Goal: Task Accomplishment & Management: Manage account settings

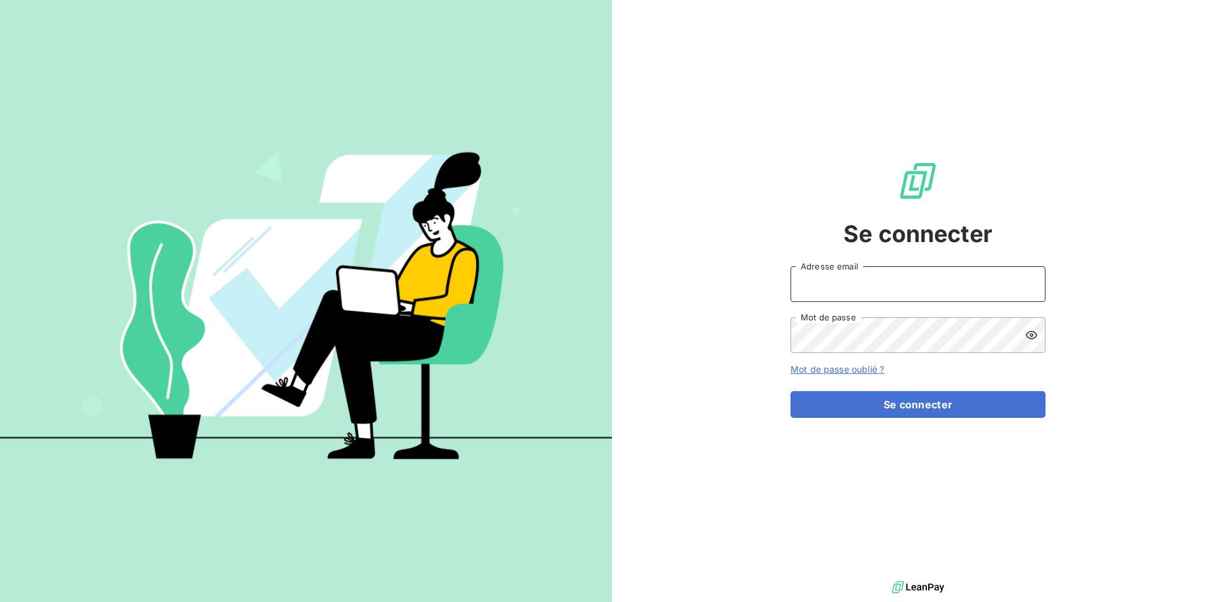
type input "[PERSON_NAME][EMAIL_ADDRESS][DOMAIN_NAME]"
click at [1030, 332] on icon at bounding box center [1031, 335] width 13 height 13
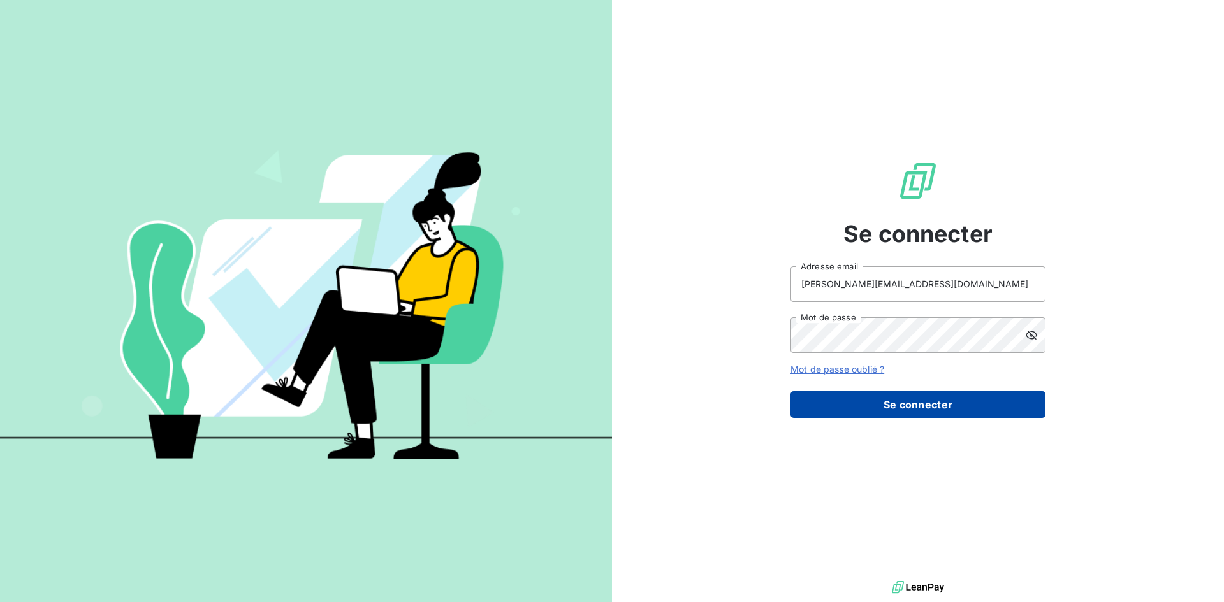
click at [976, 409] on button "Se connecter" at bounding box center [917, 404] width 255 height 27
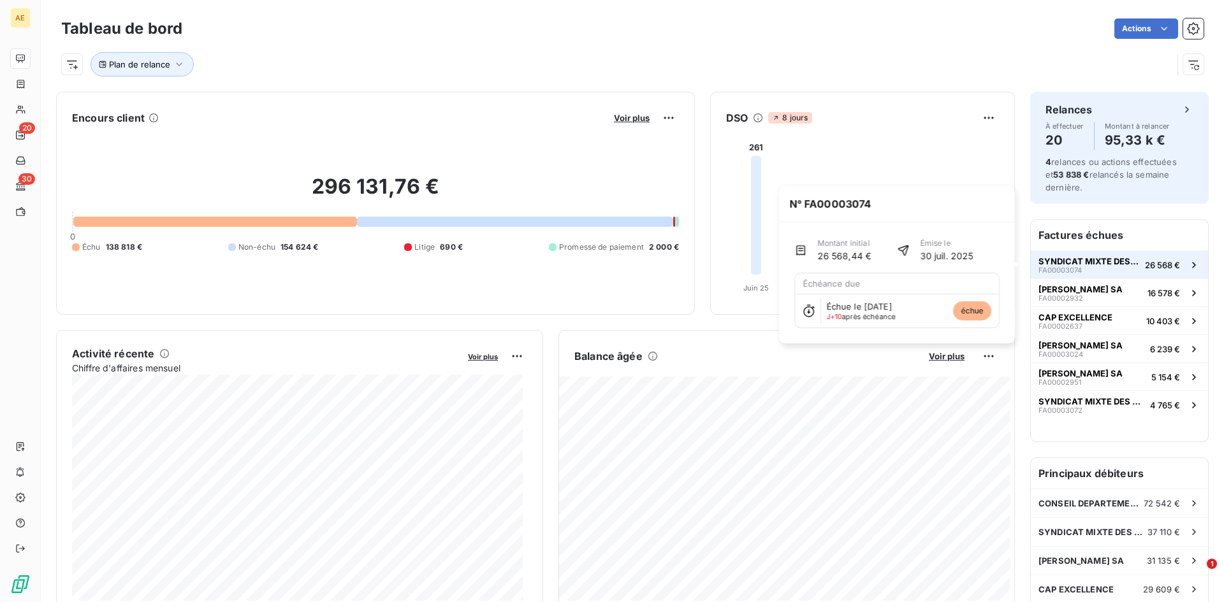
click at [1066, 264] on span "SYNDICAT MIXTE DES TRANSPORTS" at bounding box center [1088, 261] width 101 height 10
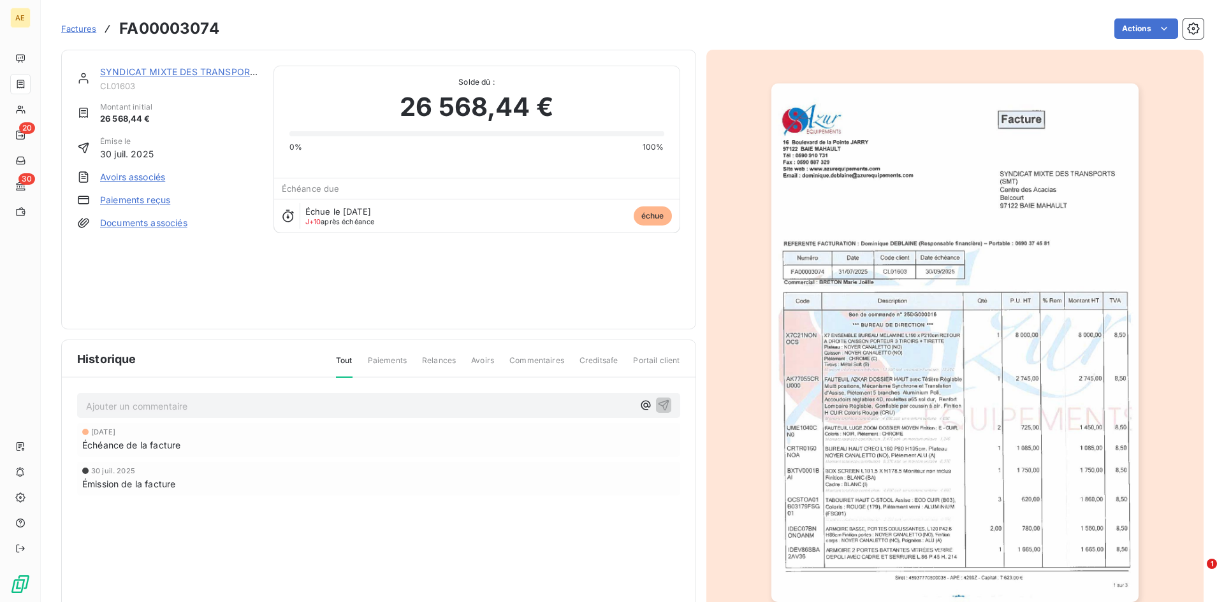
click at [154, 197] on link "Paiements reçus" at bounding box center [135, 200] width 70 height 13
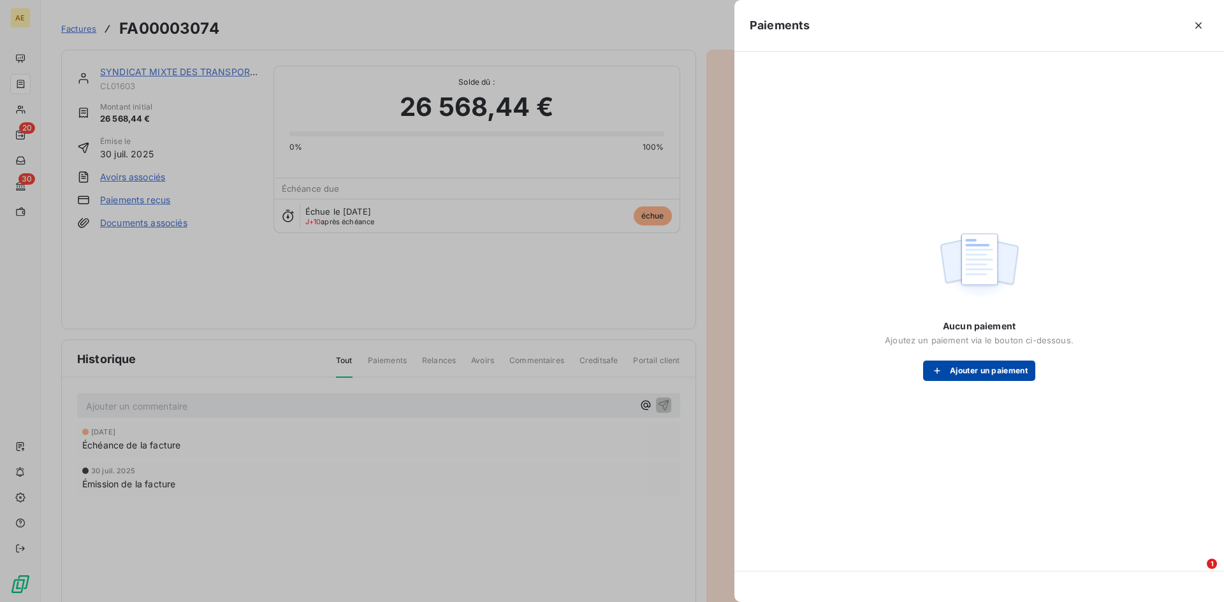
click at [988, 366] on button "Ajouter un paiement" at bounding box center [979, 371] width 112 height 20
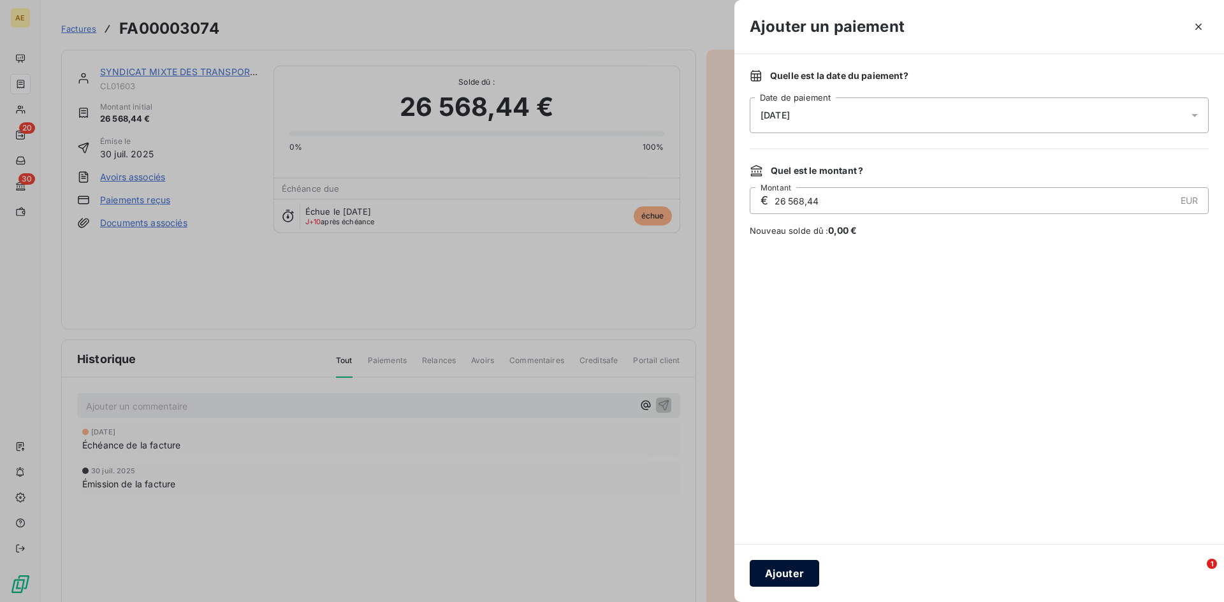
click at [785, 573] on button "Ajouter" at bounding box center [783, 573] width 69 height 27
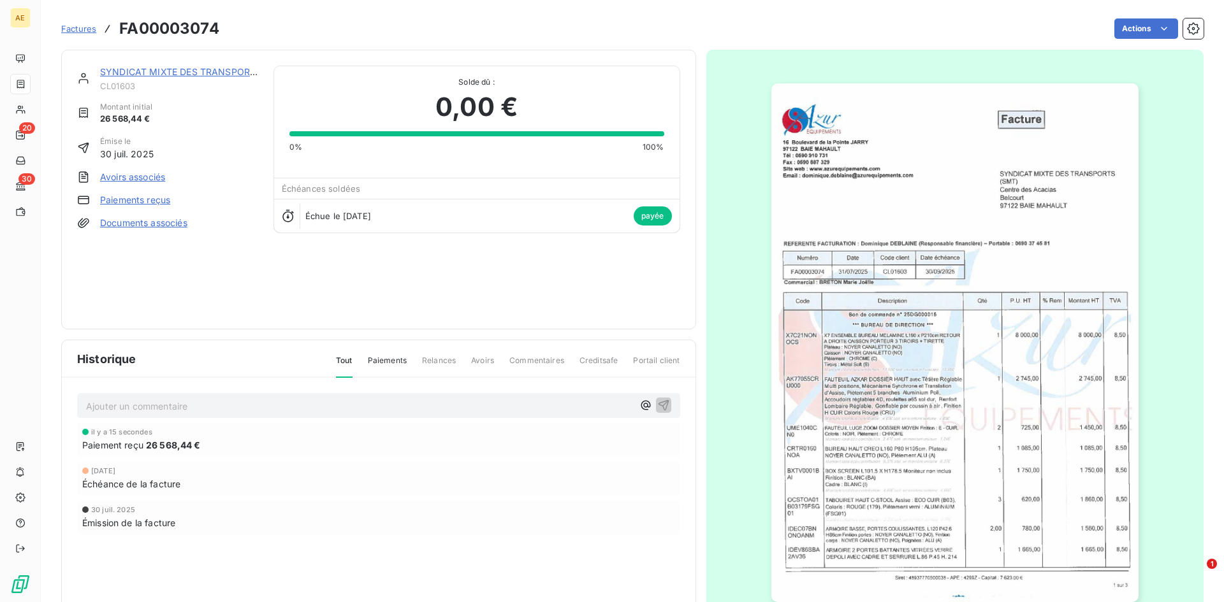
click at [78, 27] on span "Factures" at bounding box center [78, 29] width 35 height 10
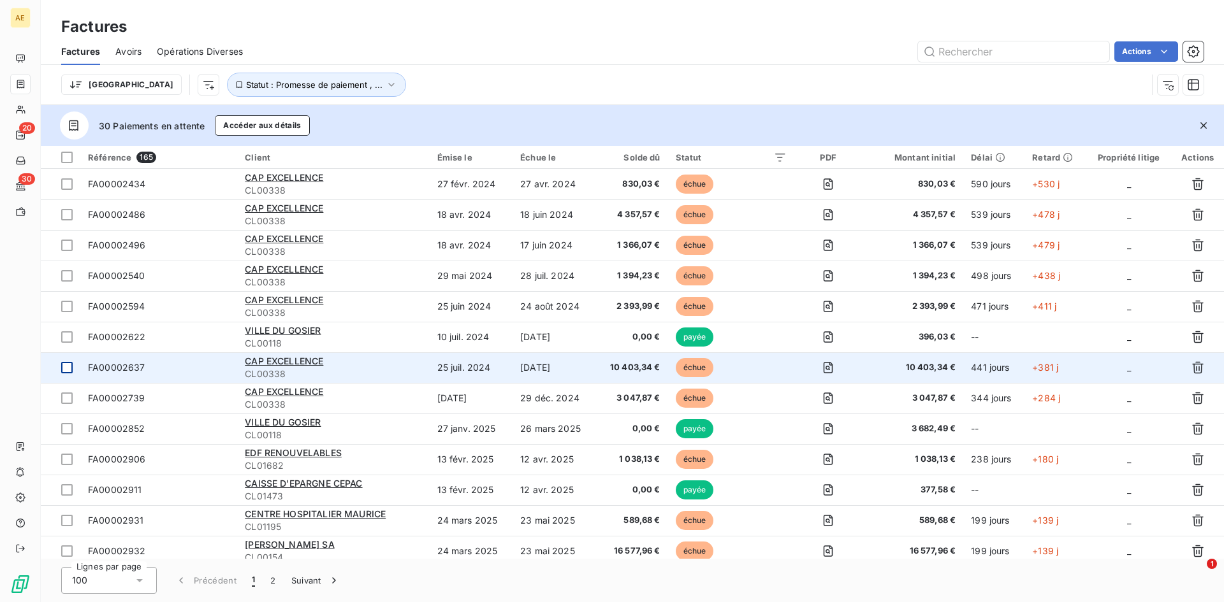
click at [71, 368] on div at bounding box center [66, 367] width 11 height 11
click at [281, 359] on span "CAP EXCELLENCE" at bounding box center [284, 361] width 78 height 11
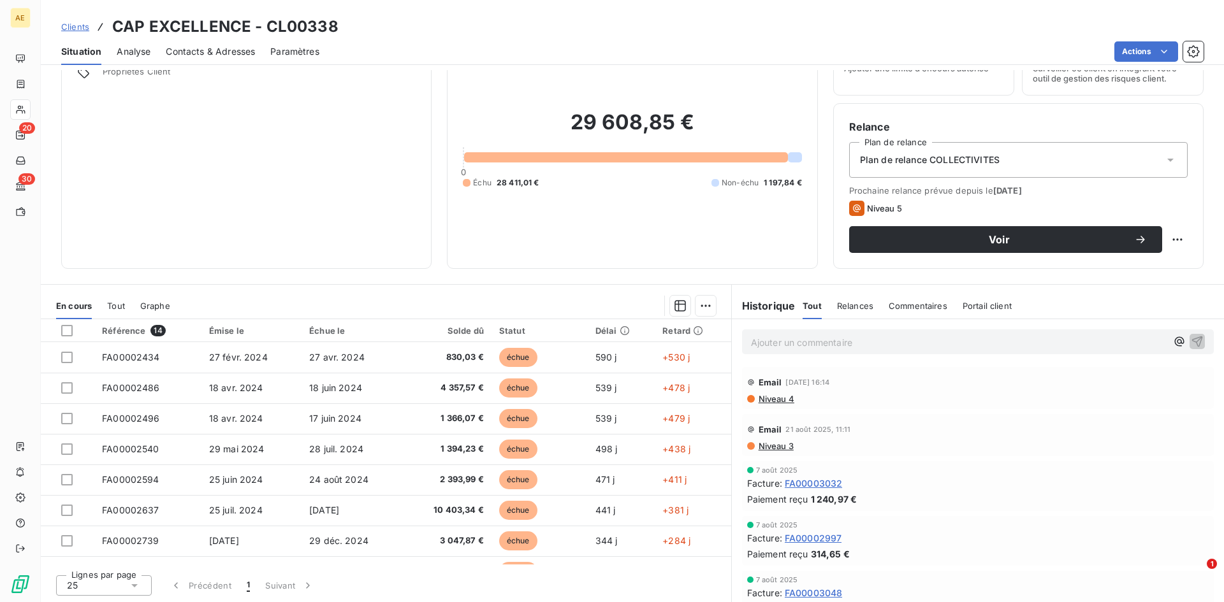
scroll to position [64, 0]
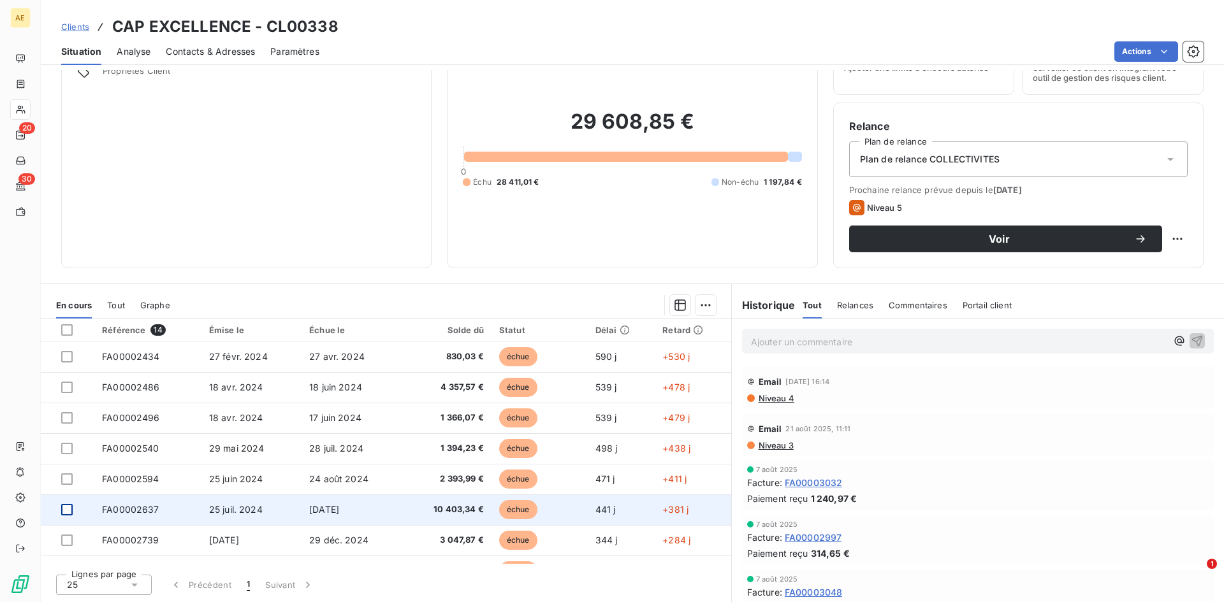
click at [65, 509] on div at bounding box center [66, 509] width 11 height 11
click at [134, 510] on span "FA00002637" at bounding box center [130, 509] width 57 height 11
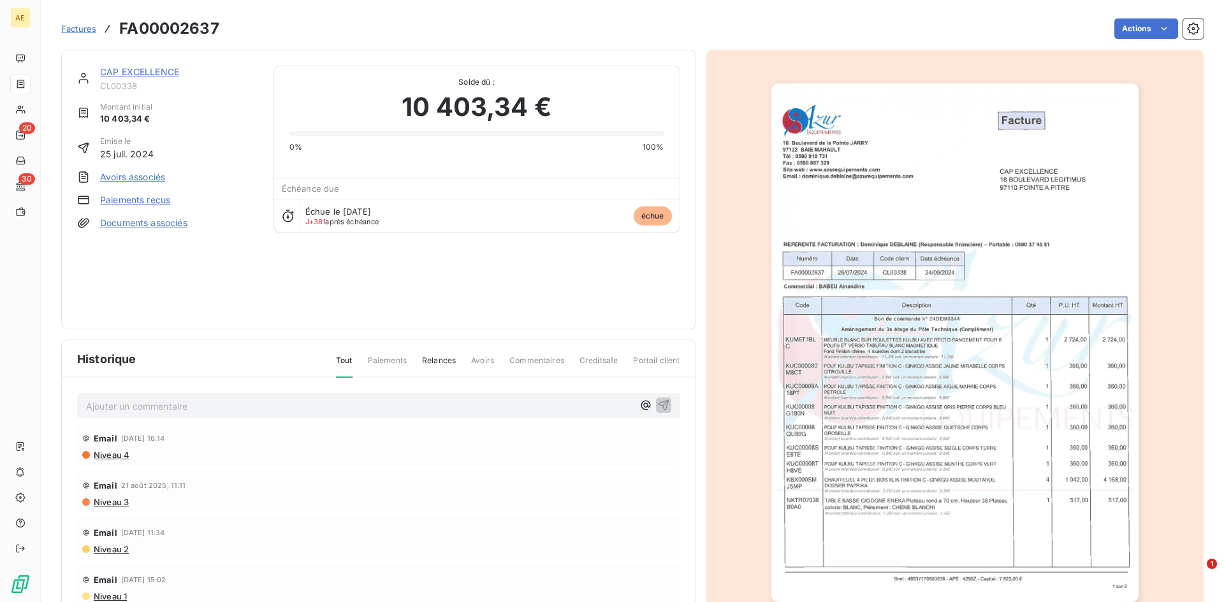
click at [157, 201] on link "Paiements reçus" at bounding box center [135, 200] width 70 height 13
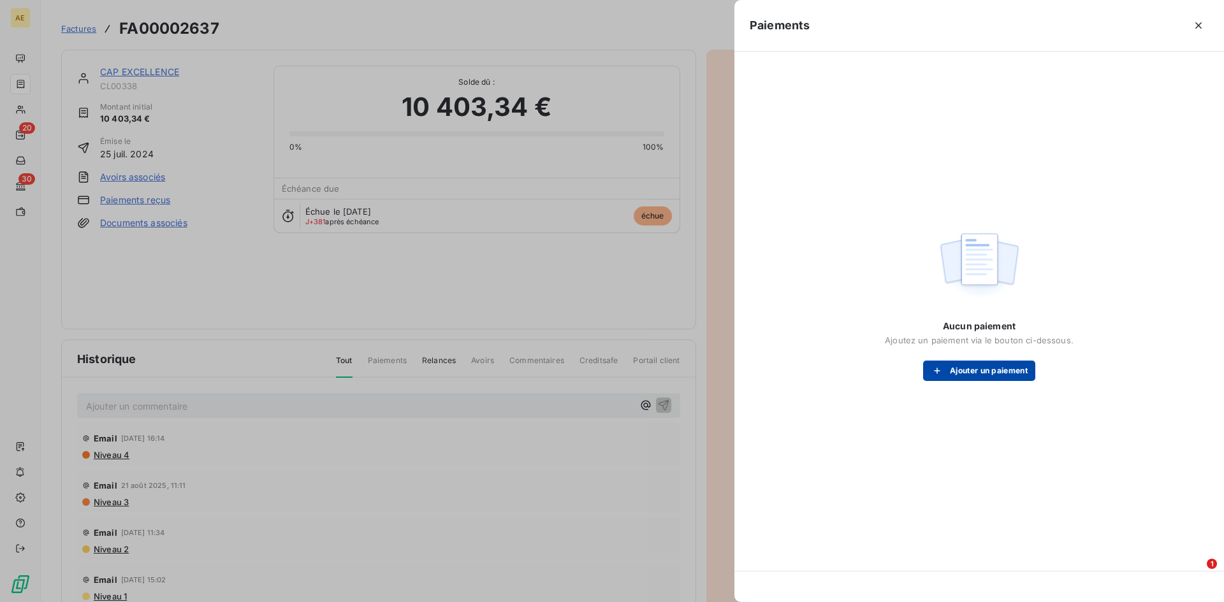
click at [1006, 368] on button "Ajouter un paiement" at bounding box center [979, 371] width 112 height 20
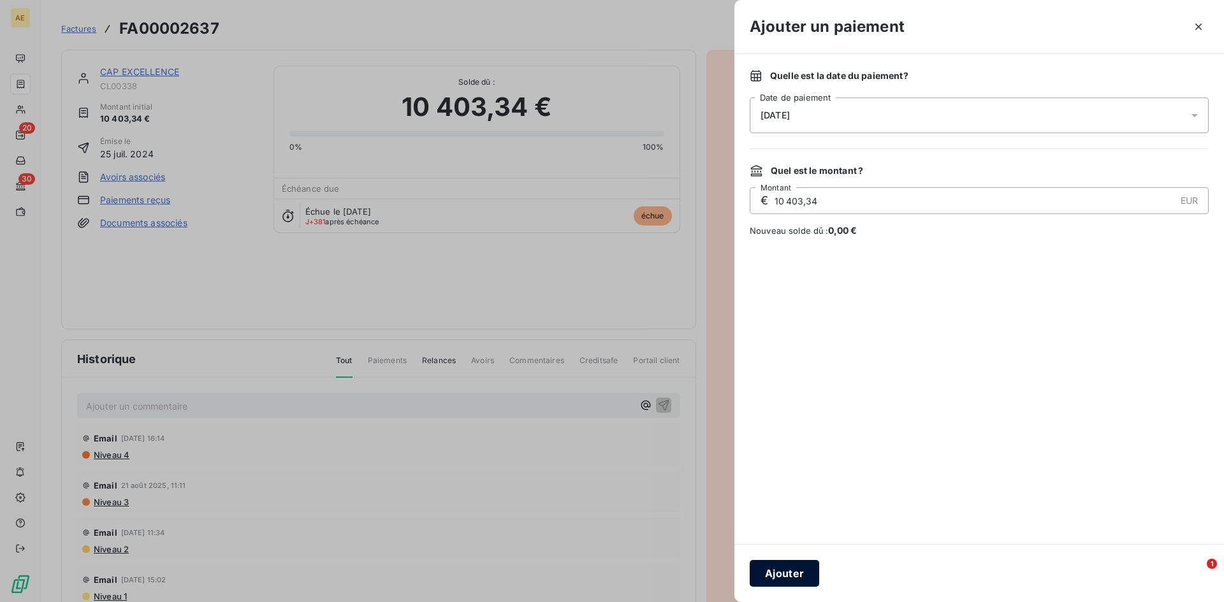
click at [786, 576] on button "Ajouter" at bounding box center [783, 573] width 69 height 27
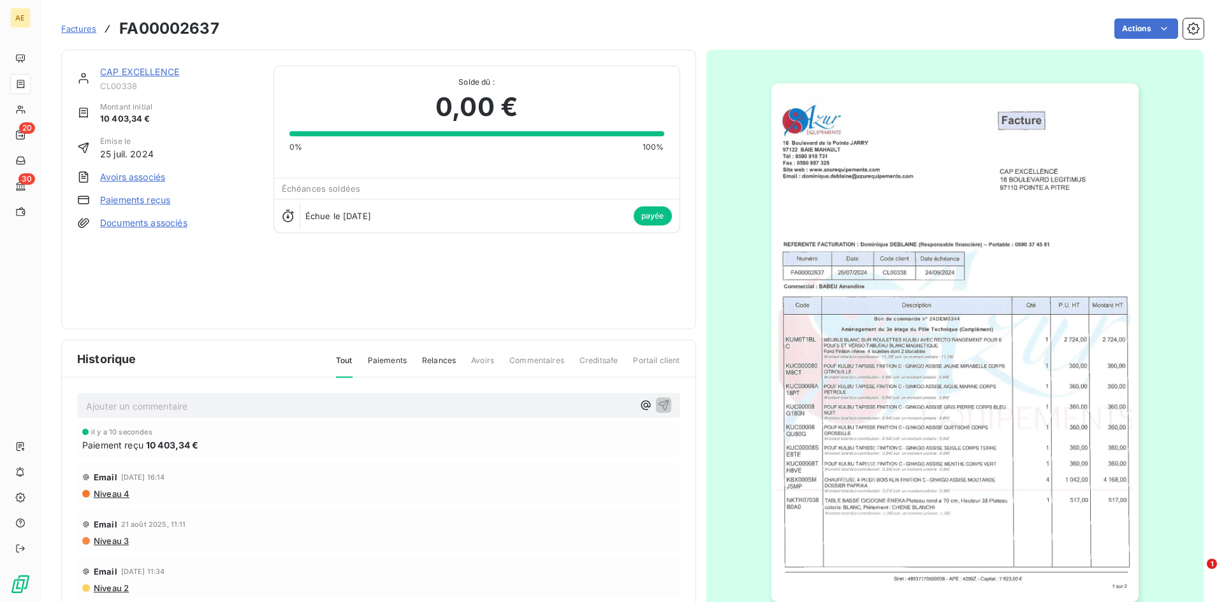
click at [75, 30] on span "Factures" at bounding box center [78, 29] width 35 height 10
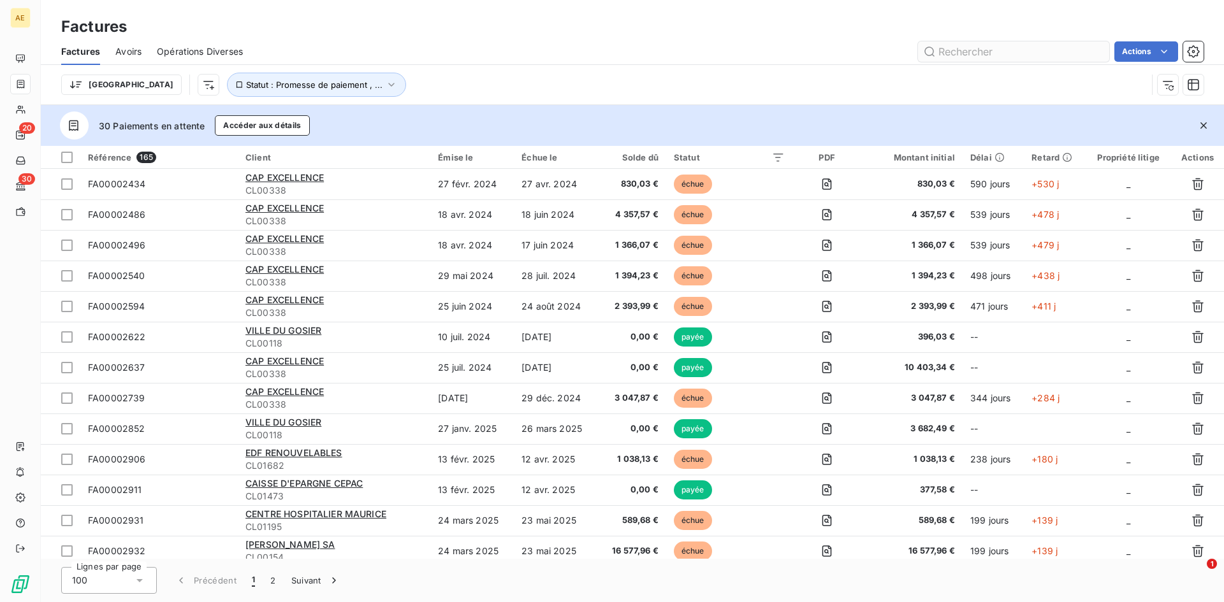
click at [1013, 50] on input "text" at bounding box center [1013, 51] width 191 height 20
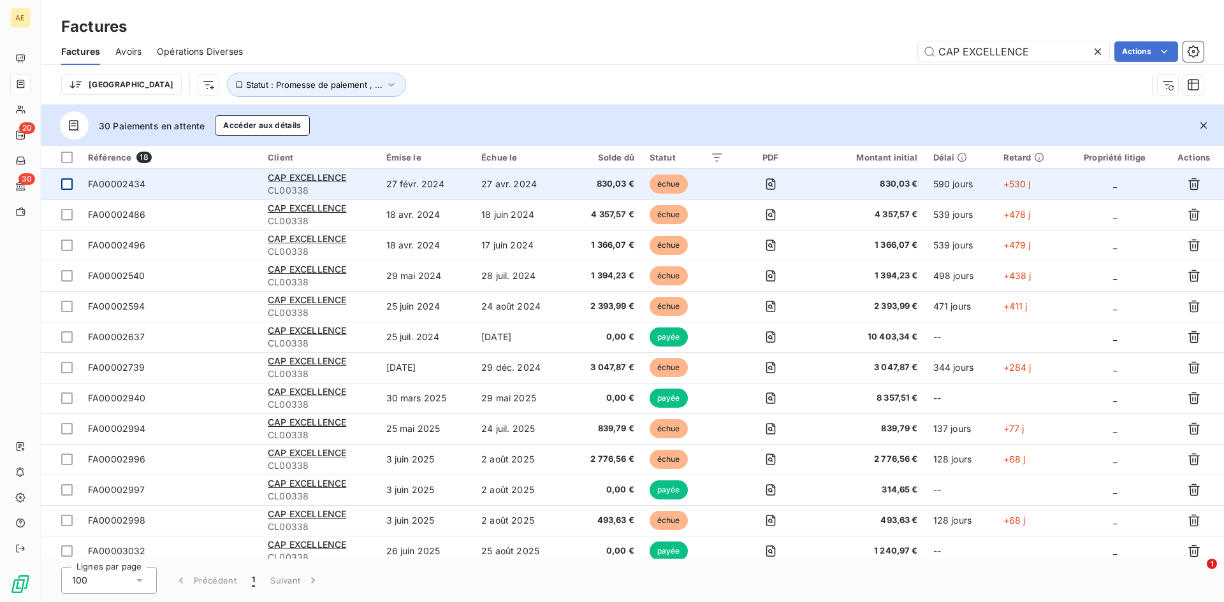
type input "CAP EXCELLENCE"
click at [66, 179] on div at bounding box center [66, 183] width 11 height 11
click at [130, 183] on span "FA00002434" at bounding box center [117, 183] width 58 height 11
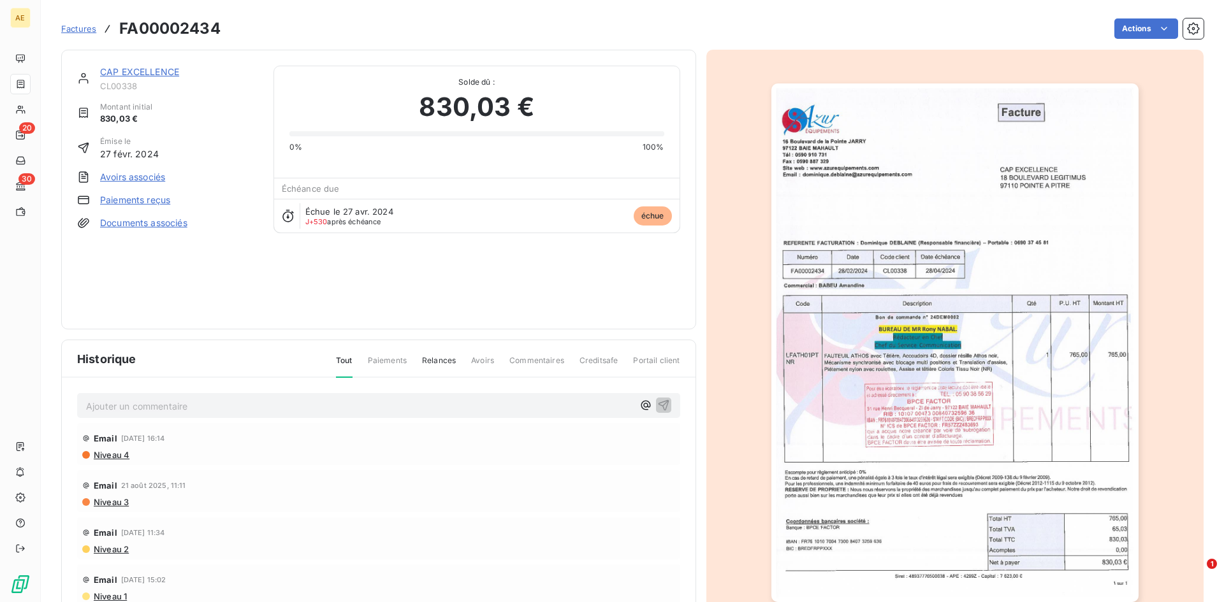
click at [135, 199] on link "Paiements reçus" at bounding box center [135, 200] width 70 height 13
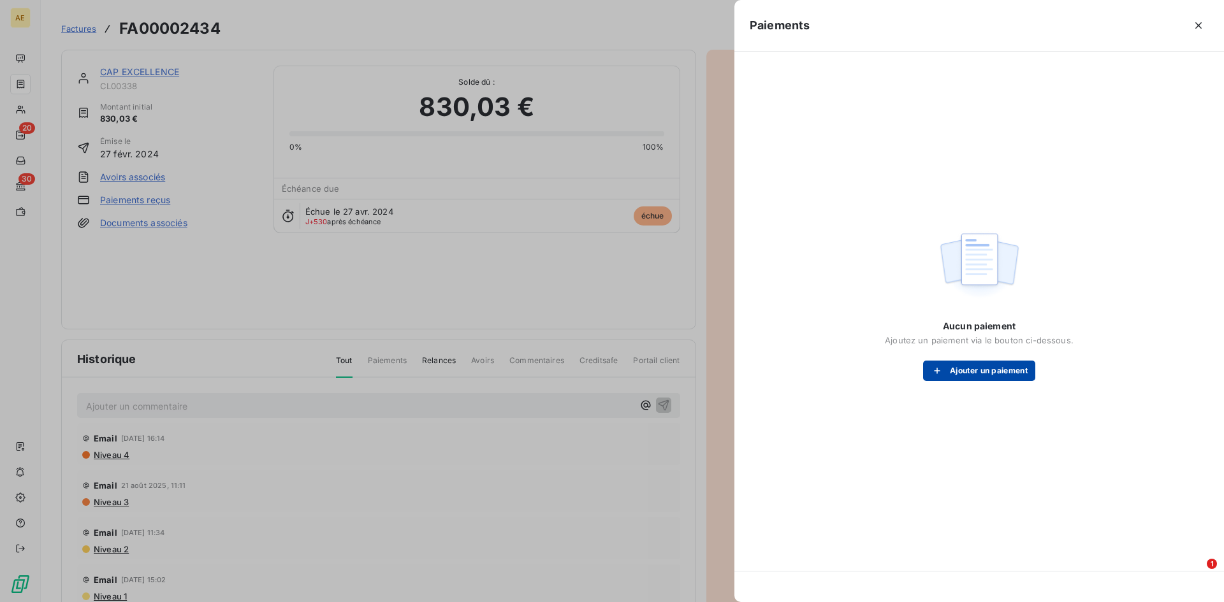
click at [976, 370] on button "Ajouter un paiement" at bounding box center [979, 371] width 112 height 20
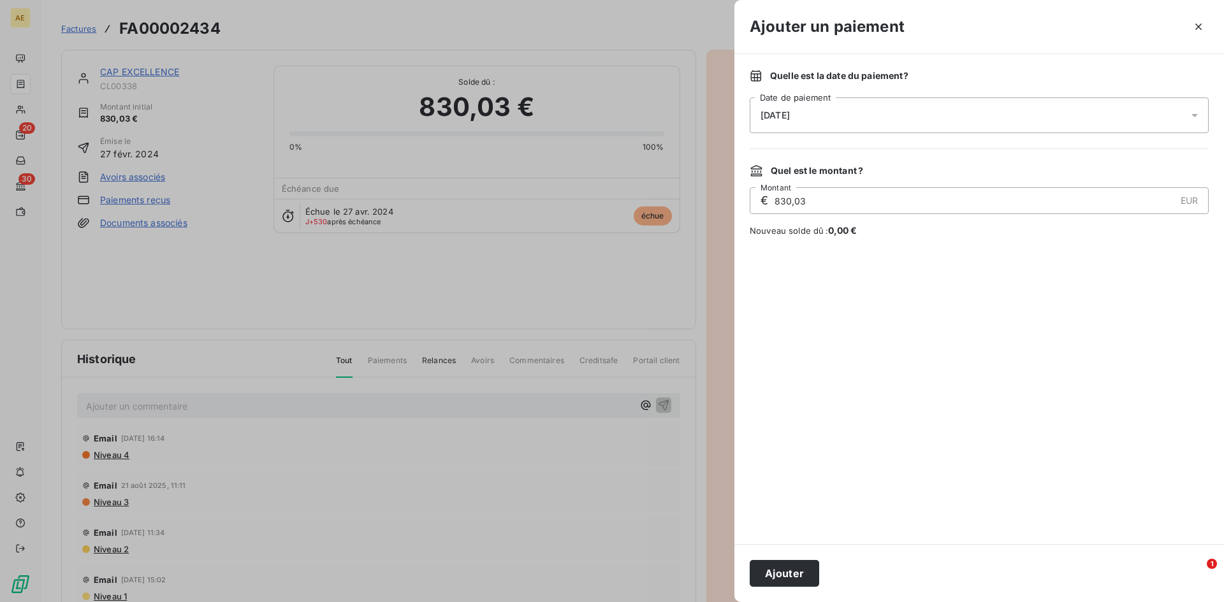
click at [1194, 112] on icon at bounding box center [1194, 115] width 13 height 13
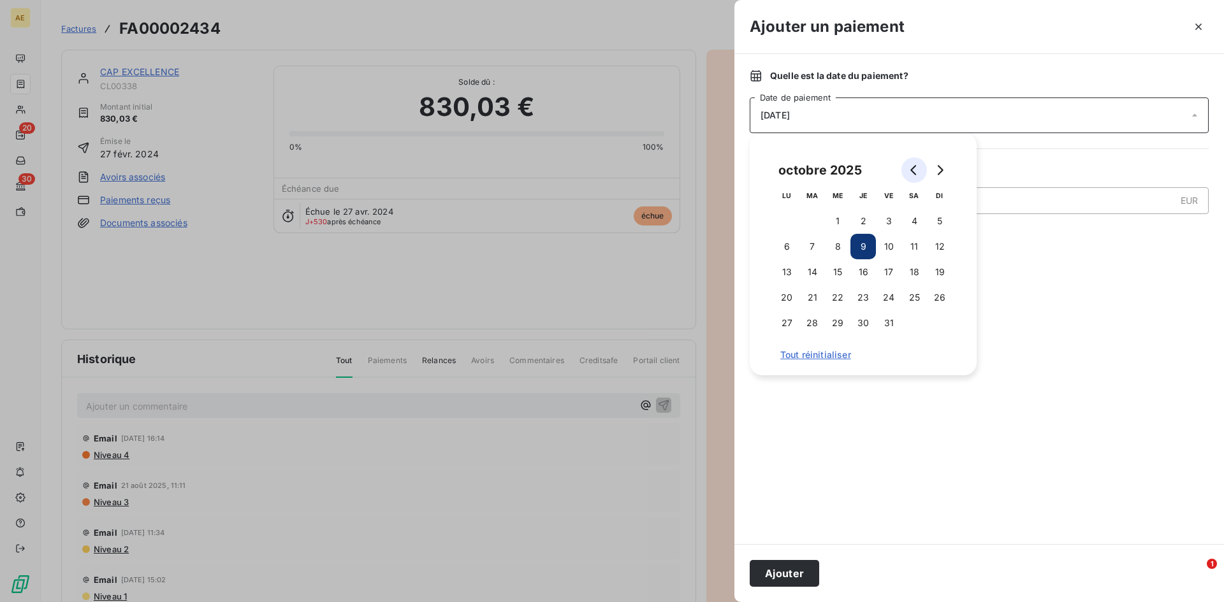
click at [908, 168] on button "Go to previous month" at bounding box center [913, 169] width 25 height 25
click at [869, 248] on button "11" at bounding box center [862, 246] width 25 height 25
click at [799, 578] on button "Ajouter" at bounding box center [783, 573] width 69 height 27
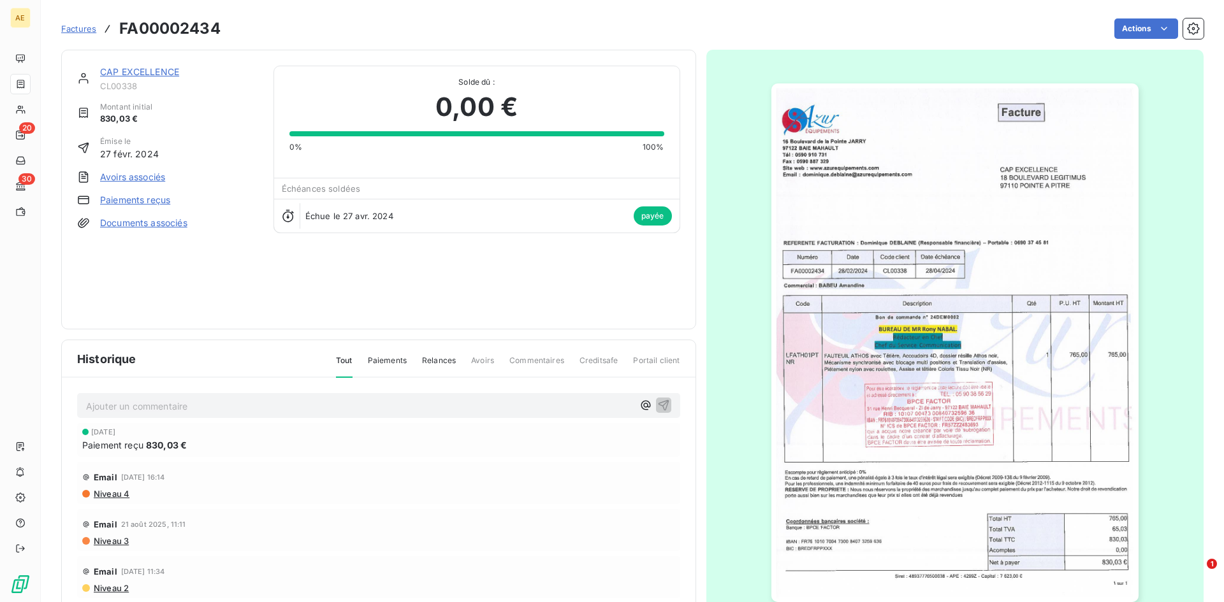
click at [118, 71] on link "CAP EXCELLENCE" at bounding box center [139, 71] width 79 height 11
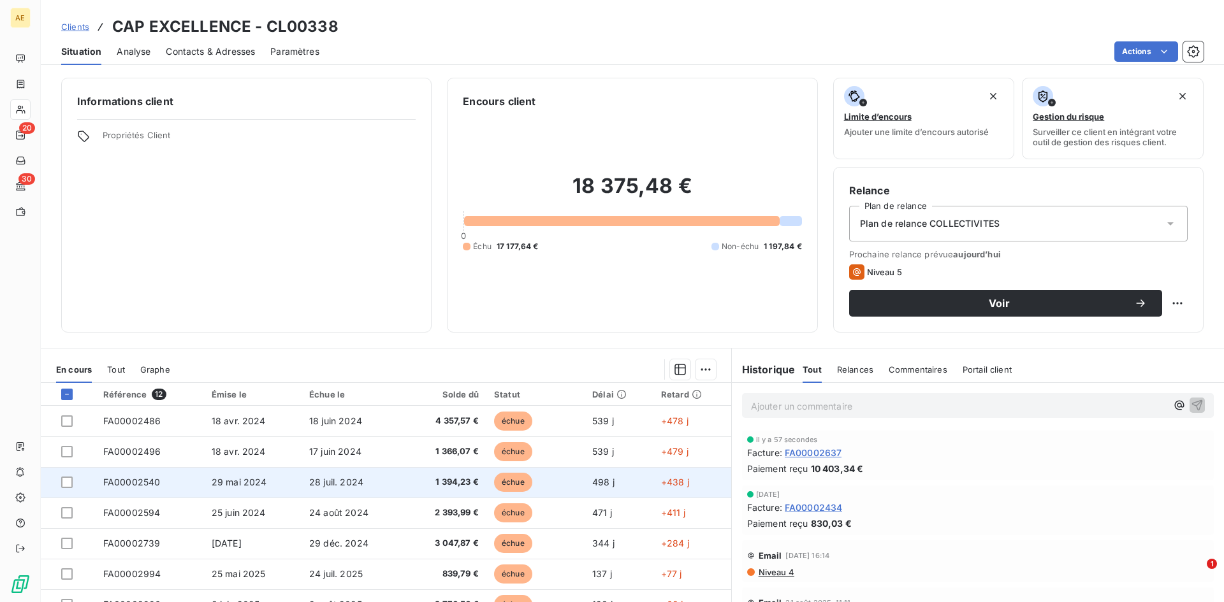
scroll to position [64, 0]
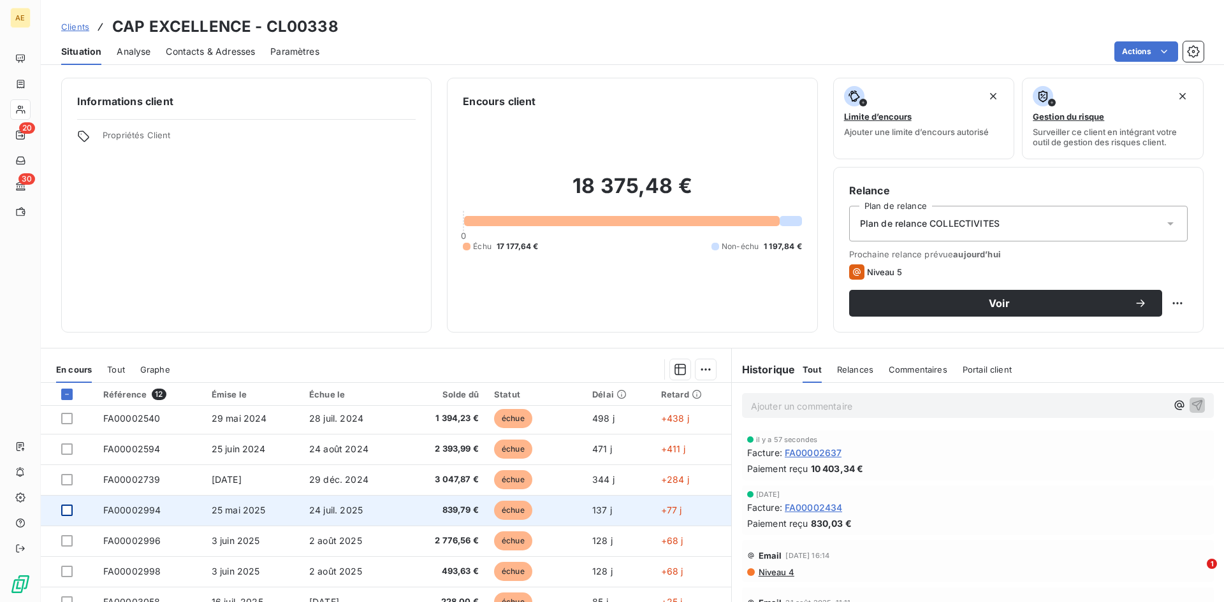
click at [67, 510] on div at bounding box center [66, 510] width 11 height 11
click at [116, 508] on span "FA00002994" at bounding box center [132, 510] width 58 height 11
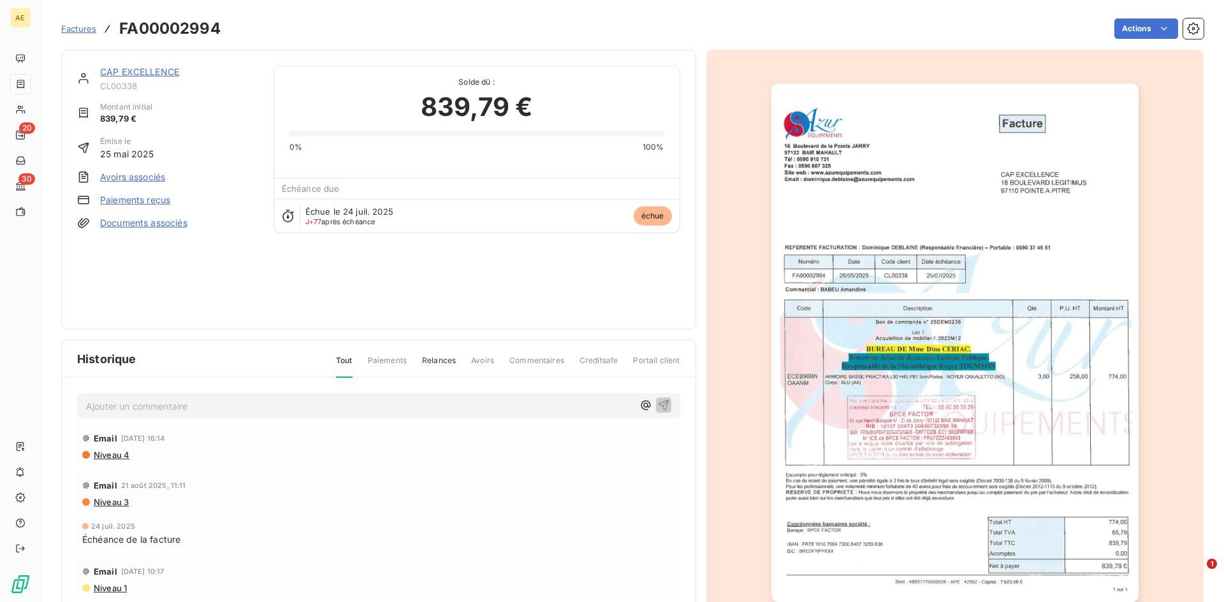
click at [111, 199] on link "Paiements reçus" at bounding box center [135, 200] width 70 height 13
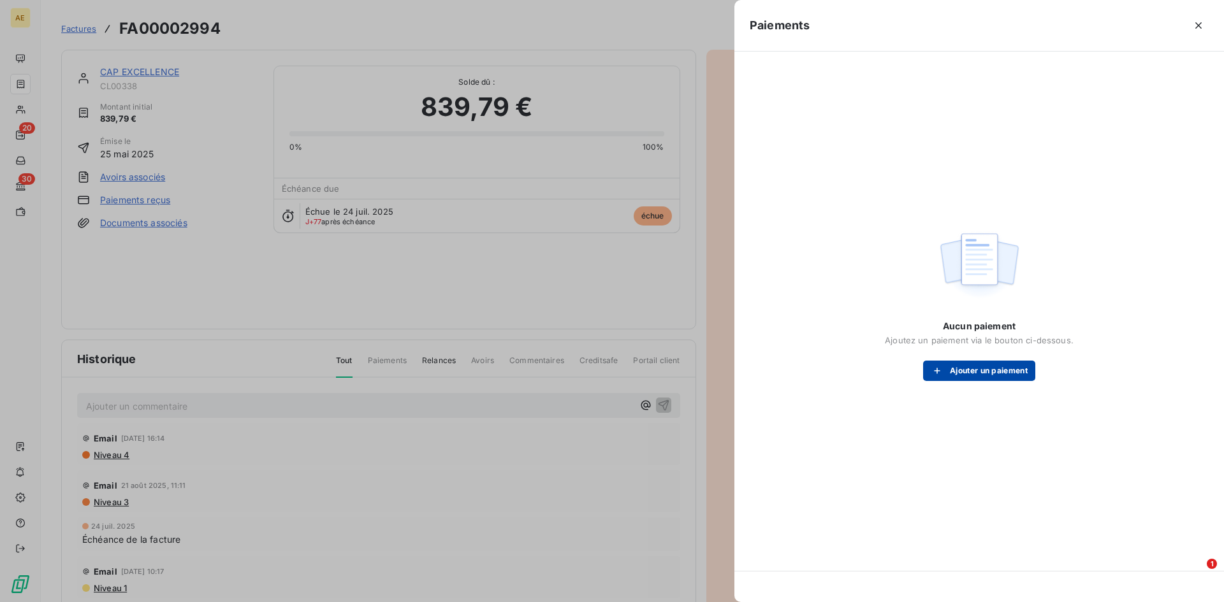
click at [975, 369] on button "Ajouter un paiement" at bounding box center [979, 371] width 112 height 20
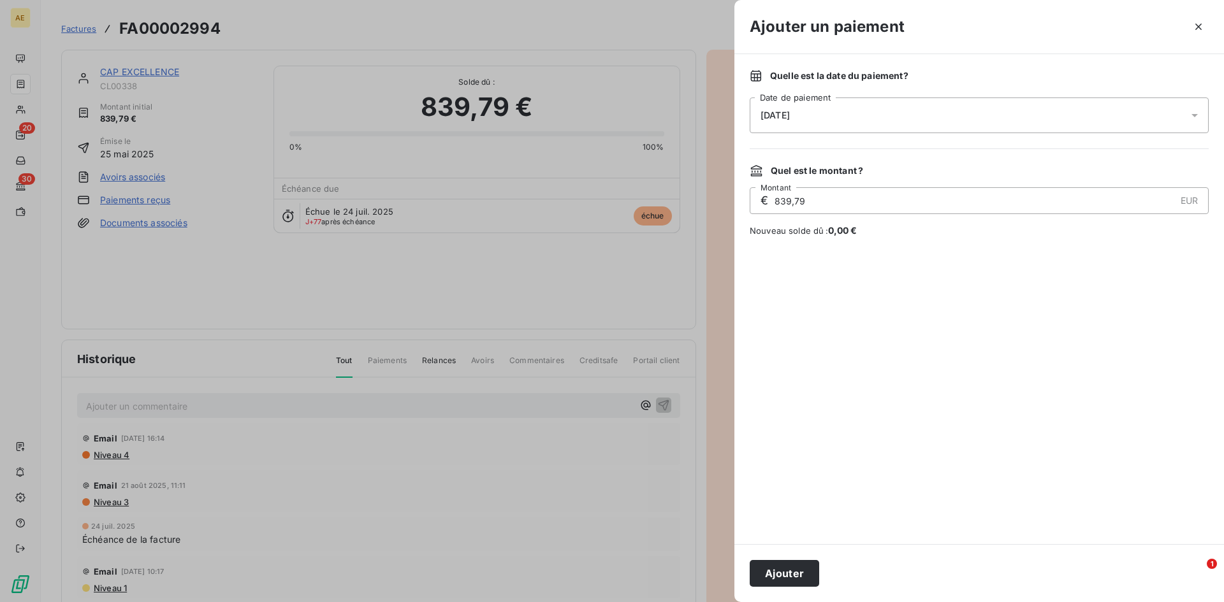
click at [1189, 113] on icon at bounding box center [1194, 115] width 13 height 13
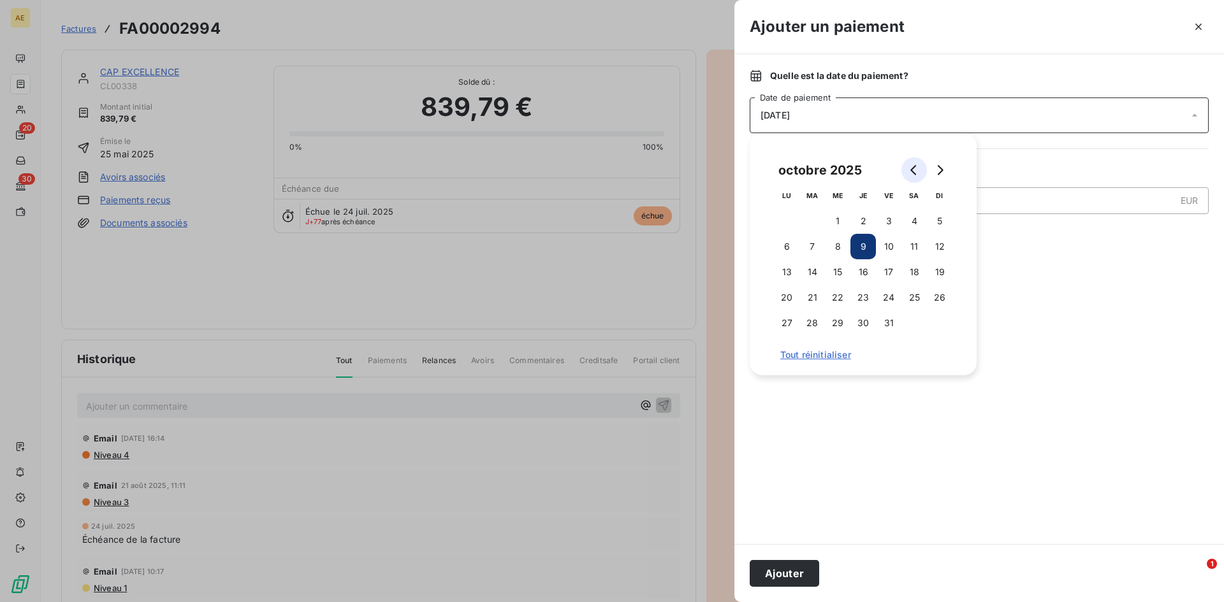
click at [913, 169] on icon "Go to previous month" at bounding box center [914, 170] width 10 height 10
click at [812, 219] on button "2" at bounding box center [811, 220] width 25 height 25
click at [789, 573] on button "Ajouter" at bounding box center [783, 573] width 69 height 27
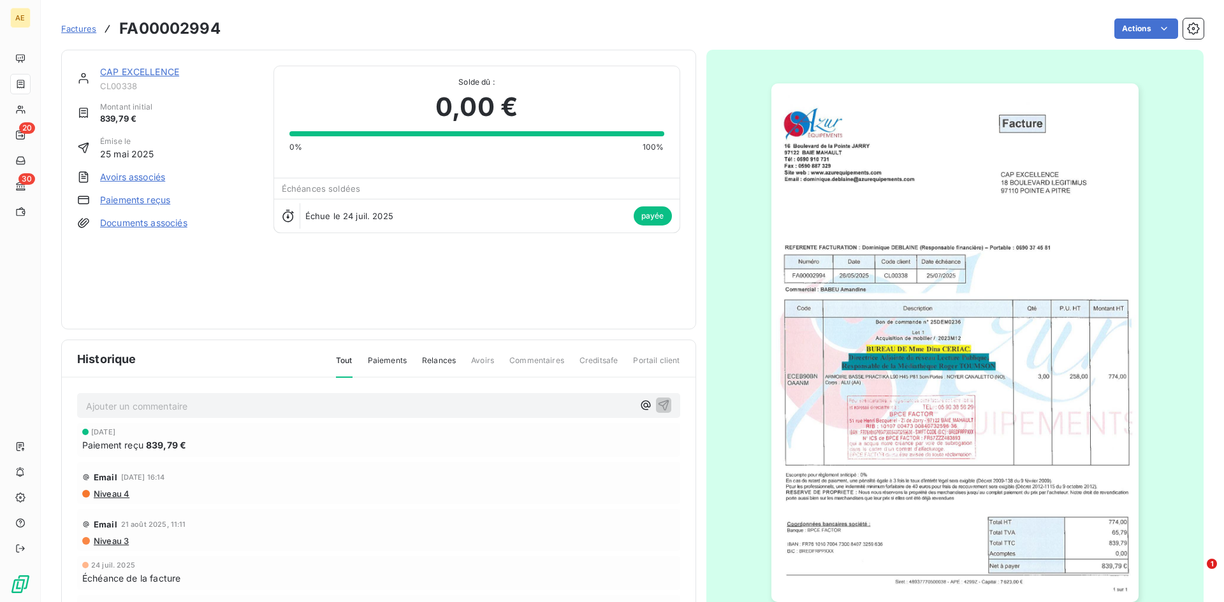
click at [149, 78] on div "CAP EXCELLENCE" at bounding box center [179, 72] width 158 height 13
click at [149, 73] on link "CAP EXCELLENCE" at bounding box center [139, 71] width 79 height 11
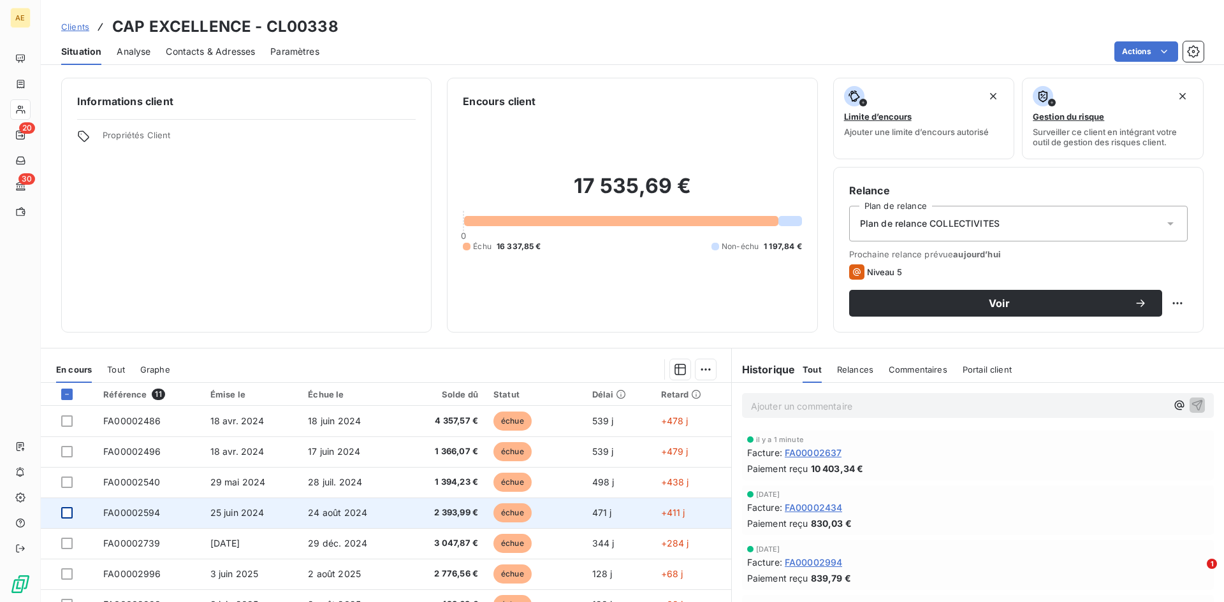
click at [64, 512] on div at bounding box center [66, 512] width 11 height 11
click at [121, 512] on span "FA00002594" at bounding box center [131, 512] width 57 height 11
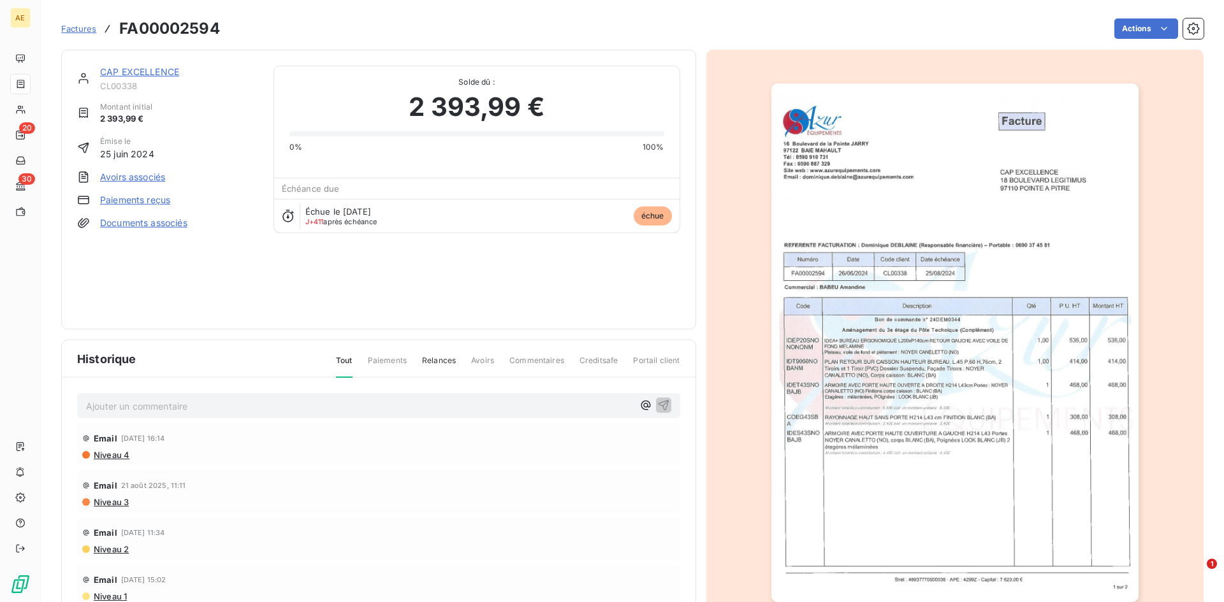
click at [150, 200] on link "Paiements reçus" at bounding box center [135, 200] width 70 height 13
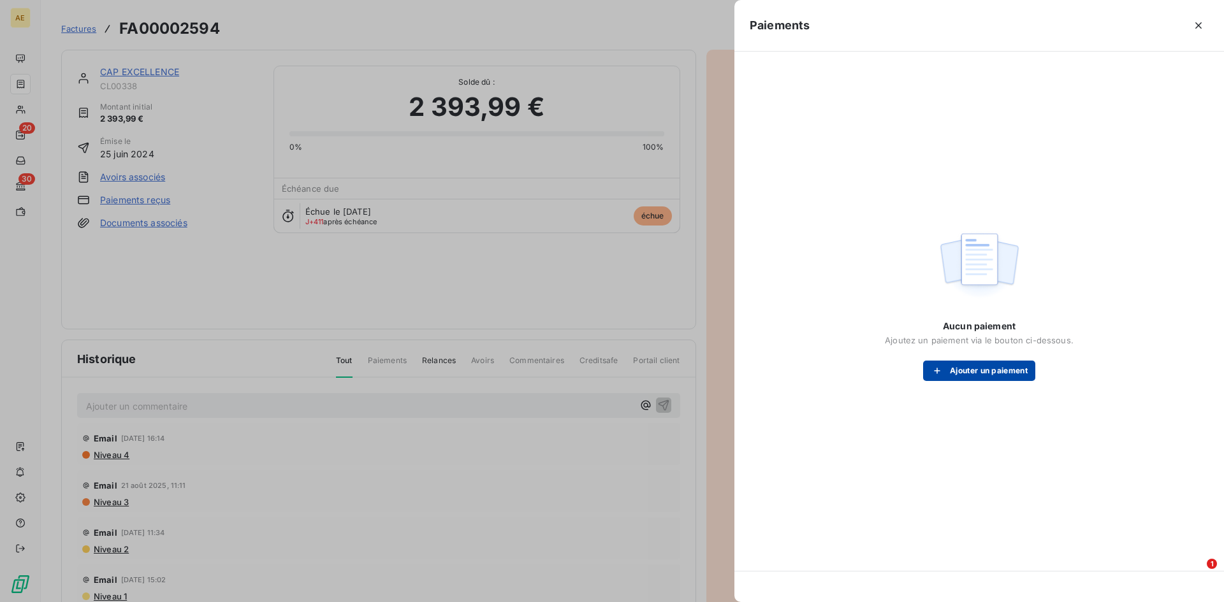
click at [997, 373] on button "Ajouter un paiement" at bounding box center [979, 371] width 112 height 20
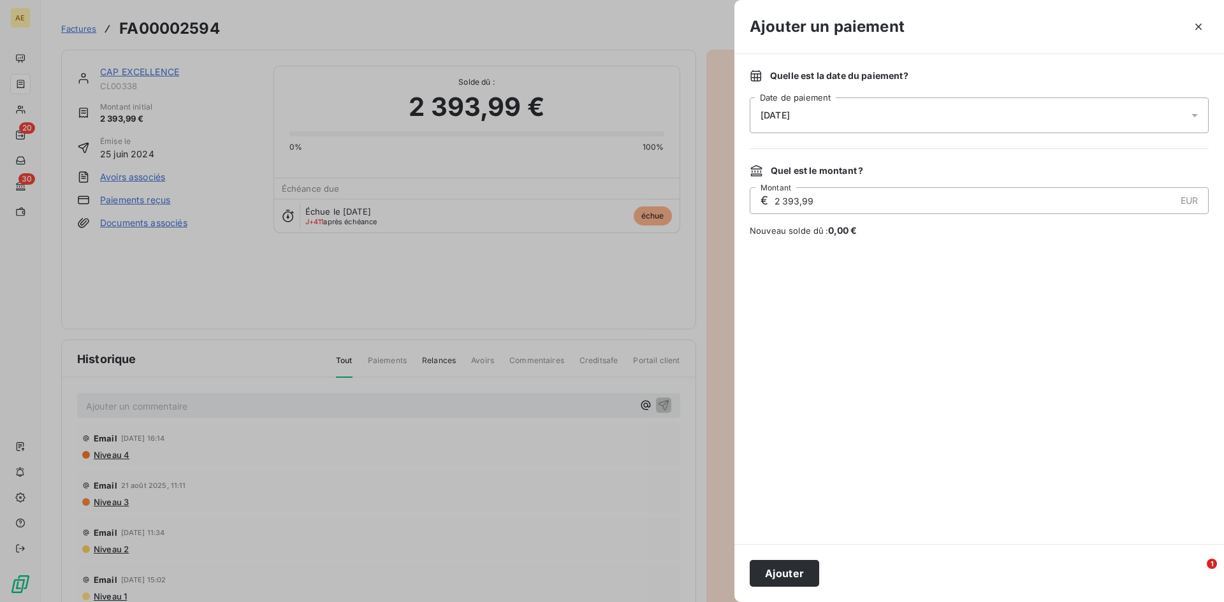
click at [1192, 113] on icon at bounding box center [1194, 115] width 13 height 13
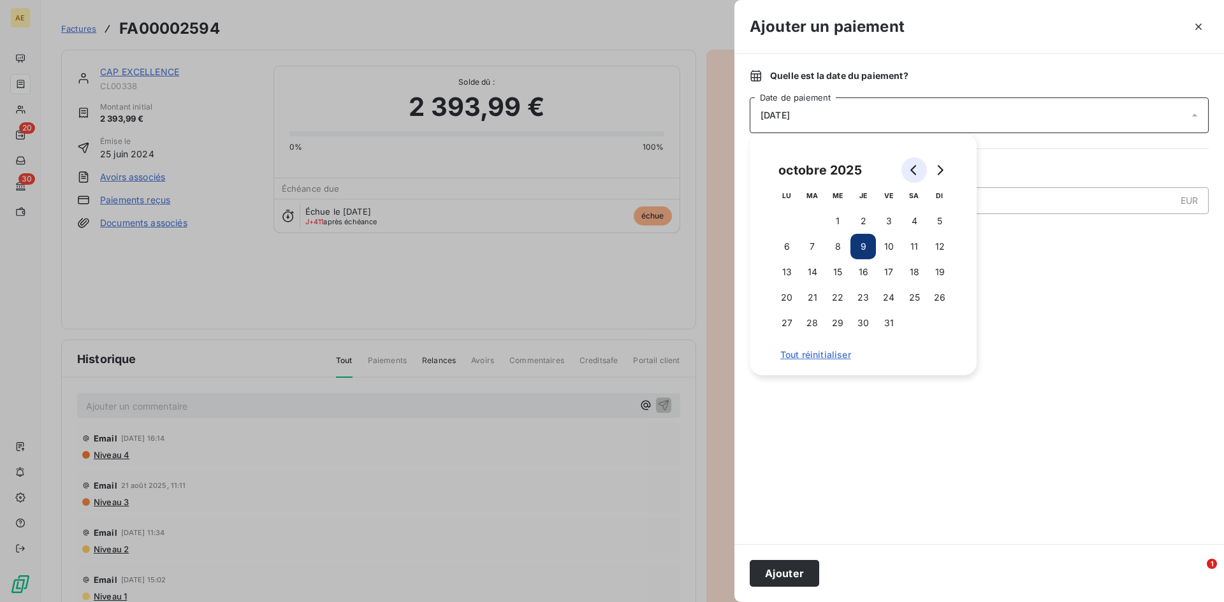
click at [913, 167] on icon "Go to previous month" at bounding box center [913, 170] width 6 height 10
click at [813, 219] on button "2" at bounding box center [811, 220] width 25 height 25
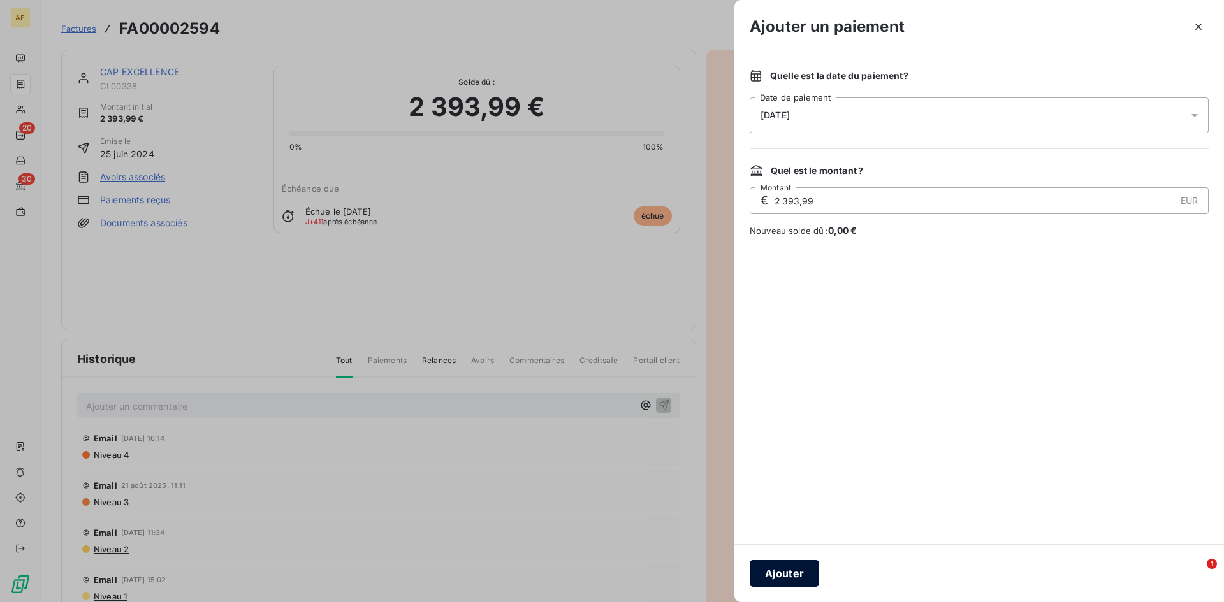
click at [789, 579] on button "Ajouter" at bounding box center [783, 573] width 69 height 27
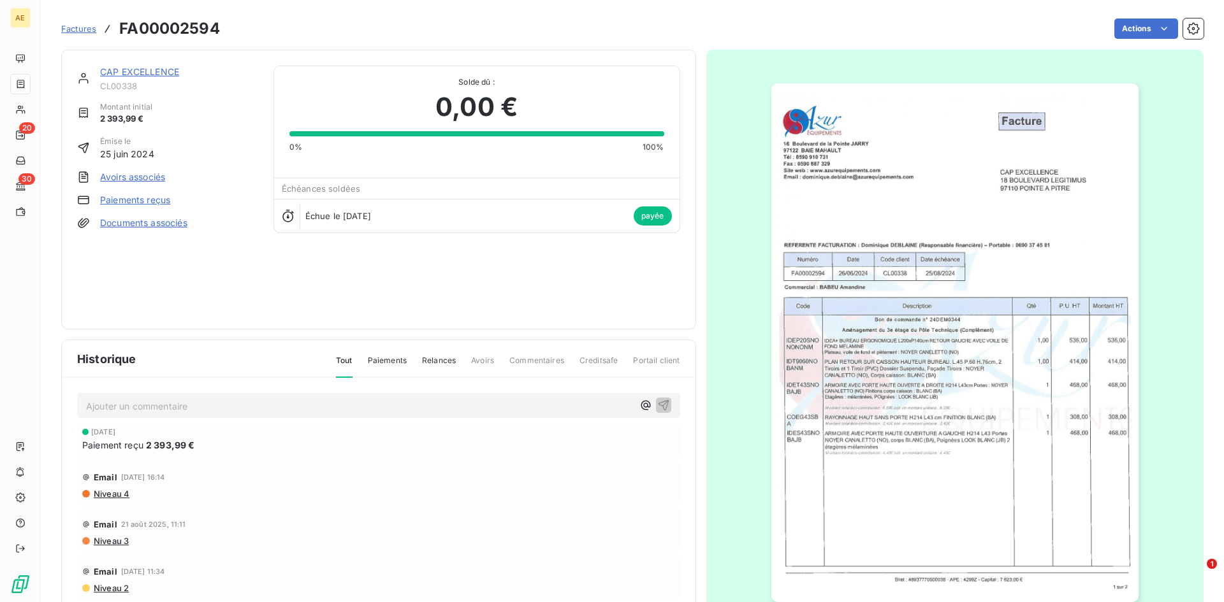
click at [140, 75] on link "CAP EXCELLENCE" at bounding box center [139, 71] width 79 height 11
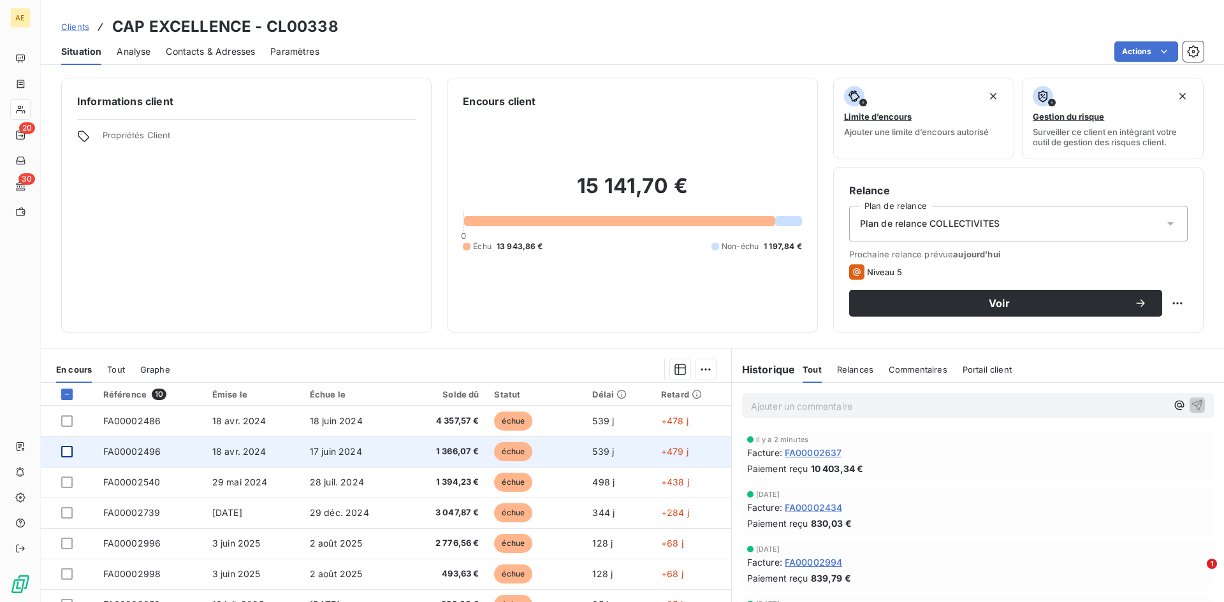
click at [66, 451] on div at bounding box center [66, 451] width 11 height 11
click at [133, 452] on span "FA00002496" at bounding box center [132, 451] width 58 height 11
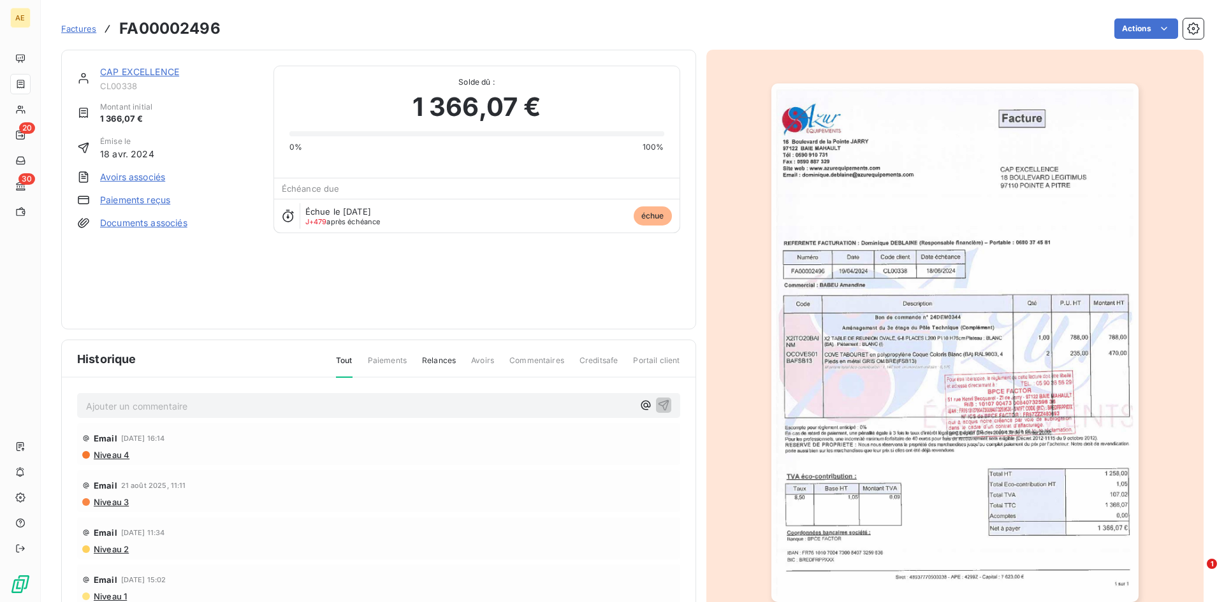
click at [134, 205] on link "Paiements reçus" at bounding box center [135, 200] width 70 height 13
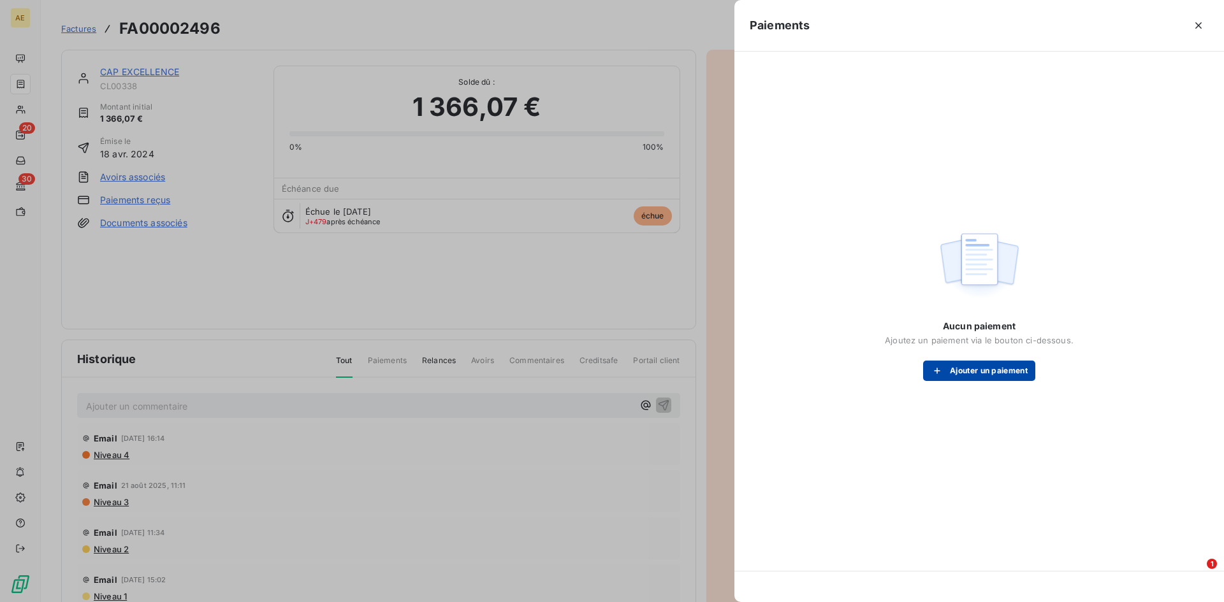
click at [1004, 363] on button "Ajouter un paiement" at bounding box center [979, 371] width 112 height 20
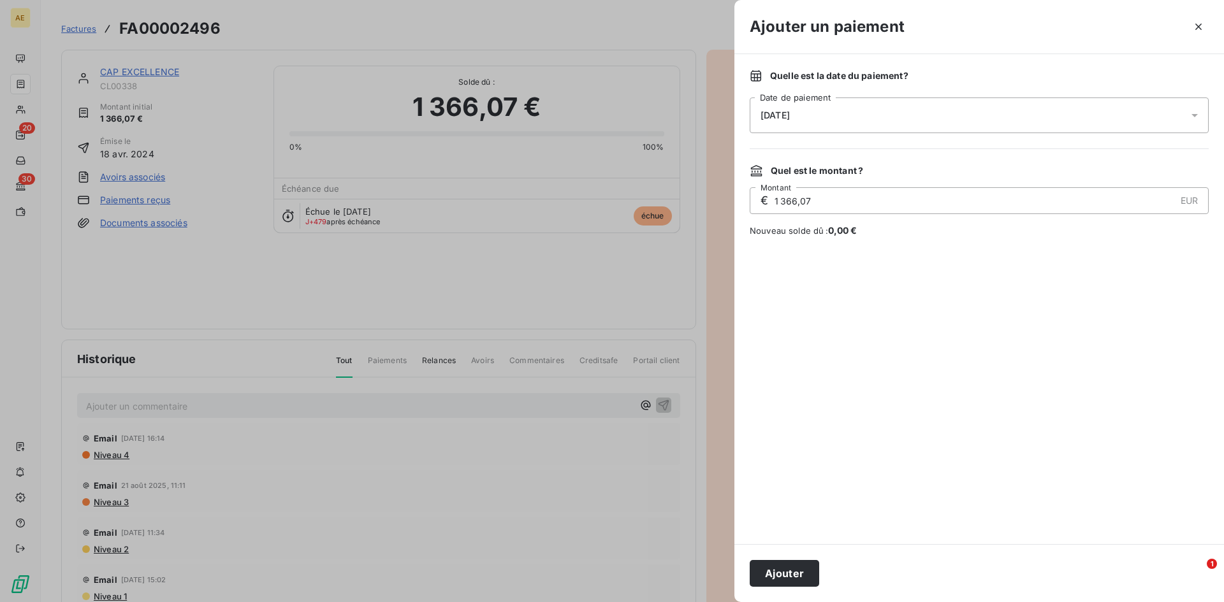
click at [1192, 115] on icon at bounding box center [1194, 115] width 6 height 3
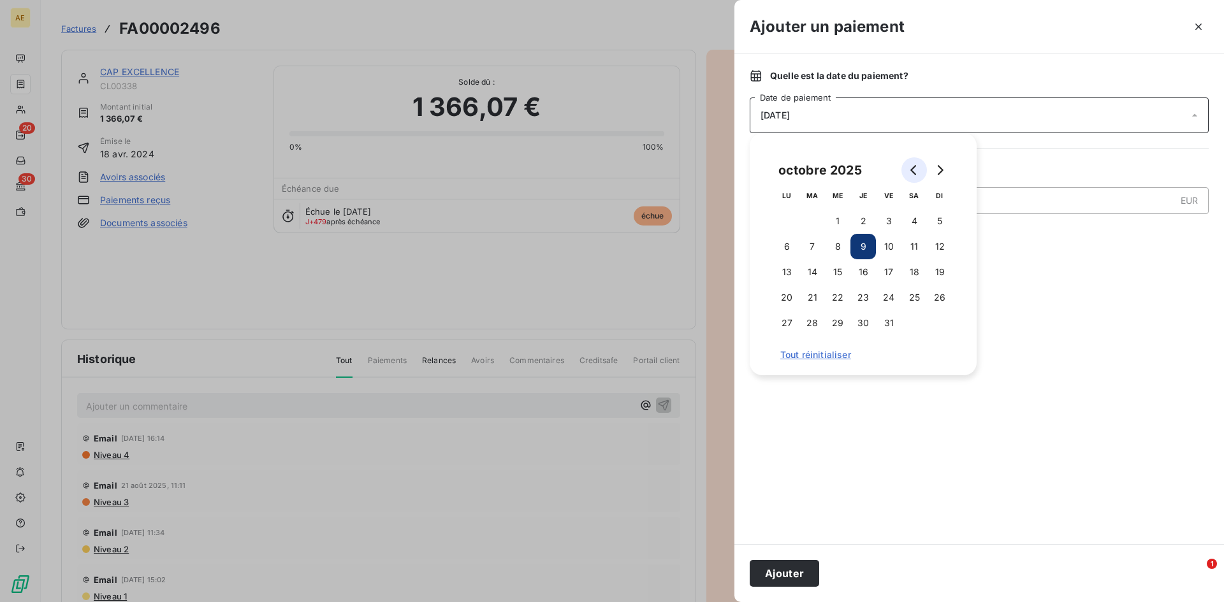
click at [913, 166] on icon "Go to previous month" at bounding box center [914, 170] width 10 height 10
click at [810, 220] on button "2" at bounding box center [811, 220] width 25 height 25
click at [763, 579] on button "Ajouter" at bounding box center [783, 573] width 69 height 27
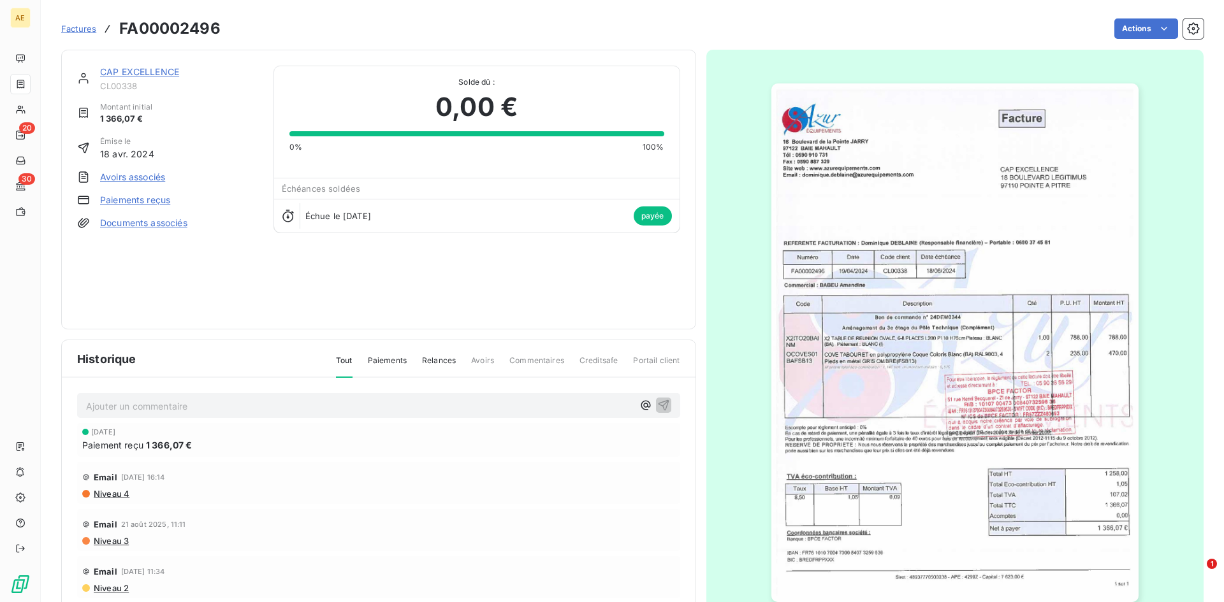
click at [159, 70] on link "CAP EXCELLENCE" at bounding box center [139, 71] width 79 height 11
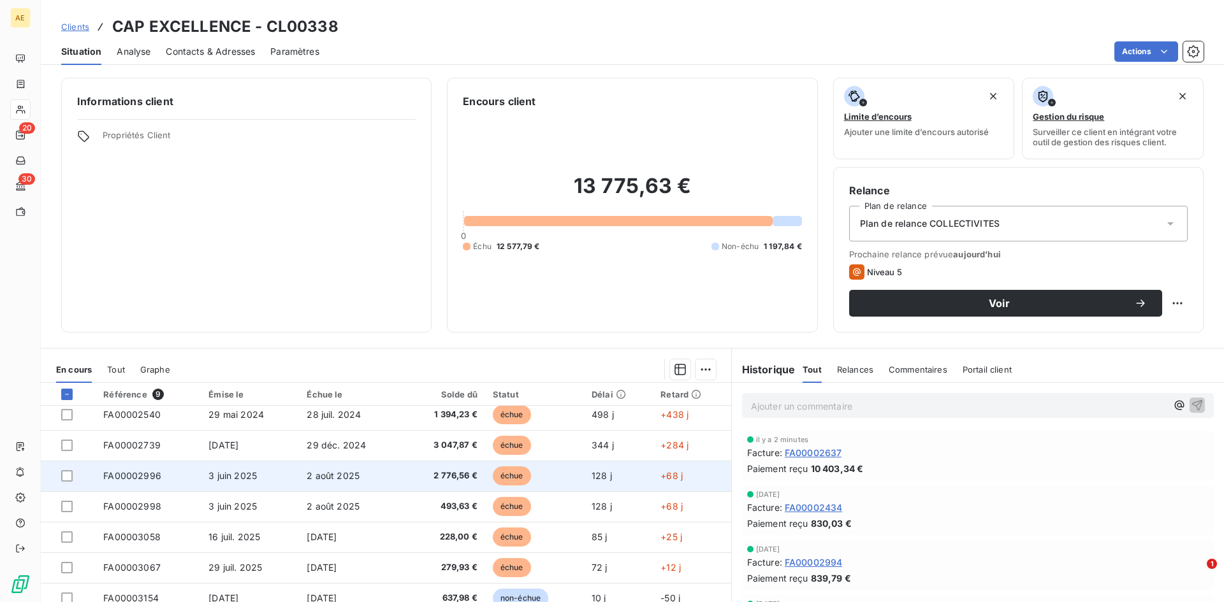
scroll to position [54, 0]
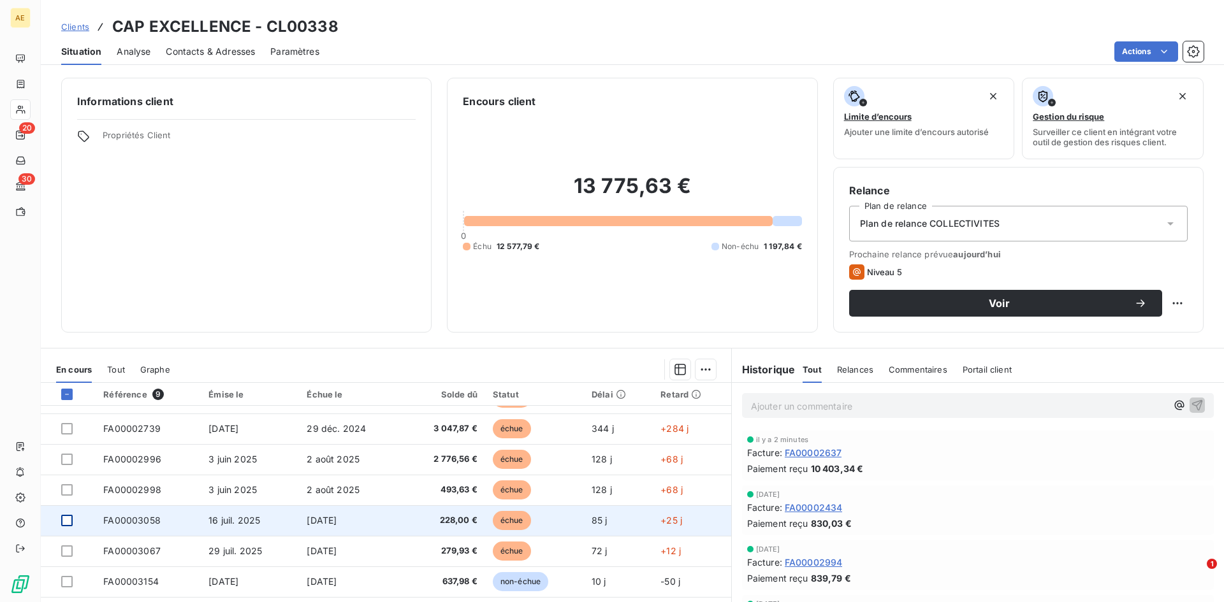
click at [66, 518] on div at bounding box center [66, 520] width 11 height 11
click at [140, 521] on span "FA00003058" at bounding box center [131, 520] width 57 height 11
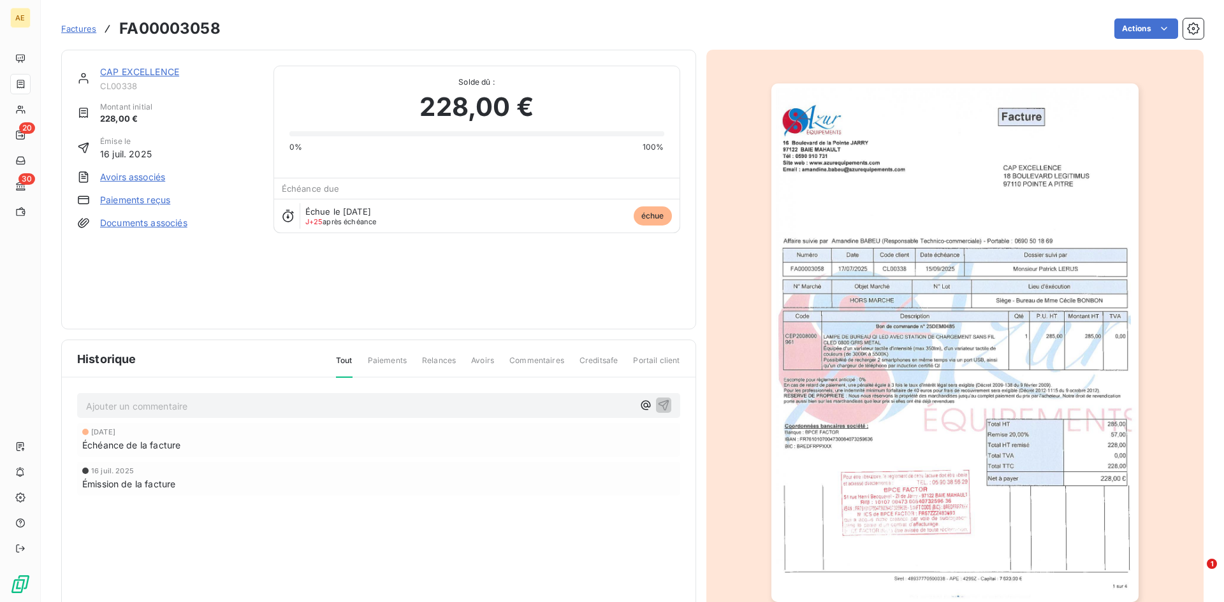
click at [143, 198] on link "Paiements reçus" at bounding box center [135, 200] width 70 height 13
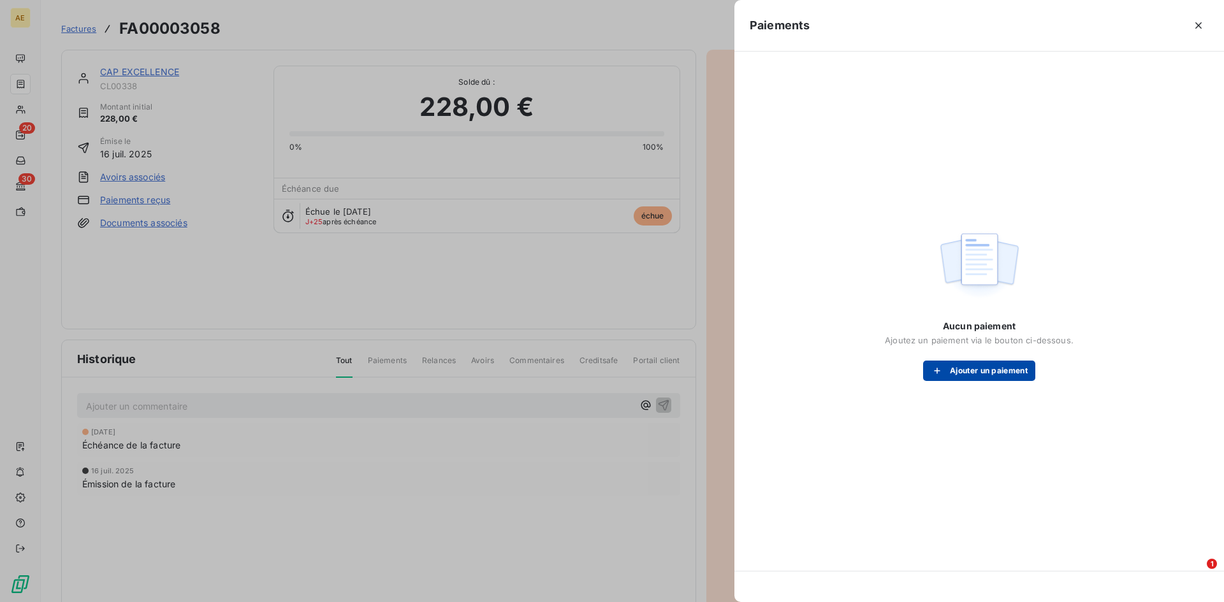
click at [1002, 374] on button "Ajouter un paiement" at bounding box center [979, 371] width 112 height 20
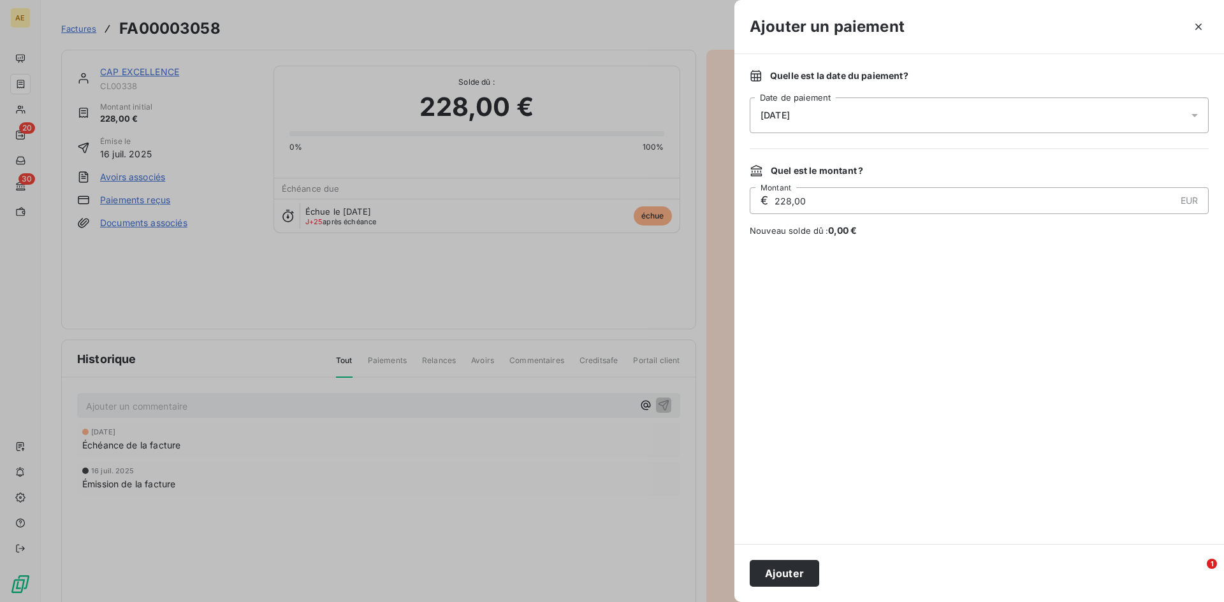
click at [1196, 112] on icon at bounding box center [1194, 115] width 13 height 13
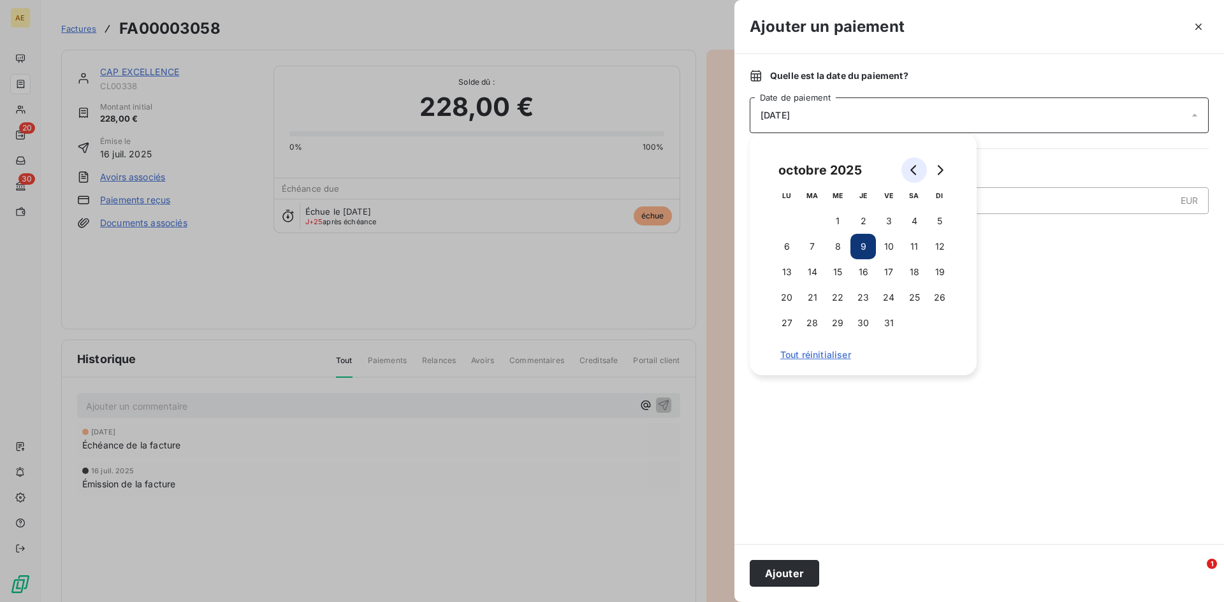
click at [909, 171] on icon "Go to previous month" at bounding box center [914, 170] width 10 height 10
click at [867, 323] on button "28" at bounding box center [862, 322] width 25 height 25
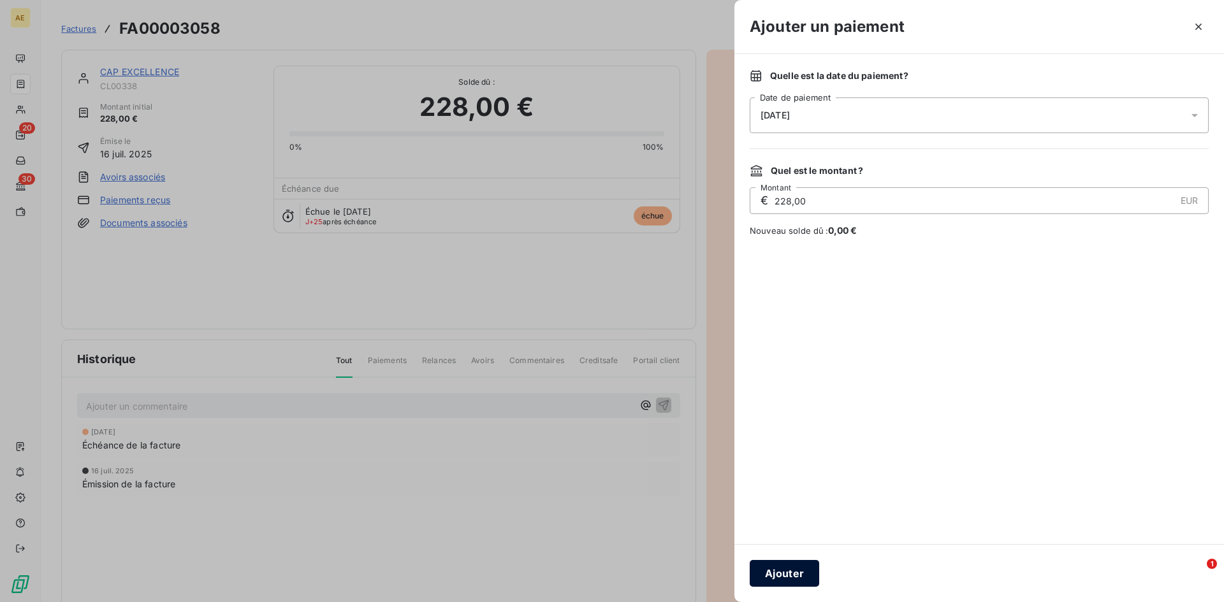
click at [799, 579] on button "Ajouter" at bounding box center [783, 573] width 69 height 27
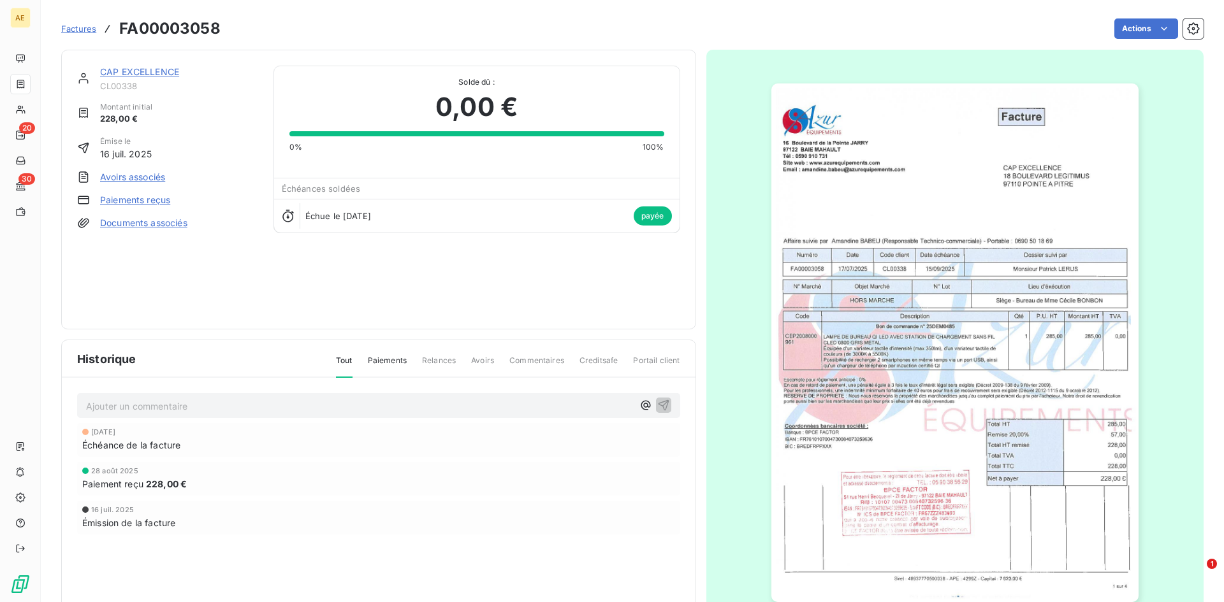
click at [152, 72] on link "CAP EXCELLENCE" at bounding box center [139, 71] width 79 height 11
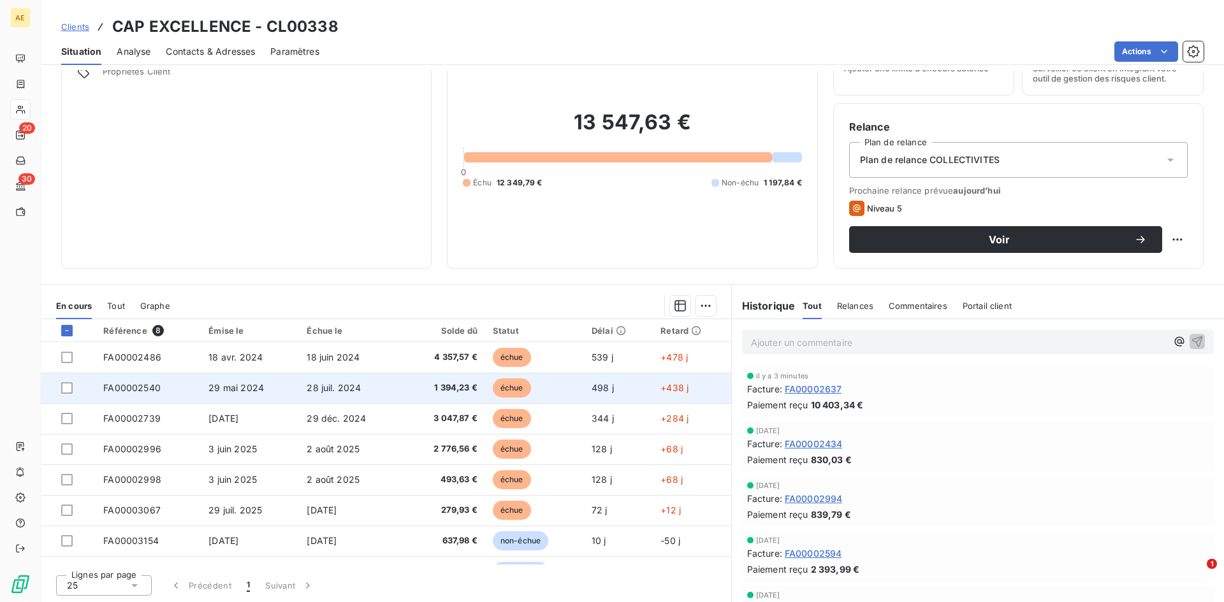
click at [61, 384] on td at bounding box center [68, 388] width 55 height 31
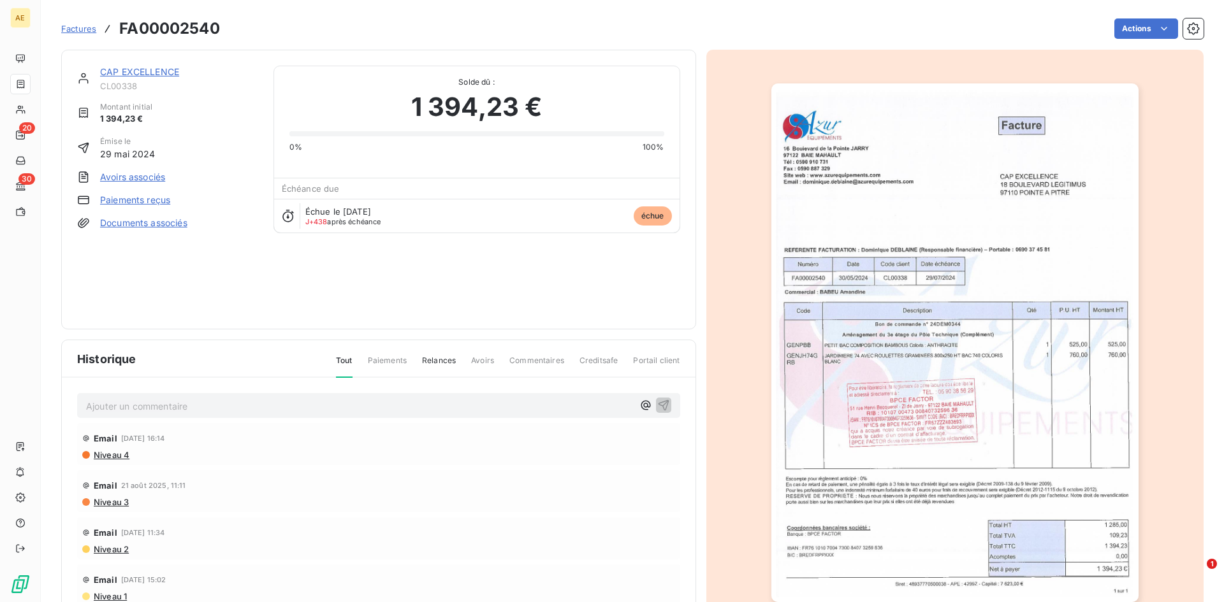
click at [131, 199] on link "Paiements reçus" at bounding box center [135, 200] width 70 height 13
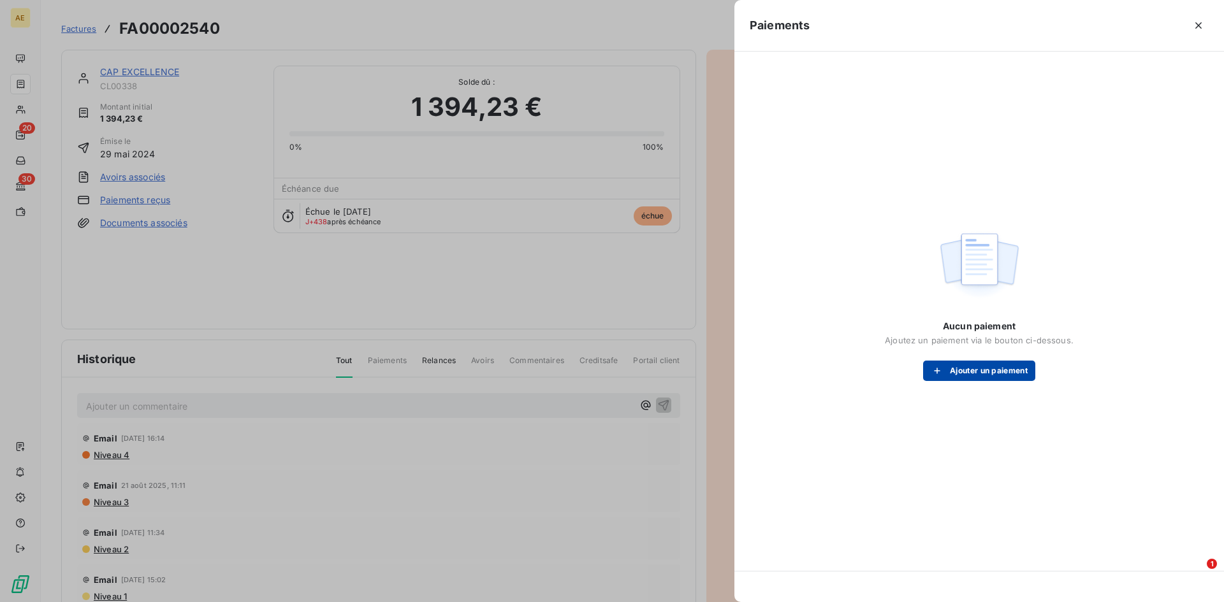
click at [973, 369] on button "Ajouter un paiement" at bounding box center [979, 371] width 112 height 20
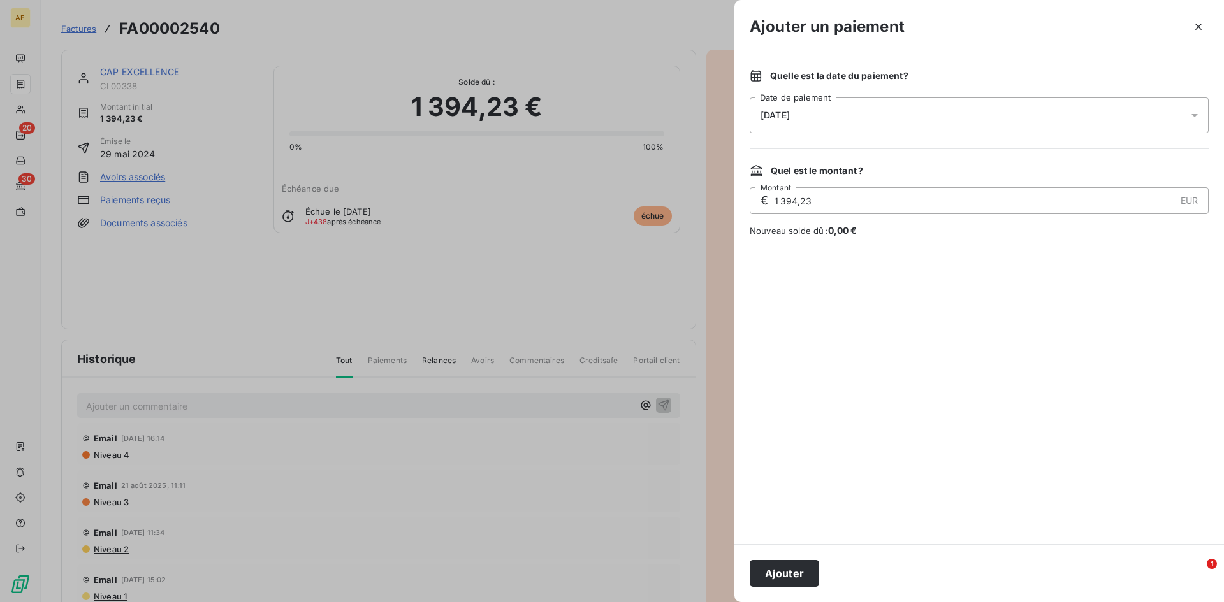
click at [1187, 112] on div "[DATE]" at bounding box center [978, 116] width 459 height 36
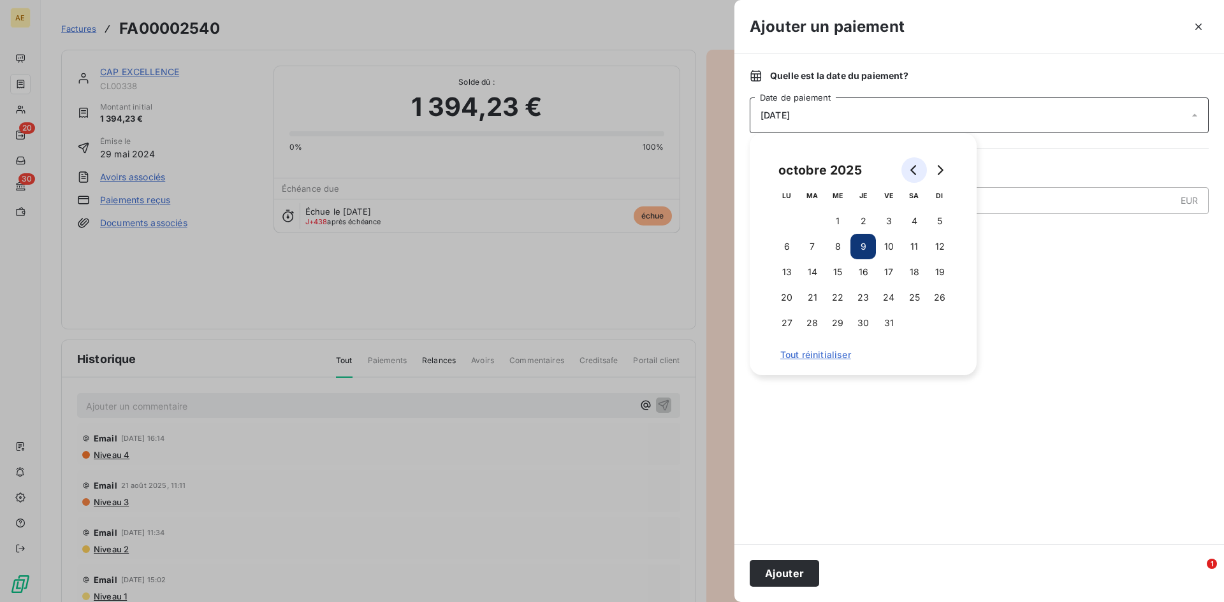
click at [910, 171] on icon "Go to previous month" at bounding box center [914, 170] width 10 height 10
click at [806, 220] on button "2" at bounding box center [811, 220] width 25 height 25
click at [781, 570] on button "Ajouter" at bounding box center [783, 573] width 69 height 27
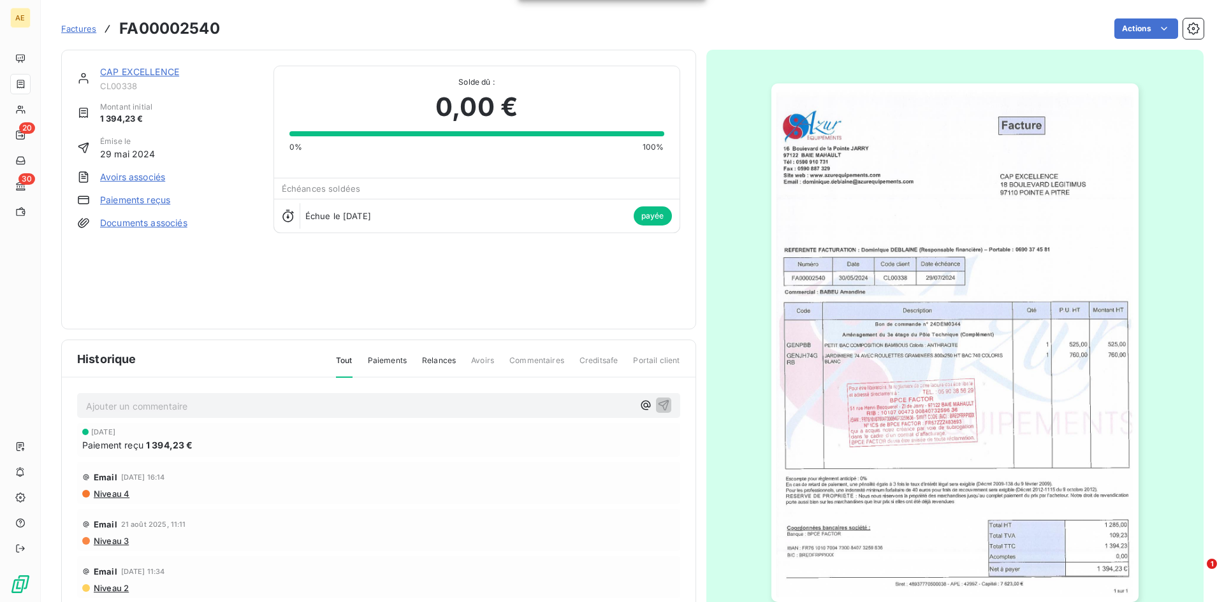
click at [145, 73] on link "CAP EXCELLENCE" at bounding box center [139, 71] width 79 height 11
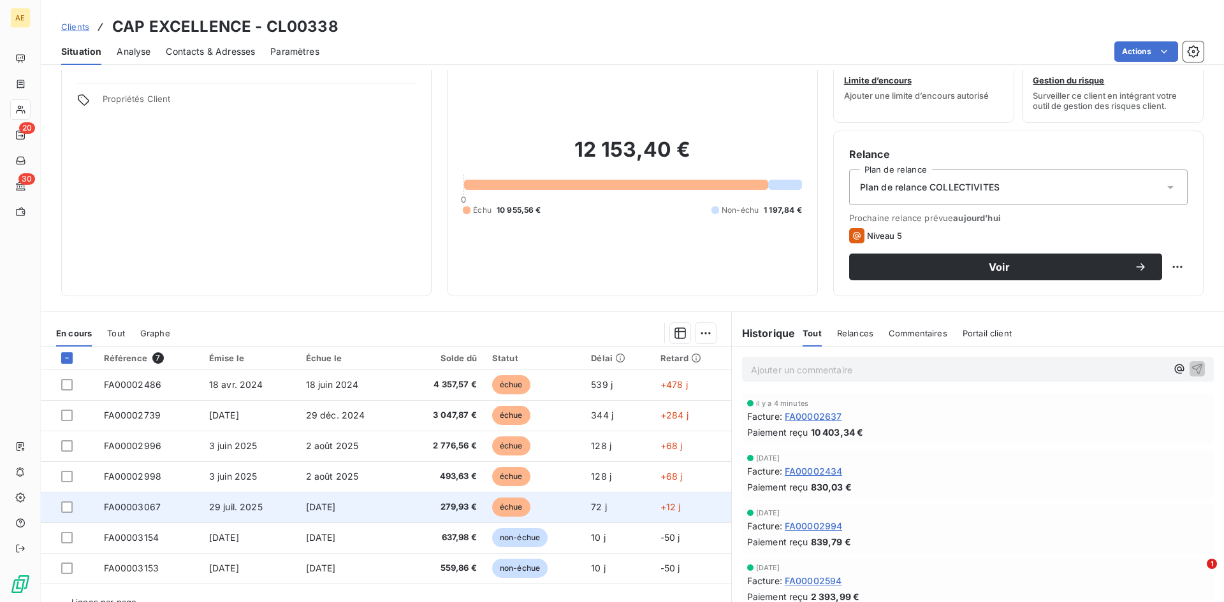
scroll to position [64, 0]
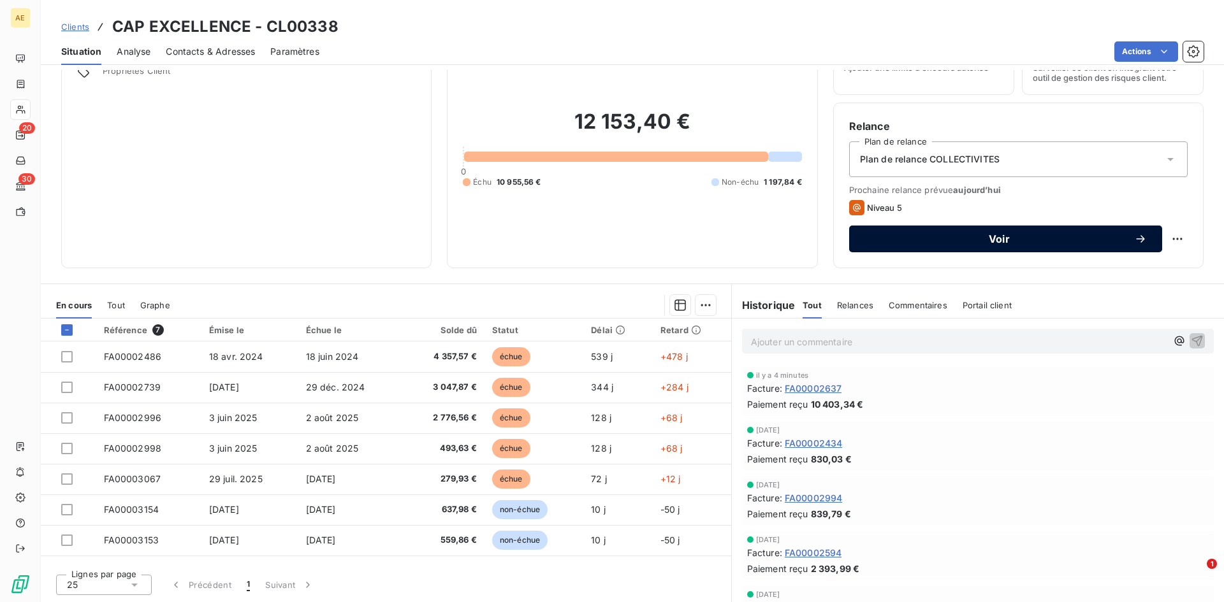
click at [1141, 238] on button "Voir" at bounding box center [1005, 239] width 313 height 27
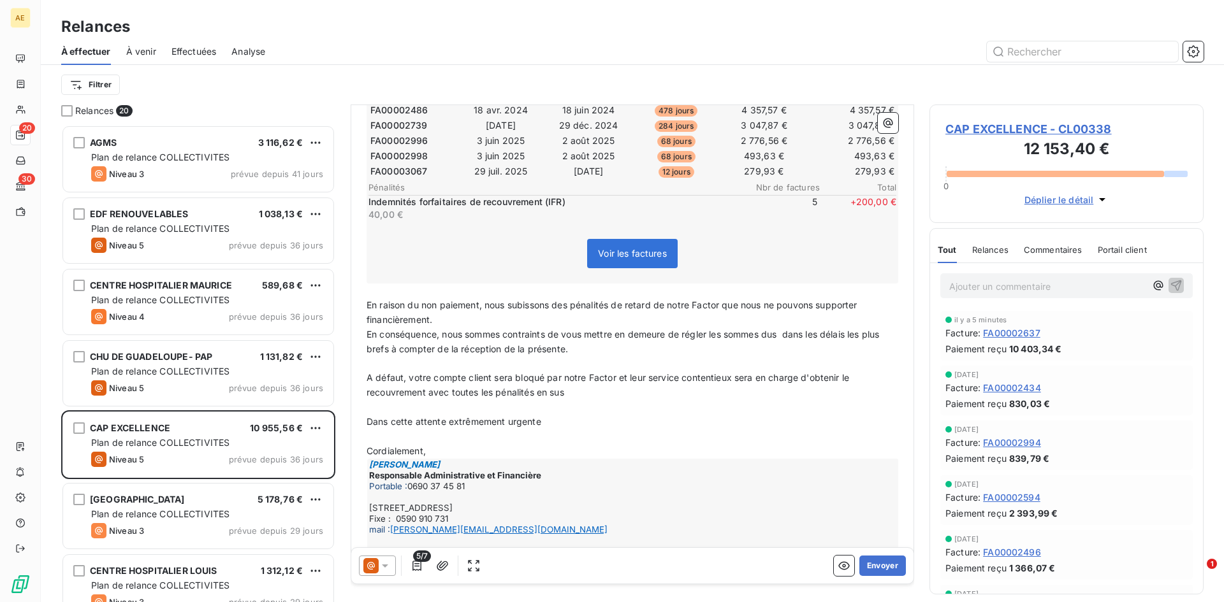
scroll to position [298, 0]
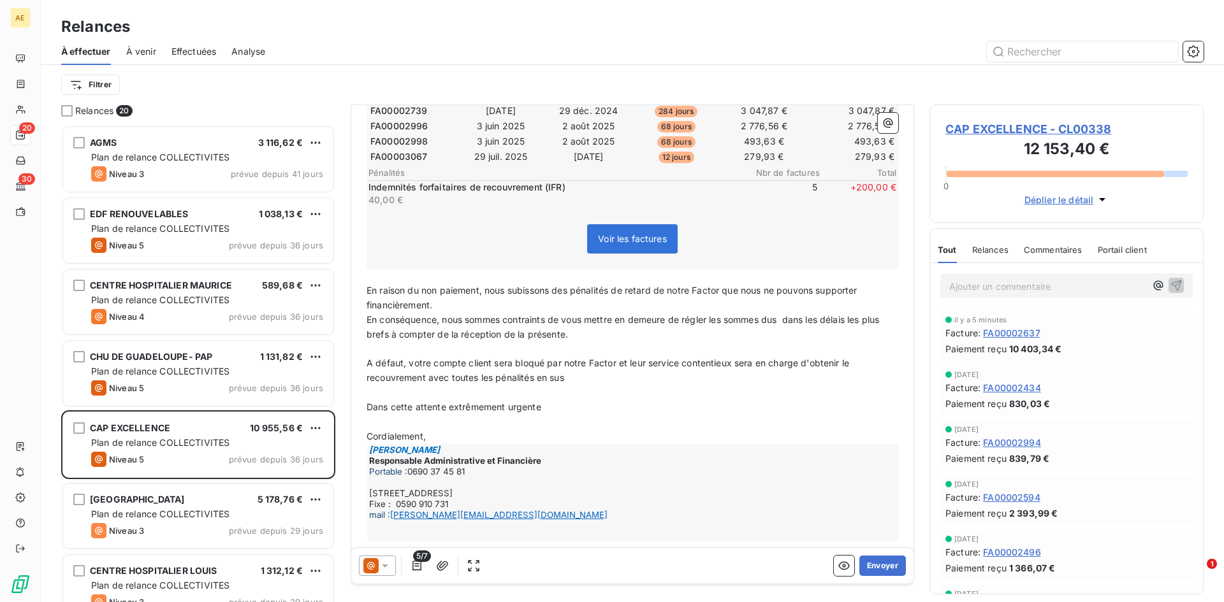
click at [387, 565] on icon at bounding box center [385, 566] width 6 height 3
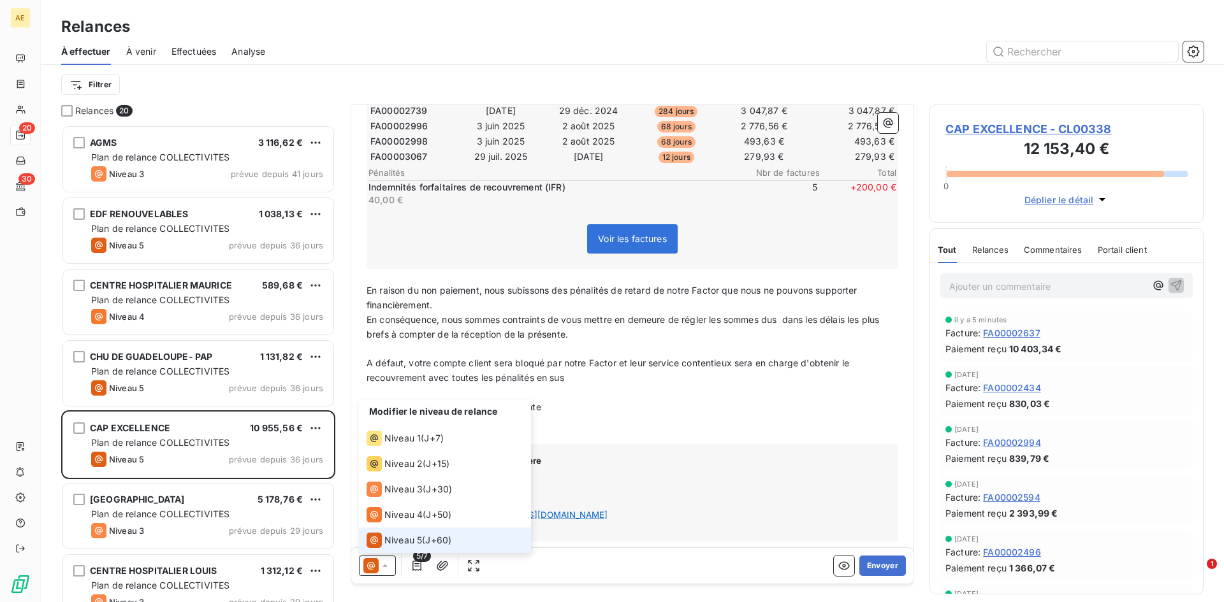
click at [387, 565] on icon at bounding box center [385, 566] width 13 height 13
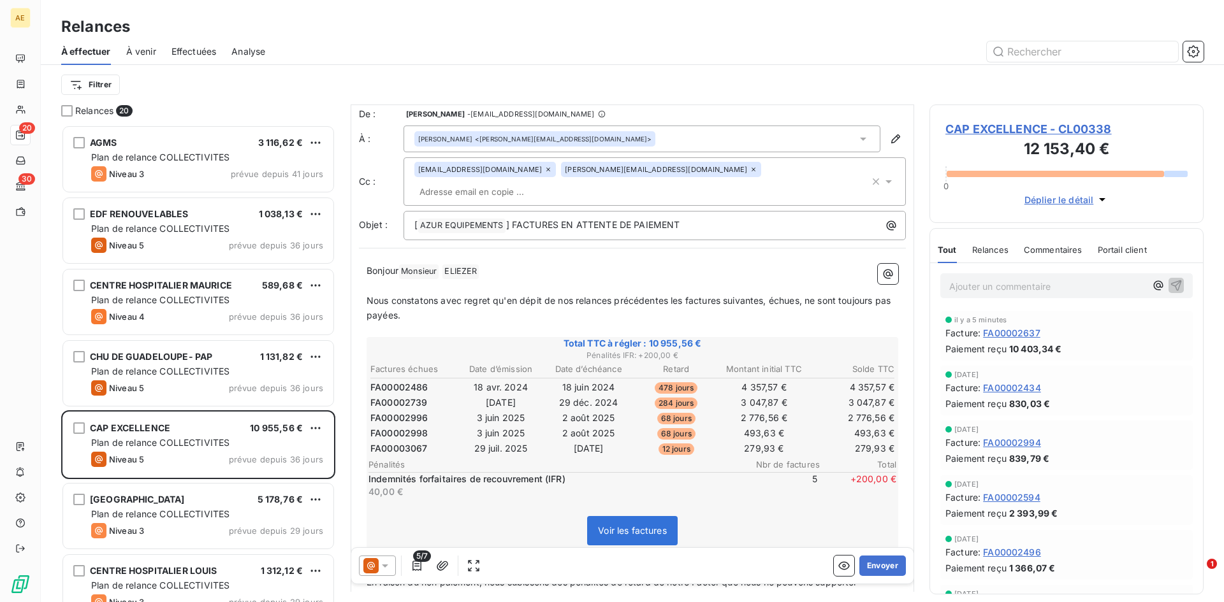
scroll to position [0, 0]
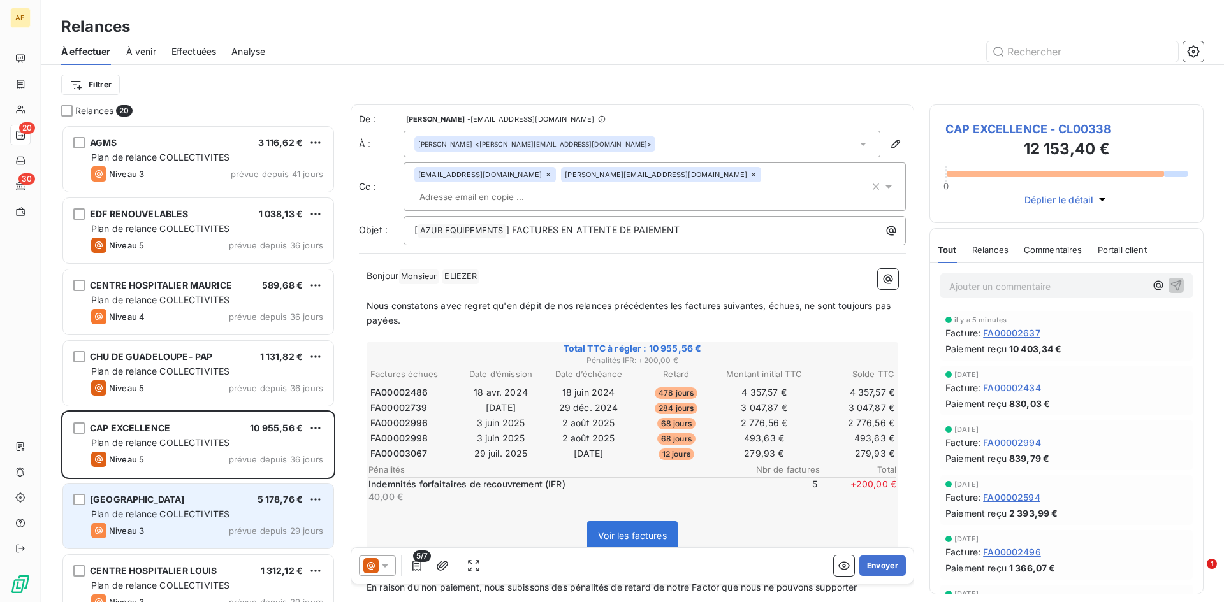
click at [184, 505] on div "[GEOGRAPHIC_DATA]" at bounding box center [137, 499] width 95 height 13
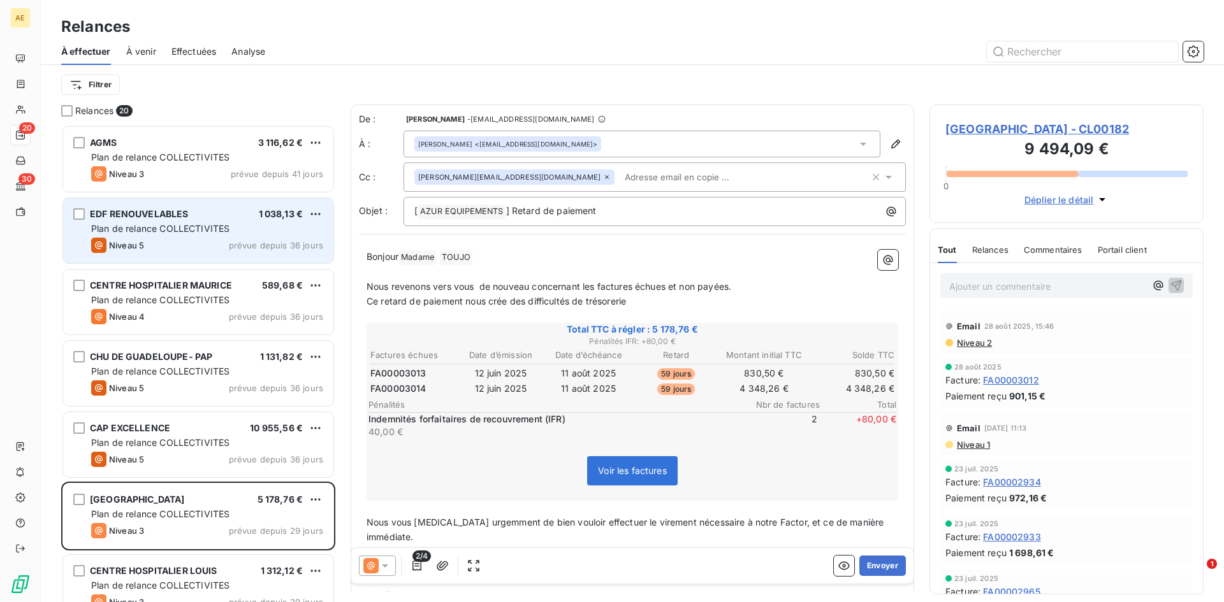
click at [238, 224] on div "Plan de relance COLLECTIVITES" at bounding box center [207, 228] width 232 height 13
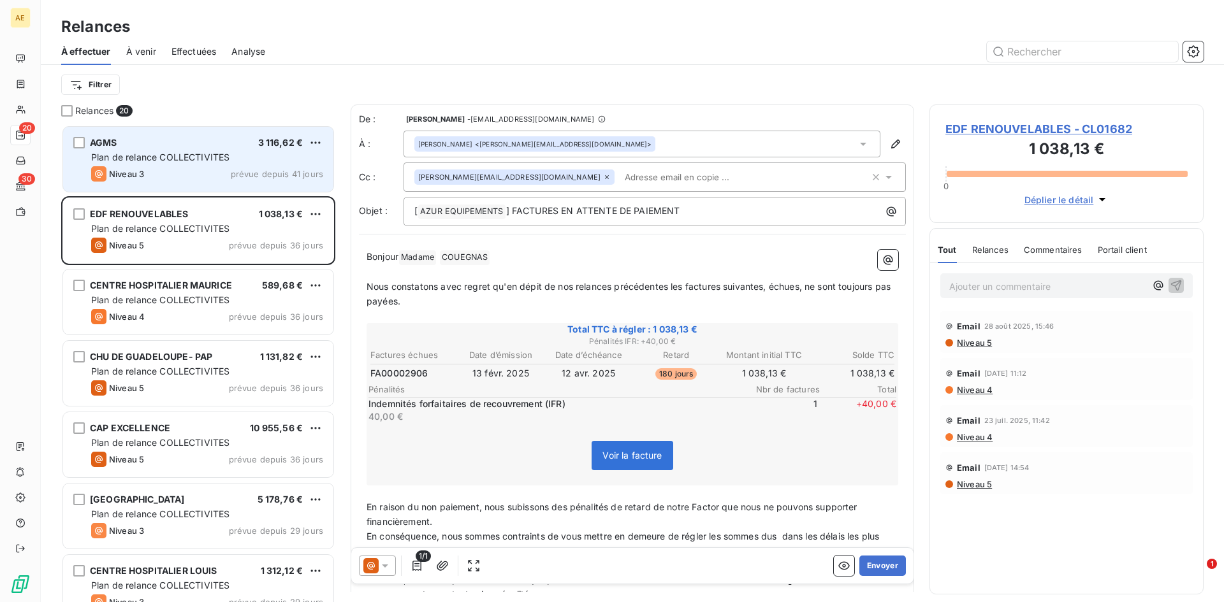
click at [205, 150] on div "AGMS 3 116,62 € Plan de relance COLLECTIVITES Niveau 3 prévue depuis 41 jours" at bounding box center [198, 159] width 270 height 65
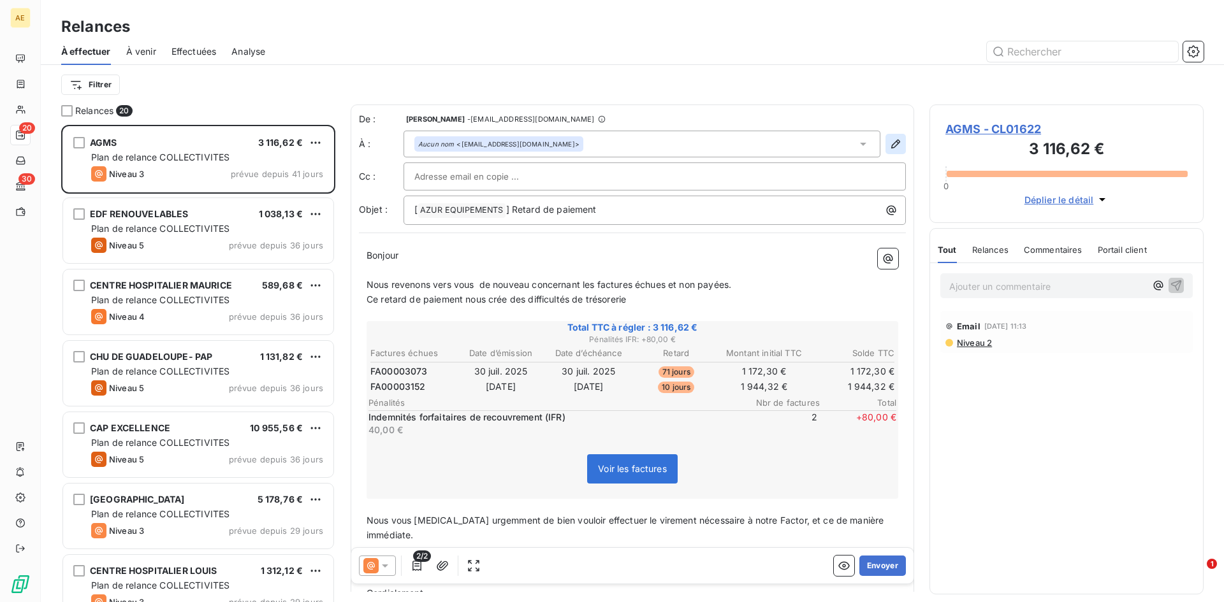
click at [889, 143] on icon "button" at bounding box center [895, 144] width 13 height 13
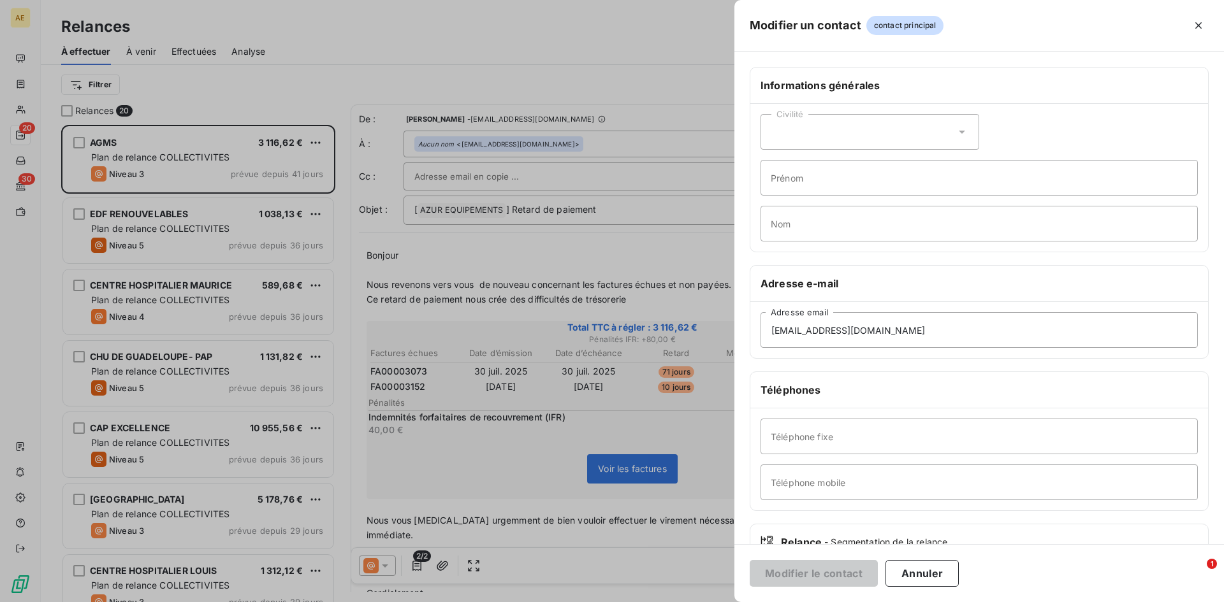
click at [957, 134] on icon at bounding box center [961, 132] width 13 height 13
click at [806, 163] on span "Madame" at bounding box center [803, 164] width 34 height 12
click at [833, 182] on input "Prénom" at bounding box center [978, 178] width 437 height 36
type input "L"
type input "f"
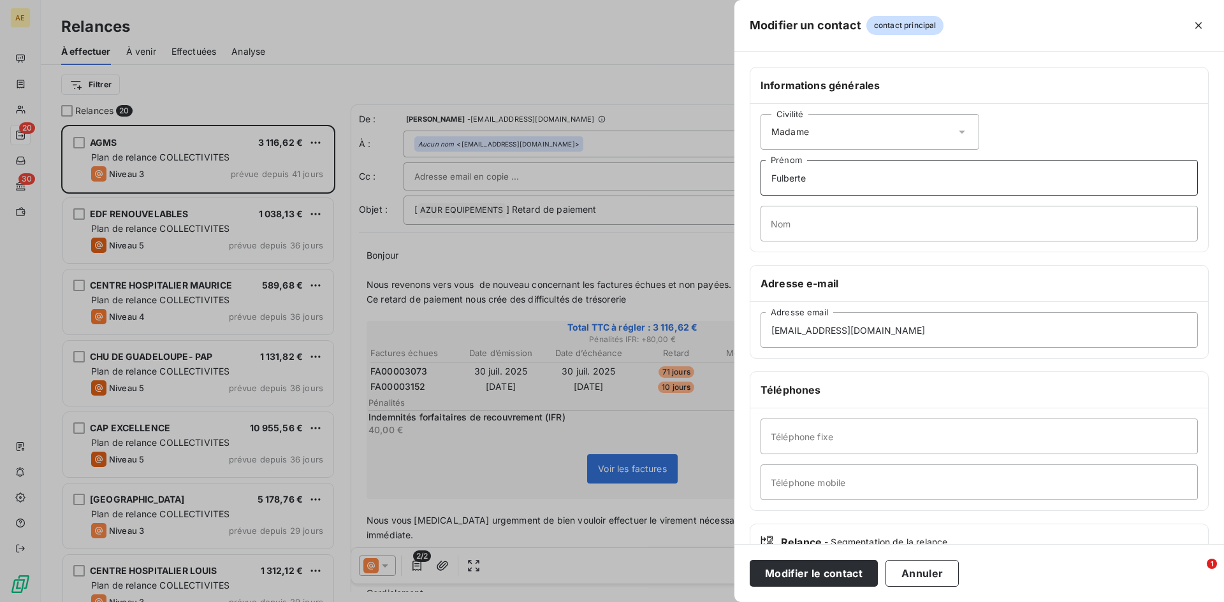
type input "Fulberte"
click at [841, 226] on input "Nom" at bounding box center [978, 224] width 437 height 36
type input "BAZAR"
click at [813, 570] on button "Modifier le contact" at bounding box center [813, 573] width 128 height 27
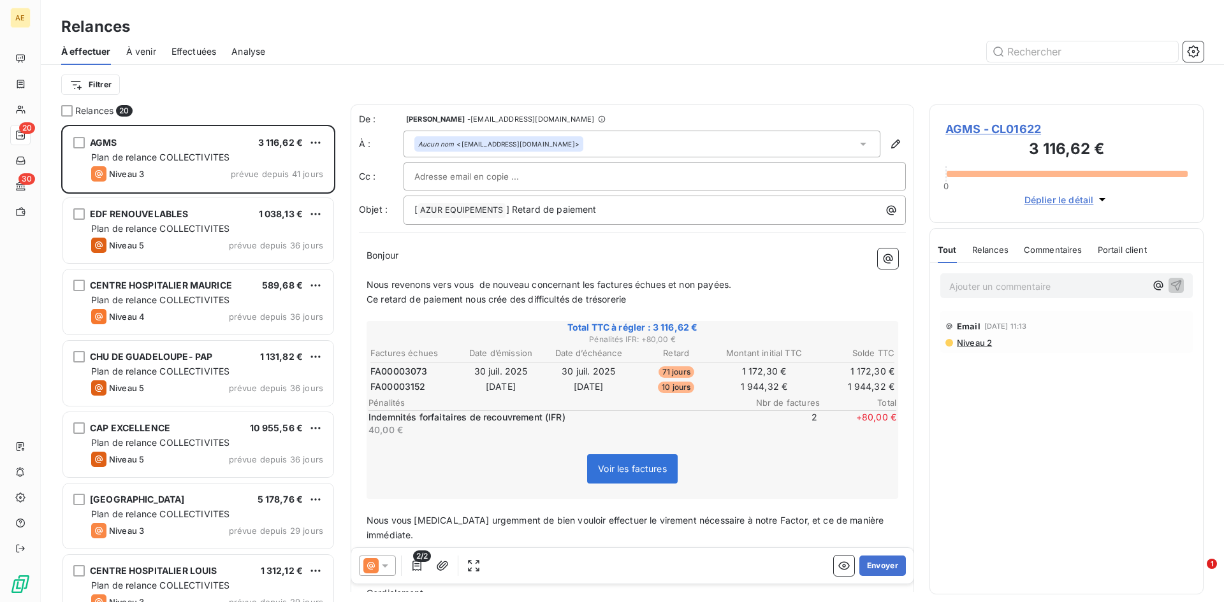
click at [857, 141] on icon at bounding box center [863, 144] width 13 height 13
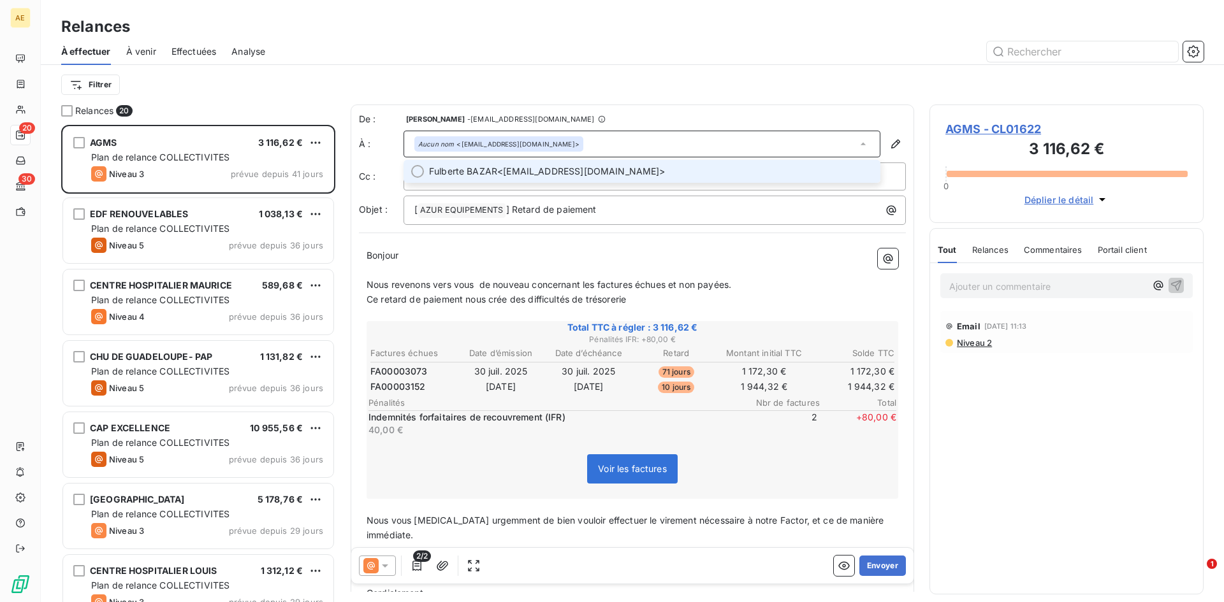
click at [567, 174] on span "Fulberte BAZAR <[EMAIL_ADDRESS][DOMAIN_NAME]>" at bounding box center [651, 171] width 444 height 13
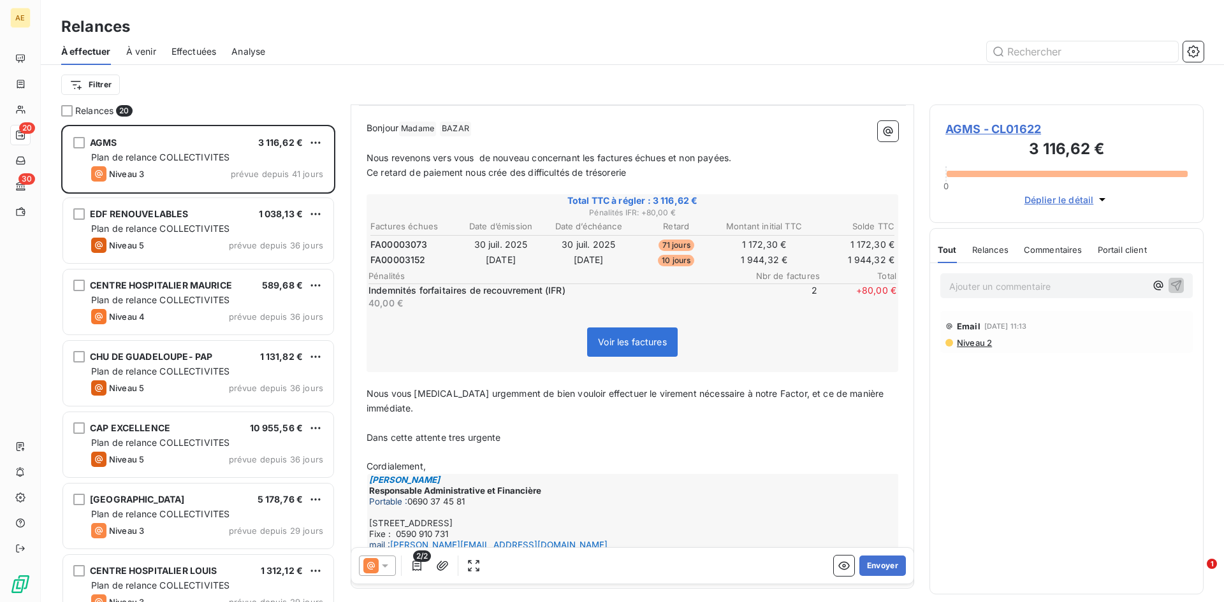
scroll to position [177, 0]
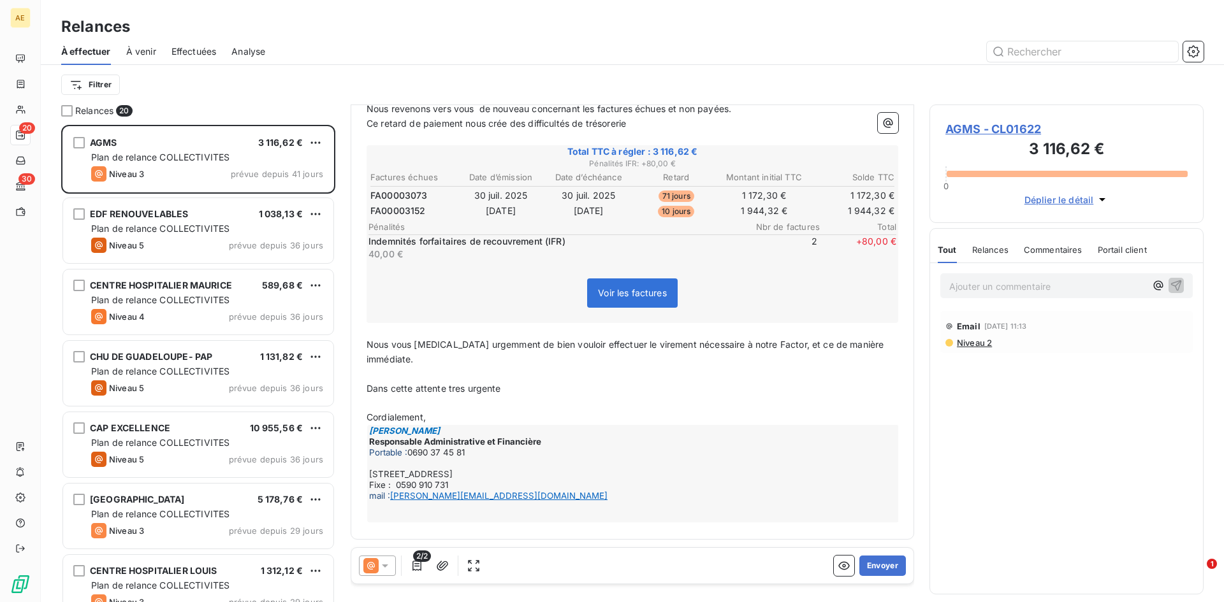
click at [607, 293] on span "Voir les factures" at bounding box center [632, 292] width 69 height 11
click at [872, 565] on button "Envoyer" at bounding box center [882, 566] width 47 height 20
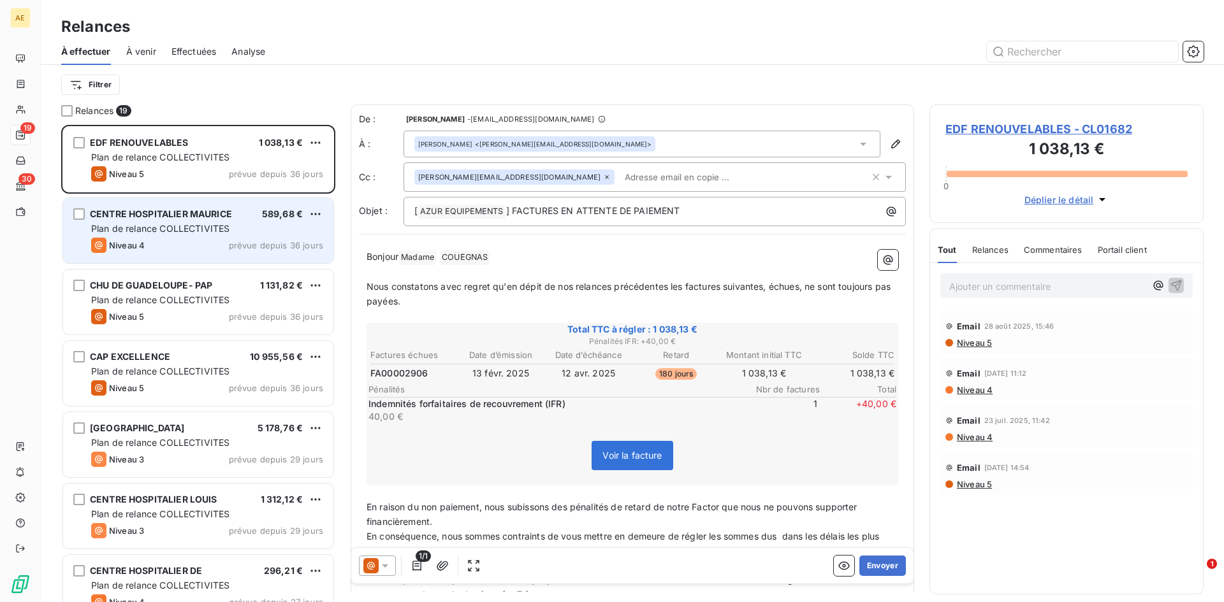
click at [159, 226] on span "Plan de relance COLLECTIVITES" at bounding box center [160, 228] width 138 height 11
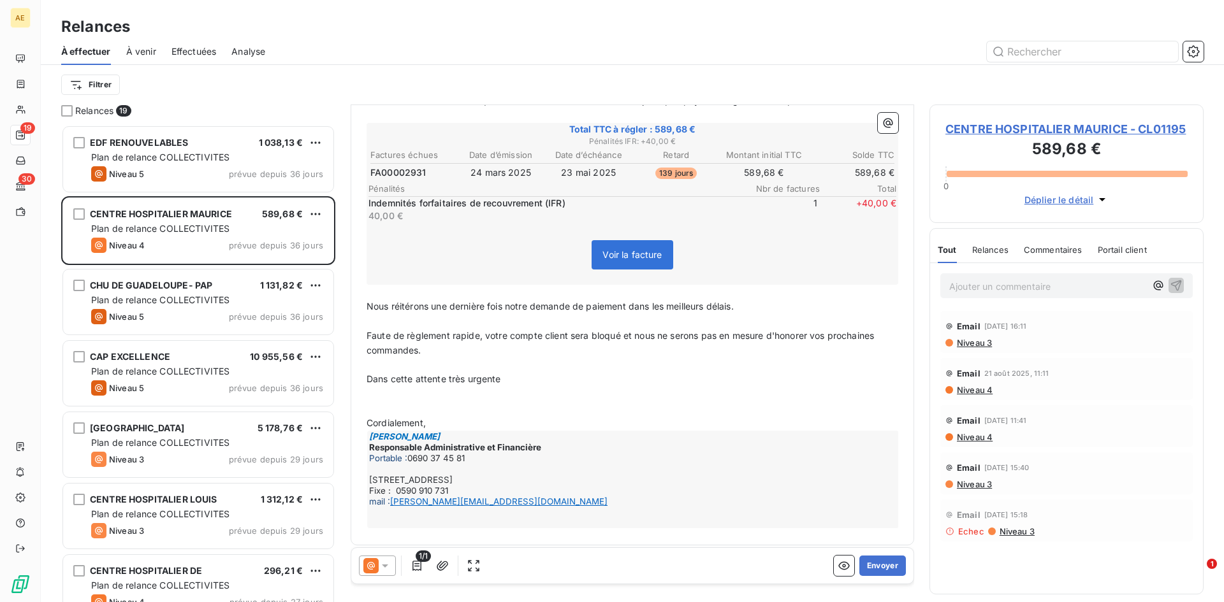
scroll to position [191, 0]
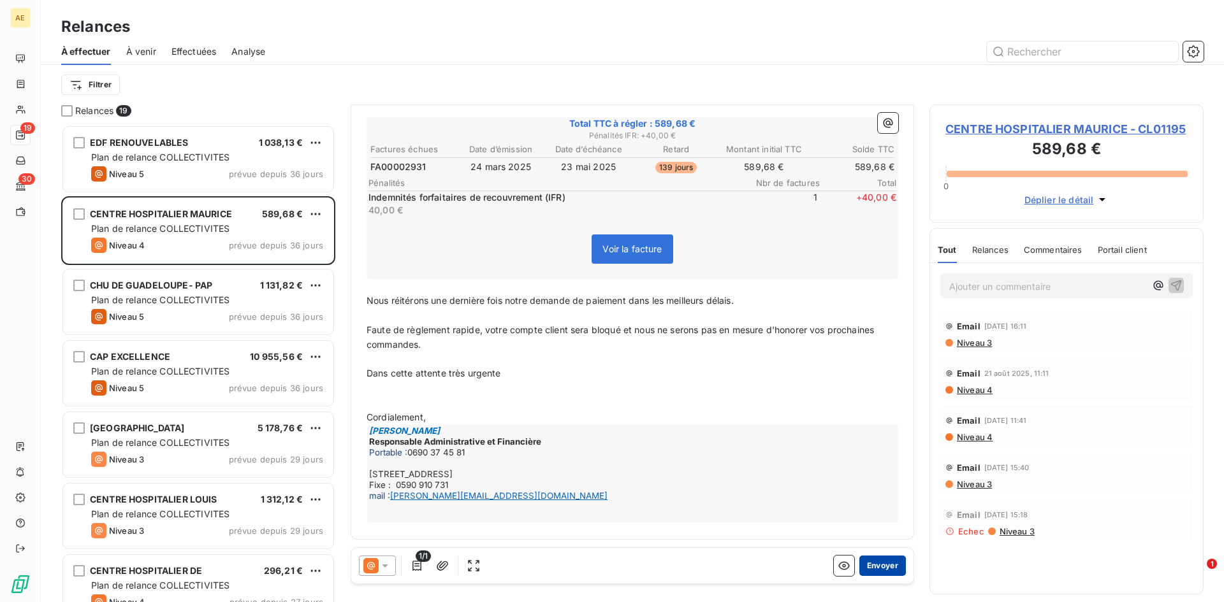
click at [870, 568] on button "Envoyer" at bounding box center [882, 566] width 47 height 20
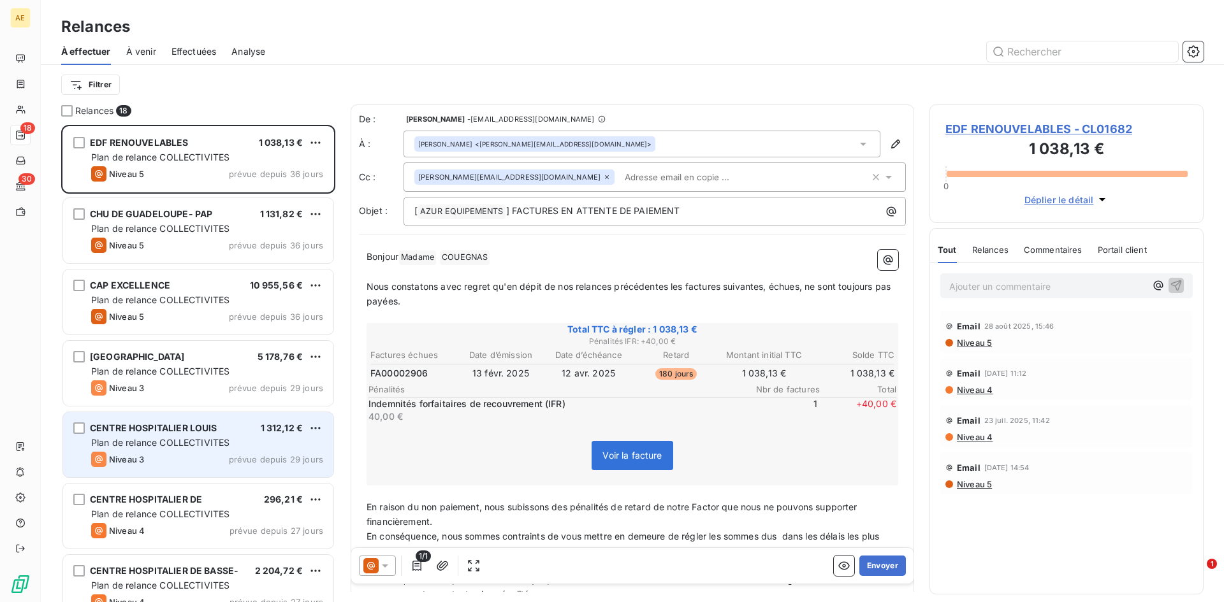
click at [178, 435] on div "CENTRE HOSPITALIER LOUIS 1 312,12 € Plan de relance COLLECTIVITES Niveau 3 prév…" at bounding box center [198, 444] width 270 height 65
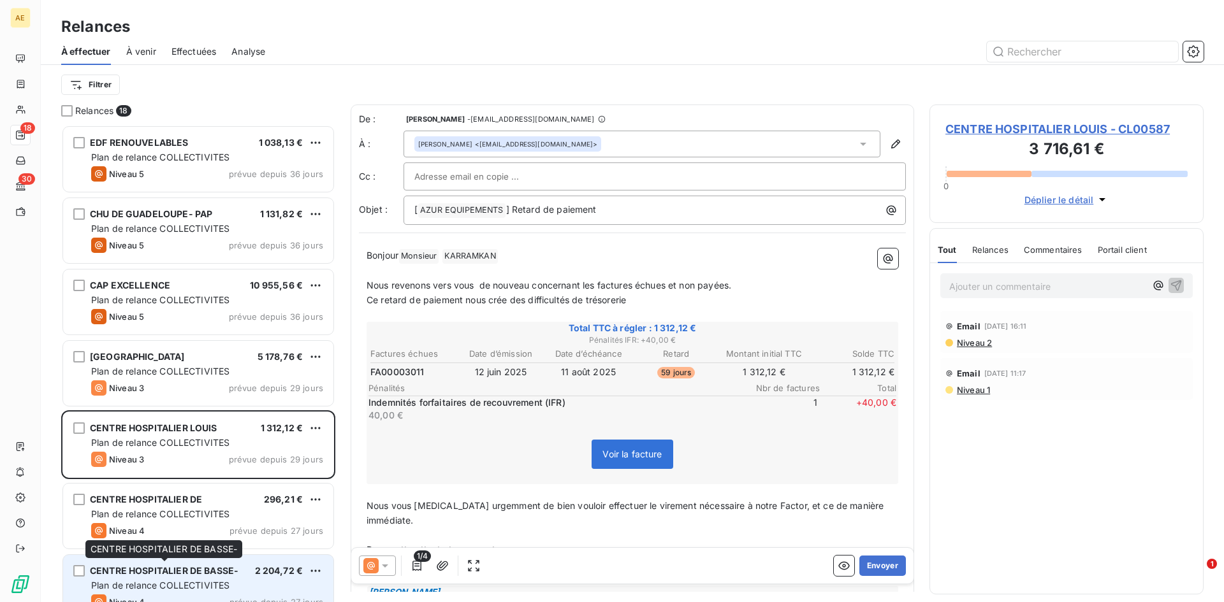
click at [203, 573] on span "CENTRE HOSPITALIER DE BASSE-" at bounding box center [164, 570] width 148 height 11
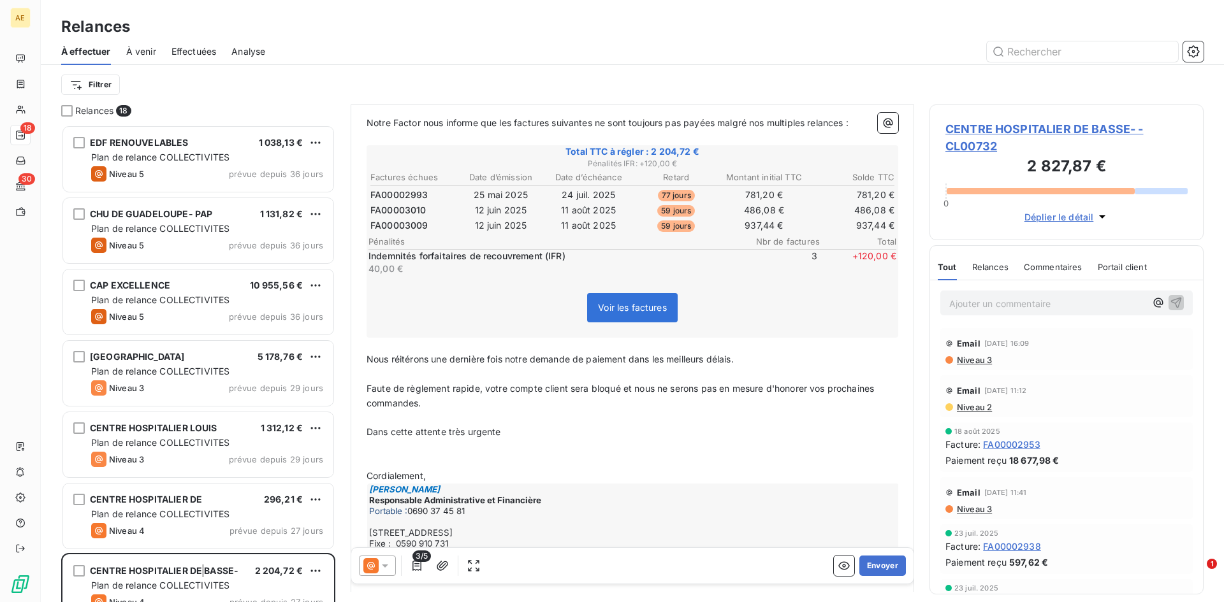
scroll to position [192, 0]
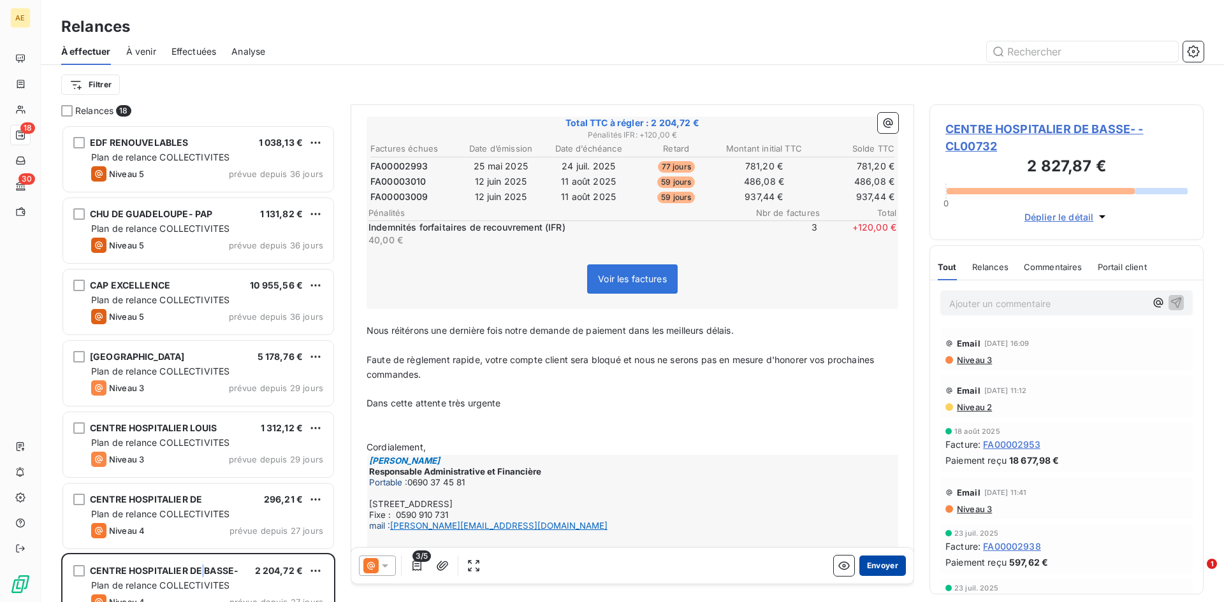
click at [874, 567] on button "Envoyer" at bounding box center [882, 566] width 47 height 20
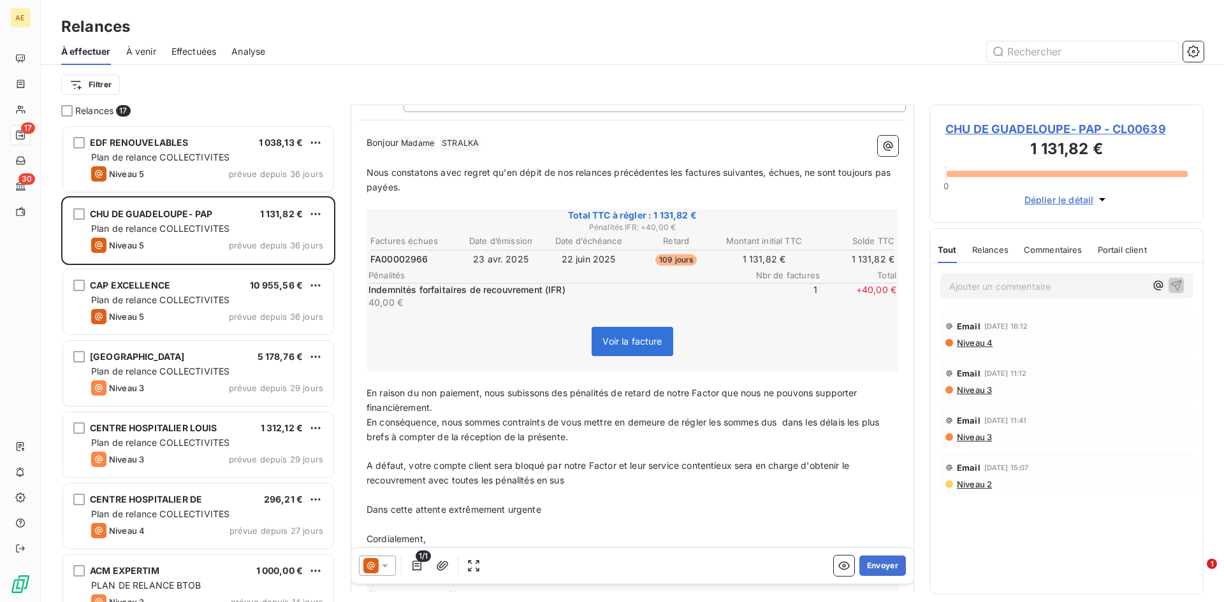
scroll to position [128, 0]
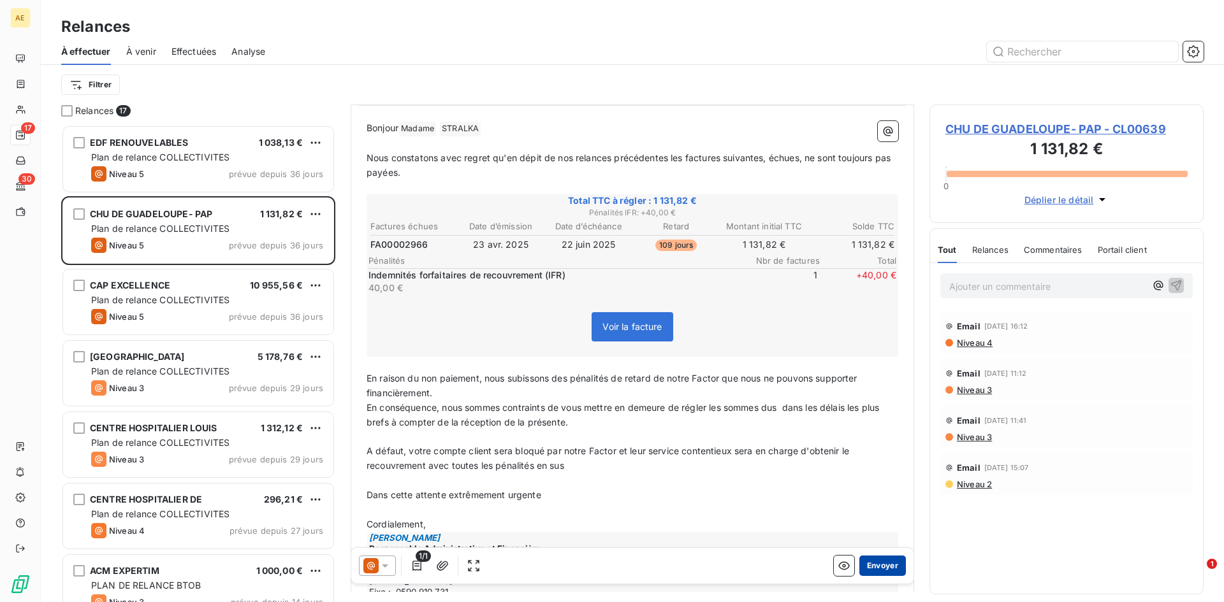
click at [876, 568] on button "Envoyer" at bounding box center [882, 566] width 47 height 20
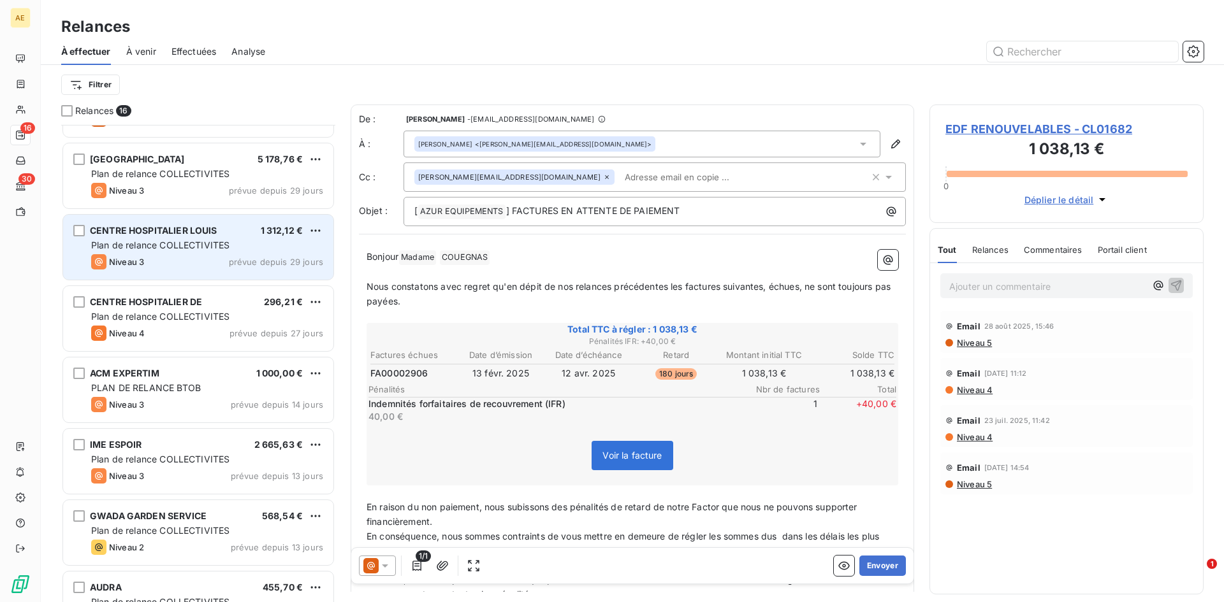
scroll to position [128, 0]
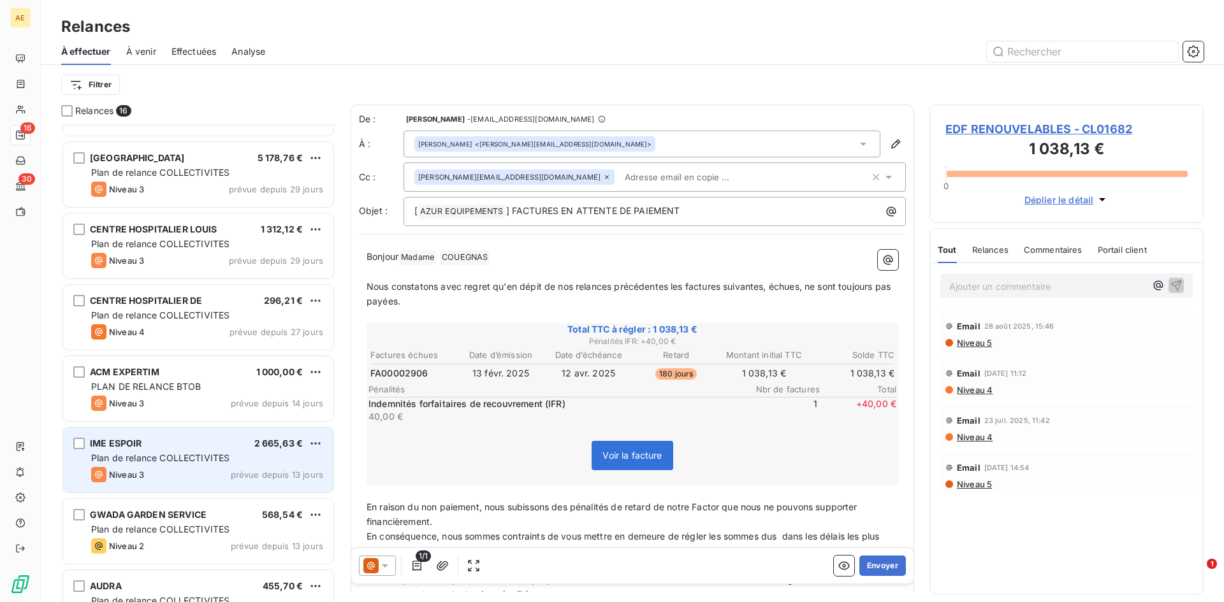
click at [143, 457] on span "Plan de relance COLLECTIVITES" at bounding box center [160, 457] width 138 height 11
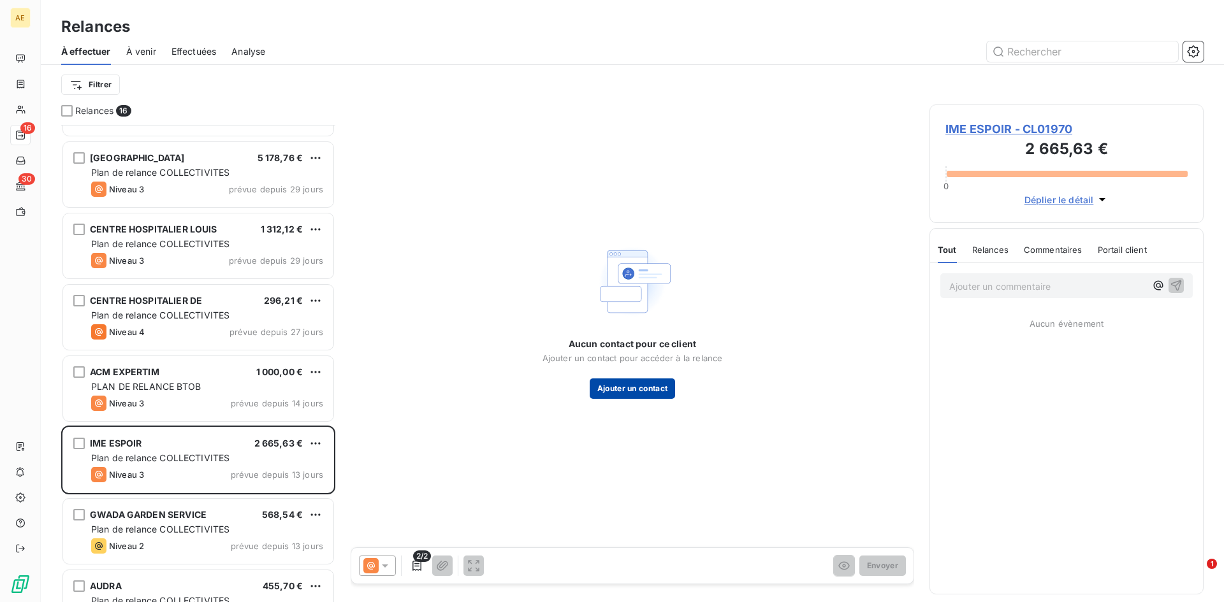
click at [630, 392] on button "Ajouter un contact" at bounding box center [632, 389] width 86 height 20
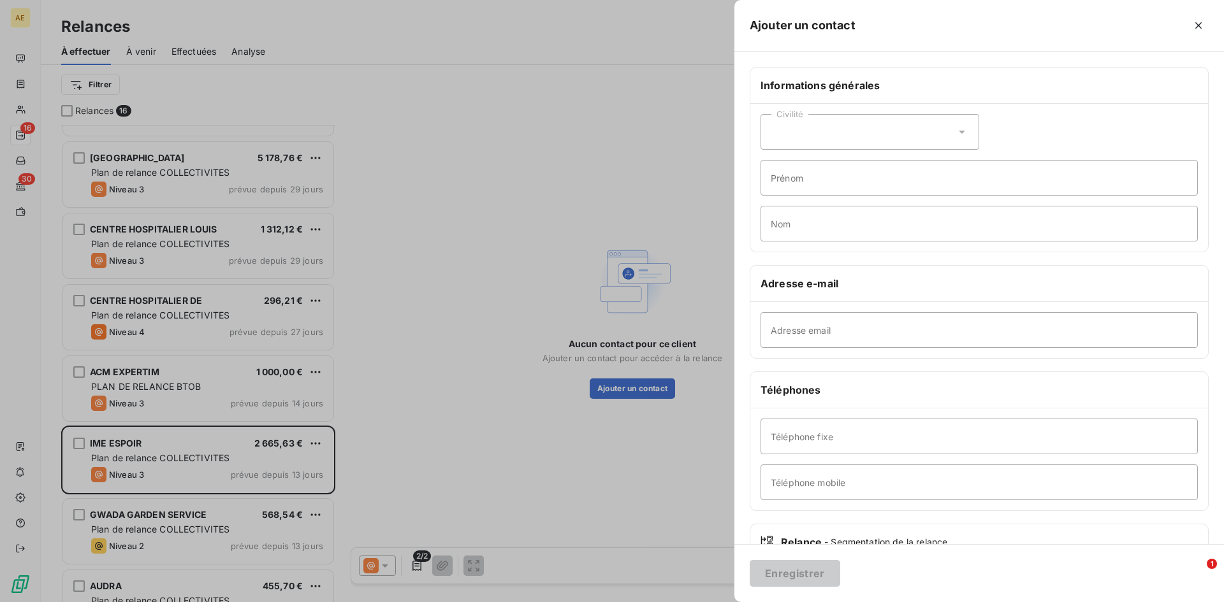
click at [960, 133] on icon at bounding box center [961, 132] width 13 height 13
click at [798, 160] on span "Madame" at bounding box center [803, 164] width 34 height 12
click at [929, 182] on input "Prénom" at bounding box center [978, 178] width 437 height 36
type input "[PERSON_NAME]"
click at [866, 227] on input "Nom" at bounding box center [978, 224] width 437 height 36
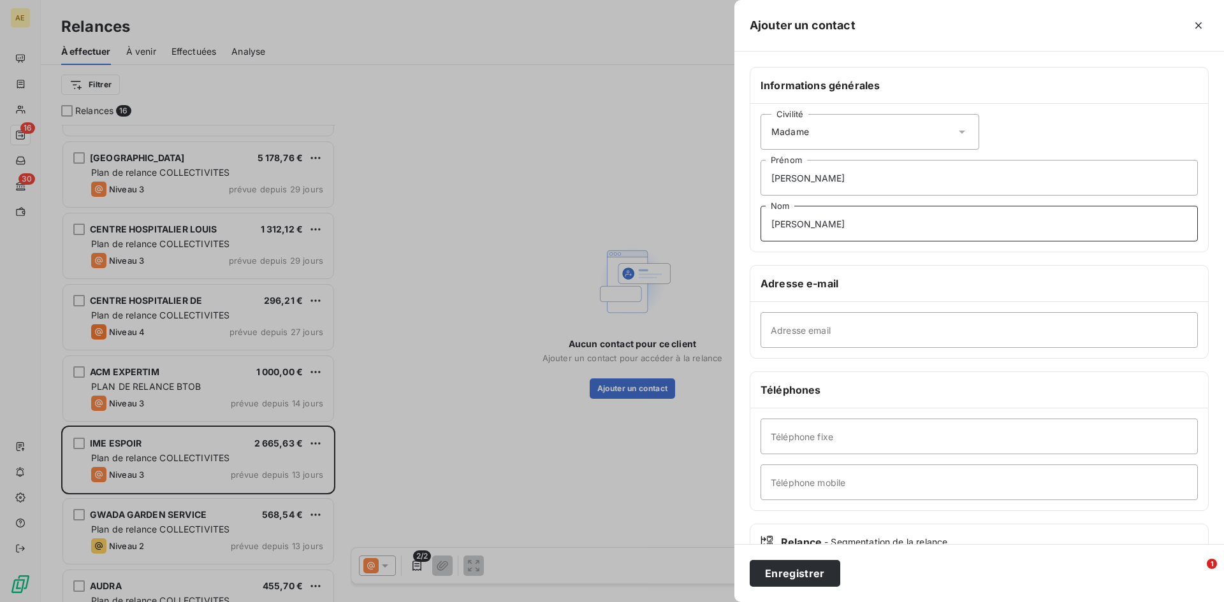
type input "[PERSON_NAME]"
click at [857, 329] on input "Adresse email" at bounding box center [978, 330] width 437 height 36
click at [818, 326] on input "Adresse email" at bounding box center [978, 330] width 437 height 36
paste input "[PERSON_NAME] <[PERSON_NAME][EMAIL_ADDRESS][PERSON_NAME][DOMAIN_NAME]>"
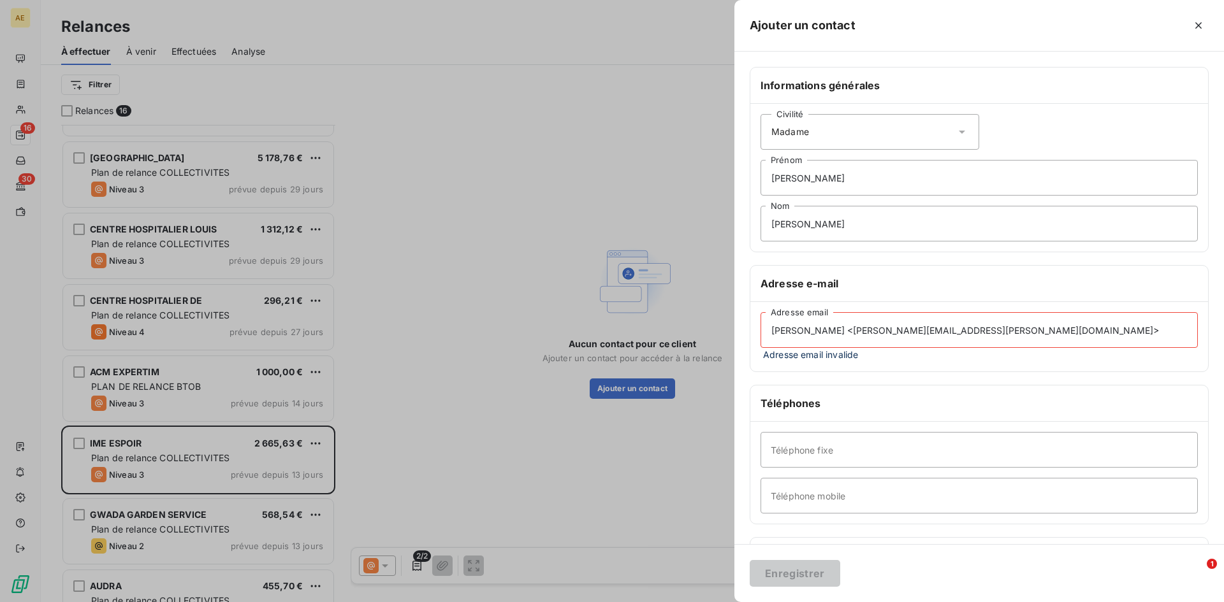
click at [859, 331] on input "[PERSON_NAME] <[PERSON_NAME][EMAIL_ADDRESS][PERSON_NAME][DOMAIN_NAME]>" at bounding box center [978, 330] width 437 height 36
click at [904, 330] on input "[PERSON_NAME][EMAIL_ADDRESS][PERSON_NAME][DOMAIN_NAME]>" at bounding box center [978, 330] width 437 height 36
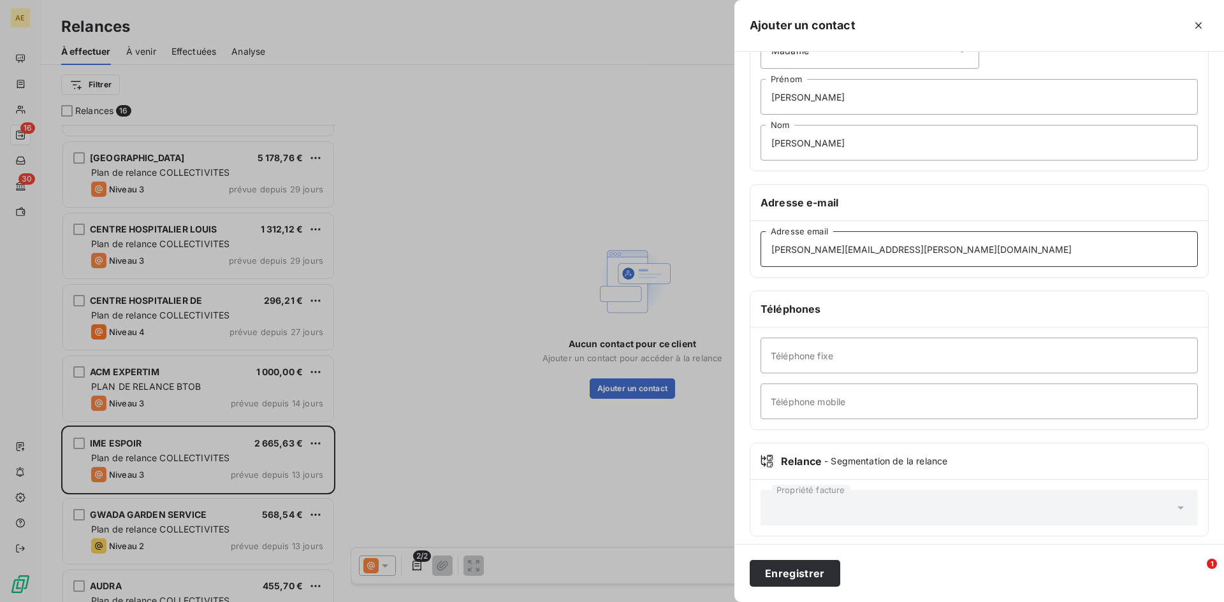
scroll to position [89, 0]
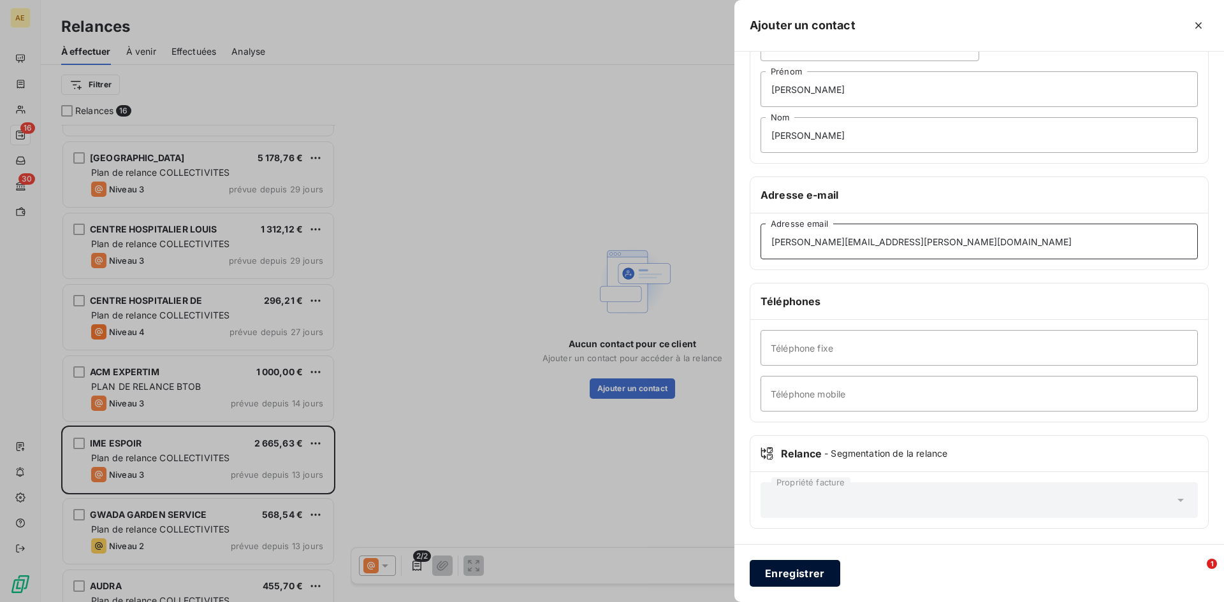
type input "[PERSON_NAME][EMAIL_ADDRESS][PERSON_NAME][DOMAIN_NAME]"
click at [790, 575] on button "Enregistrer" at bounding box center [794, 573] width 90 height 27
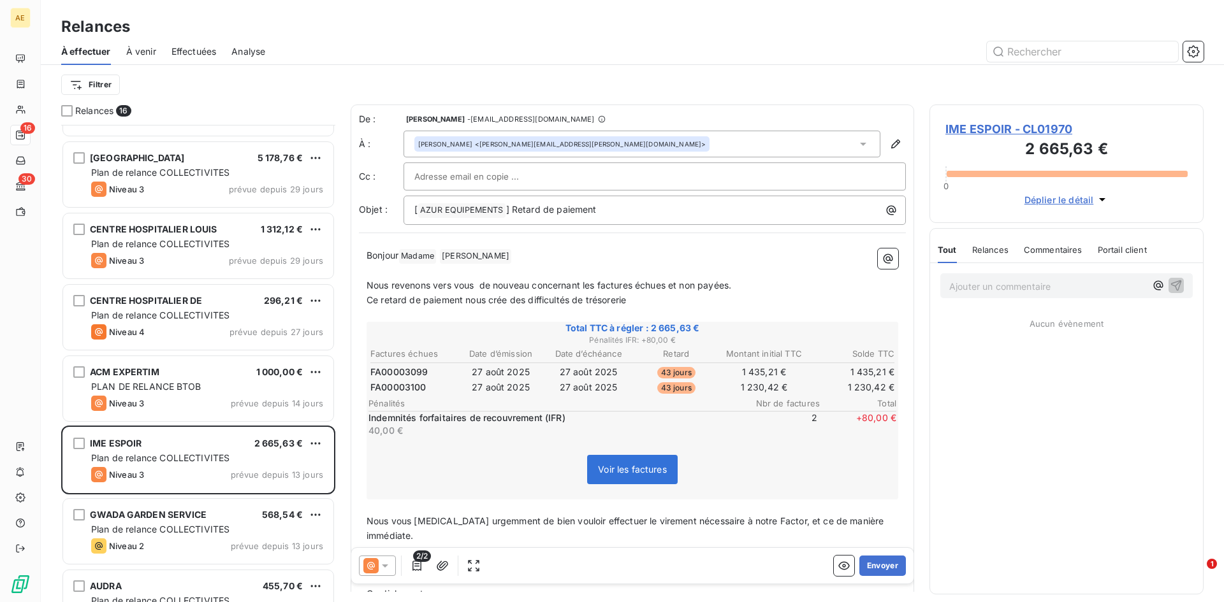
click at [553, 182] on div at bounding box center [654, 176] width 481 height 19
click at [539, 168] on input "text" at bounding box center [654, 176] width 481 height 19
click at [539, 175] on div at bounding box center [654, 176] width 481 height 19
paste input "[EMAIL_ADDRESS][DOMAIN_NAME]"
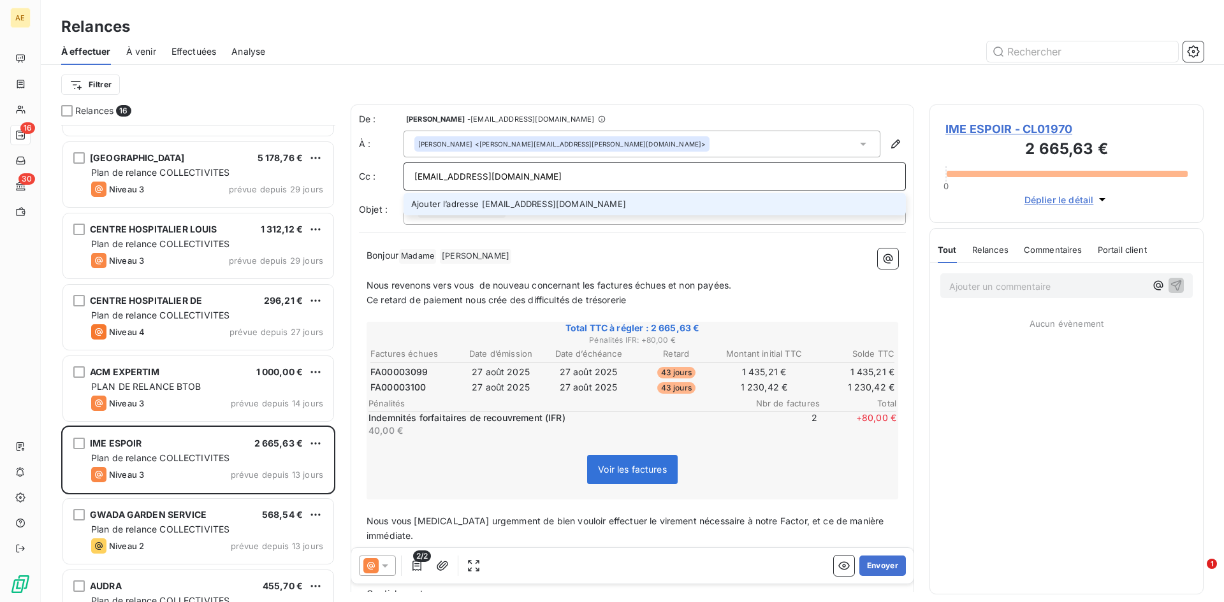
type input "[EMAIL_ADDRESS][DOMAIN_NAME]"
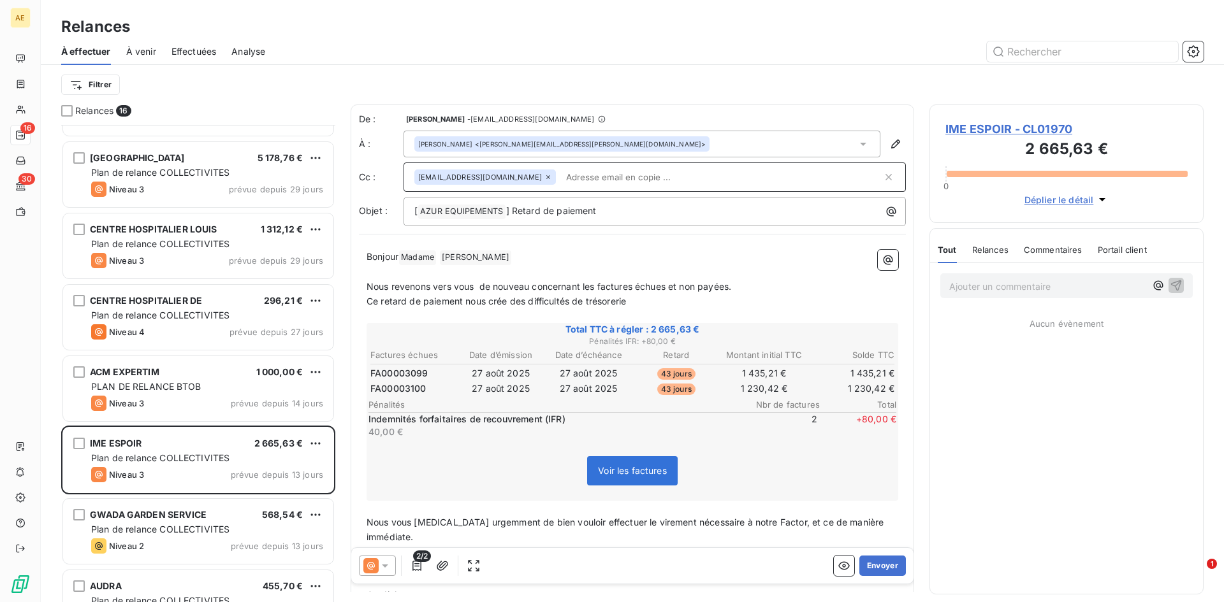
click at [639, 175] on input "text" at bounding box center [721, 177] width 321 height 19
drag, startPoint x: 639, startPoint y: 175, endPoint x: 611, endPoint y: 180, distance: 27.9
click at [611, 180] on input "text" at bounding box center [634, 177] width 147 height 19
paste input "[PERSON_NAME][EMAIL_ADDRESS][DOMAIN_NAME]"
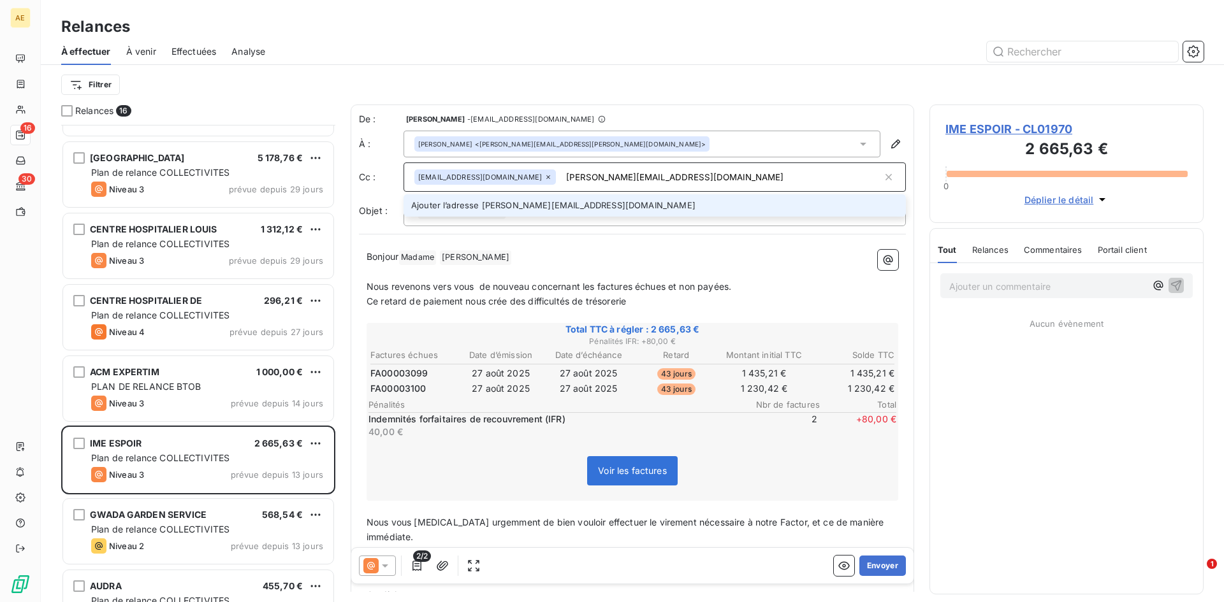
type input "[PERSON_NAME][EMAIL_ADDRESS][DOMAIN_NAME]"
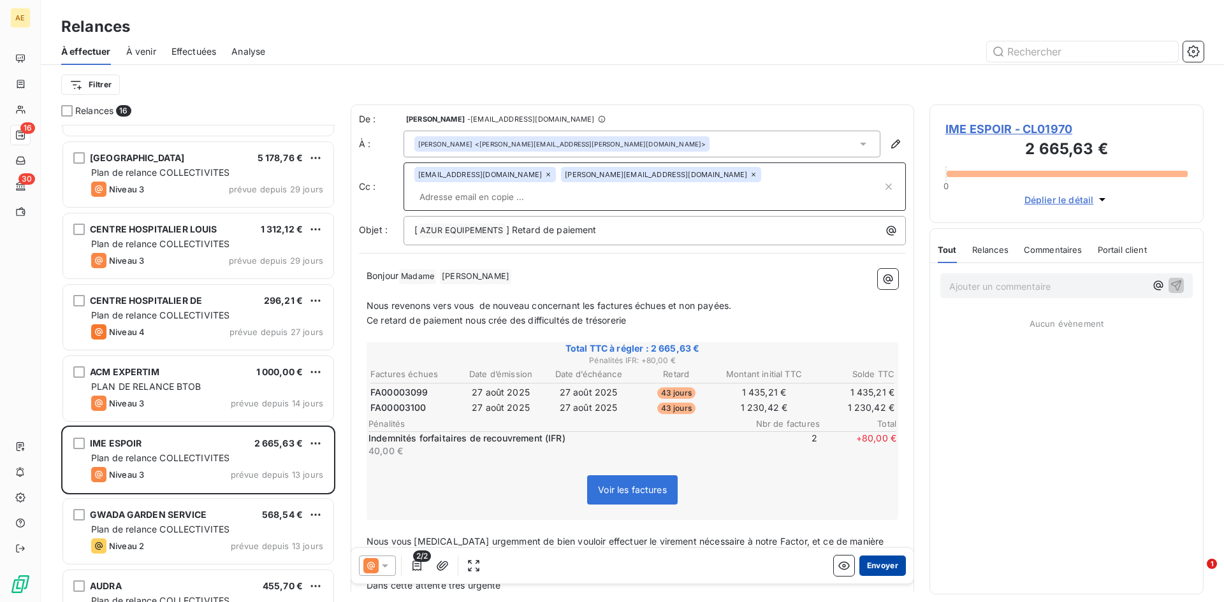
click at [880, 567] on button "Envoyer" at bounding box center [882, 566] width 47 height 20
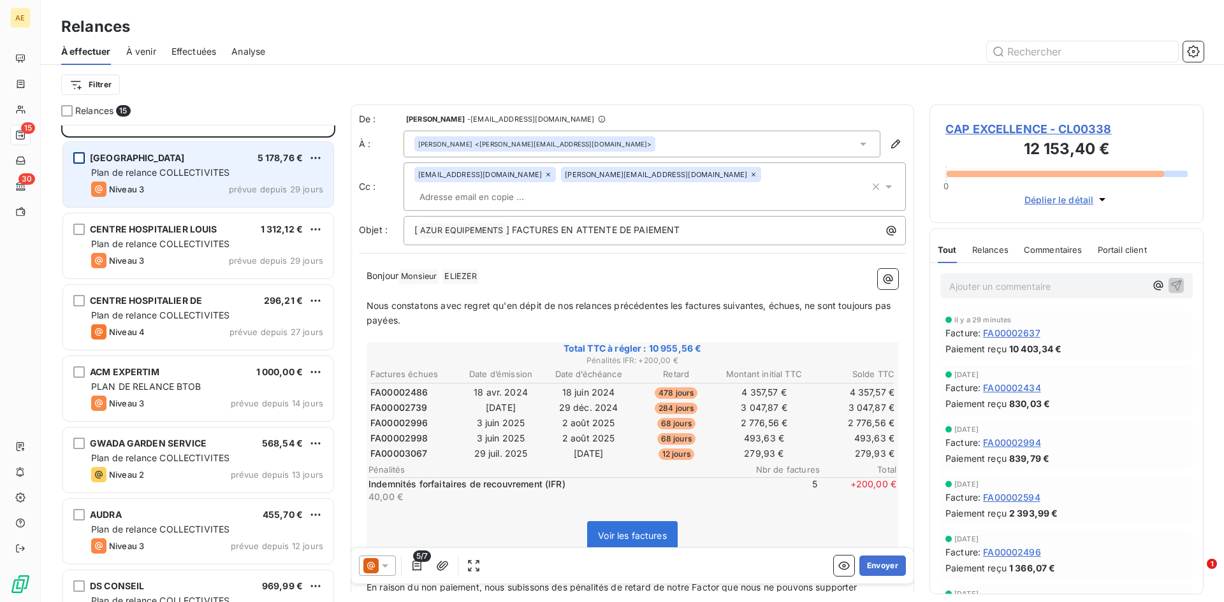
click at [79, 154] on div "grid" at bounding box center [78, 157] width 11 height 11
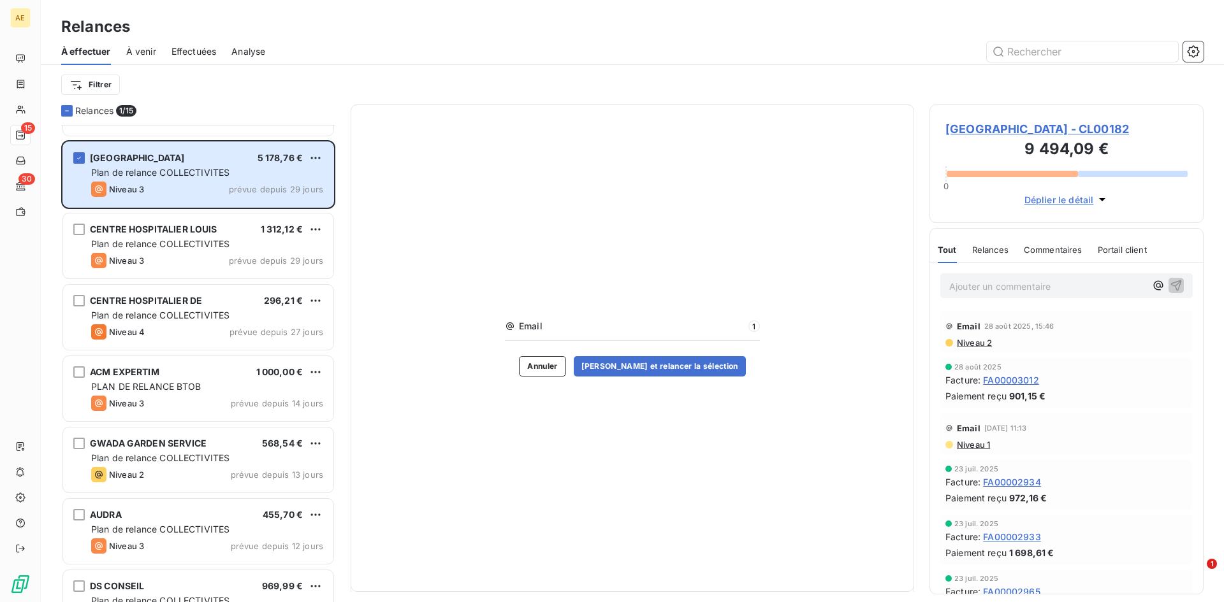
click at [741, 330] on span "Email" at bounding box center [632, 326] width 226 height 13
click at [756, 328] on span "1" at bounding box center [753, 326] width 11 height 11
click at [520, 328] on span "Email" at bounding box center [632, 326] width 226 height 13
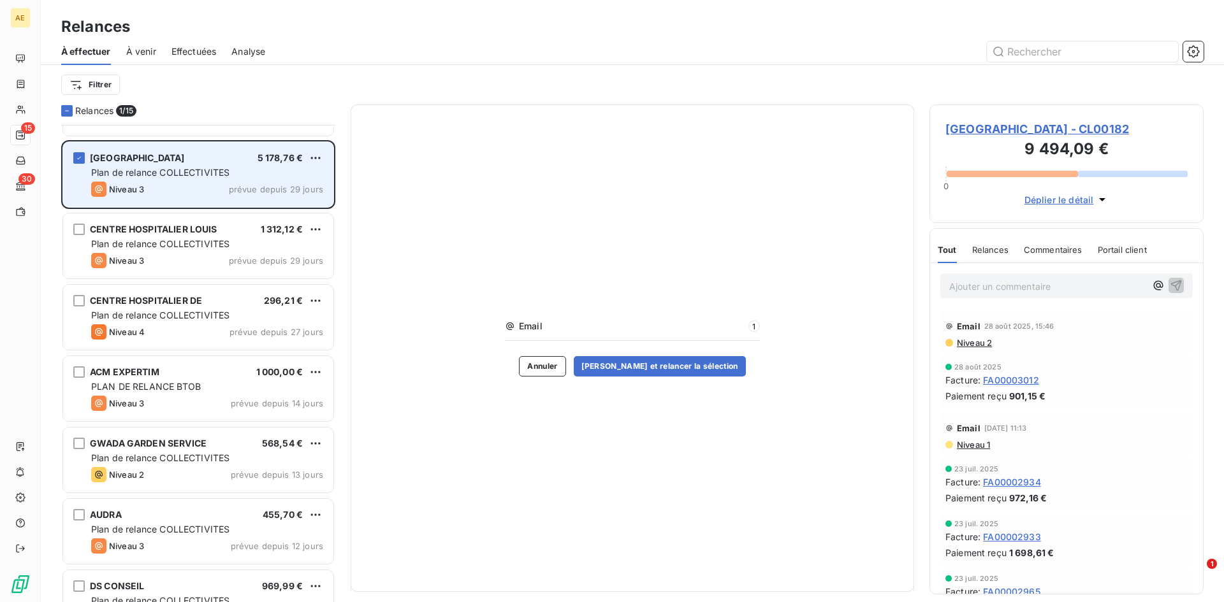
click at [110, 154] on span "[GEOGRAPHIC_DATA]" at bounding box center [137, 157] width 95 height 11
click at [112, 154] on span "[GEOGRAPHIC_DATA]" at bounding box center [137, 157] width 95 height 11
click at [152, 195] on div "Niveau 3 prévue depuis 29 jours" at bounding box center [207, 189] width 232 height 15
click at [250, 196] on div "Niveau 3 prévue depuis 29 jours" at bounding box center [207, 189] width 232 height 15
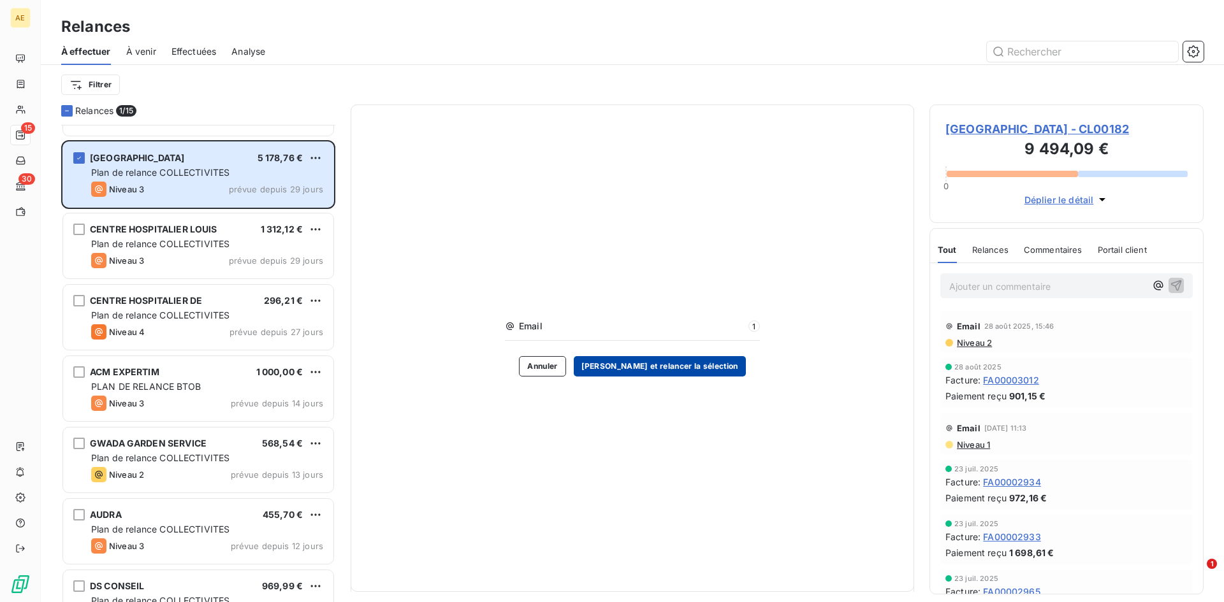
click at [666, 368] on button "[PERSON_NAME] et relancer la sélection" at bounding box center [660, 366] width 172 height 20
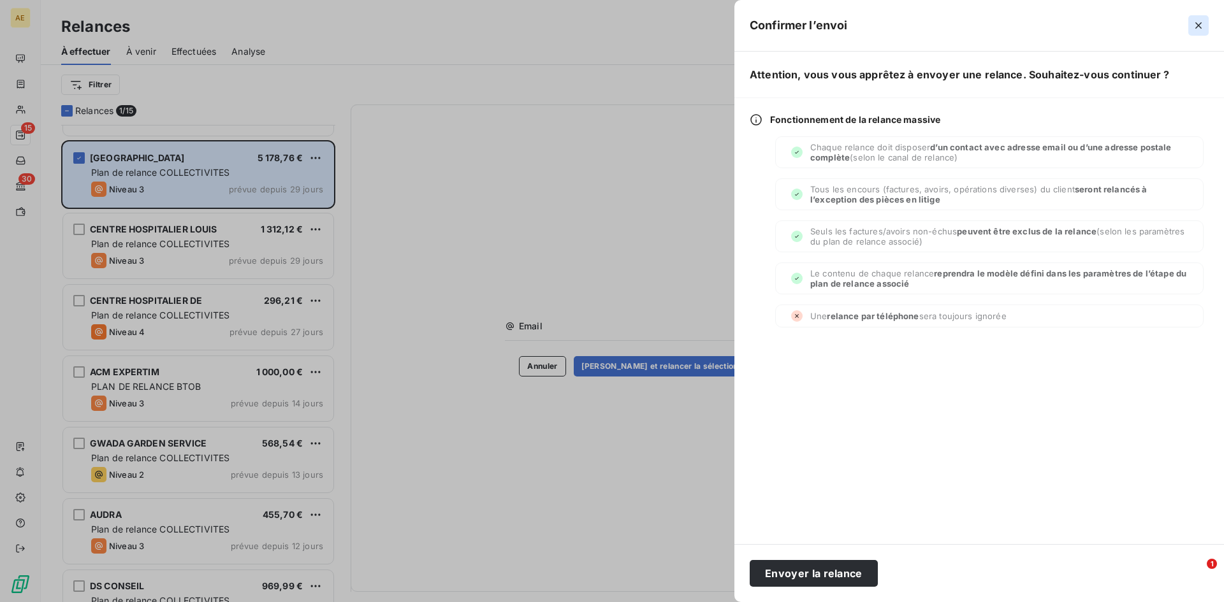
click at [1195, 30] on icon "button" at bounding box center [1198, 25] width 13 height 13
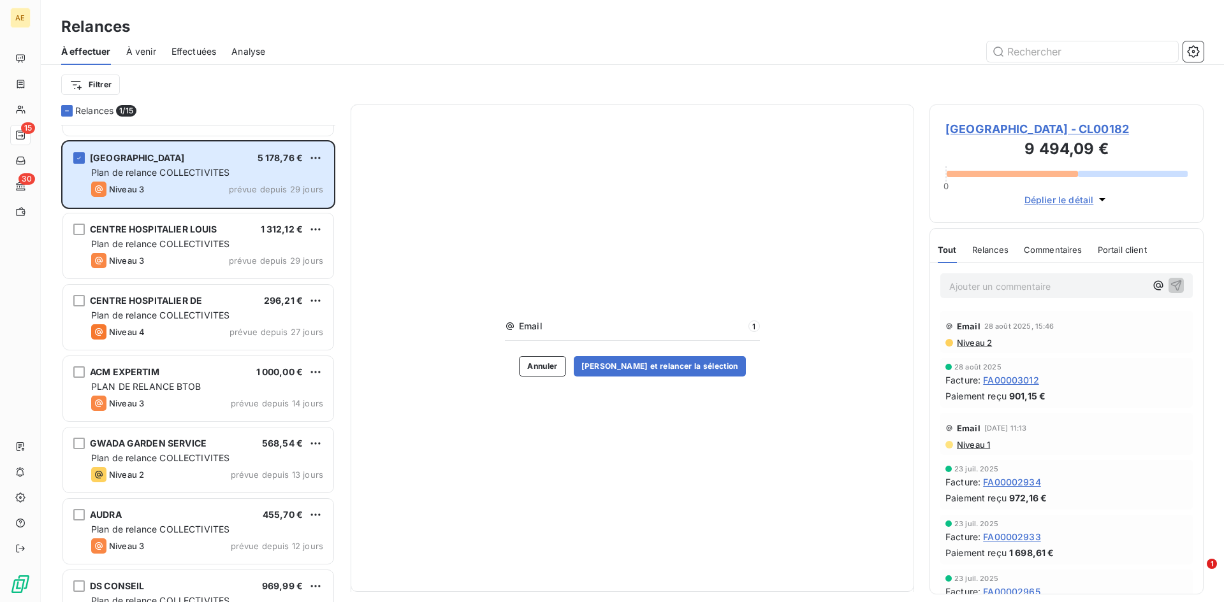
click at [565, 368] on button "Annuler" at bounding box center [542, 366] width 47 height 20
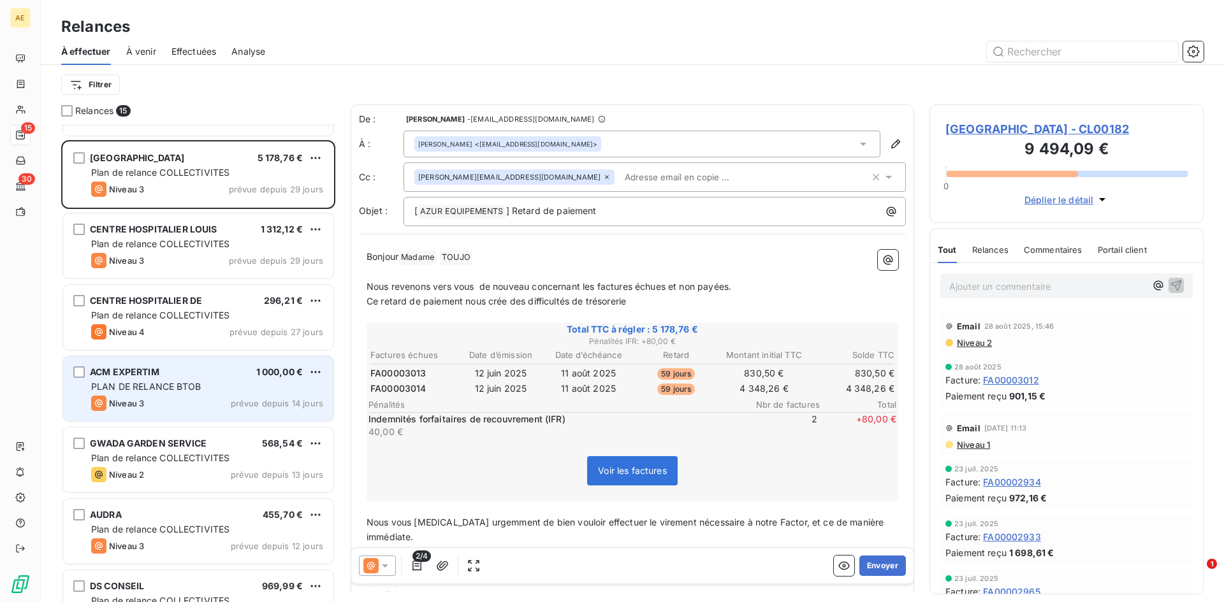
click at [154, 383] on span "PLAN DE RELANCE BTOB" at bounding box center [146, 386] width 110 height 11
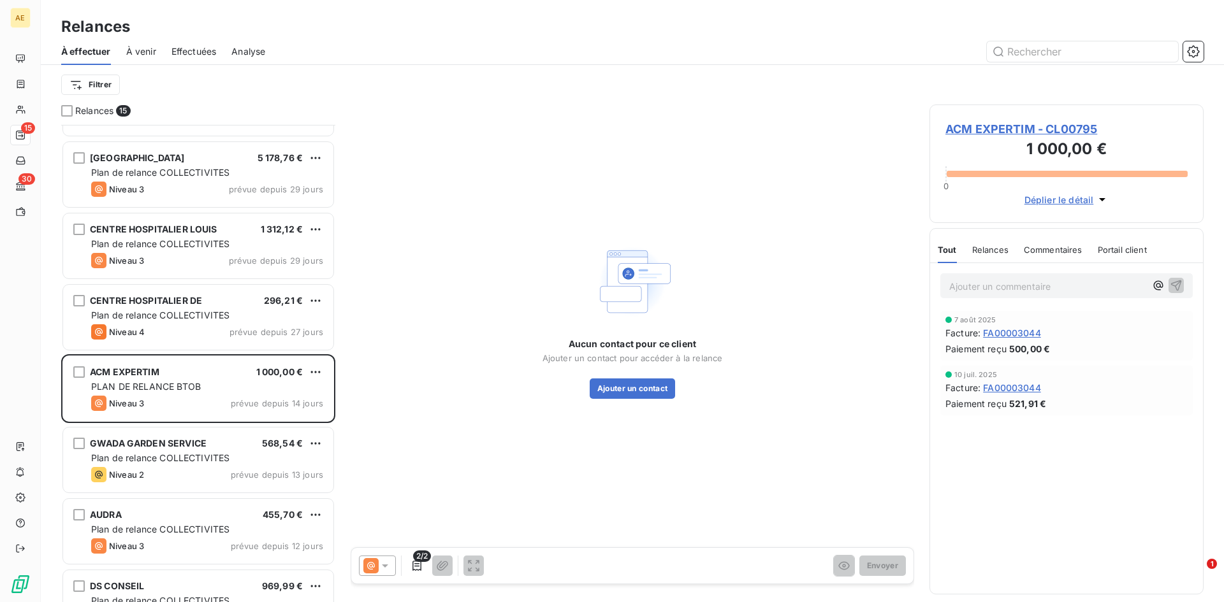
click at [1005, 333] on span "FA00003044" at bounding box center [1012, 332] width 58 height 13
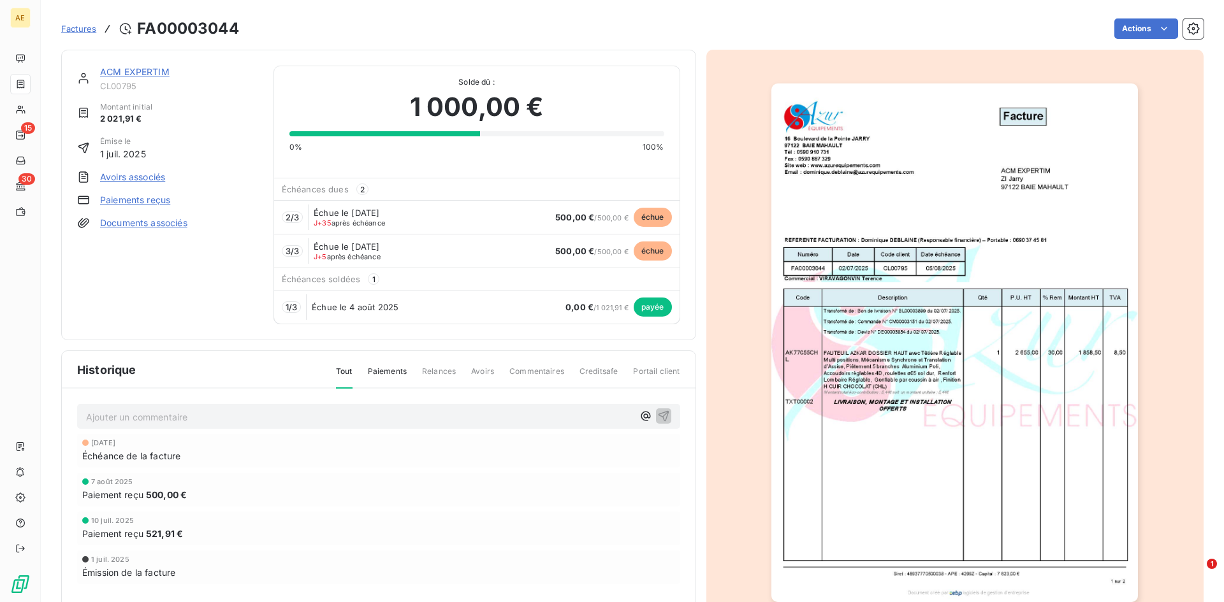
click at [336, 220] on span "J+35 après échéance" at bounding box center [349, 223] width 71 height 8
click at [626, 229] on div "2 / 3 Échue le [DATE] J+35 après échéance 500,00 € / 500,00 € échue" at bounding box center [476, 217] width 405 height 34
click at [568, 215] on span "500,00 €" at bounding box center [574, 217] width 39 height 10
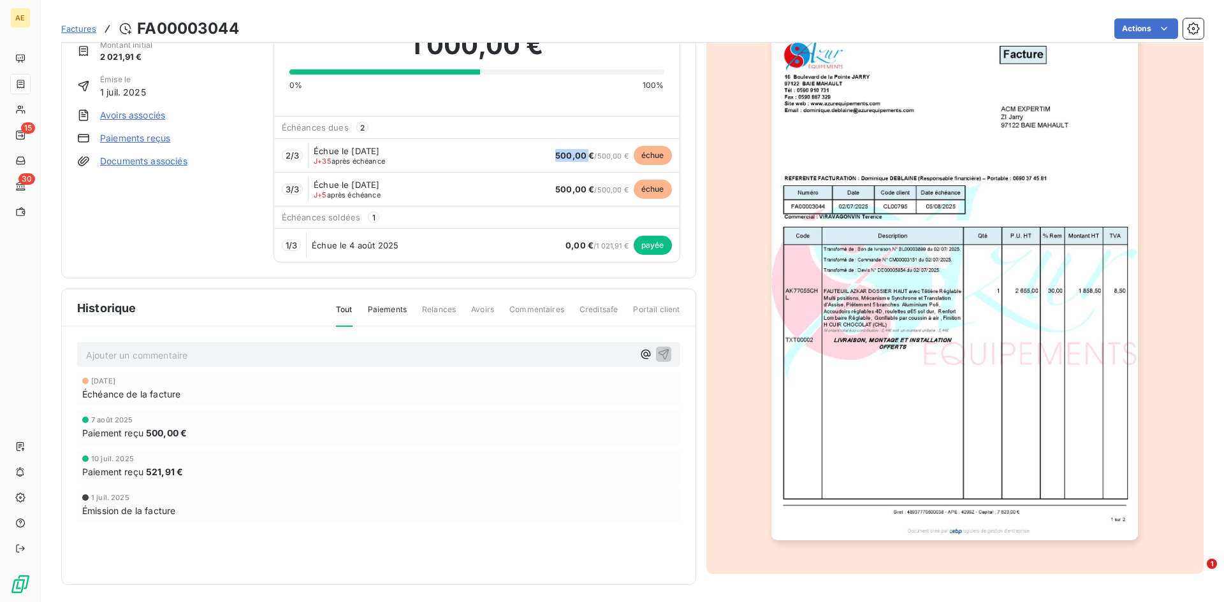
scroll to position [66, 0]
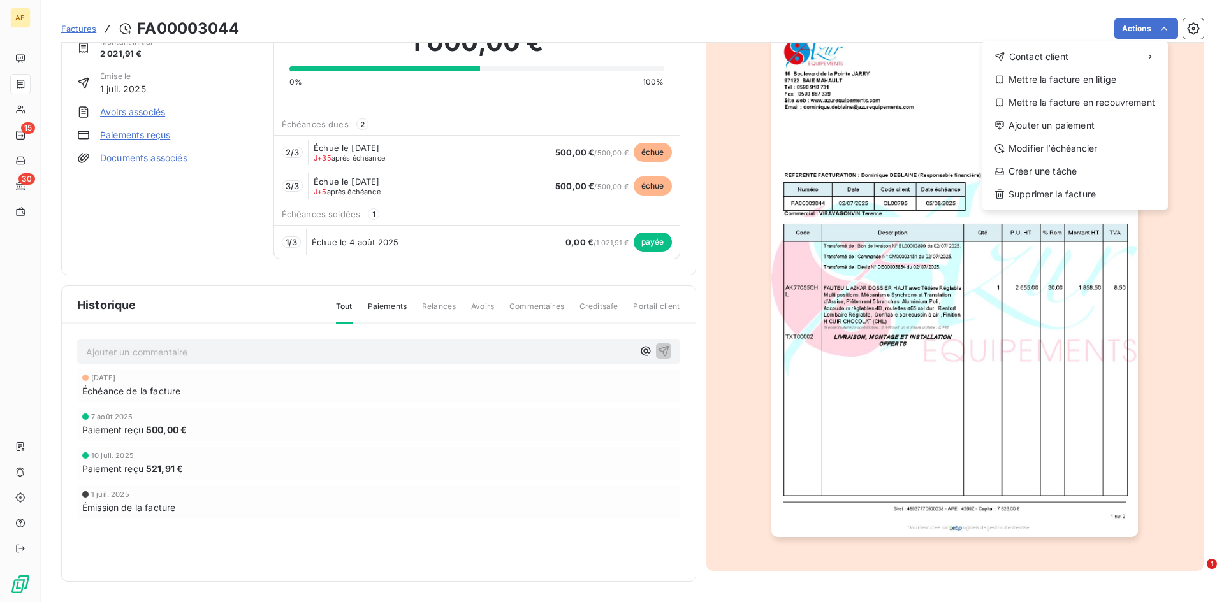
click at [386, 309] on html "AE 15 30 Factures FA00003044 Actions Contact client Mettre la facture en litige…" at bounding box center [612, 301] width 1224 height 602
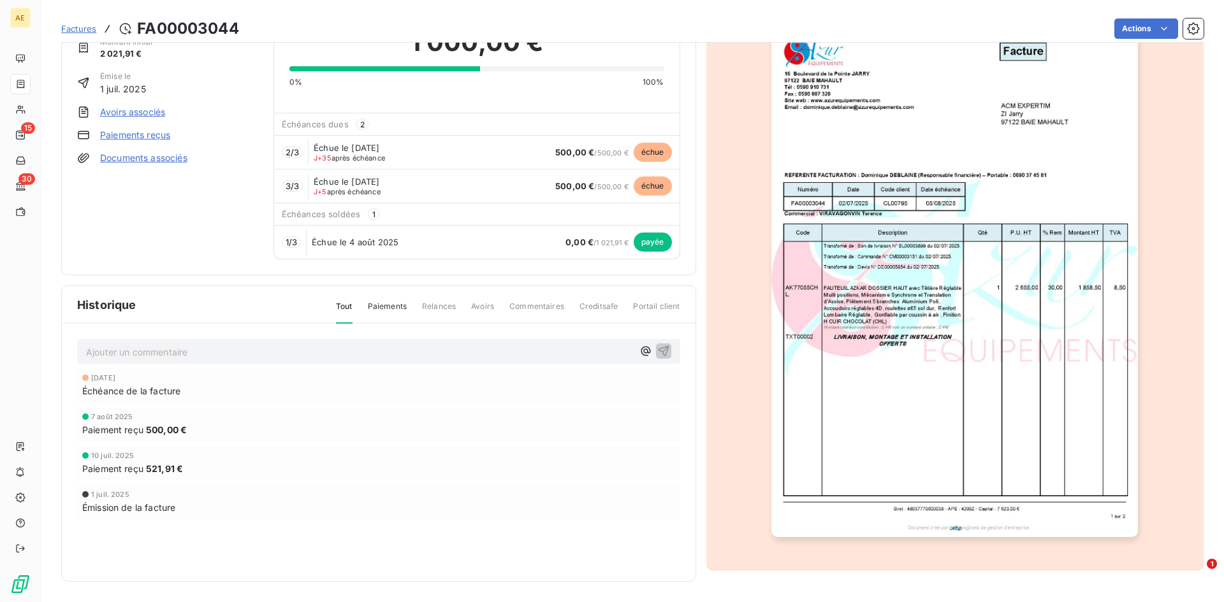
click at [426, 307] on span "Relances" at bounding box center [439, 312] width 34 height 22
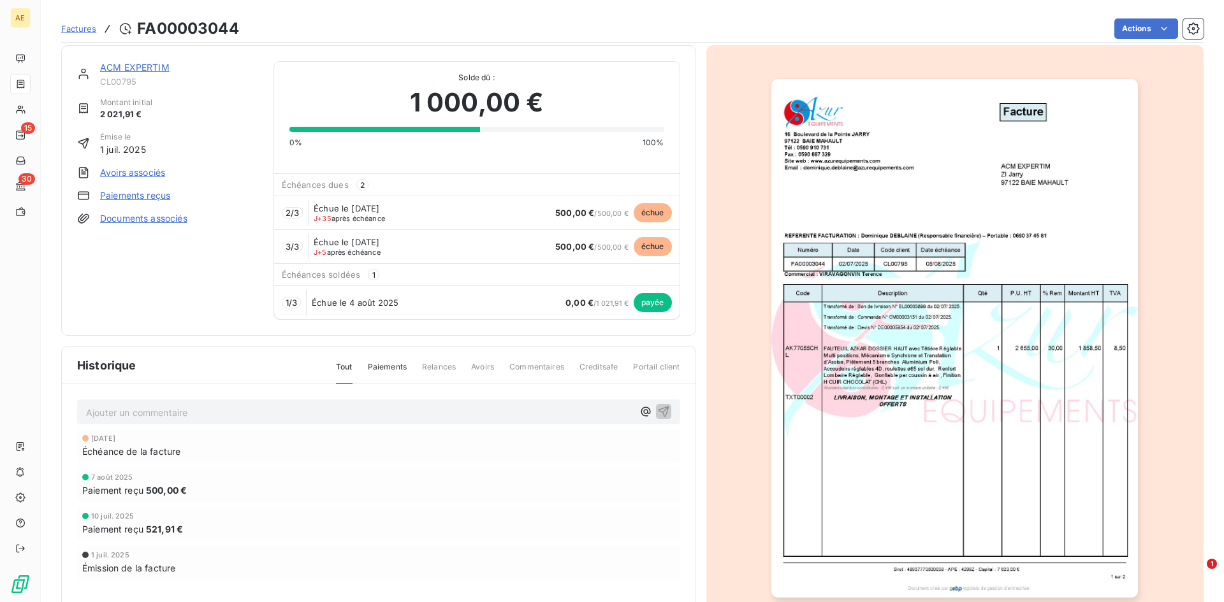
scroll to position [0, 0]
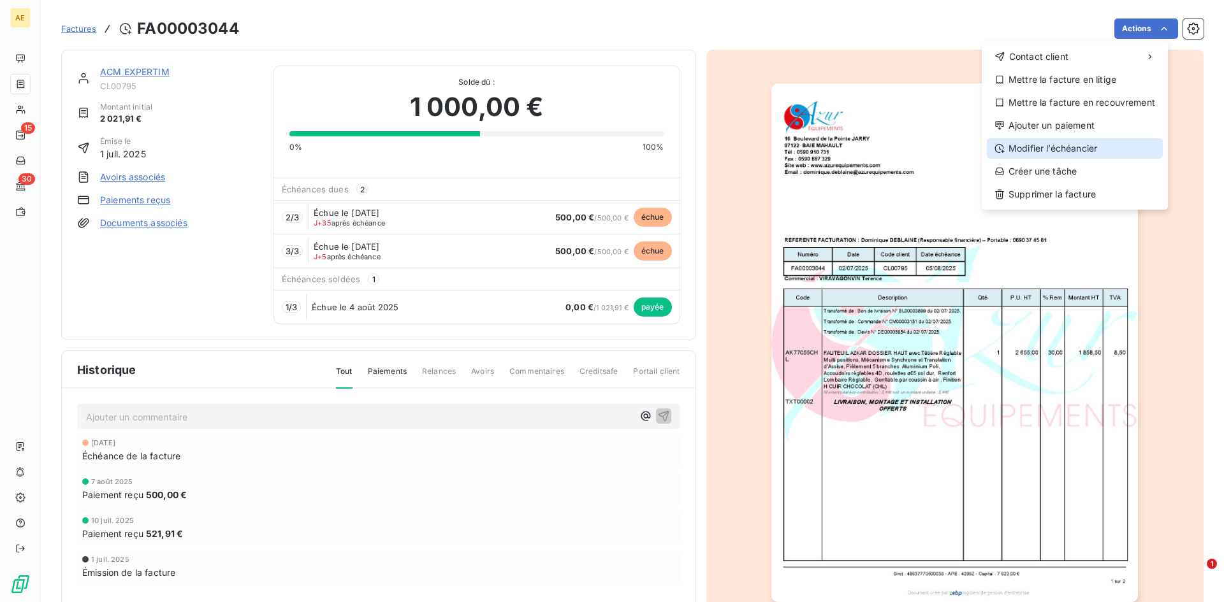
click at [1043, 150] on div "Modifier l’échéancier" at bounding box center [1075, 148] width 176 height 20
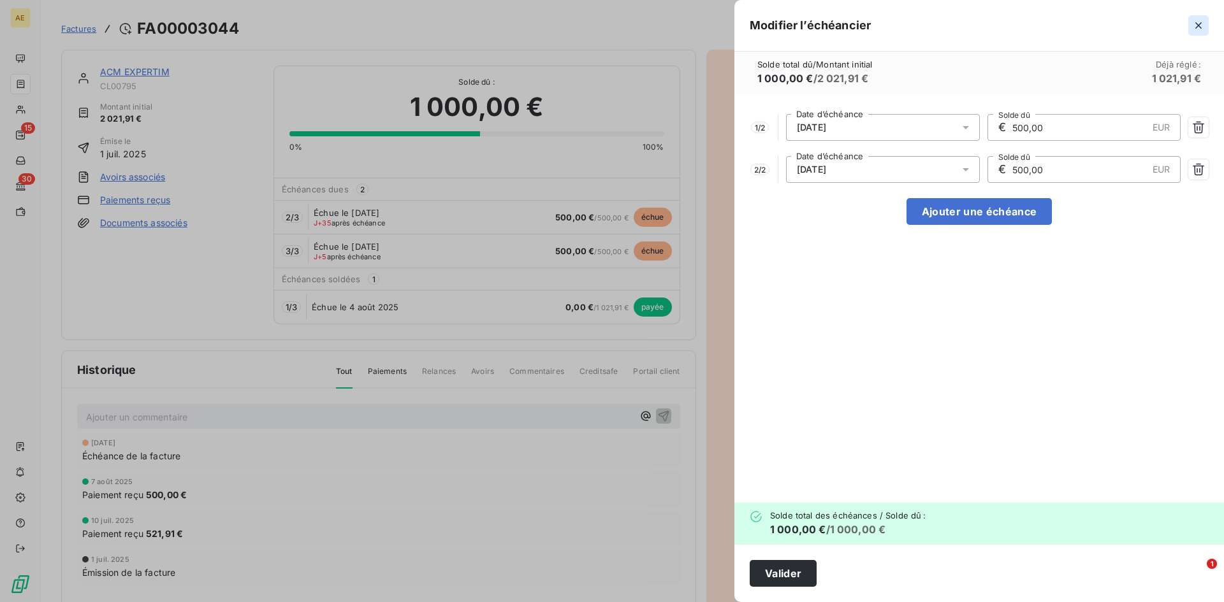
click at [1197, 24] on icon "button" at bounding box center [1198, 25] width 13 height 13
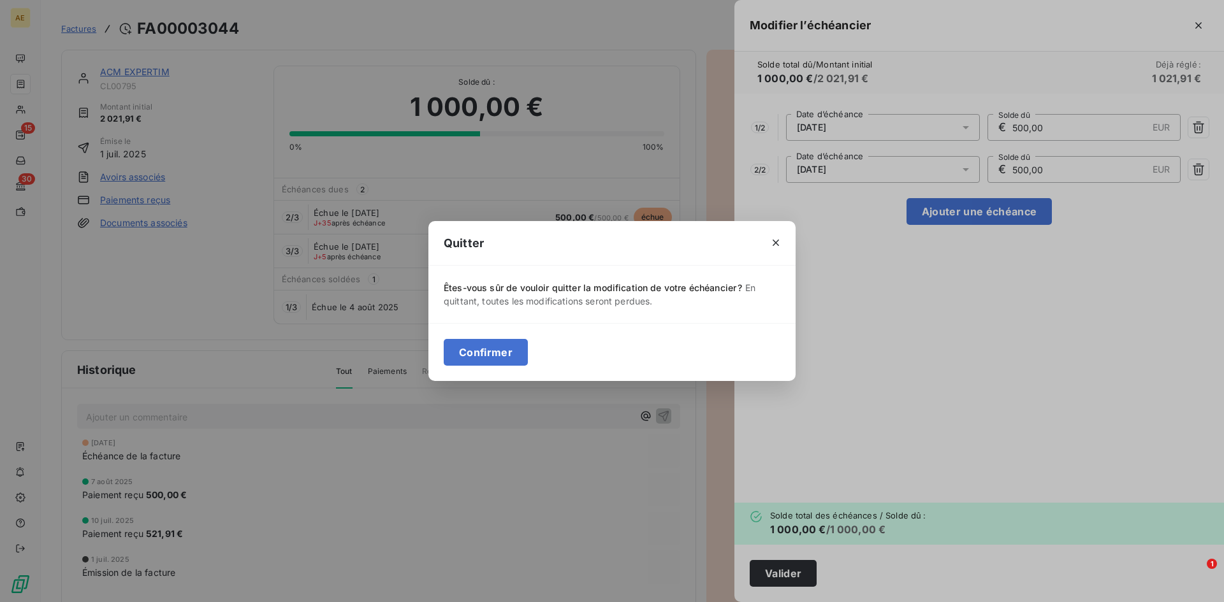
click at [496, 354] on button "Confirmer" at bounding box center [486, 352] width 84 height 27
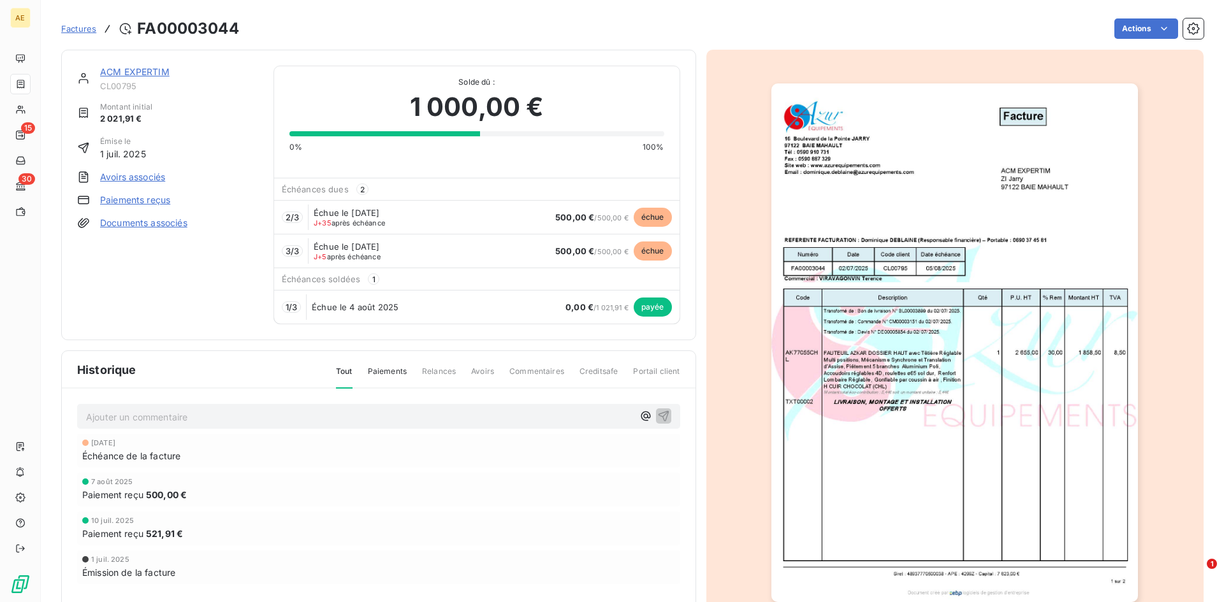
click at [146, 203] on link "Paiements reçus" at bounding box center [135, 200] width 70 height 13
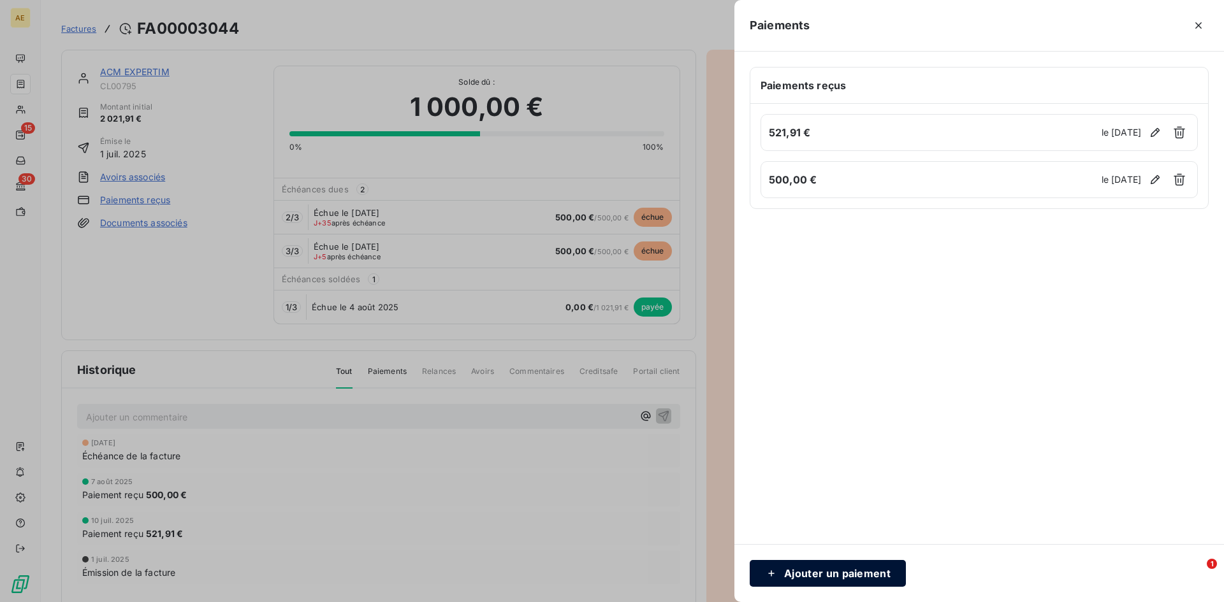
click at [850, 578] on button "Ajouter un paiement" at bounding box center [827, 573] width 156 height 27
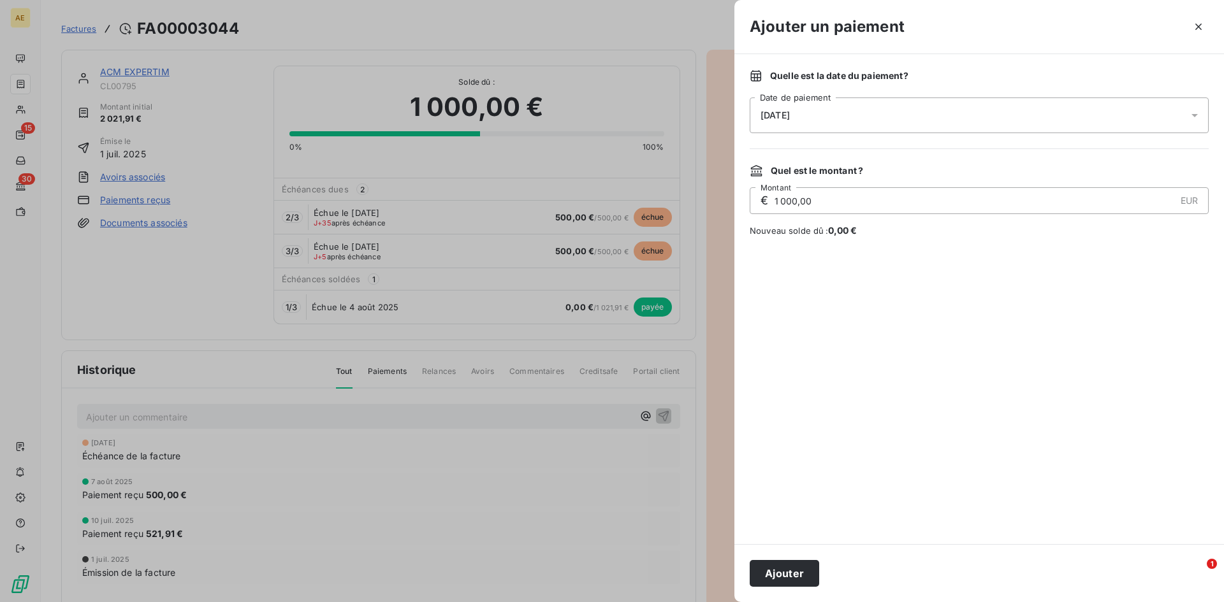
drag, startPoint x: 858, startPoint y: 201, endPoint x: 746, endPoint y: 204, distance: 112.8
click at [746, 205] on div "Quelle est la date du paiement ? [DATE] Date de paiement Quel est le montant ? …" at bounding box center [978, 299] width 489 height 490
type input "500,00"
click at [1193, 117] on icon at bounding box center [1194, 115] width 13 height 13
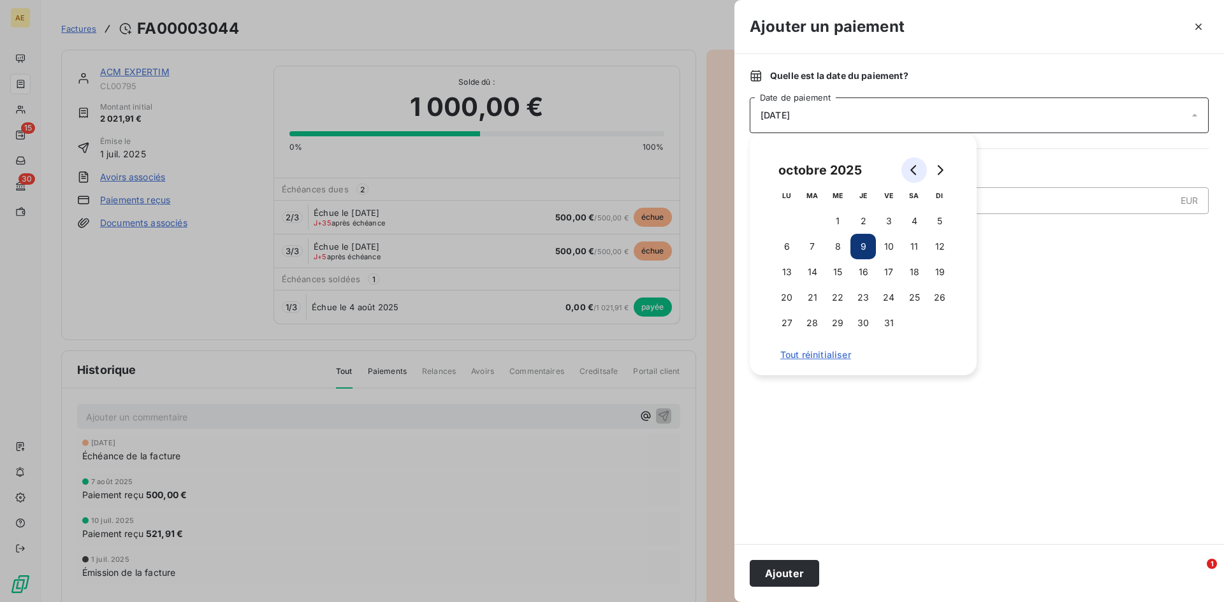
click at [915, 169] on icon "Go to previous month" at bounding box center [914, 170] width 10 height 10
click at [786, 273] on button "15" at bounding box center [786, 271] width 25 height 25
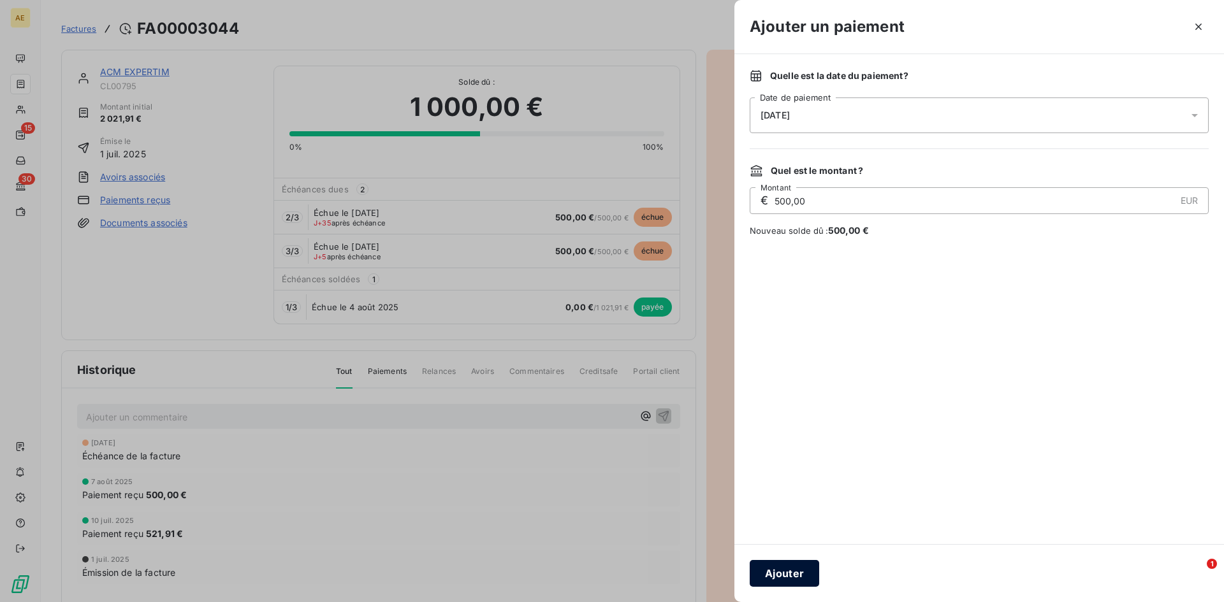
click at [790, 570] on button "Ajouter" at bounding box center [783, 573] width 69 height 27
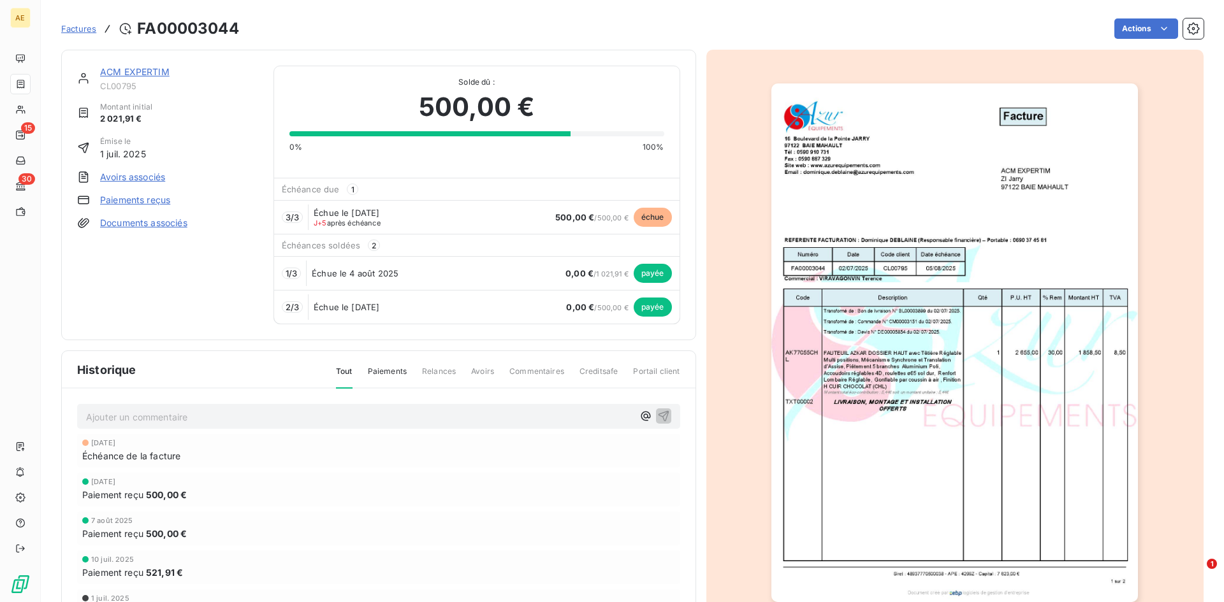
click at [78, 29] on span "Factures" at bounding box center [78, 29] width 35 height 10
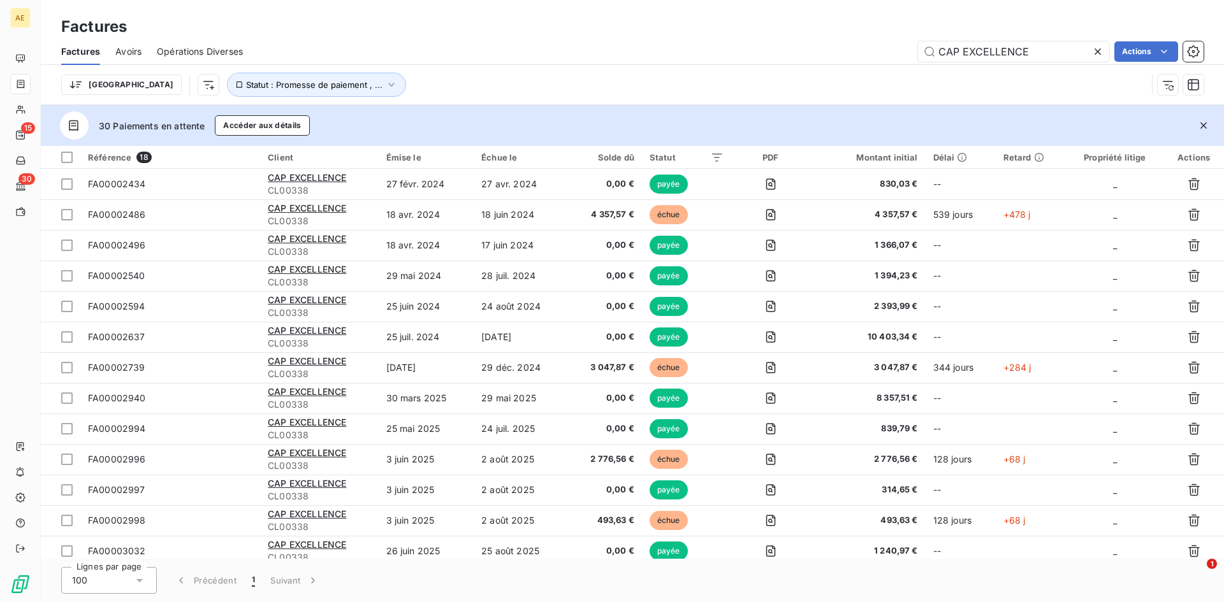
drag, startPoint x: 1044, startPoint y: 51, endPoint x: 827, endPoint y: 64, distance: 217.7
click at [827, 64] on div "Factures Avoirs Opérations Diverses CAP EXCELLENCE Actions" at bounding box center [632, 51] width 1183 height 27
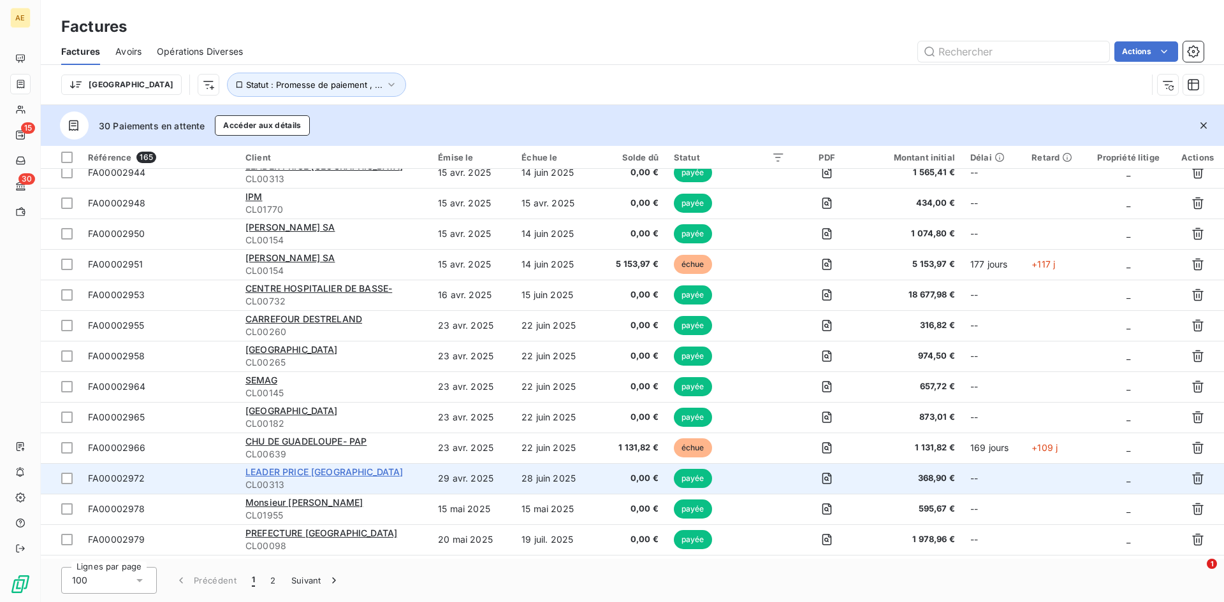
scroll to position [701, 0]
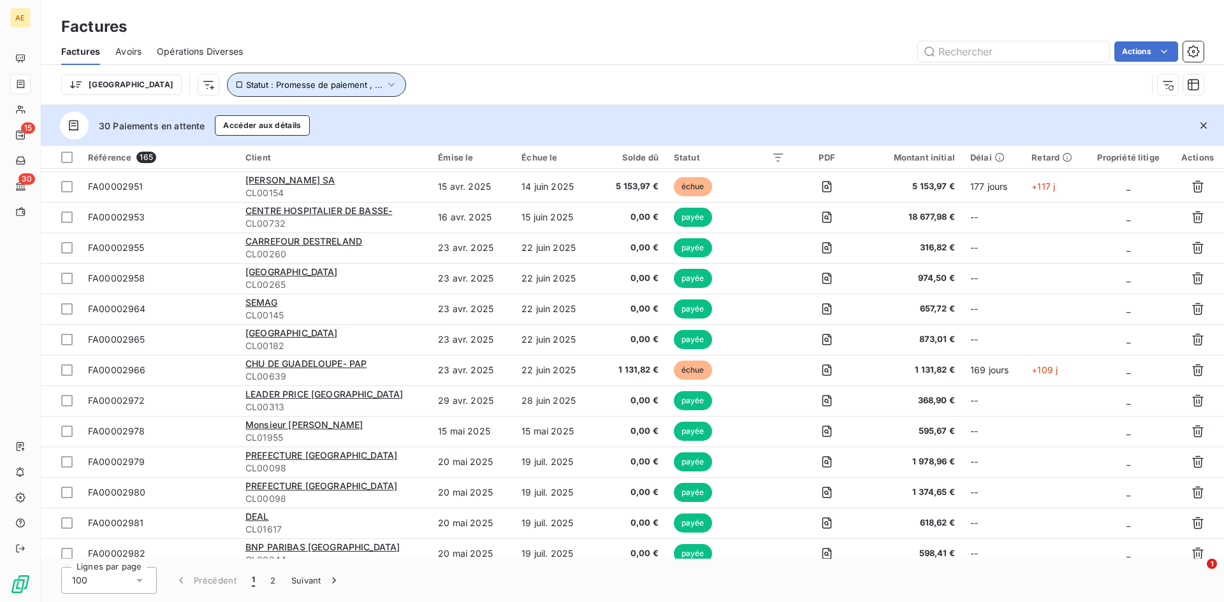
click at [385, 84] on icon "button" at bounding box center [391, 84] width 13 height 13
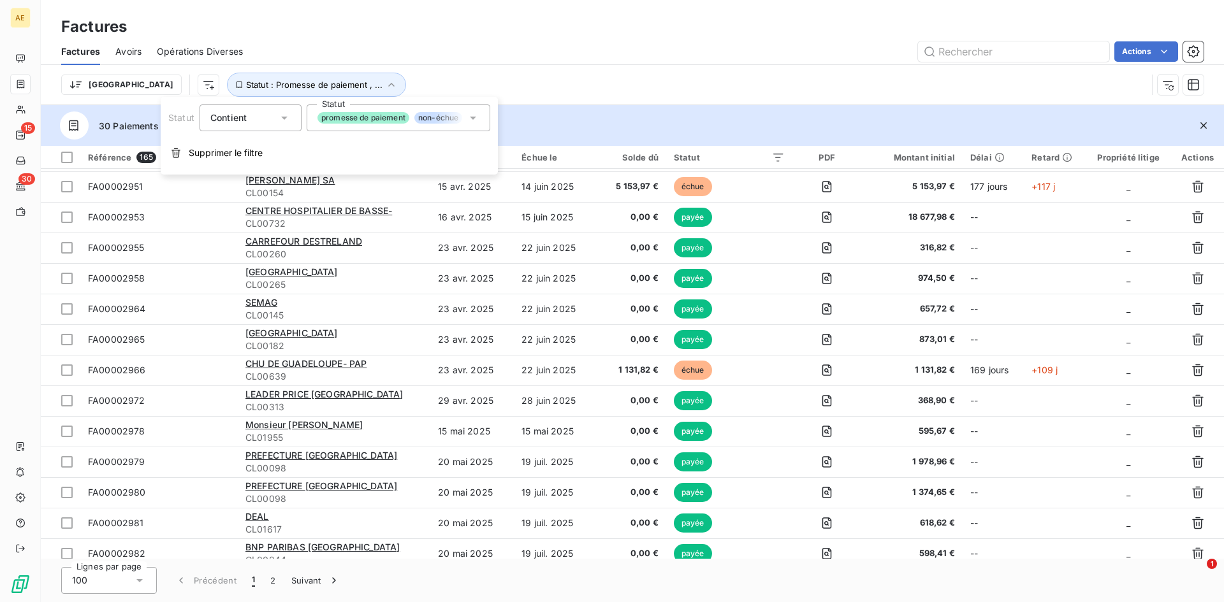
click at [468, 117] on icon at bounding box center [472, 118] width 13 height 13
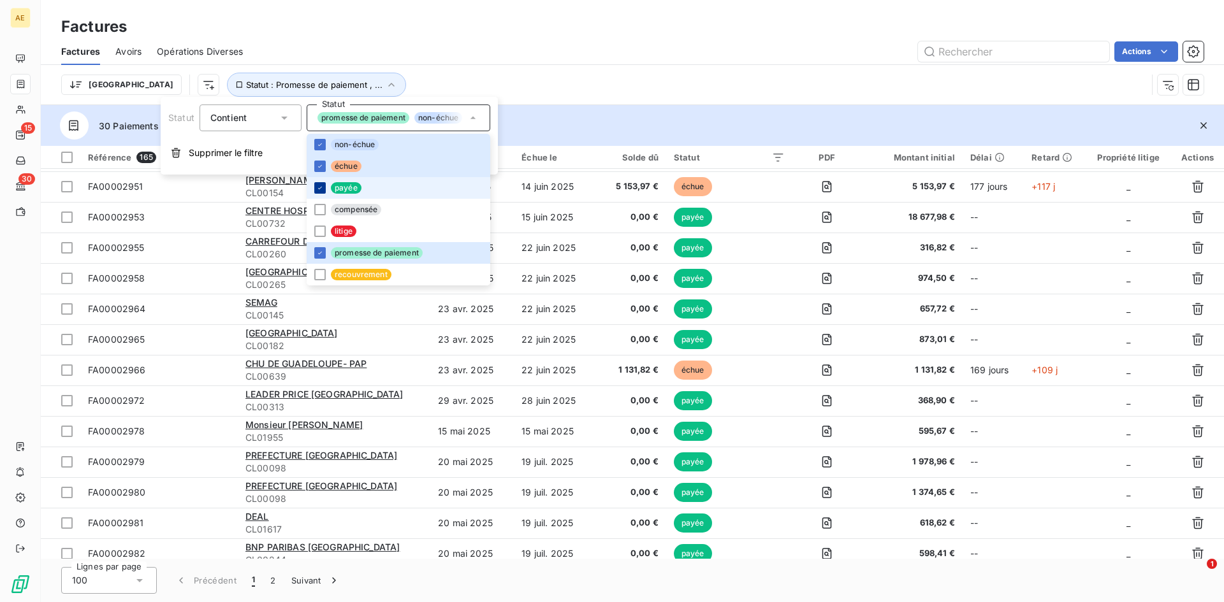
click at [321, 189] on icon at bounding box center [320, 188] width 8 height 8
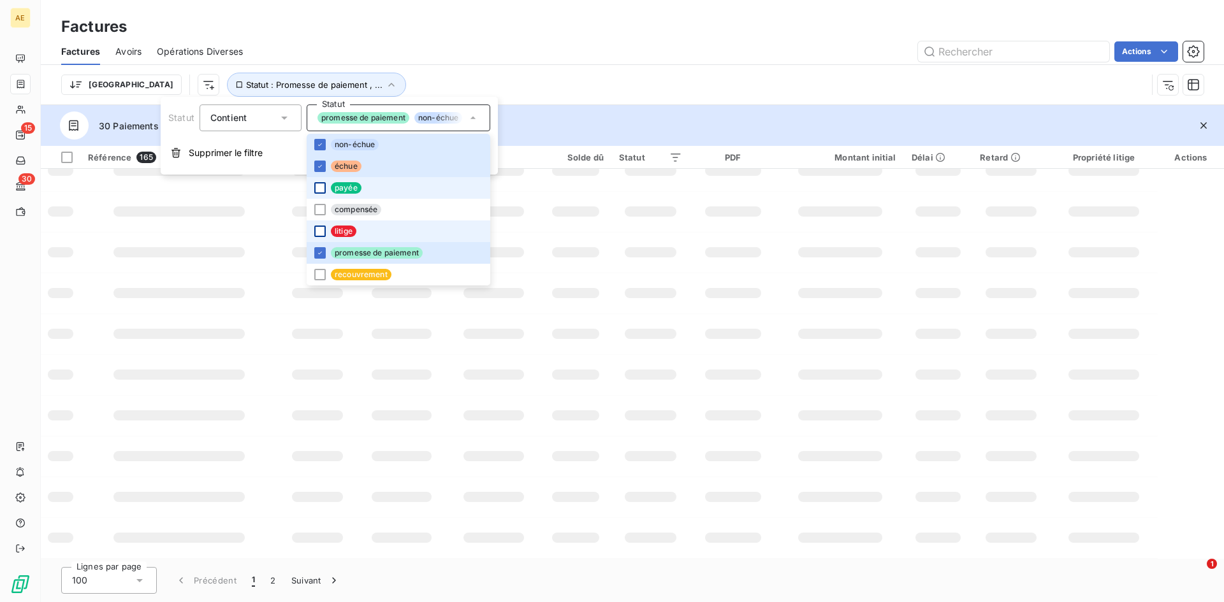
scroll to position [222, 0]
click at [322, 253] on icon at bounding box center [320, 253] width 8 height 8
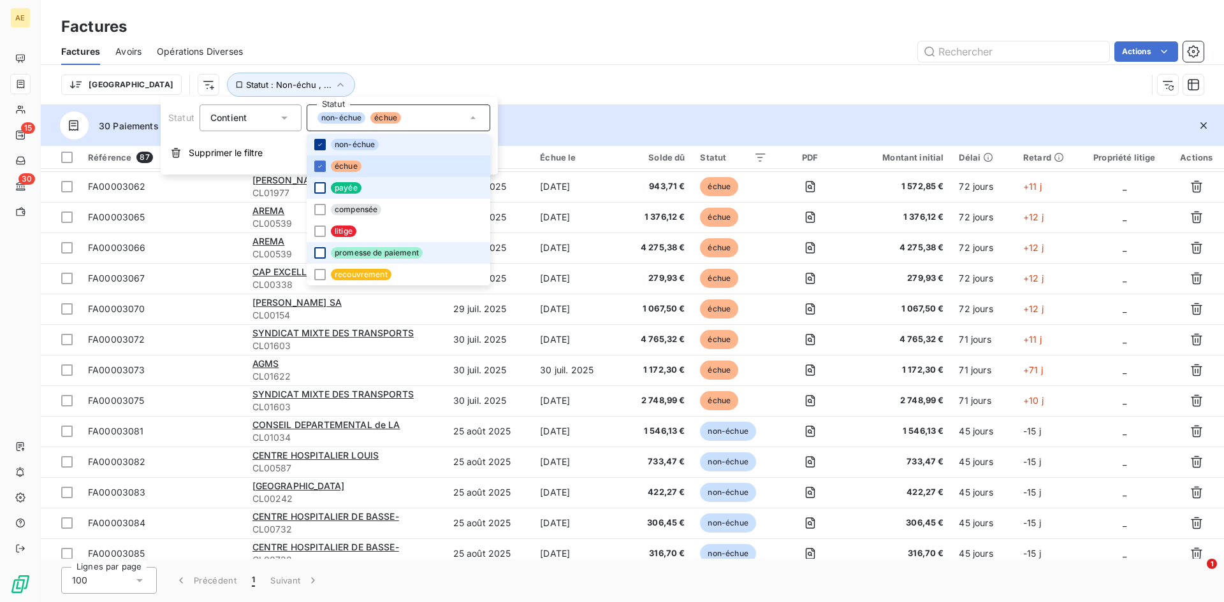
click at [319, 142] on icon at bounding box center [320, 145] width 8 height 8
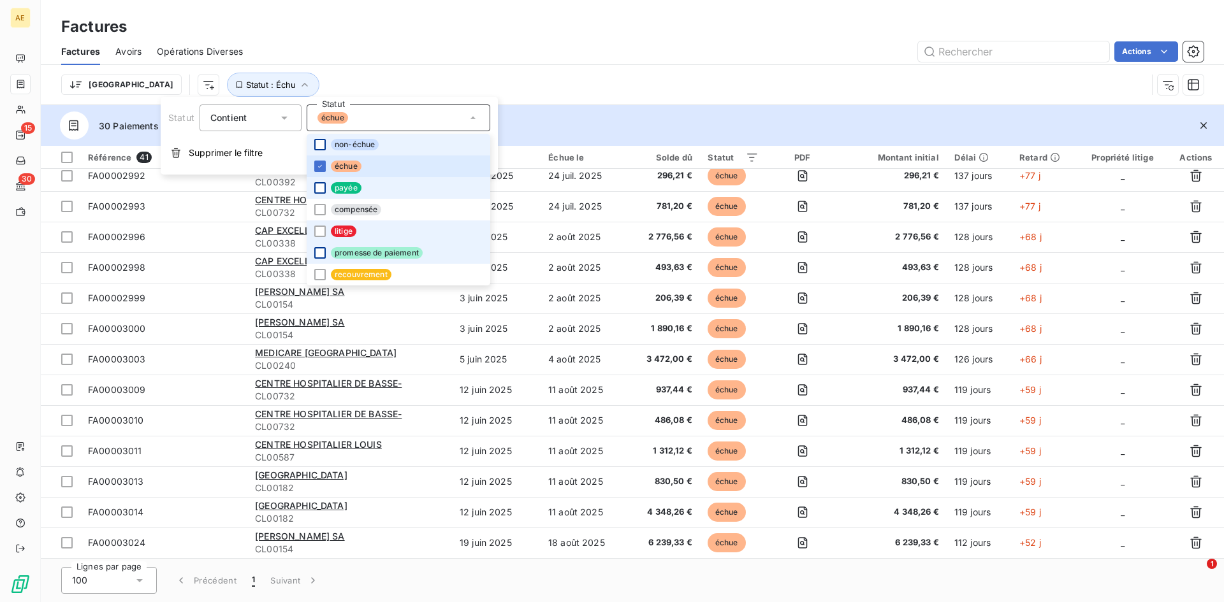
scroll to position [701, 0]
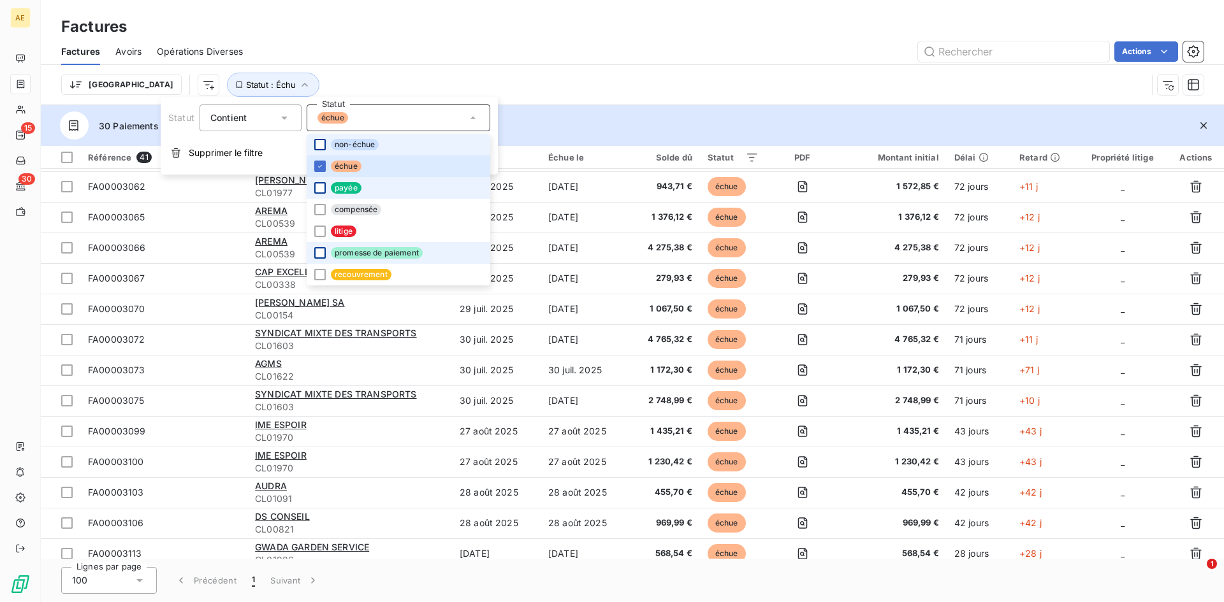
click at [319, 144] on div at bounding box center [319, 144] width 11 height 11
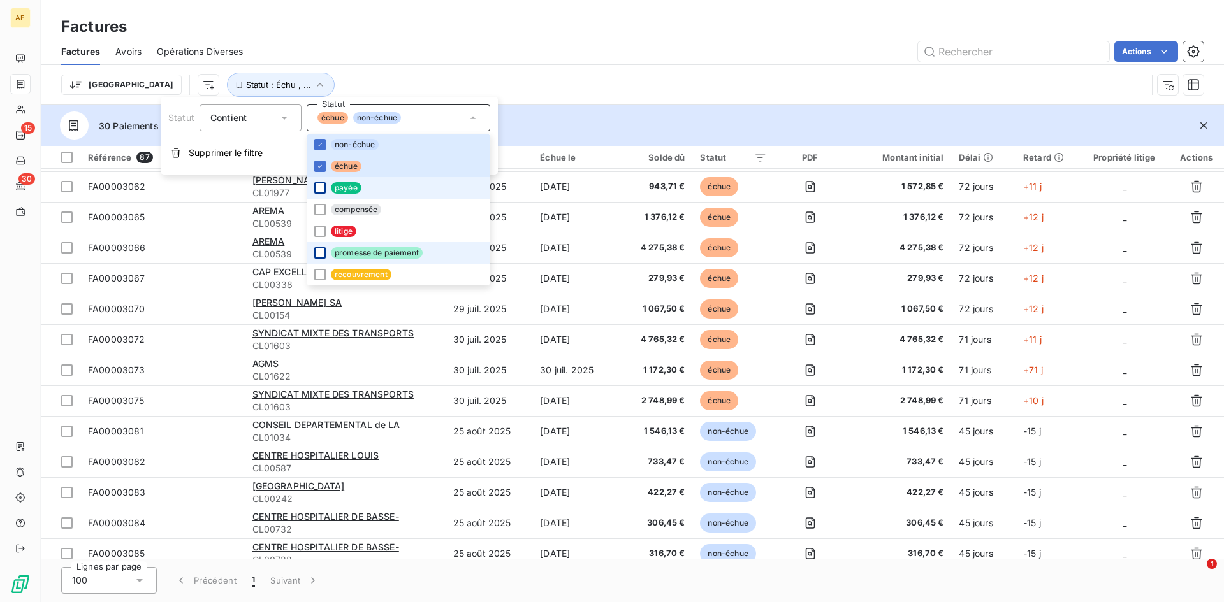
click at [524, 80] on div "Trier Statut : Échu , ..." at bounding box center [603, 85] width 1085 height 24
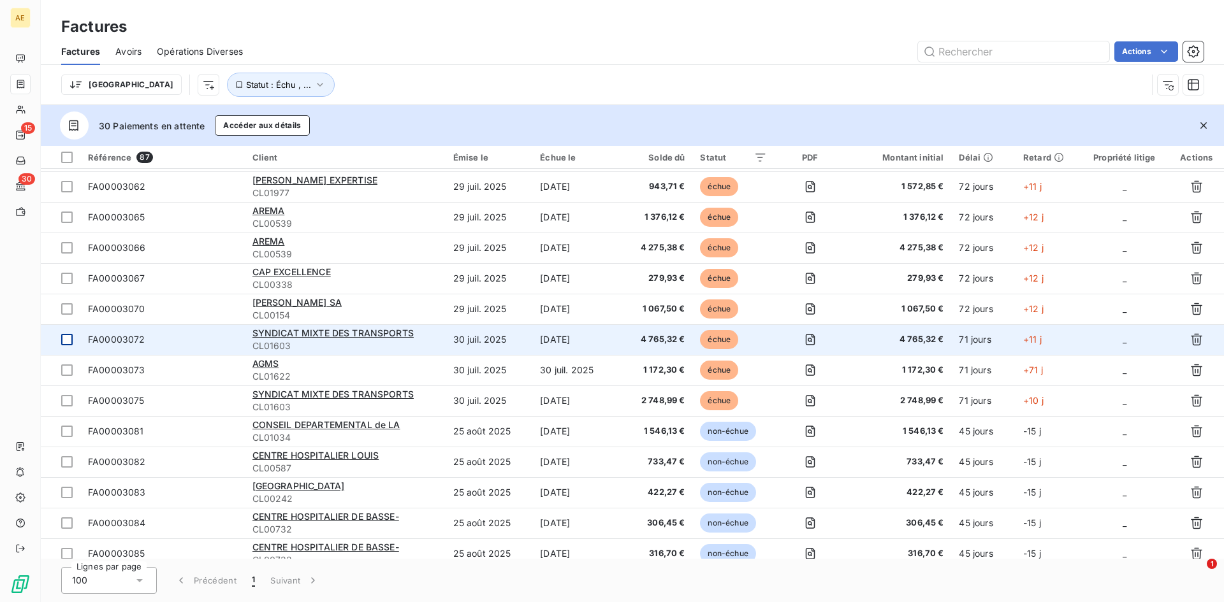
click at [62, 339] on div at bounding box center [66, 339] width 11 height 11
click at [100, 338] on span "FA00003072" at bounding box center [116, 339] width 57 height 11
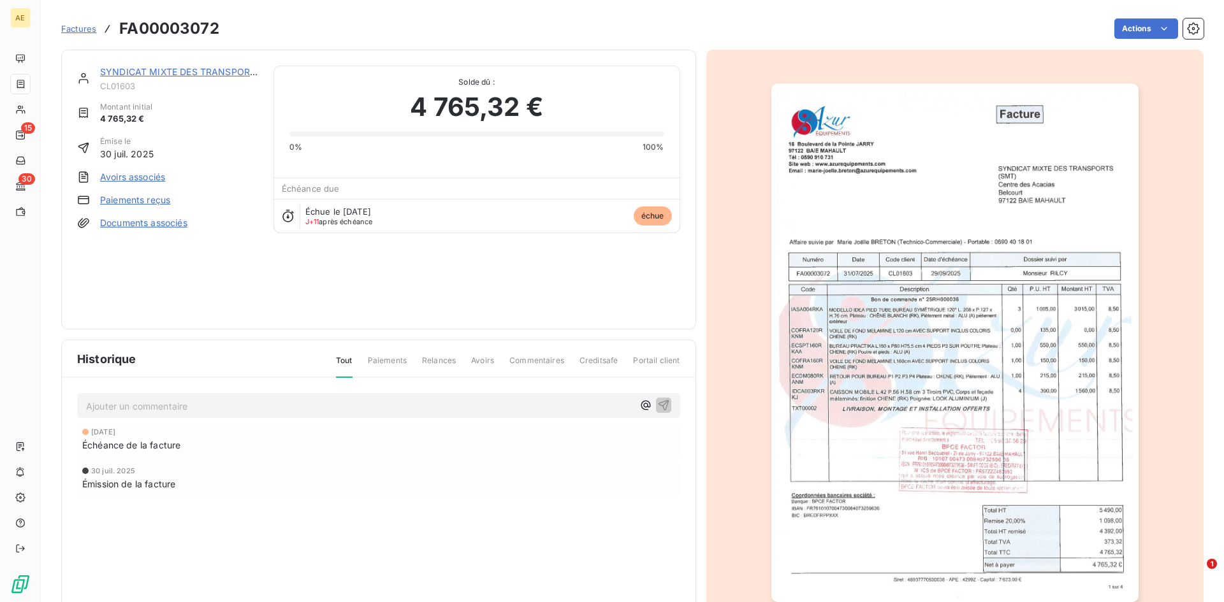
click at [150, 201] on link "Paiements reçus" at bounding box center [135, 200] width 70 height 13
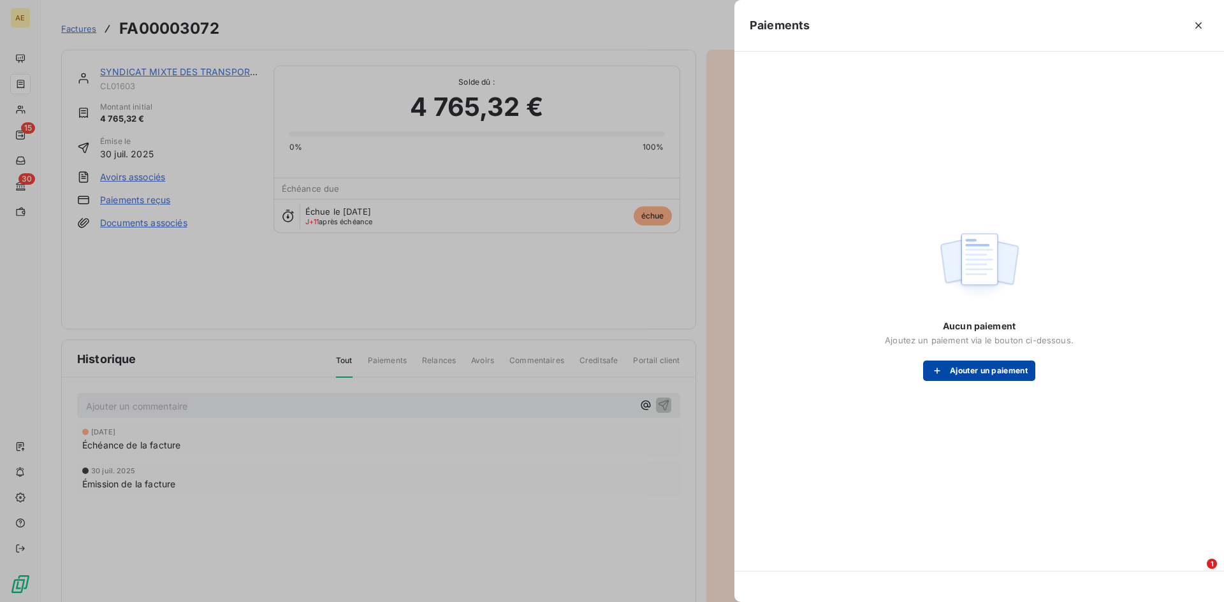
click at [956, 369] on button "Ajouter un paiement" at bounding box center [979, 371] width 112 height 20
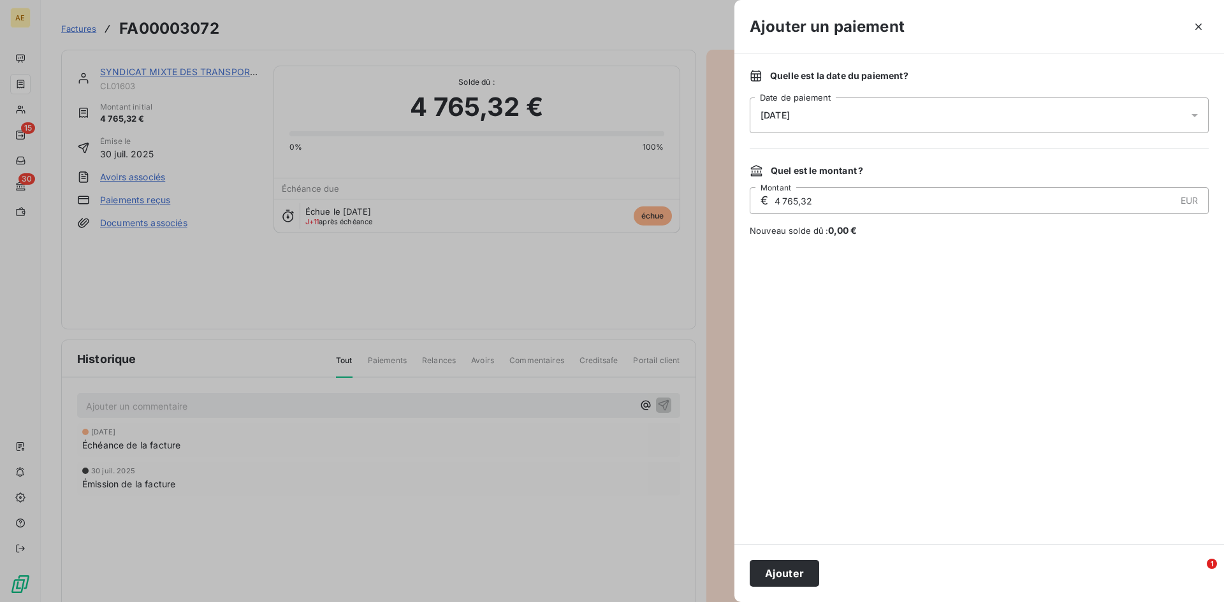
click at [1190, 112] on icon at bounding box center [1194, 115] width 13 height 13
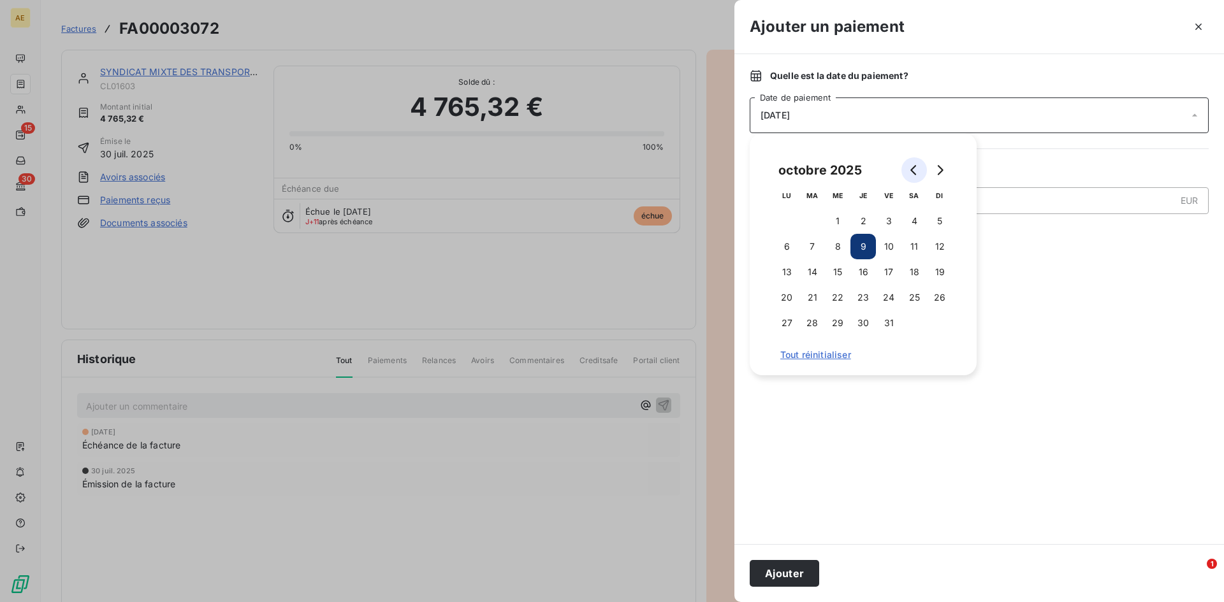
click at [917, 164] on button "Go to previous month" at bounding box center [913, 169] width 25 height 25
click at [786, 324] on button "29" at bounding box center [786, 322] width 25 height 25
click at [907, 494] on div at bounding box center [978, 390] width 459 height 277
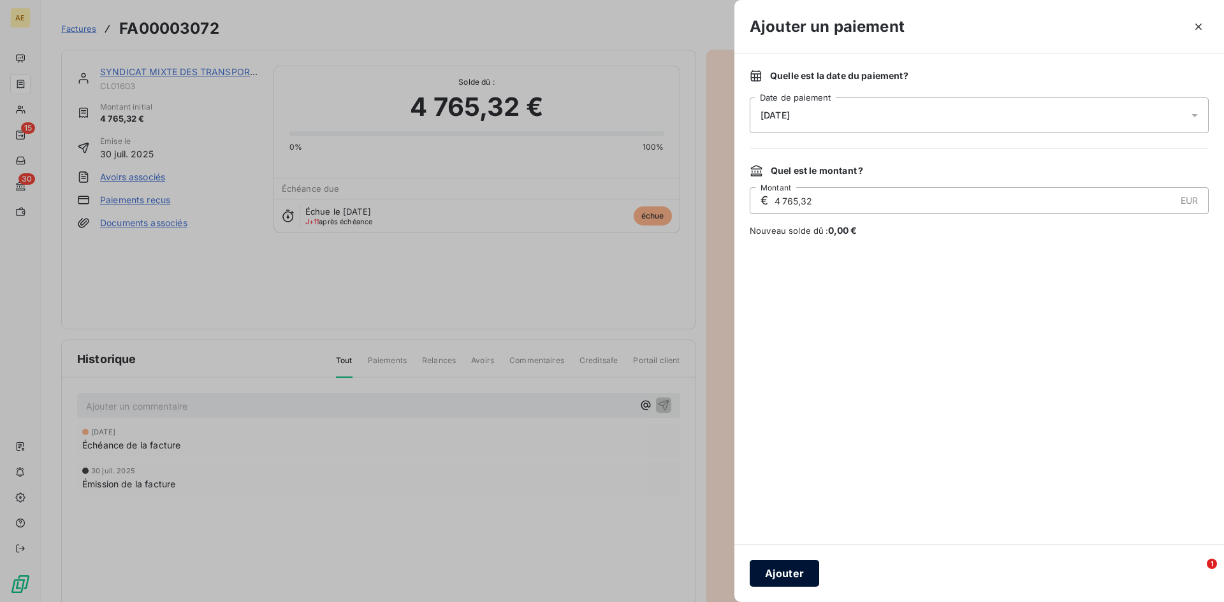
click at [788, 570] on button "Ajouter" at bounding box center [783, 573] width 69 height 27
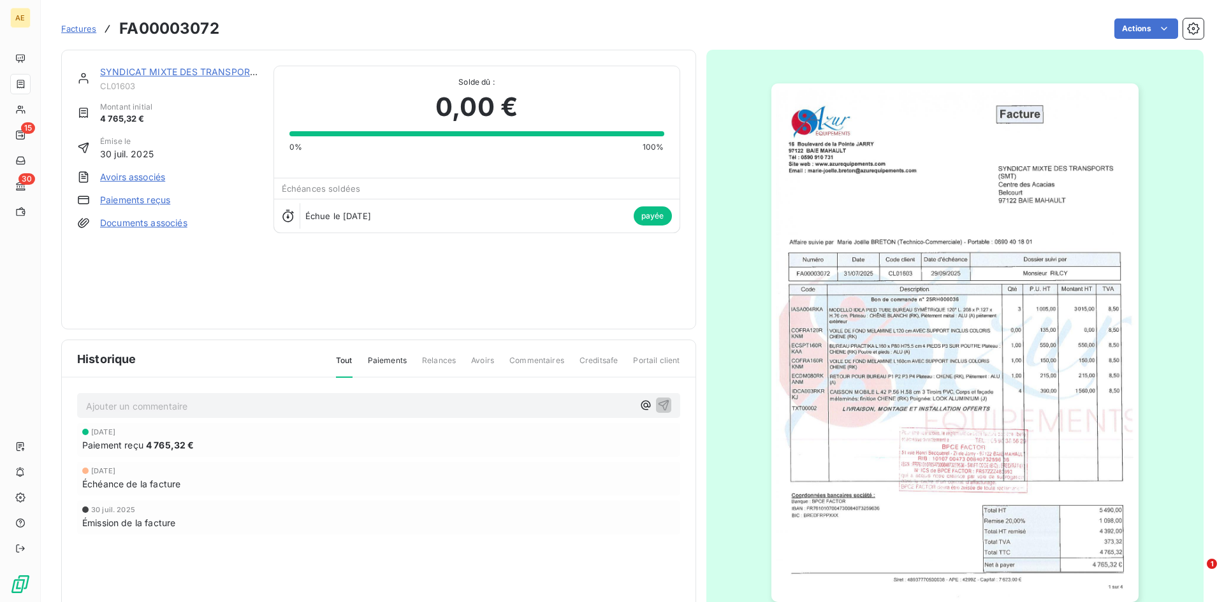
click at [82, 32] on span "Factures" at bounding box center [78, 29] width 35 height 10
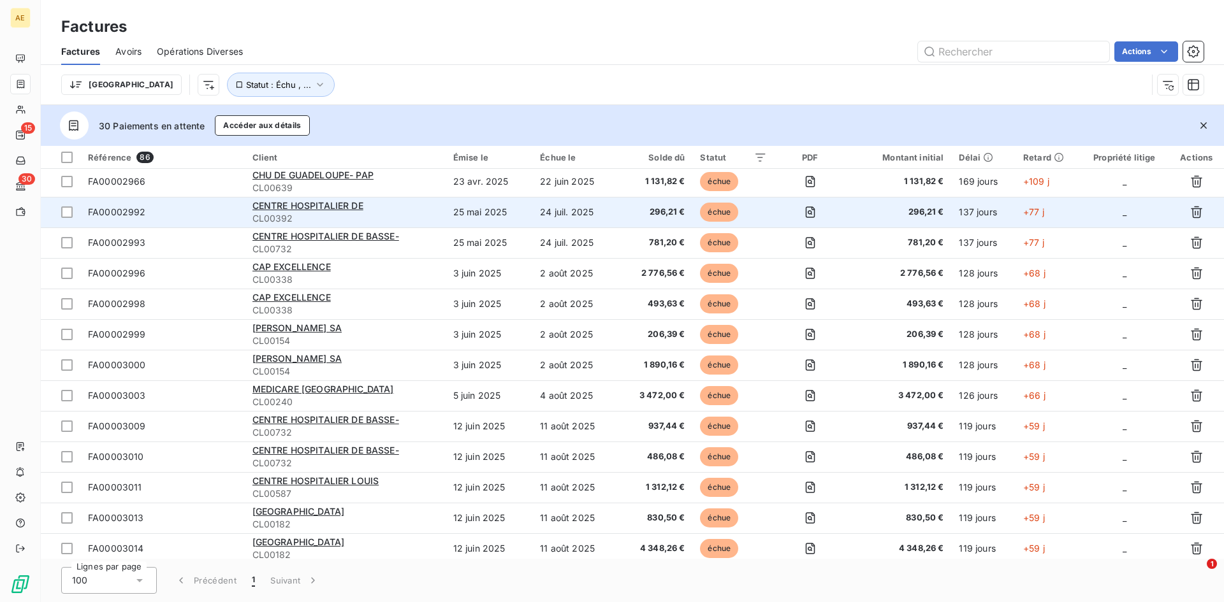
scroll to position [191, 0]
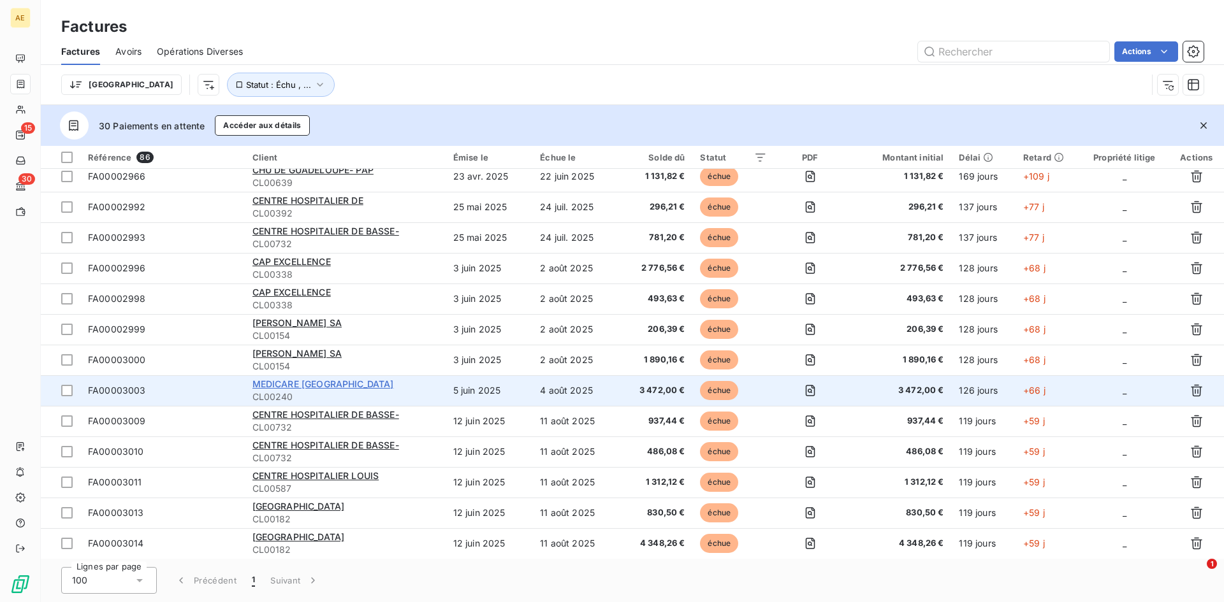
click at [310, 383] on span "MEDICARE [GEOGRAPHIC_DATA]" at bounding box center [322, 384] width 141 height 11
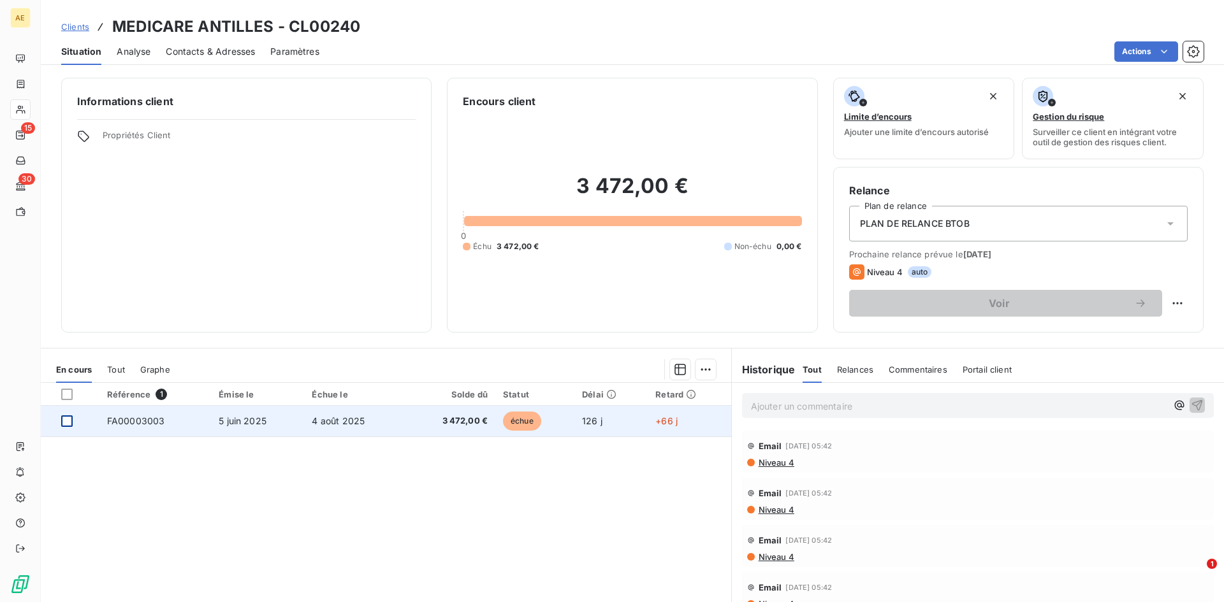
click at [72, 421] on div at bounding box center [66, 421] width 11 height 11
click at [149, 424] on span "FA00003003" at bounding box center [136, 421] width 58 height 11
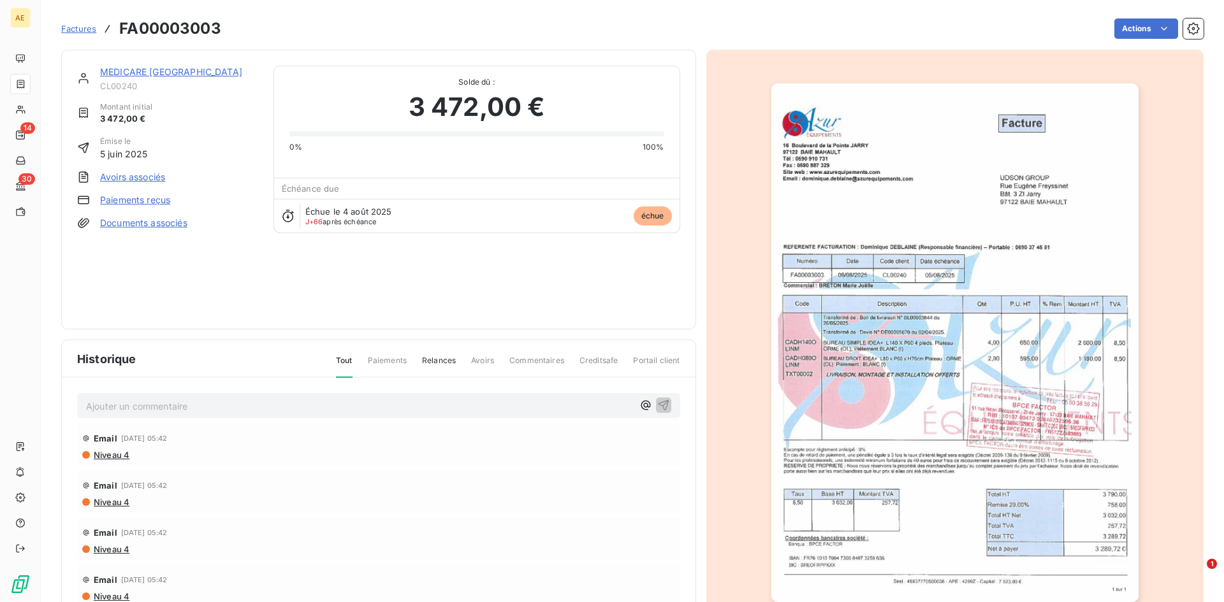
click at [141, 201] on link "Paiements reçus" at bounding box center [135, 200] width 70 height 13
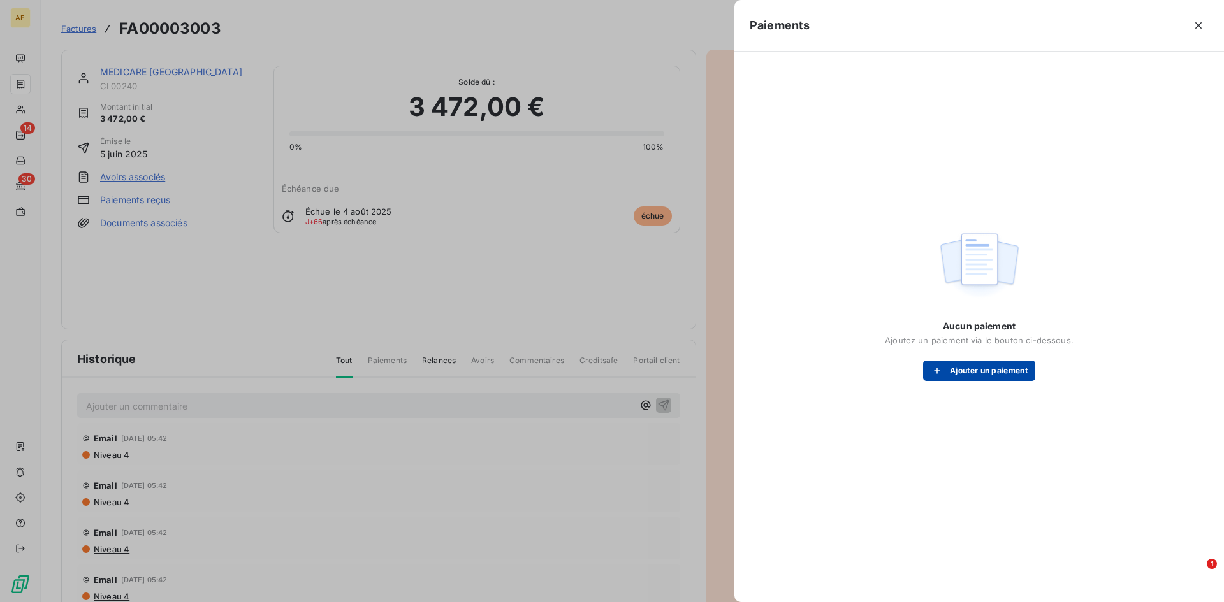
click at [958, 375] on button "Ajouter un paiement" at bounding box center [979, 371] width 112 height 20
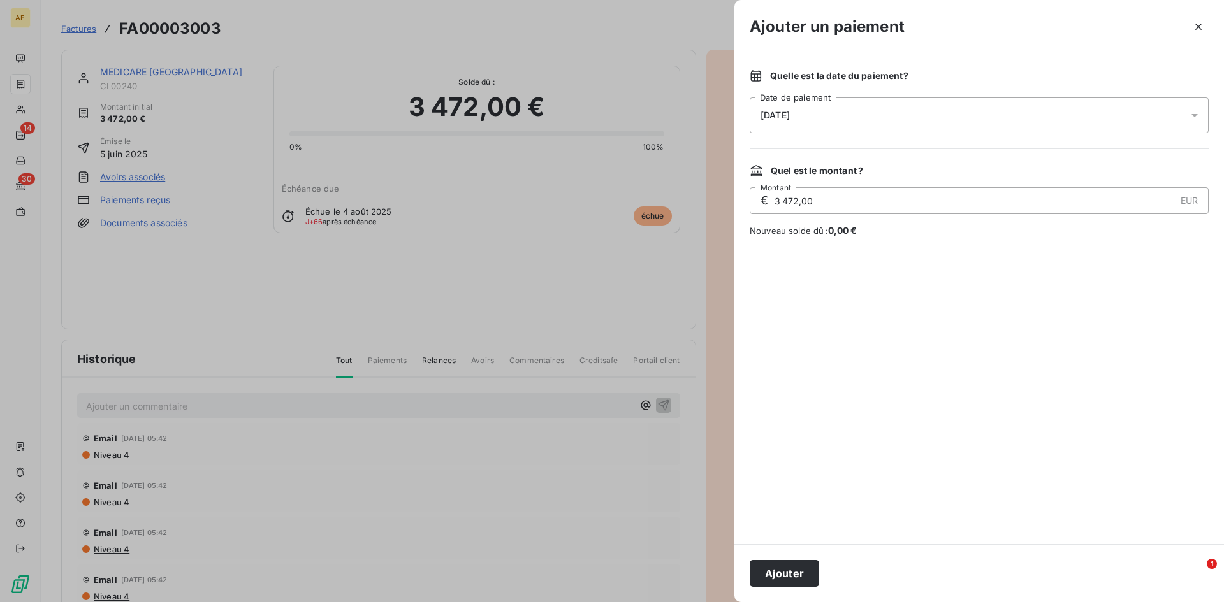
click at [1188, 113] on span "[DATE]" at bounding box center [978, 116] width 459 height 36
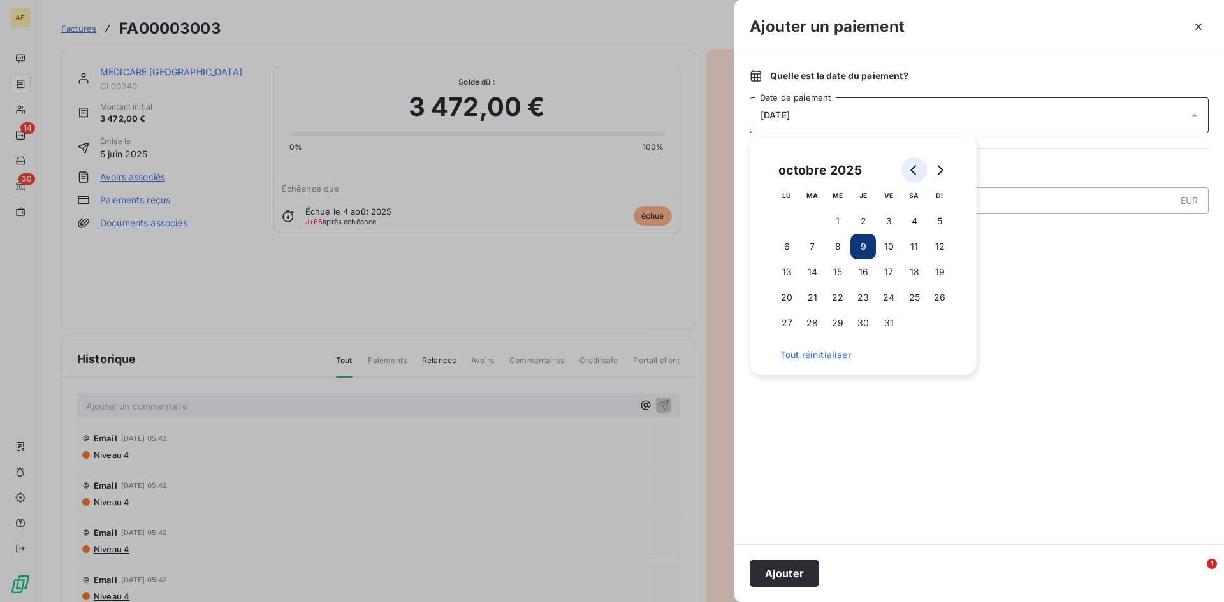
click at [910, 169] on icon "Go to previous month" at bounding box center [914, 170] width 10 height 10
click at [869, 250] on button "11" at bounding box center [862, 246] width 25 height 25
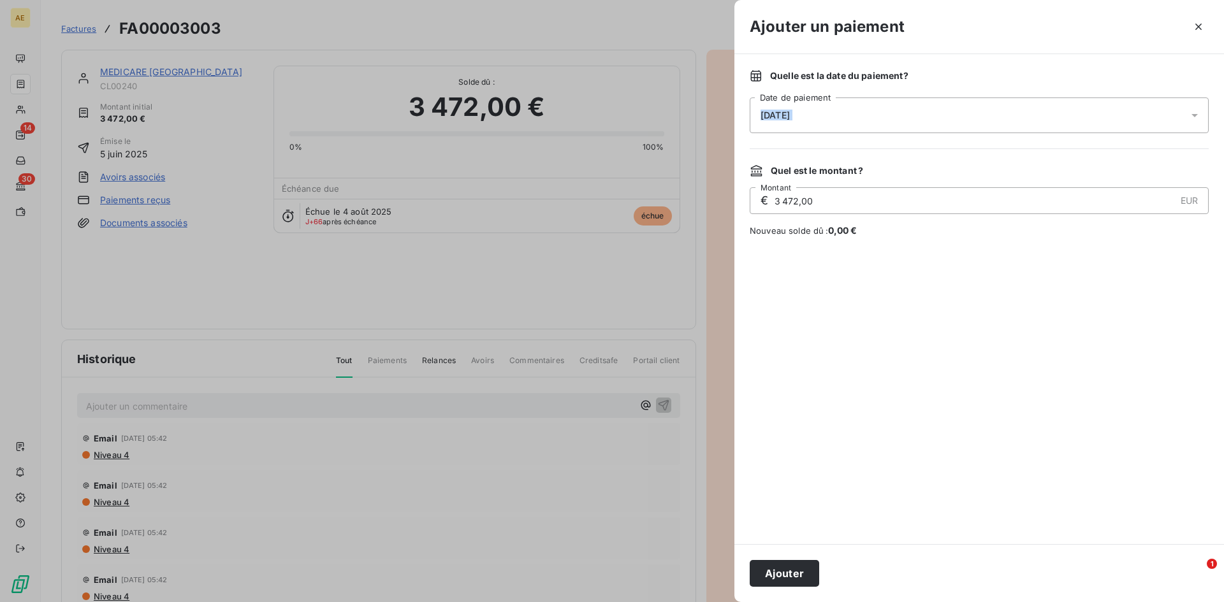
click at [776, 575] on button "Ajouter" at bounding box center [783, 573] width 69 height 27
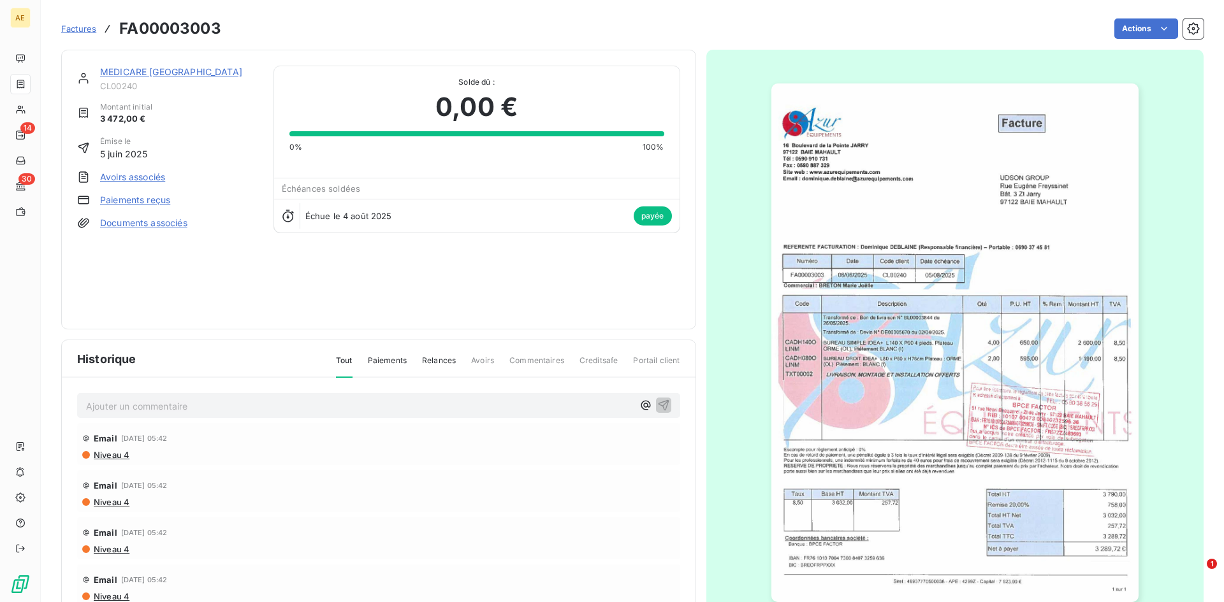
click at [82, 30] on span "Factures" at bounding box center [78, 29] width 35 height 10
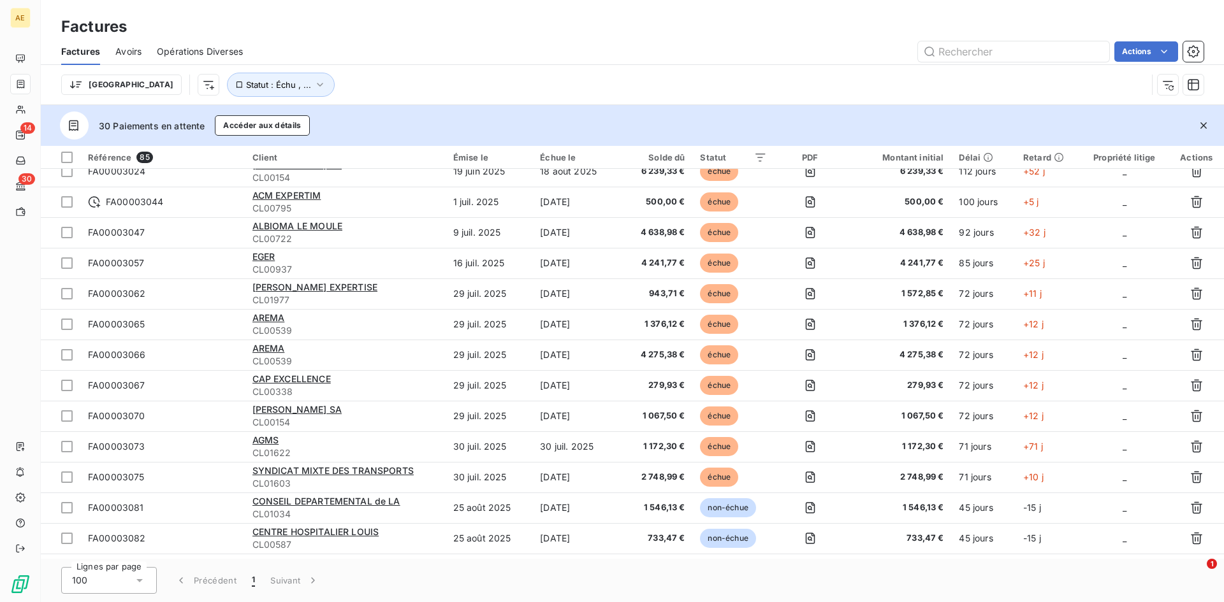
scroll to position [574, 0]
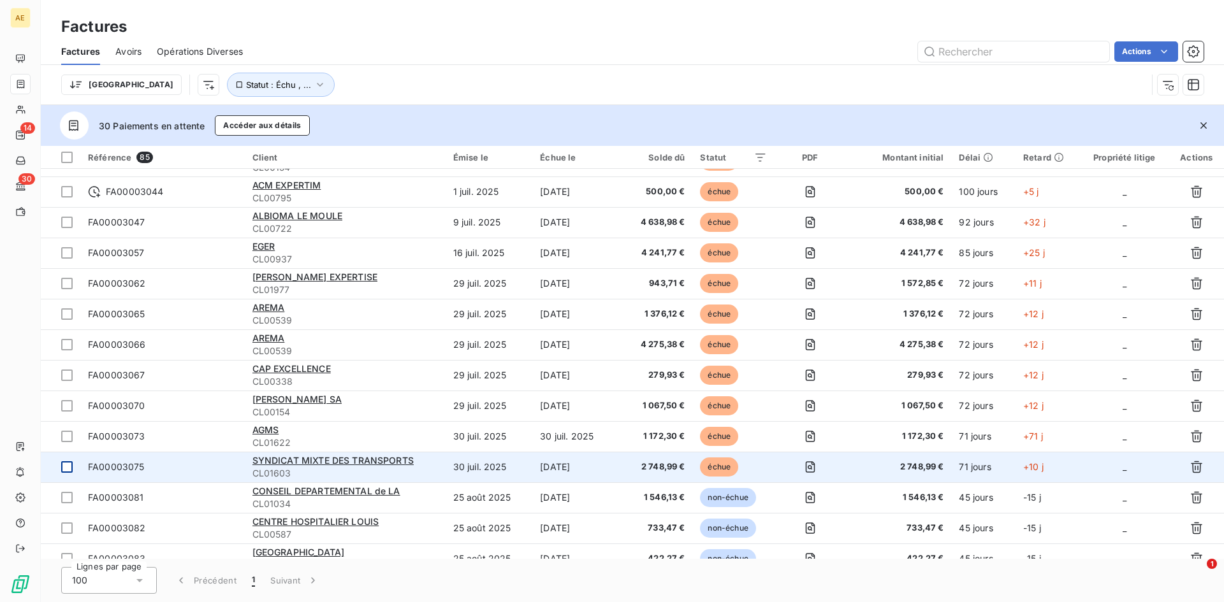
click at [66, 466] on div at bounding box center [66, 466] width 11 height 11
click at [286, 466] on div "SYNDICAT MIXTE DES TRANSPORTS" at bounding box center [344, 460] width 185 height 13
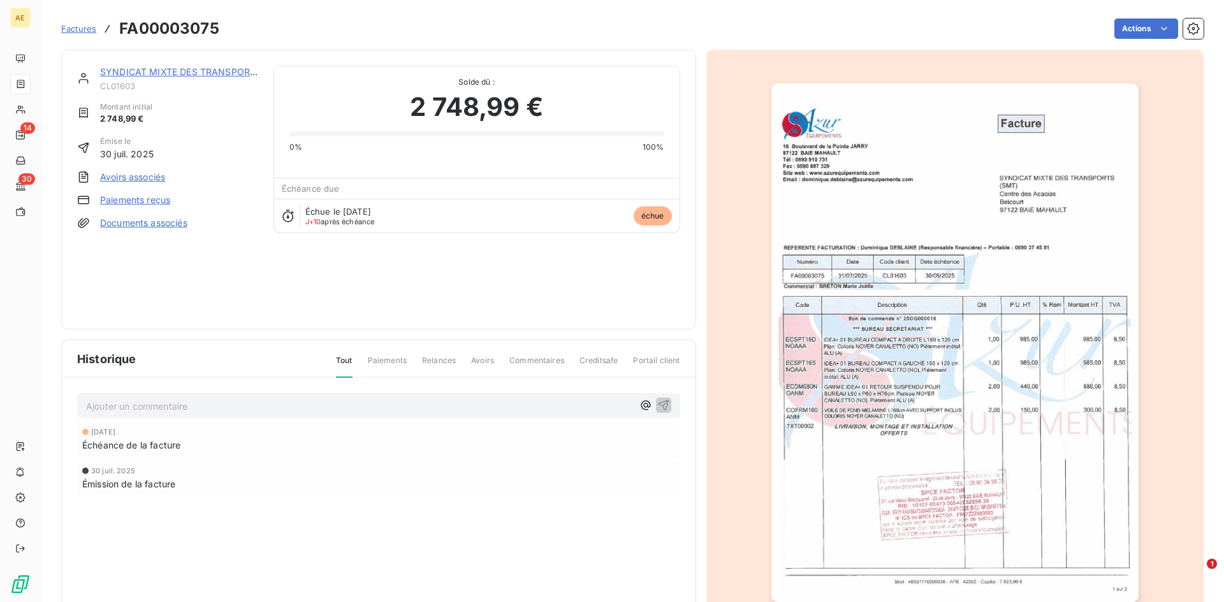
click at [119, 198] on link "Paiements reçus" at bounding box center [135, 200] width 70 height 13
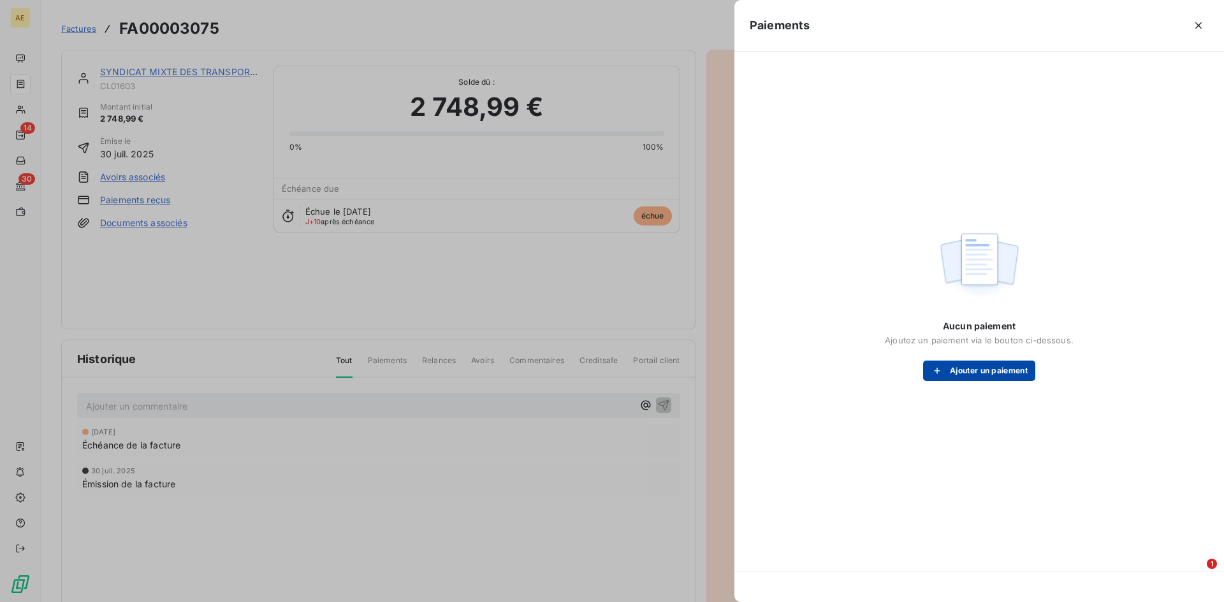
click at [1006, 368] on button "Ajouter un paiement" at bounding box center [979, 371] width 112 height 20
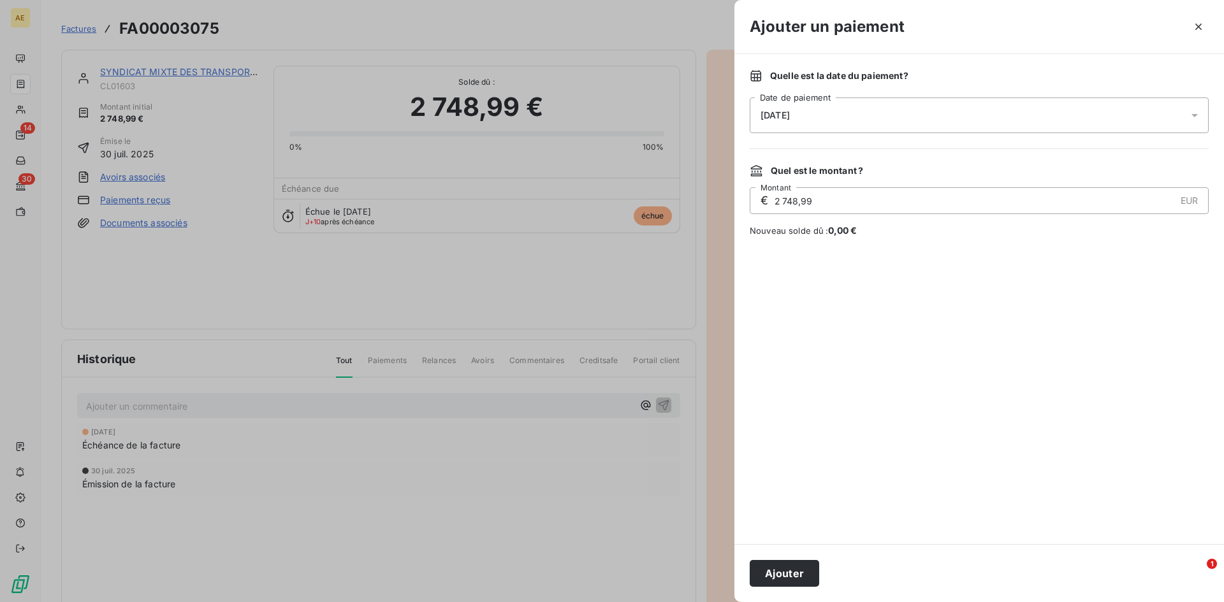
click at [1191, 116] on icon at bounding box center [1194, 115] width 13 height 13
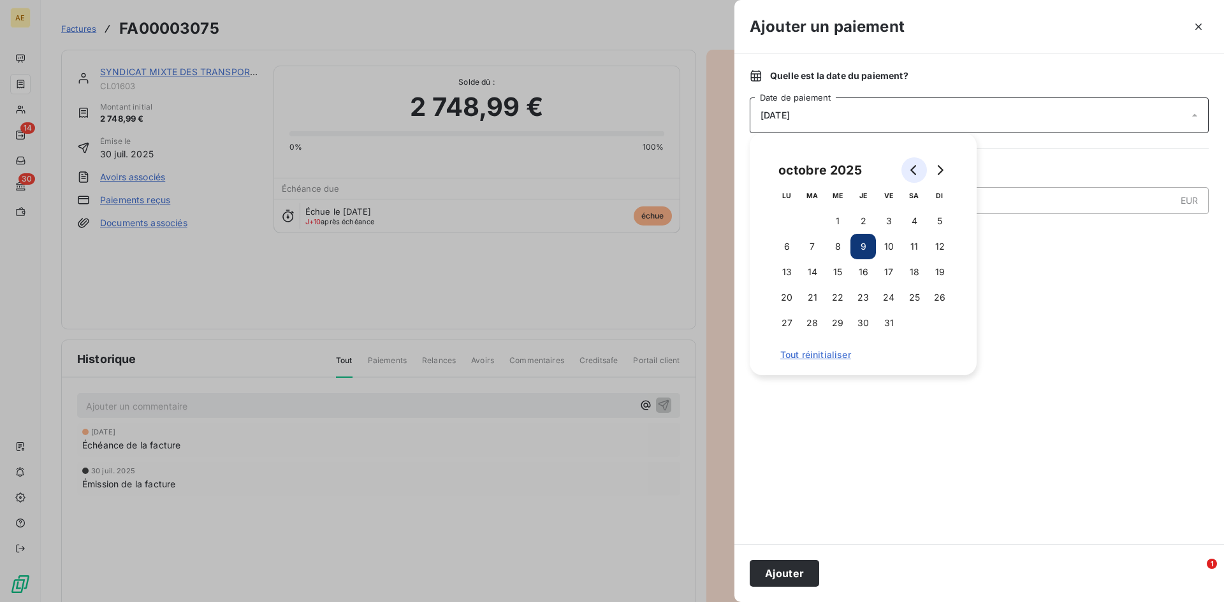
click at [912, 168] on icon "Go to previous month" at bounding box center [914, 170] width 10 height 10
click at [788, 322] on button "29" at bounding box center [786, 322] width 25 height 25
click at [779, 580] on button "Ajouter" at bounding box center [783, 573] width 69 height 27
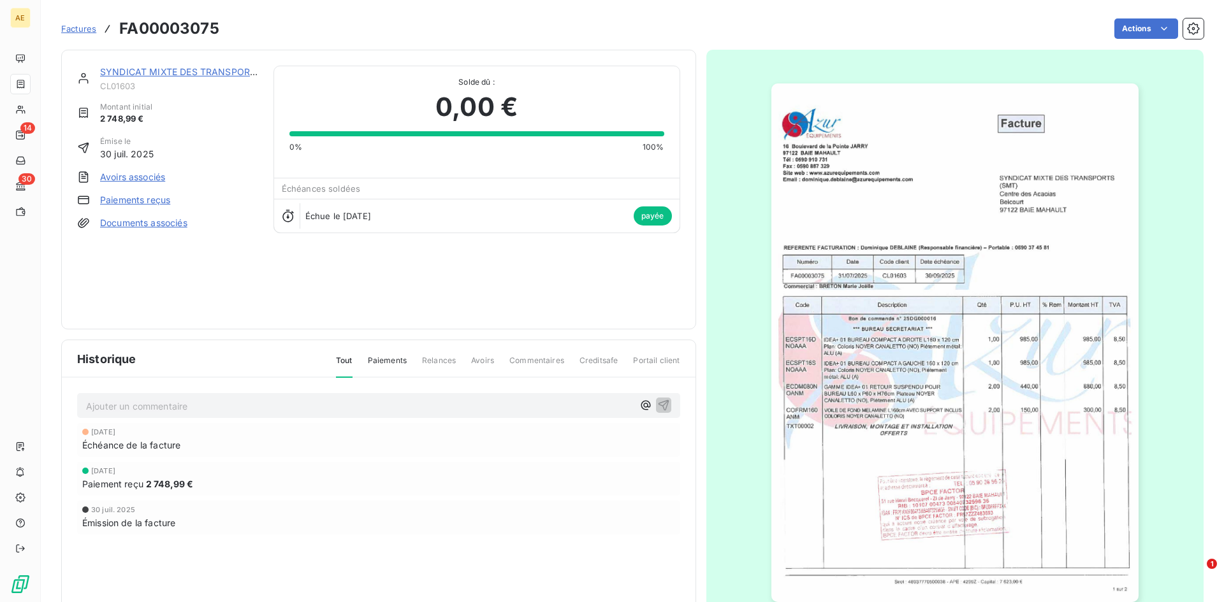
click at [82, 29] on span "Factures" at bounding box center [78, 29] width 35 height 10
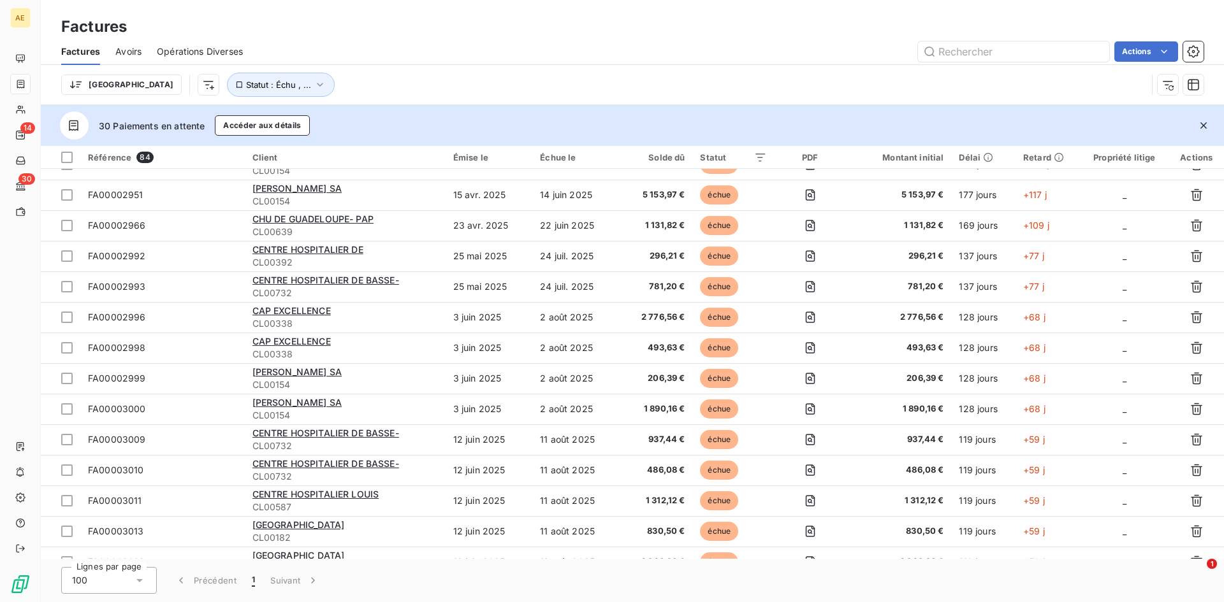
scroll to position [255, 0]
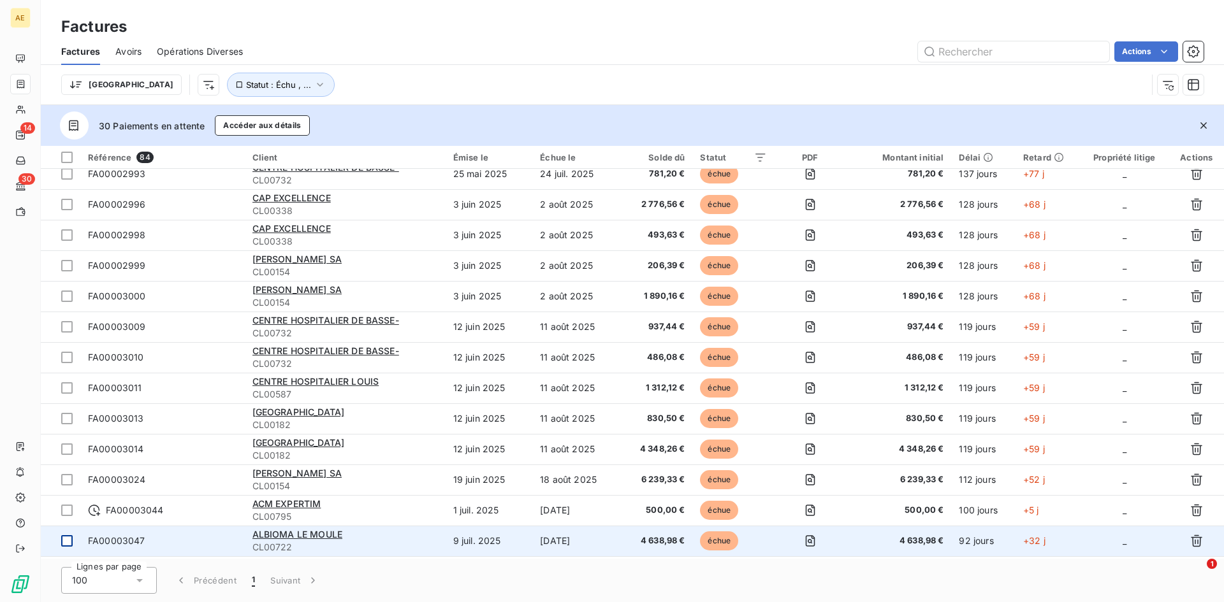
click at [66, 538] on div at bounding box center [66, 540] width 11 height 11
click at [313, 533] on span "ALBIOMA LE MOULE" at bounding box center [297, 534] width 90 height 11
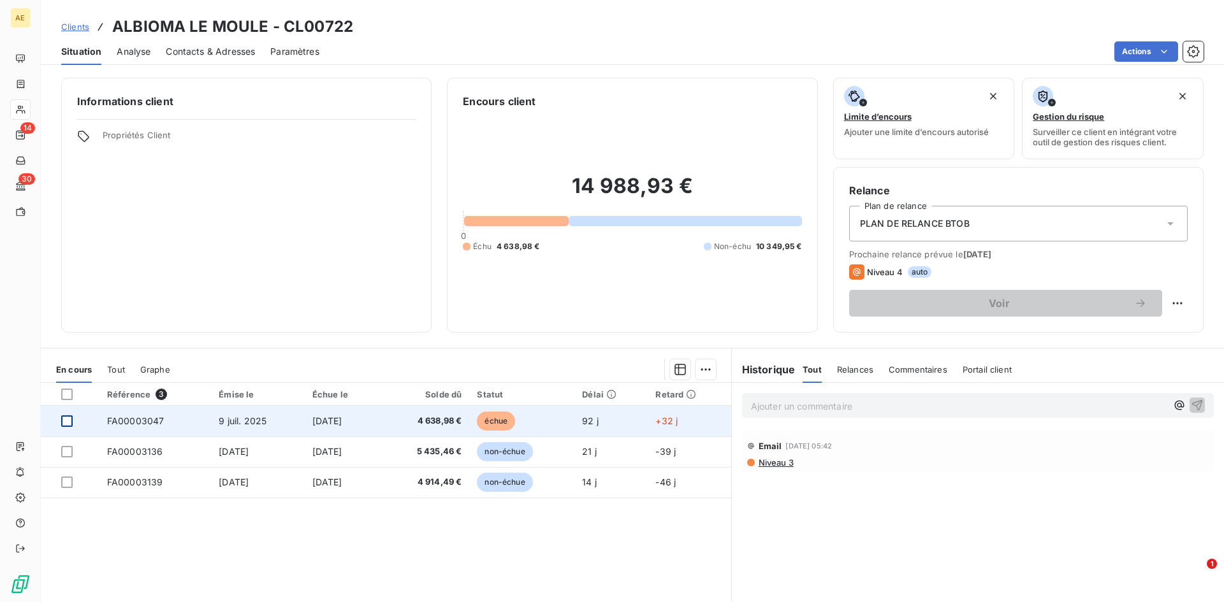
click at [68, 419] on div at bounding box center [66, 421] width 11 height 11
click at [143, 422] on span "FA00003047" at bounding box center [135, 421] width 57 height 11
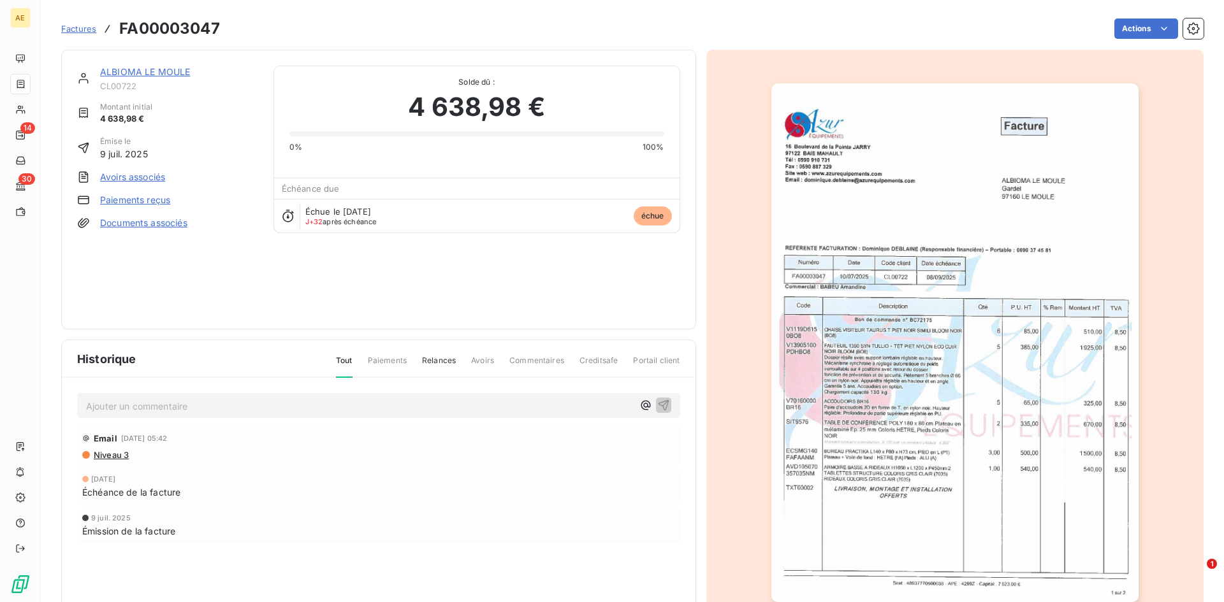
click at [136, 200] on link "Paiements reçus" at bounding box center [135, 200] width 70 height 13
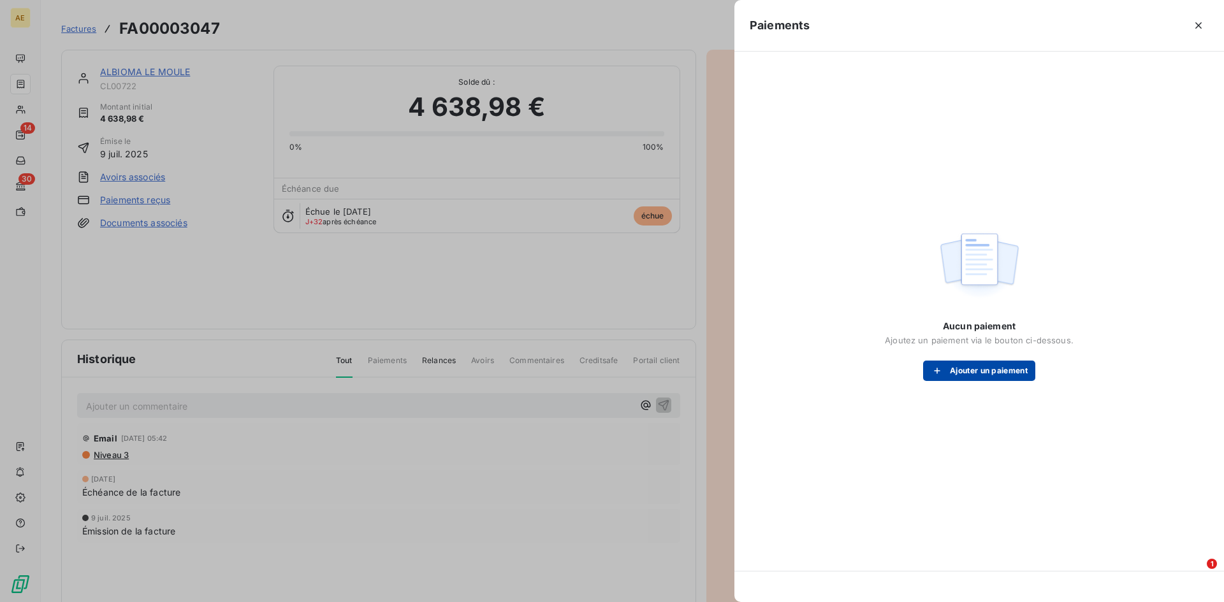
click at [953, 369] on button "Ajouter un paiement" at bounding box center [979, 371] width 112 height 20
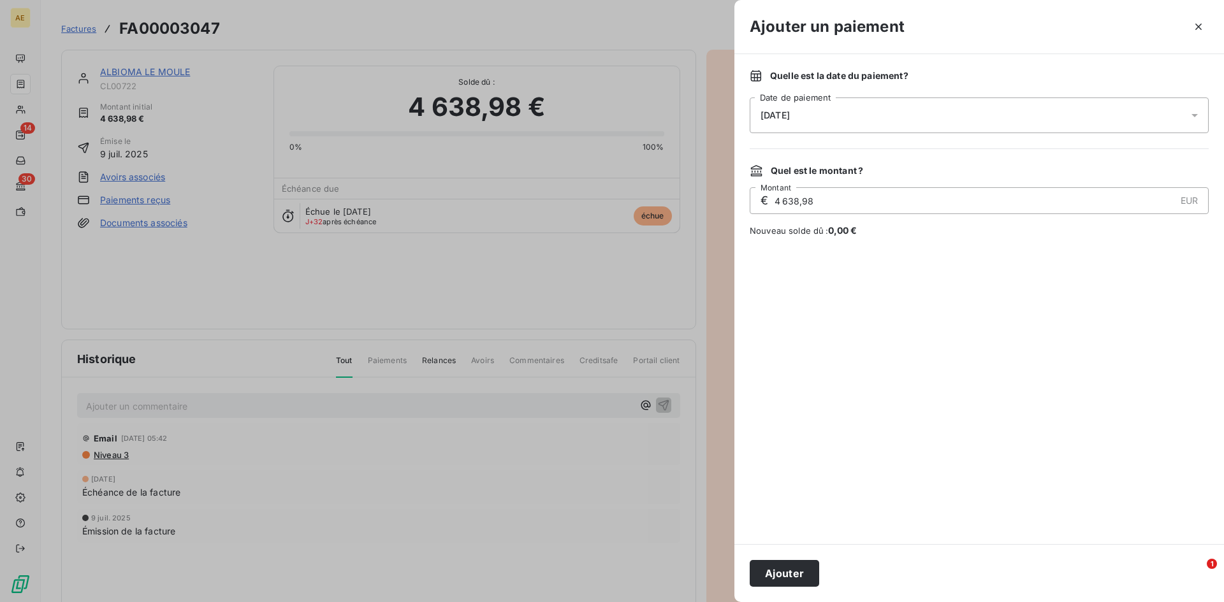
click at [1199, 115] on icon at bounding box center [1194, 115] width 13 height 13
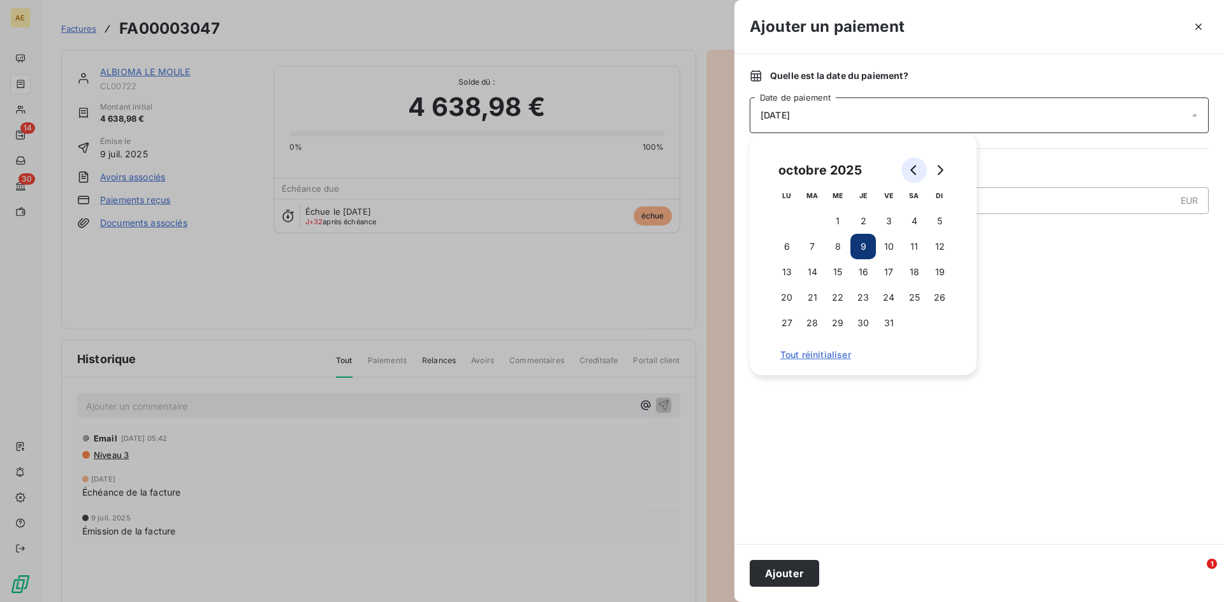
click at [913, 167] on icon "Go to previous month" at bounding box center [913, 170] width 6 height 10
click at [786, 274] on button "15" at bounding box center [786, 271] width 25 height 25
click at [774, 575] on button "Ajouter" at bounding box center [783, 573] width 69 height 27
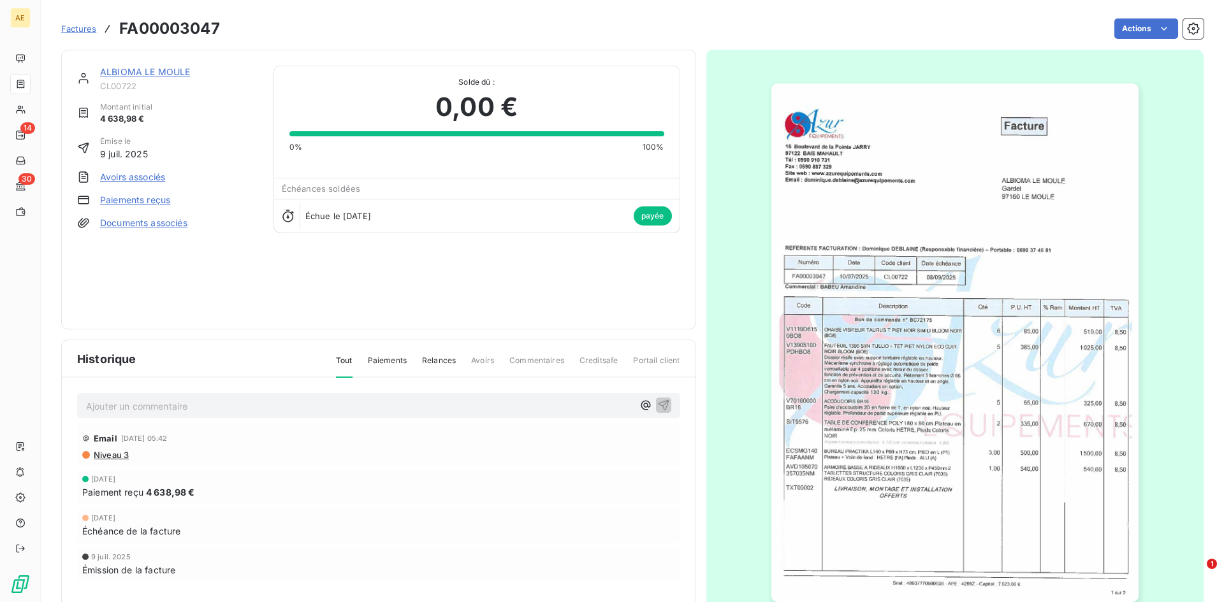
click at [78, 28] on span "Factures" at bounding box center [78, 29] width 35 height 10
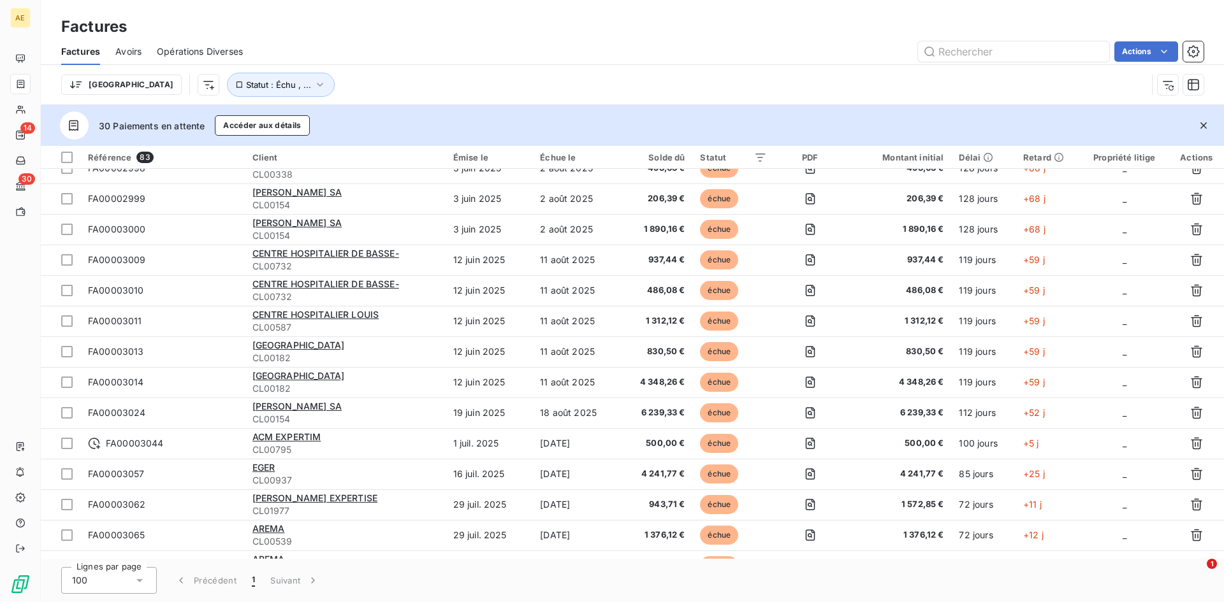
scroll to position [382, 0]
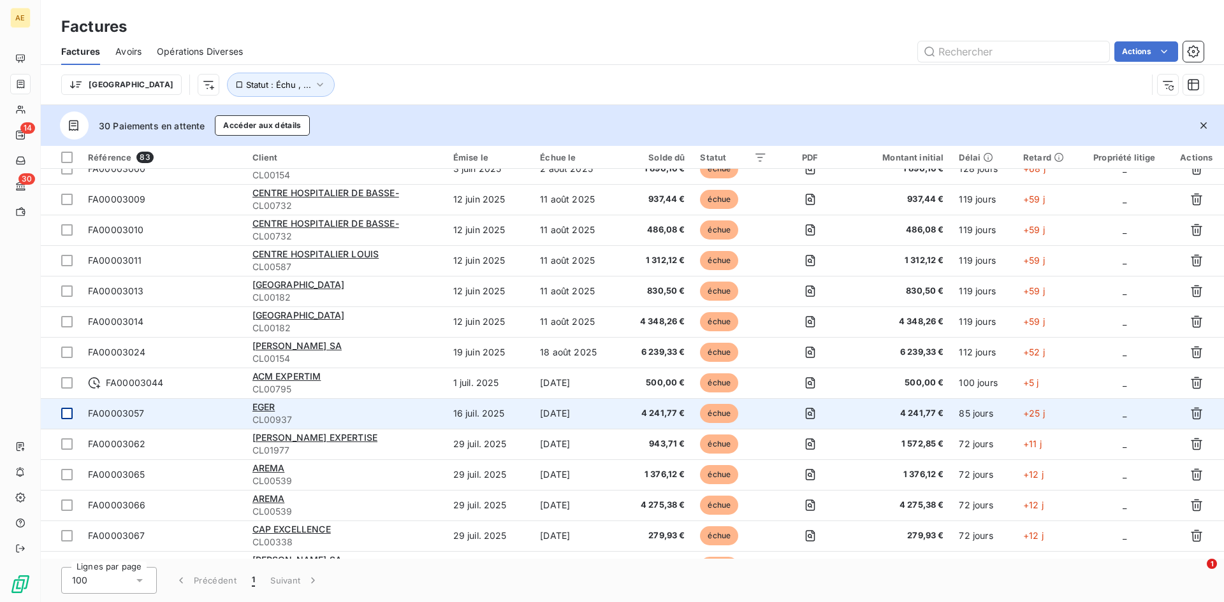
click at [67, 410] on div at bounding box center [66, 413] width 11 height 11
click at [268, 409] on span "EGER" at bounding box center [263, 406] width 23 height 11
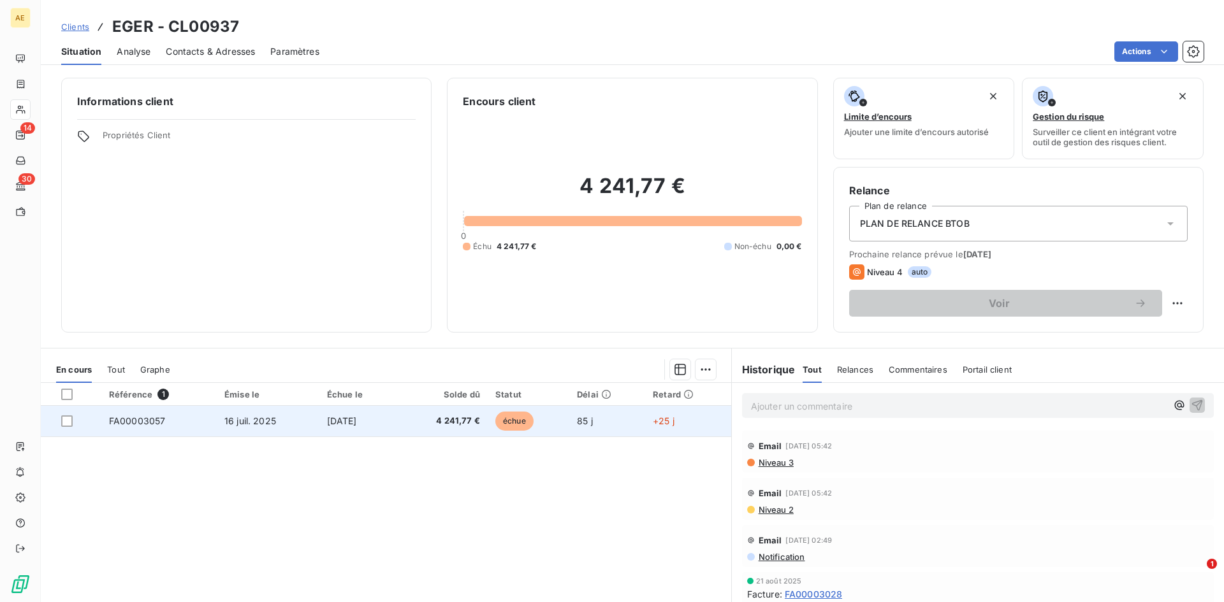
click at [73, 421] on div at bounding box center [77, 421] width 33 height 11
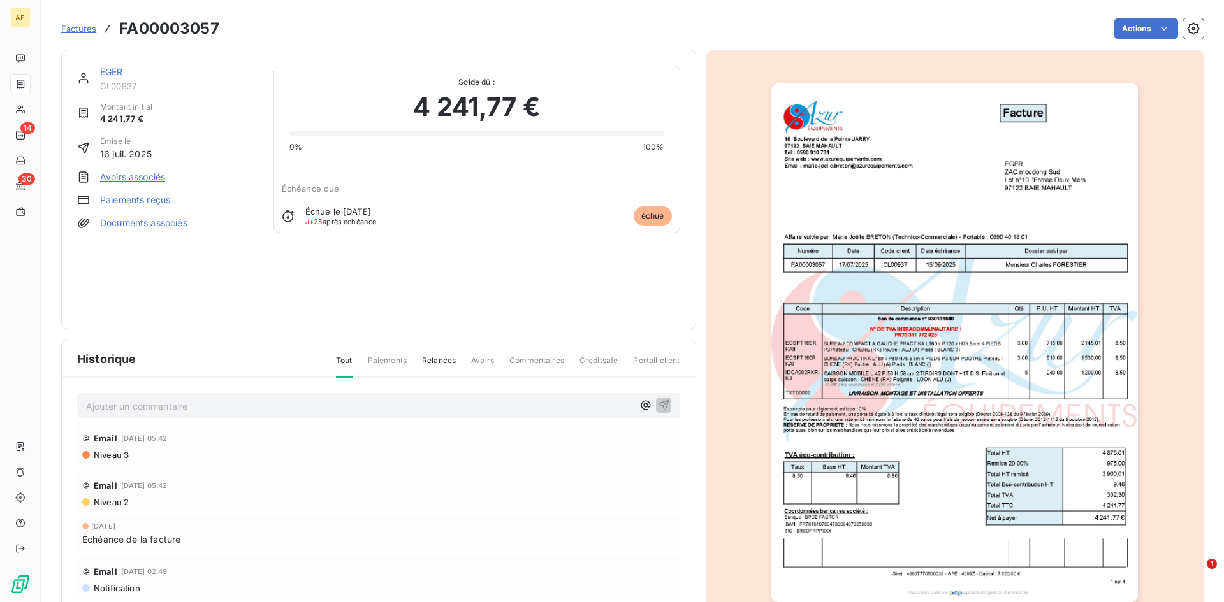
click at [149, 200] on link "Paiements reçus" at bounding box center [135, 200] width 70 height 13
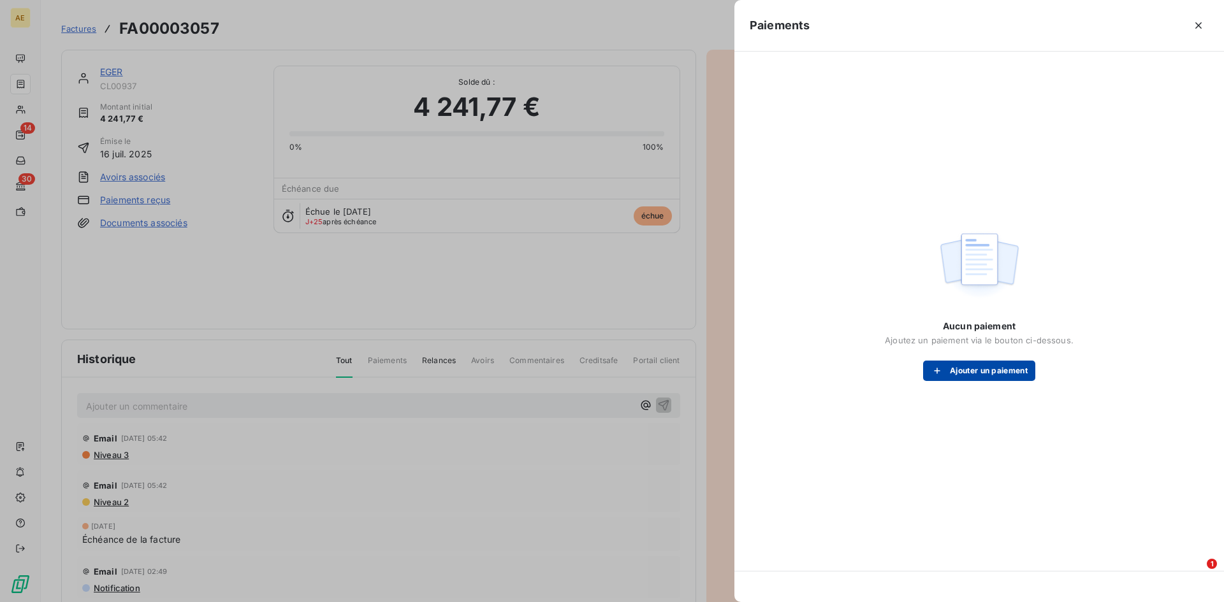
click at [981, 375] on button "Ajouter un paiement" at bounding box center [979, 371] width 112 height 20
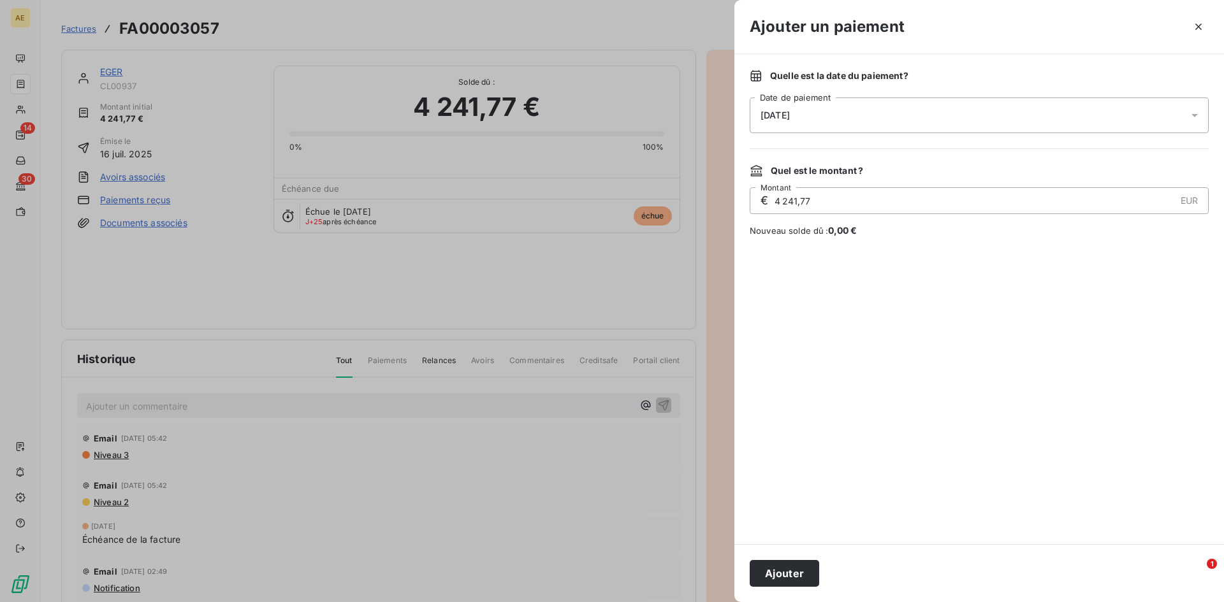
click at [1190, 112] on icon at bounding box center [1194, 115] width 13 height 13
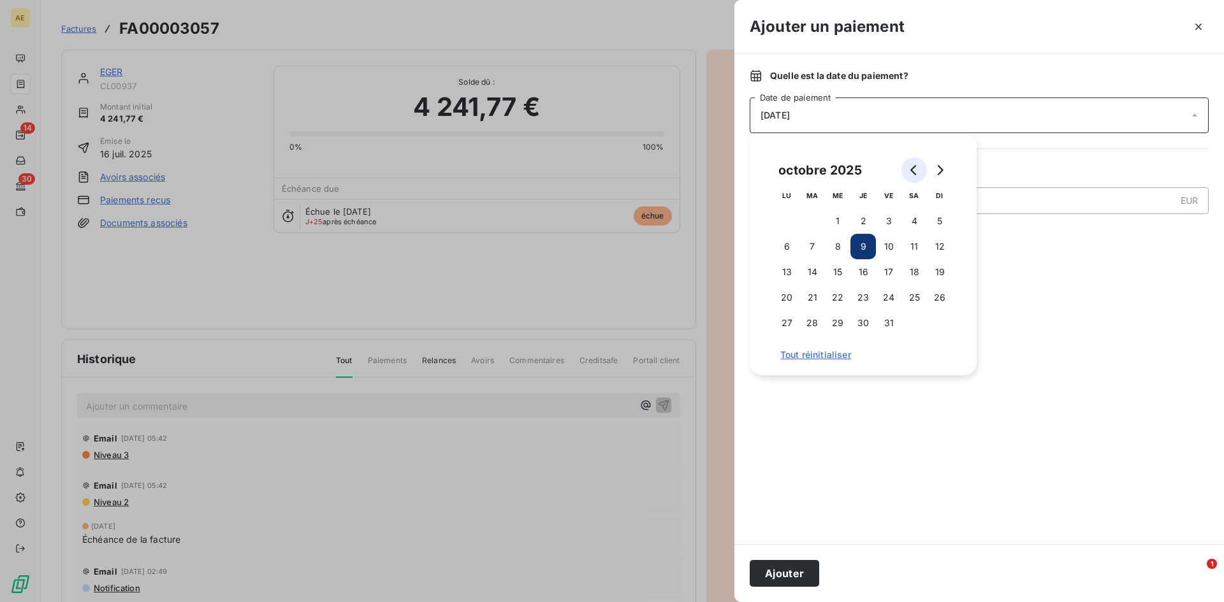
click at [908, 164] on button "Go to previous month" at bounding box center [913, 169] width 25 height 25
click at [837, 245] on button "10" at bounding box center [837, 246] width 25 height 25
click at [786, 571] on button "Ajouter" at bounding box center [783, 573] width 69 height 27
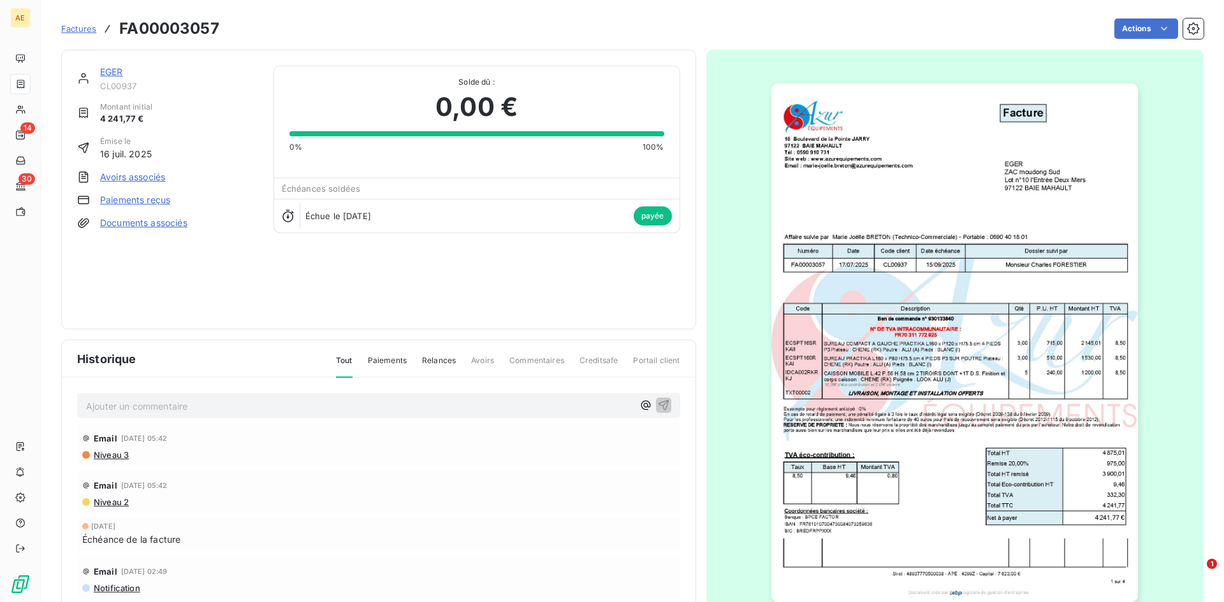
click at [83, 29] on span "Factures" at bounding box center [78, 29] width 35 height 10
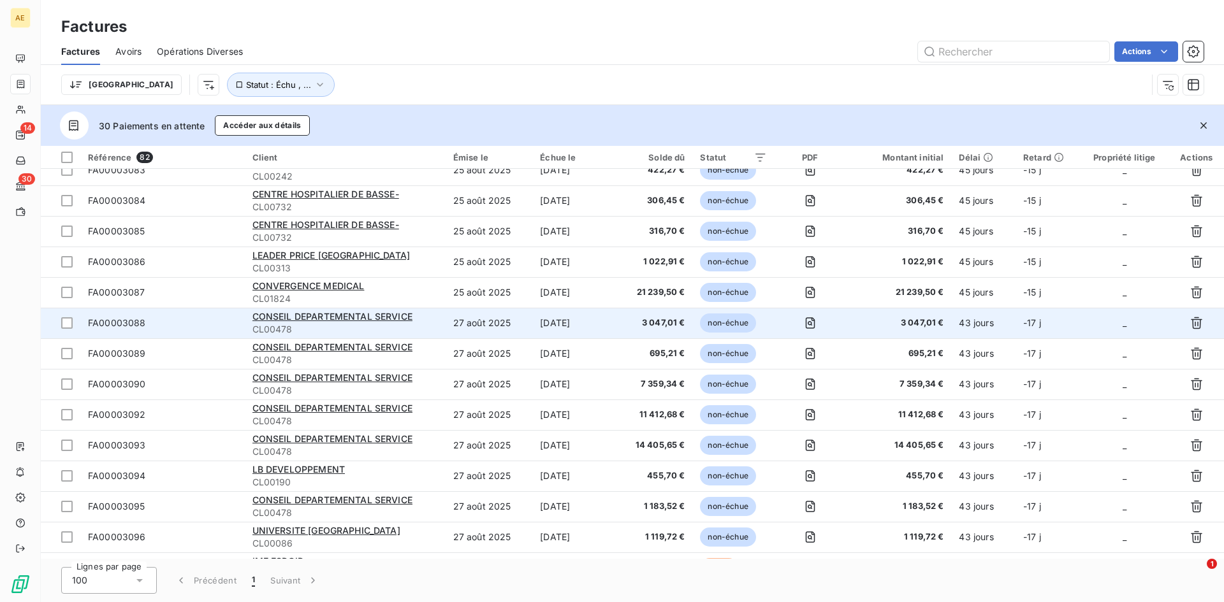
scroll to position [892, 0]
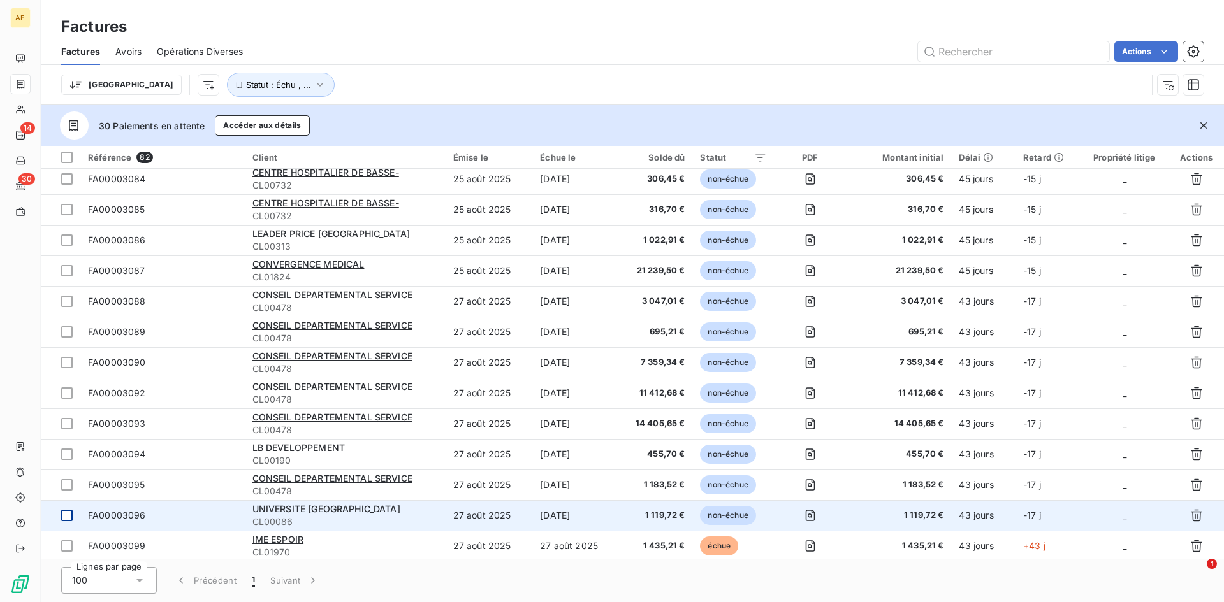
drag, startPoint x: 64, startPoint y: 515, endPoint x: 71, endPoint y: 512, distance: 7.1
click at [64, 515] on div at bounding box center [66, 515] width 11 height 11
click at [264, 514] on span "UNIVERSITE [GEOGRAPHIC_DATA]" at bounding box center [326, 508] width 148 height 11
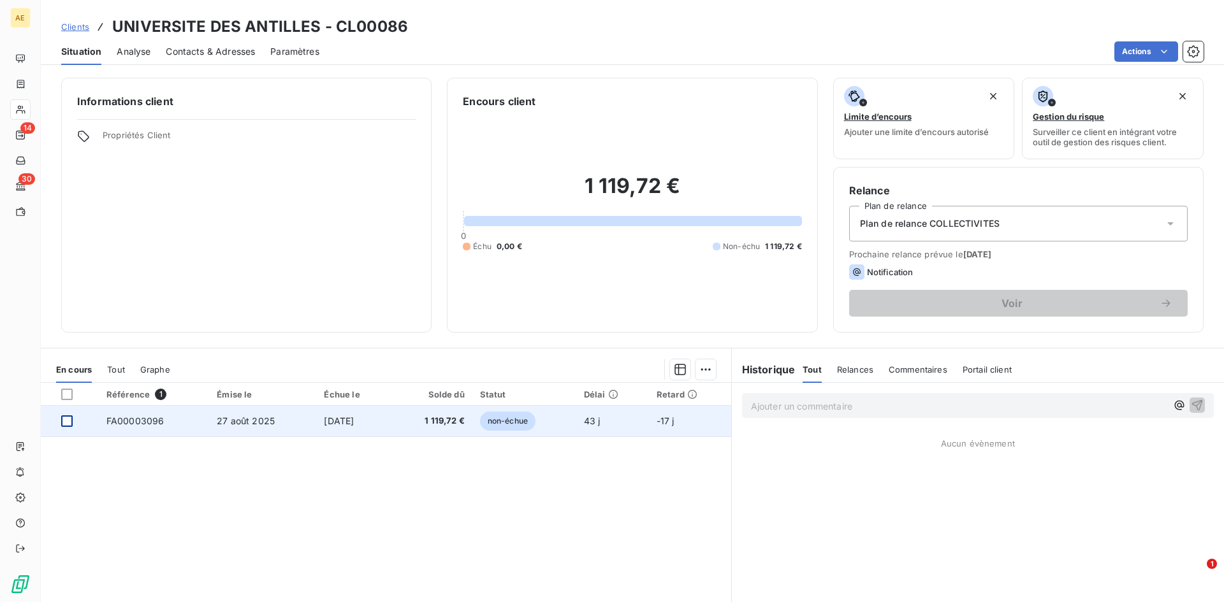
click at [71, 419] on div at bounding box center [66, 421] width 11 height 11
click at [131, 423] on span "FA00003096" at bounding box center [135, 421] width 58 height 11
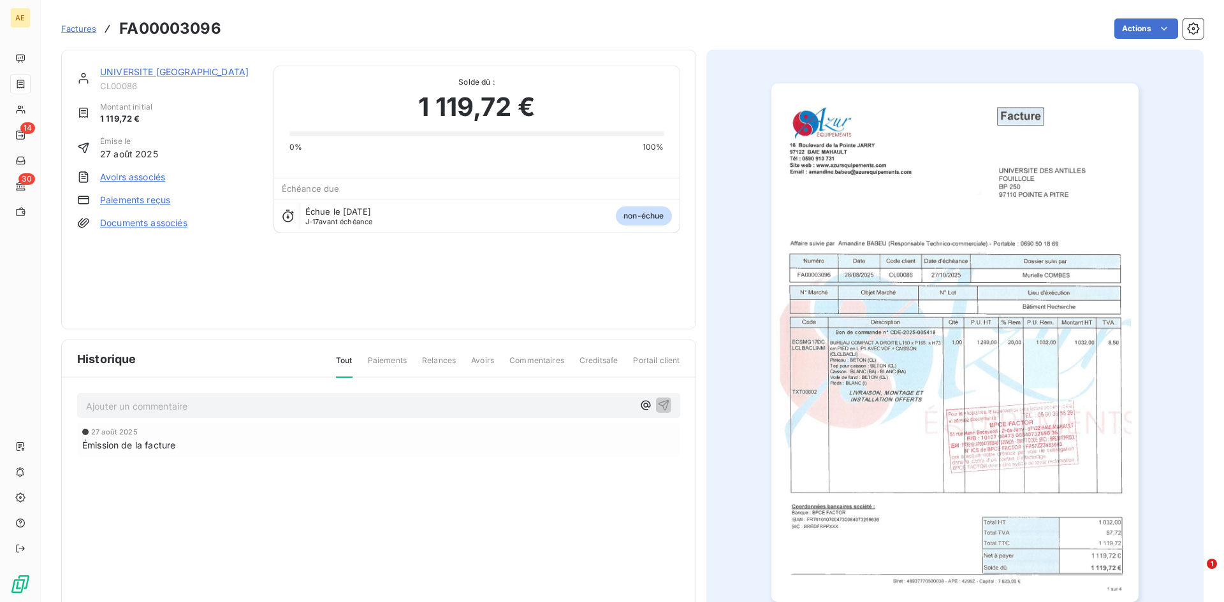
click at [125, 199] on link "Paiements reçus" at bounding box center [135, 200] width 70 height 13
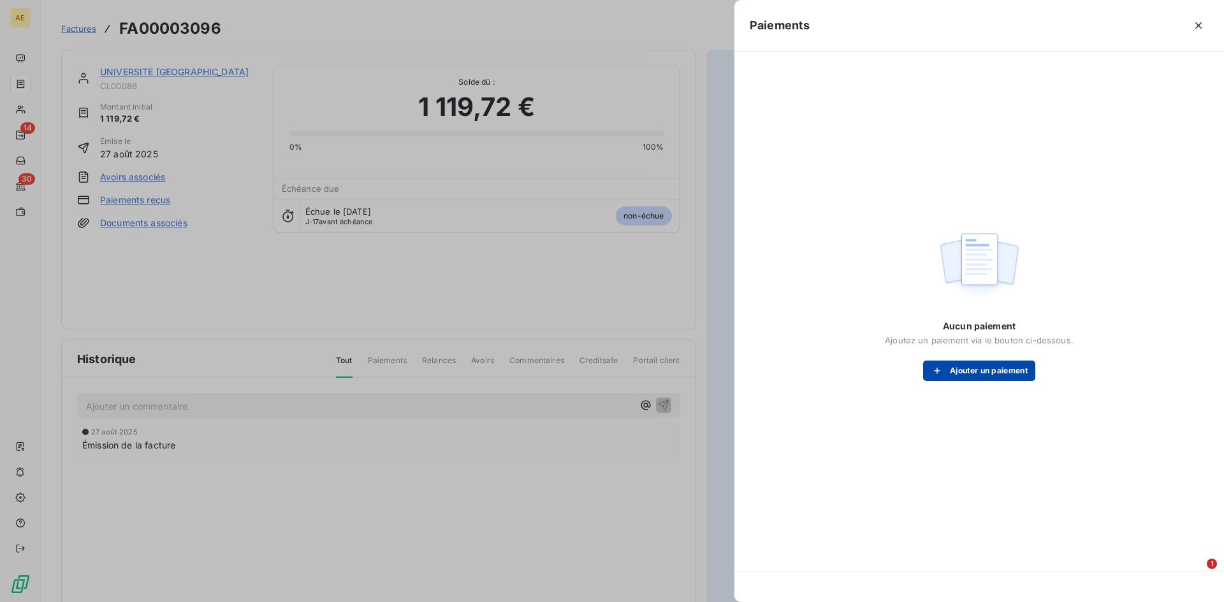
click at [972, 371] on button "Ajouter un paiement" at bounding box center [979, 371] width 112 height 20
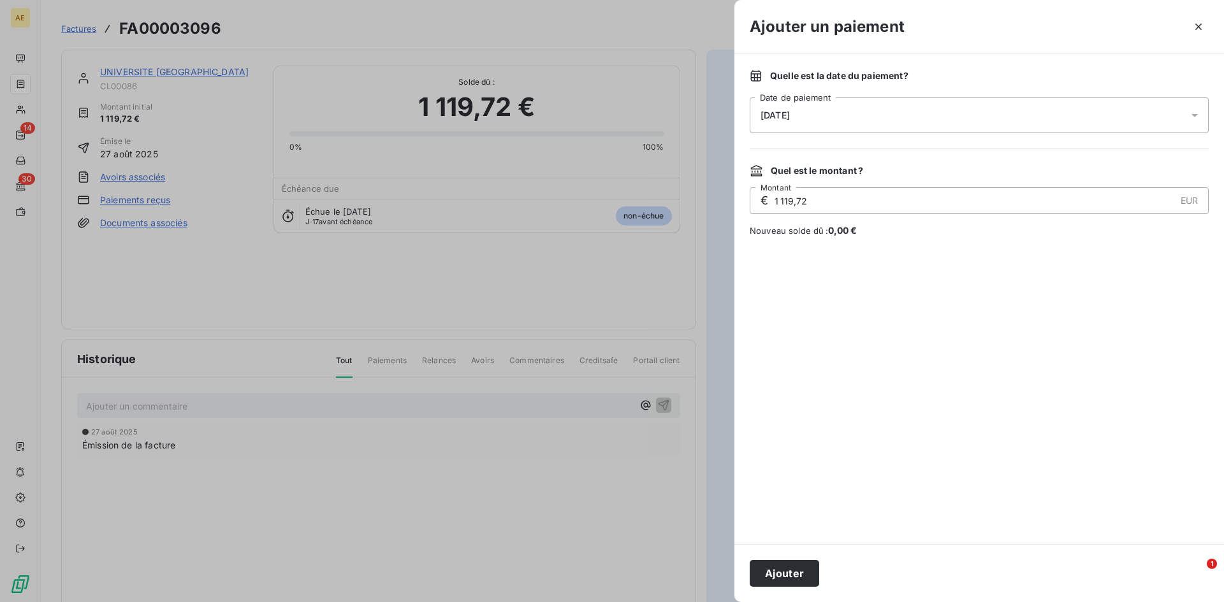
click at [1200, 113] on icon at bounding box center [1194, 115] width 13 height 13
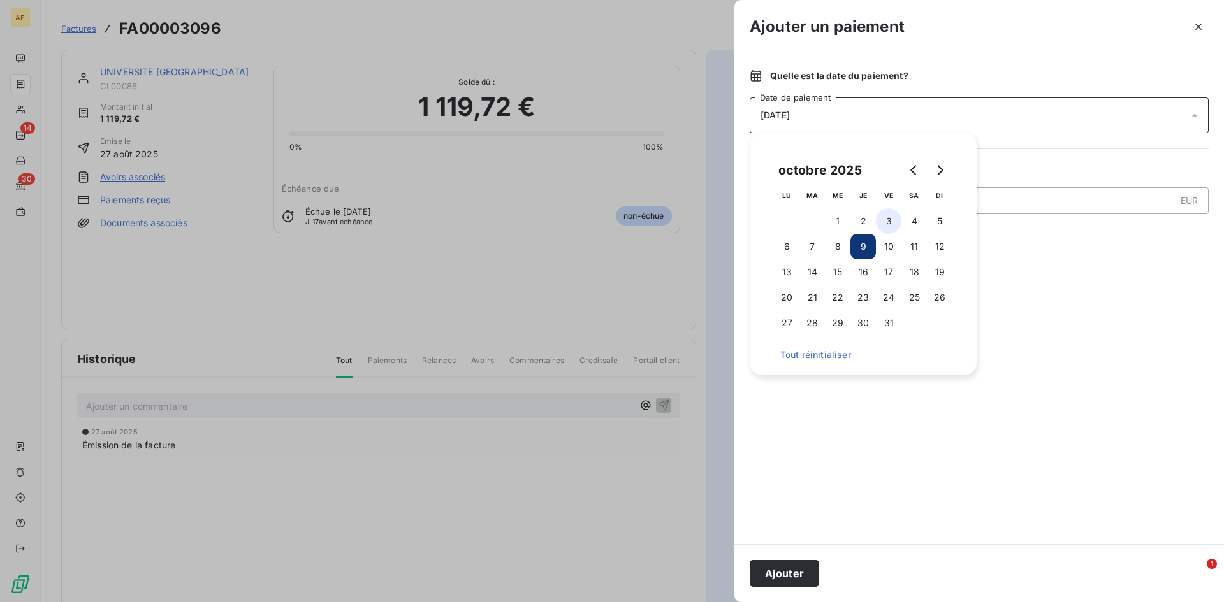
click at [888, 216] on button "3" at bounding box center [888, 220] width 25 height 25
click at [798, 574] on button "Ajouter" at bounding box center [783, 573] width 69 height 27
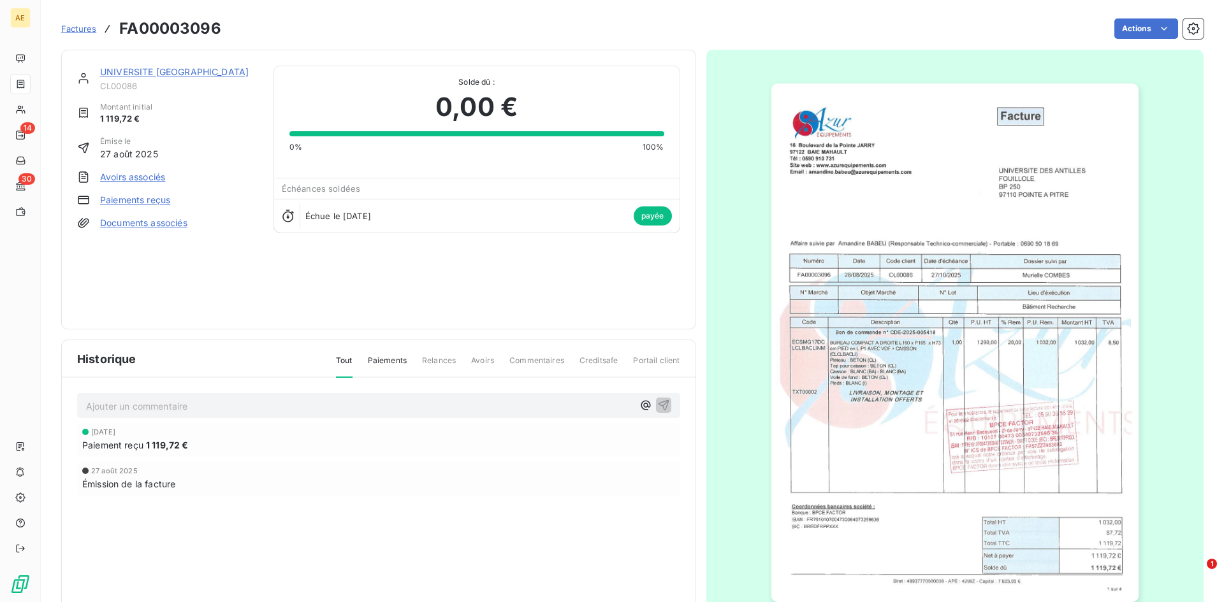
click at [79, 26] on span "Factures" at bounding box center [78, 29] width 35 height 10
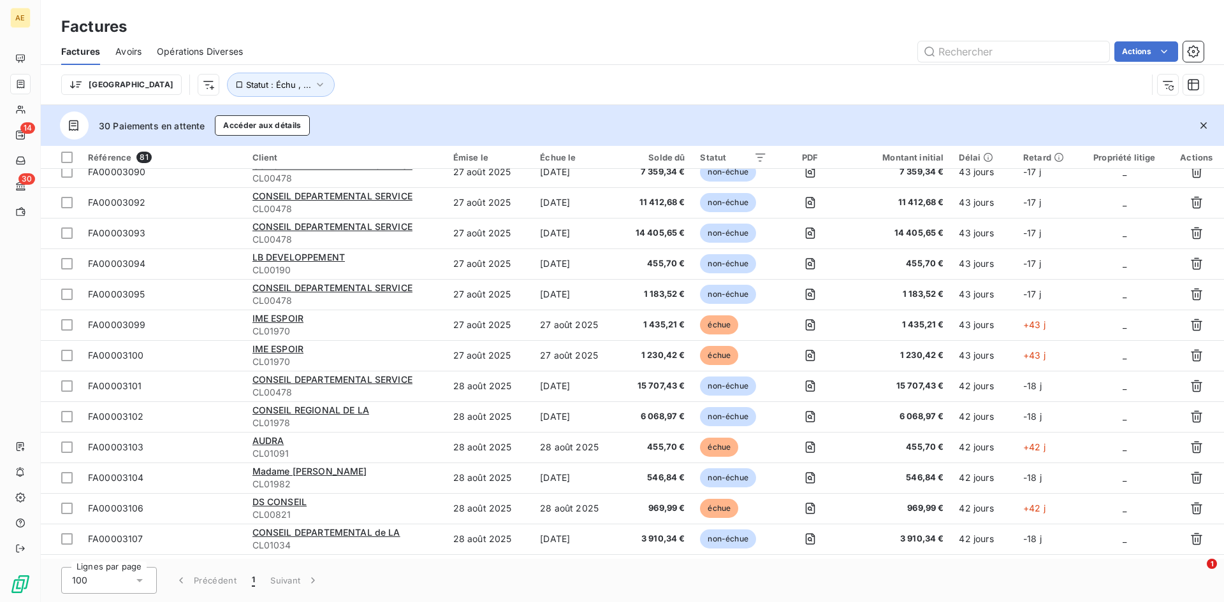
scroll to position [1083, 0]
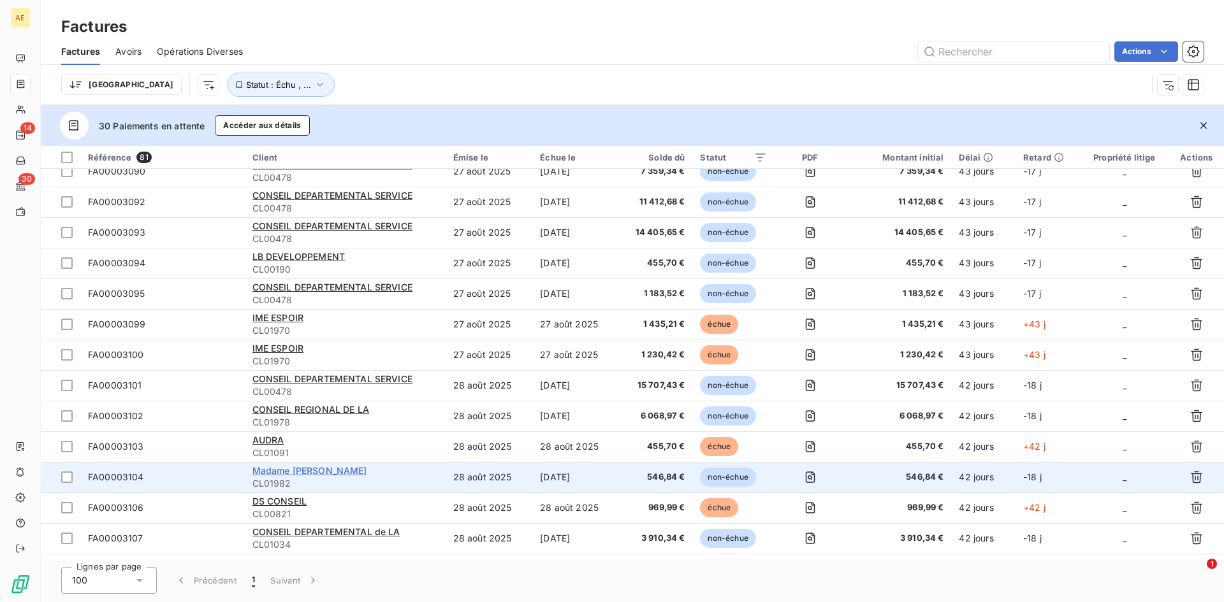
click at [327, 472] on span "Madame [PERSON_NAME]" at bounding box center [309, 470] width 115 height 11
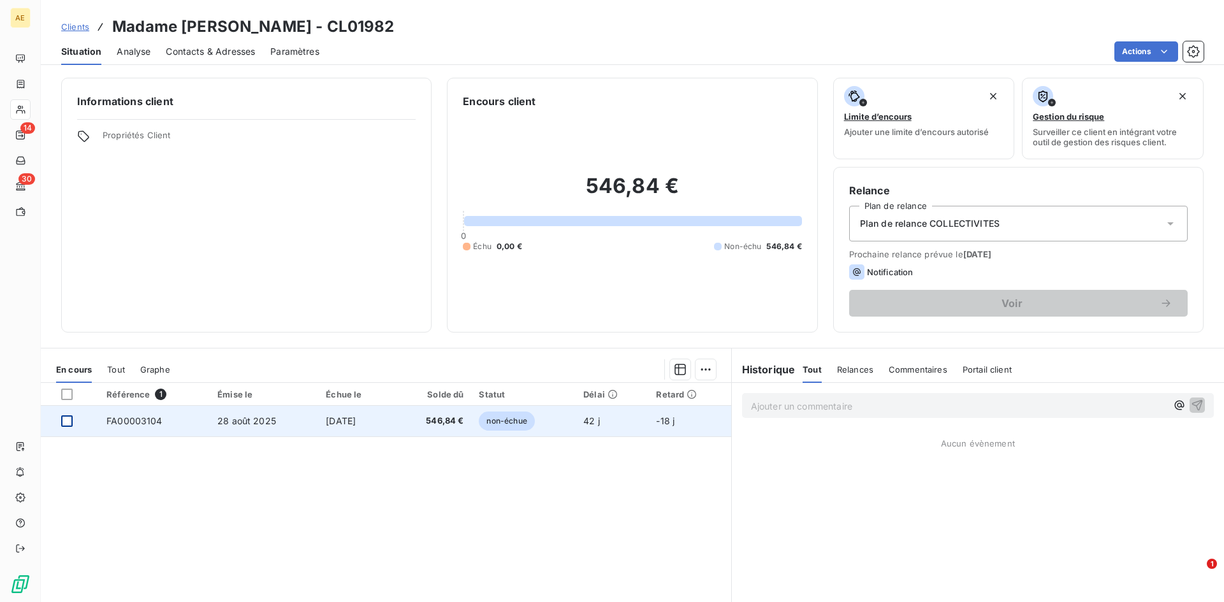
click at [70, 421] on div at bounding box center [66, 421] width 11 height 11
click at [154, 421] on span "FA00003104" at bounding box center [134, 421] width 56 height 11
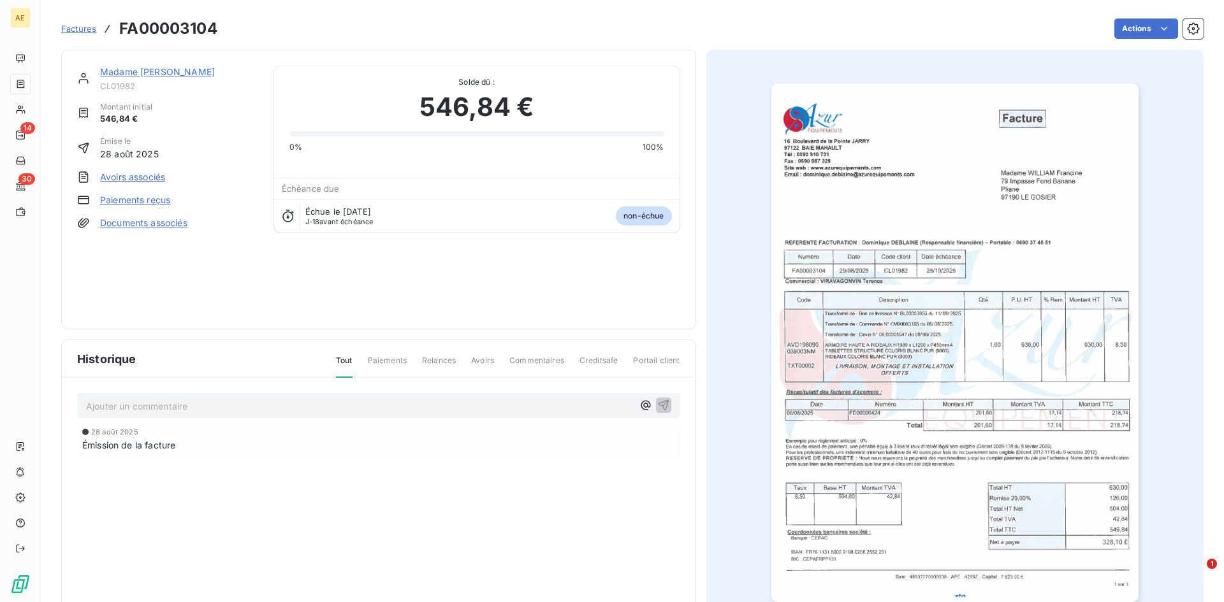
click at [484, 514] on div "Historique Tout Paiements Relances Avoirs Commentaires Creditsafe Portail clien…" at bounding box center [378, 487] width 633 height 295
click at [155, 205] on link "Paiements reçus" at bounding box center [135, 200] width 70 height 13
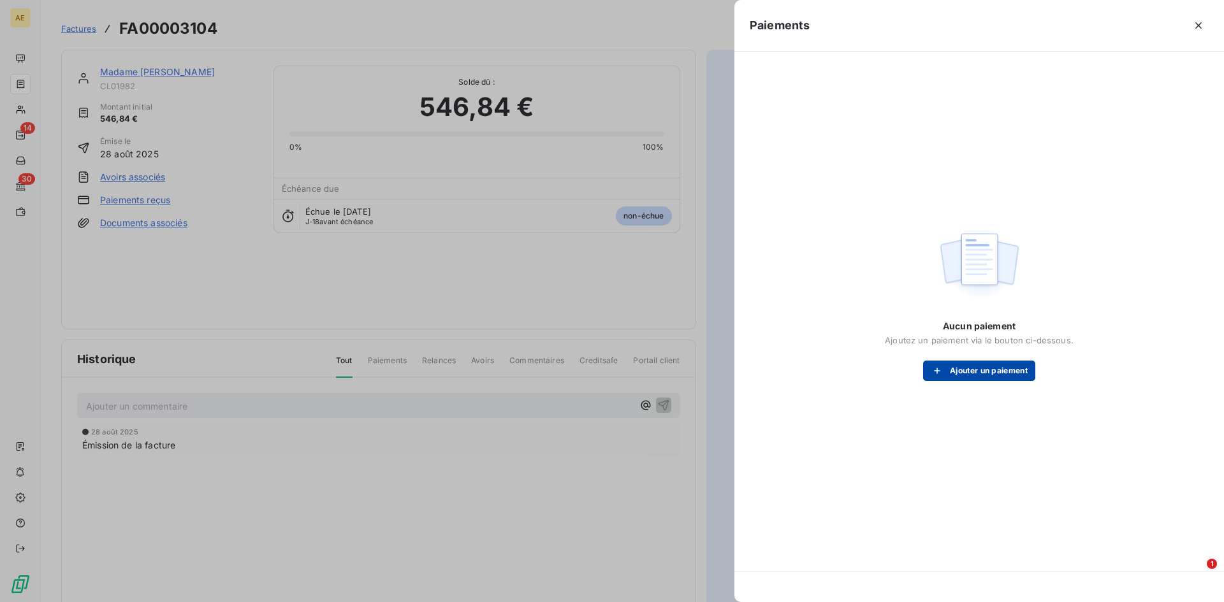
click at [994, 370] on button "Ajouter un paiement" at bounding box center [979, 371] width 112 height 20
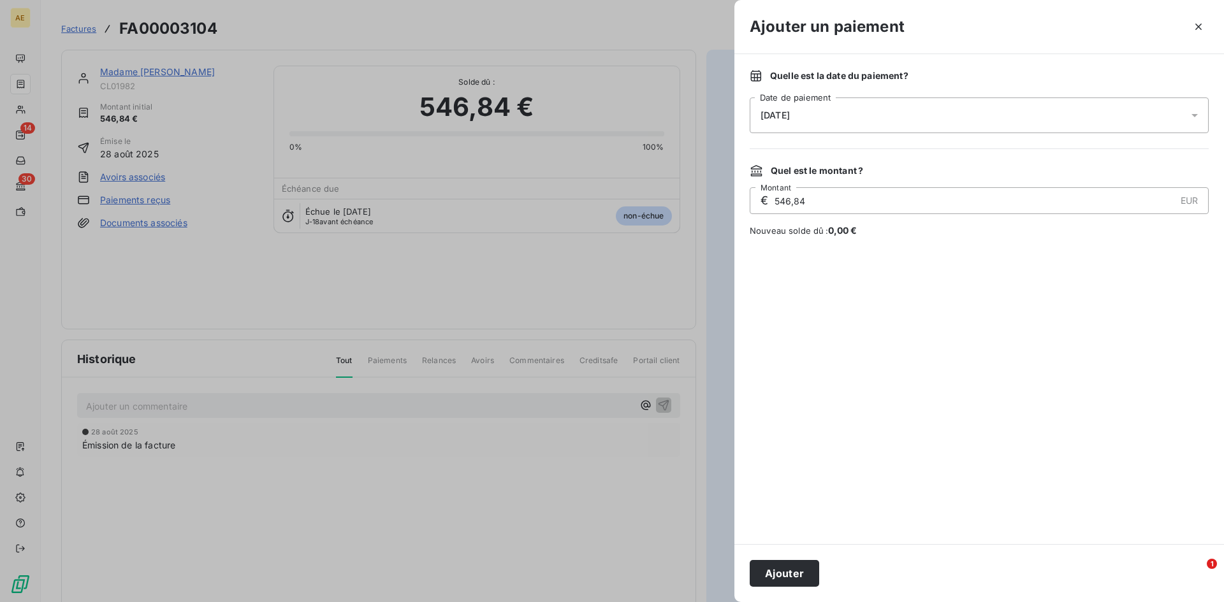
click at [1198, 112] on icon at bounding box center [1194, 115] width 13 height 13
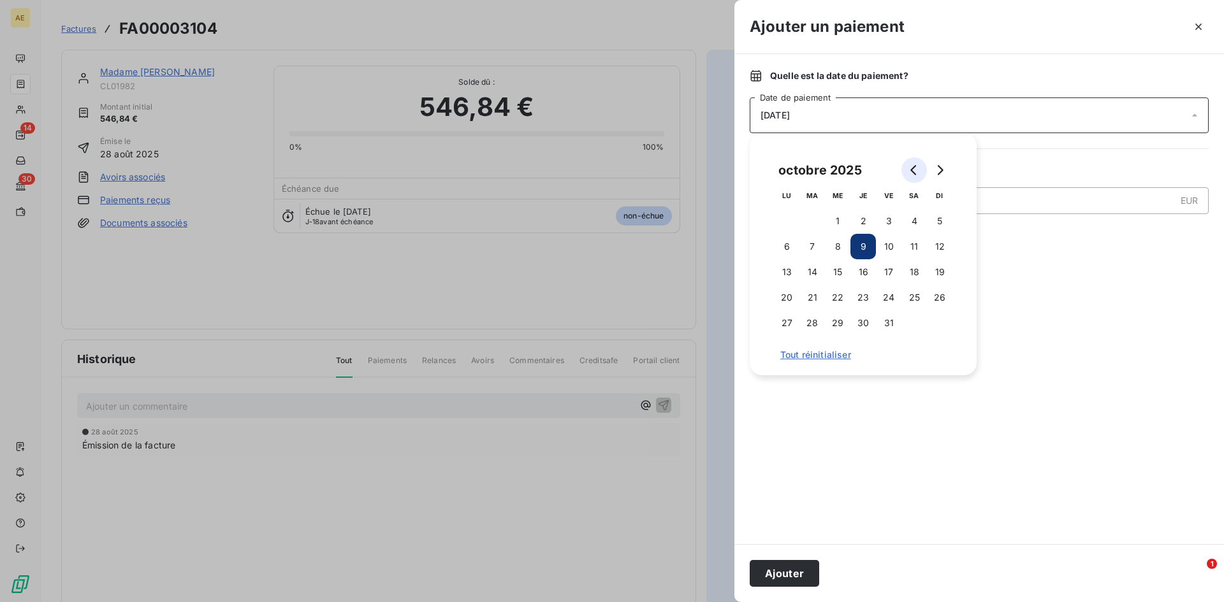
click at [910, 171] on icon "Go to previous month" at bounding box center [914, 170] width 10 height 10
click at [910, 170] on icon "Go to previous month" at bounding box center [914, 170] width 10 height 10
click at [839, 249] on button "6" at bounding box center [837, 246] width 25 height 25
click at [1050, 277] on div at bounding box center [978, 390] width 459 height 277
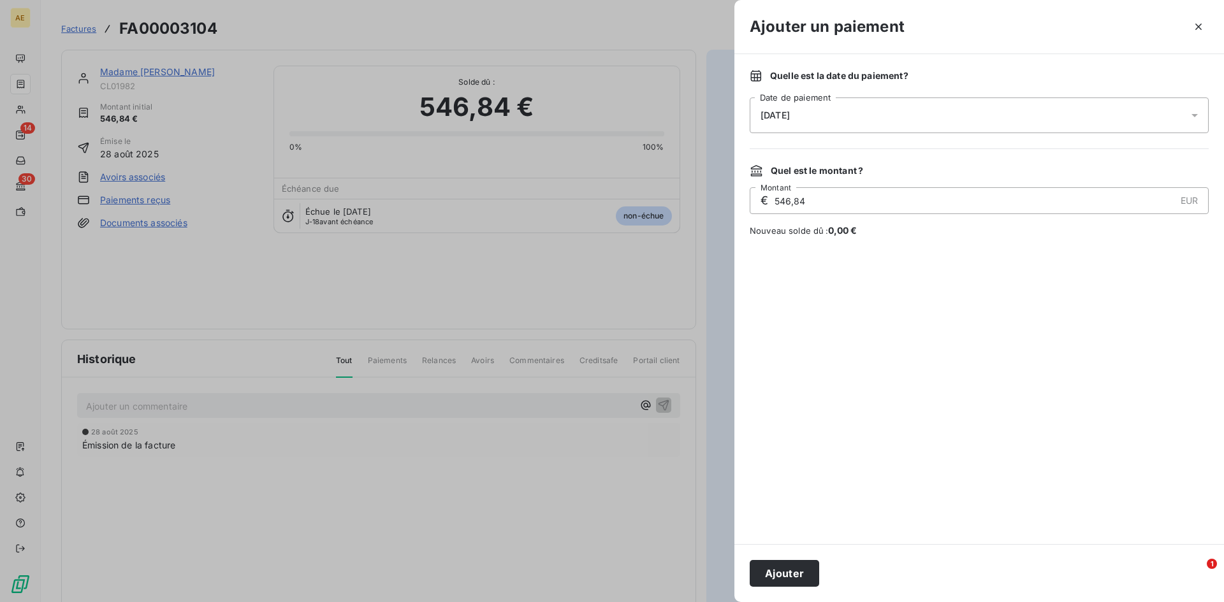
click at [821, 196] on input "546,84" at bounding box center [973, 200] width 401 height 25
drag, startPoint x: 821, startPoint y: 196, endPoint x: 765, endPoint y: 199, distance: 55.5
click at [765, 199] on div "€ 546,84 EUR Montant" at bounding box center [978, 200] width 459 height 27
click at [921, 371] on div at bounding box center [978, 390] width 459 height 277
click at [805, 202] on input "216,74" at bounding box center [973, 200] width 401 height 25
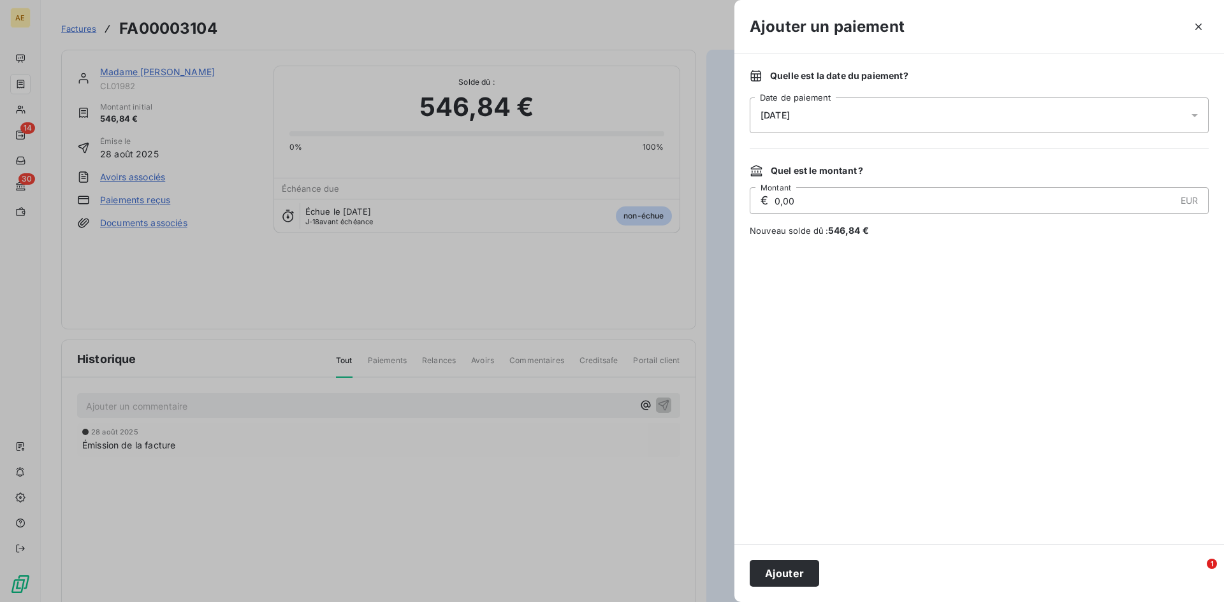
click at [811, 203] on input "0,00" at bounding box center [973, 200] width 401 height 25
drag, startPoint x: 811, startPoint y: 202, endPoint x: 729, endPoint y: 202, distance: 81.6
click at [729, 602] on div "Ajouter un paiement Quelle est la date du paiement ? [DATE] Date de paiement Qu…" at bounding box center [612, 602] width 1224 height 0
type input "218,74"
click at [797, 572] on button "Ajouter" at bounding box center [783, 573] width 69 height 27
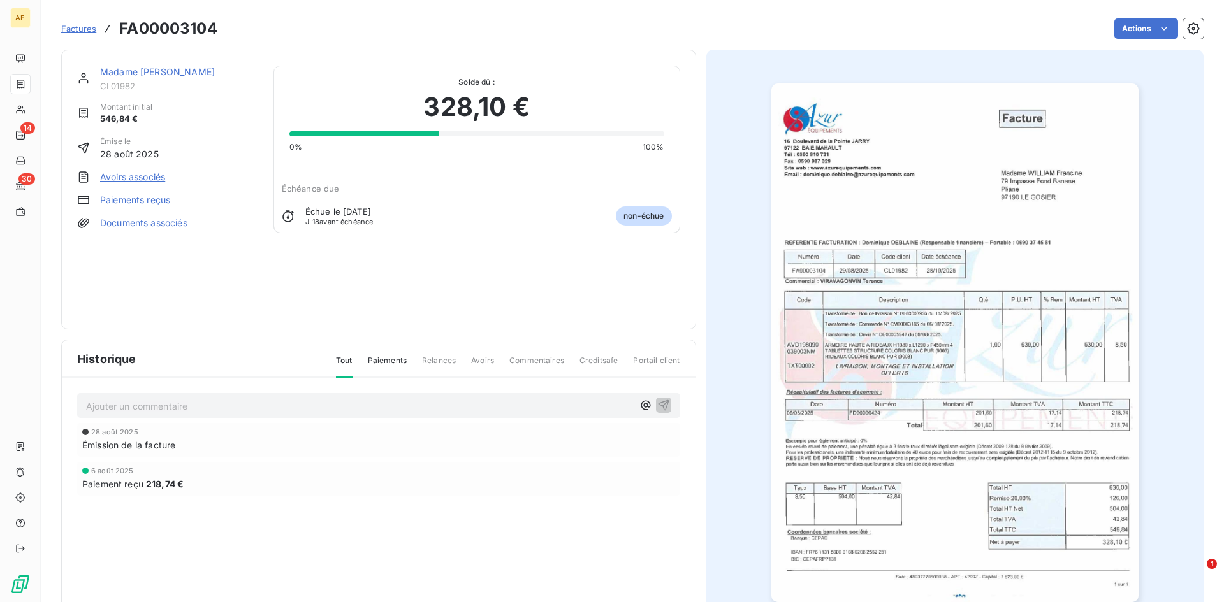
click at [143, 72] on link "Madame [PERSON_NAME]" at bounding box center [157, 71] width 115 height 11
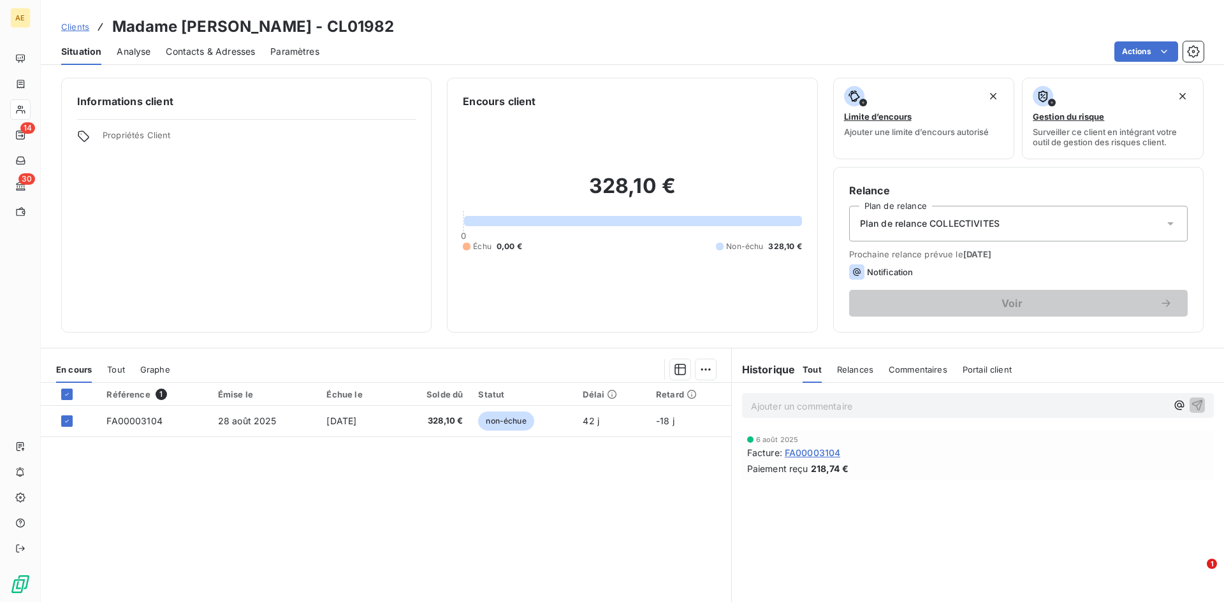
click at [1164, 222] on icon at bounding box center [1170, 223] width 13 height 13
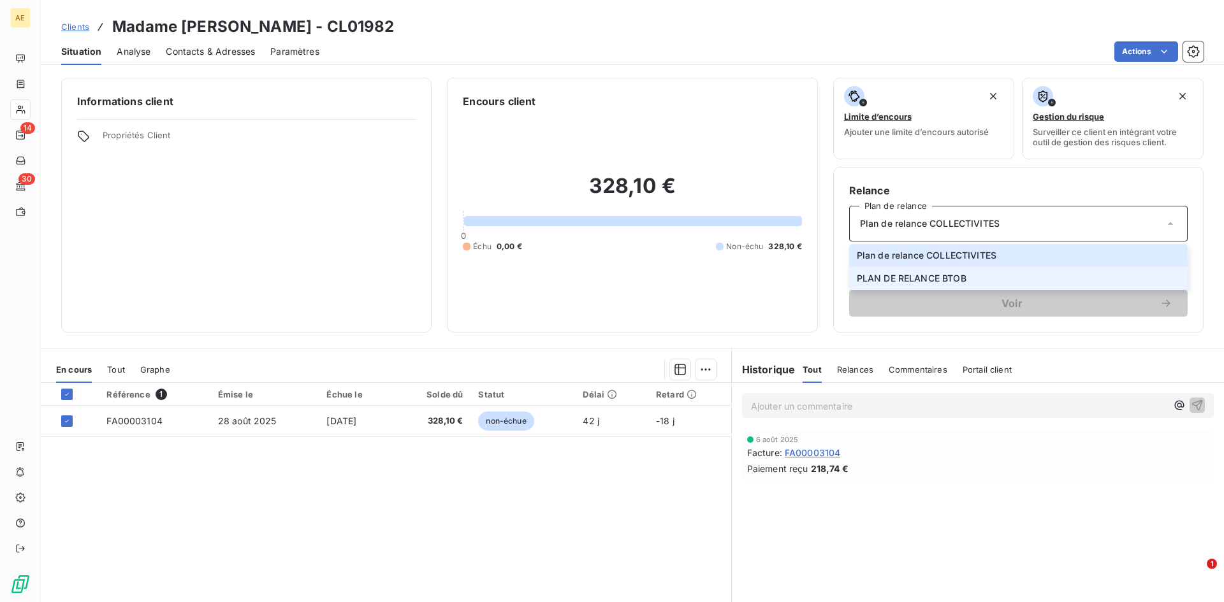
click at [976, 277] on li "PLAN DE RELANCE BTOB" at bounding box center [1018, 278] width 338 height 23
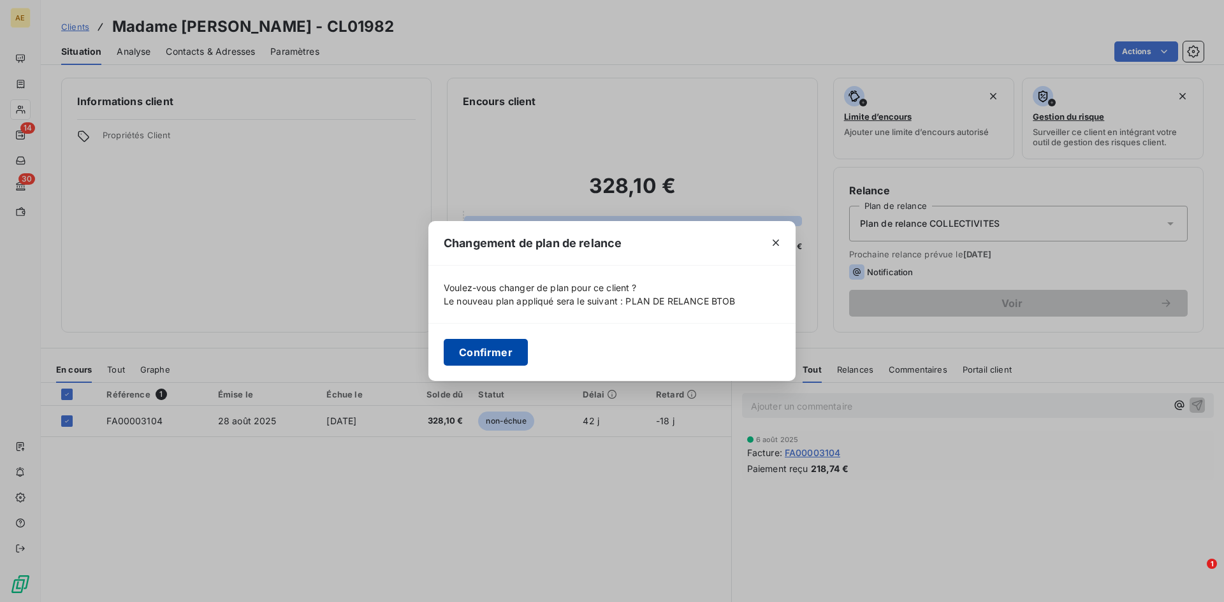
click at [503, 352] on button "Confirmer" at bounding box center [486, 352] width 84 height 27
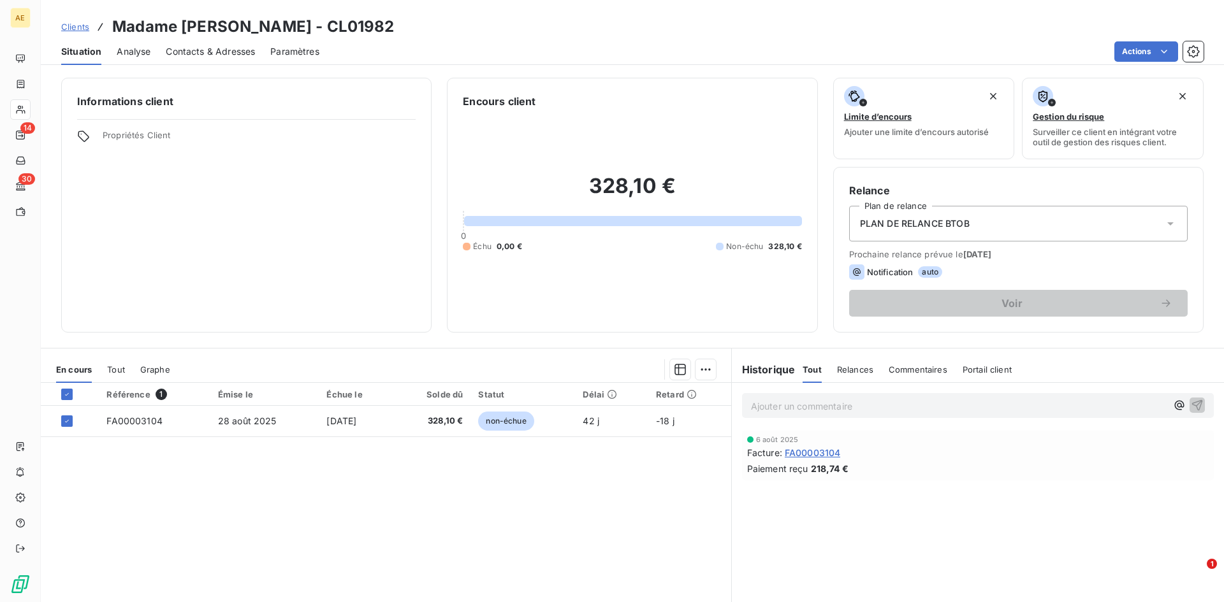
click at [71, 27] on span "Clients" at bounding box center [75, 27] width 28 height 10
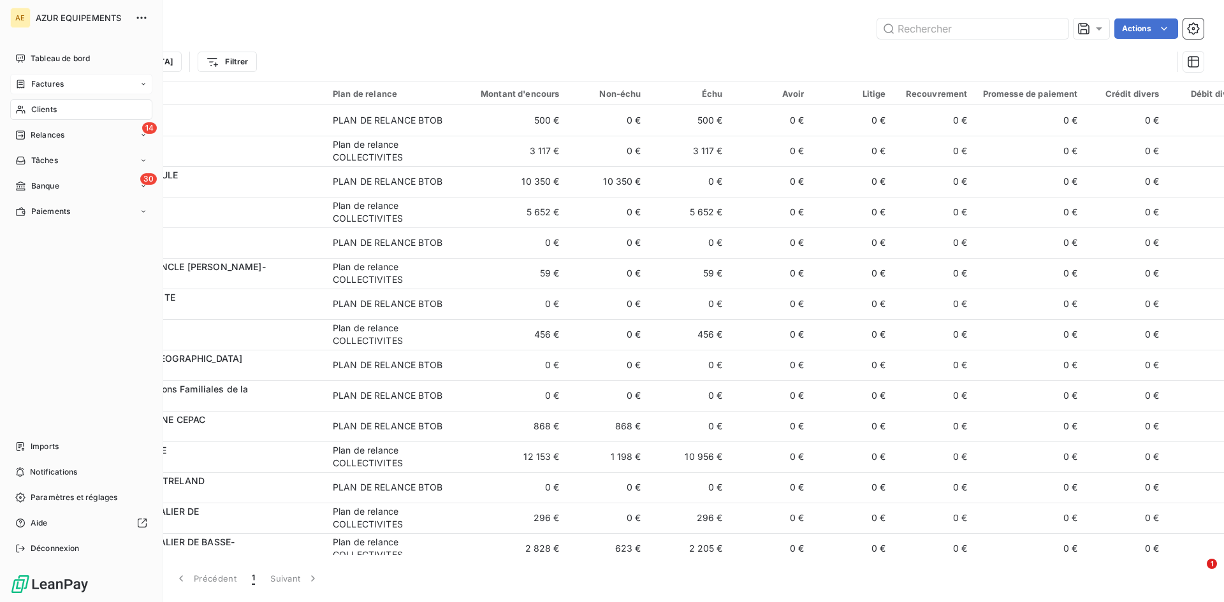
click at [31, 82] on span "Factures" at bounding box center [47, 83] width 33 height 11
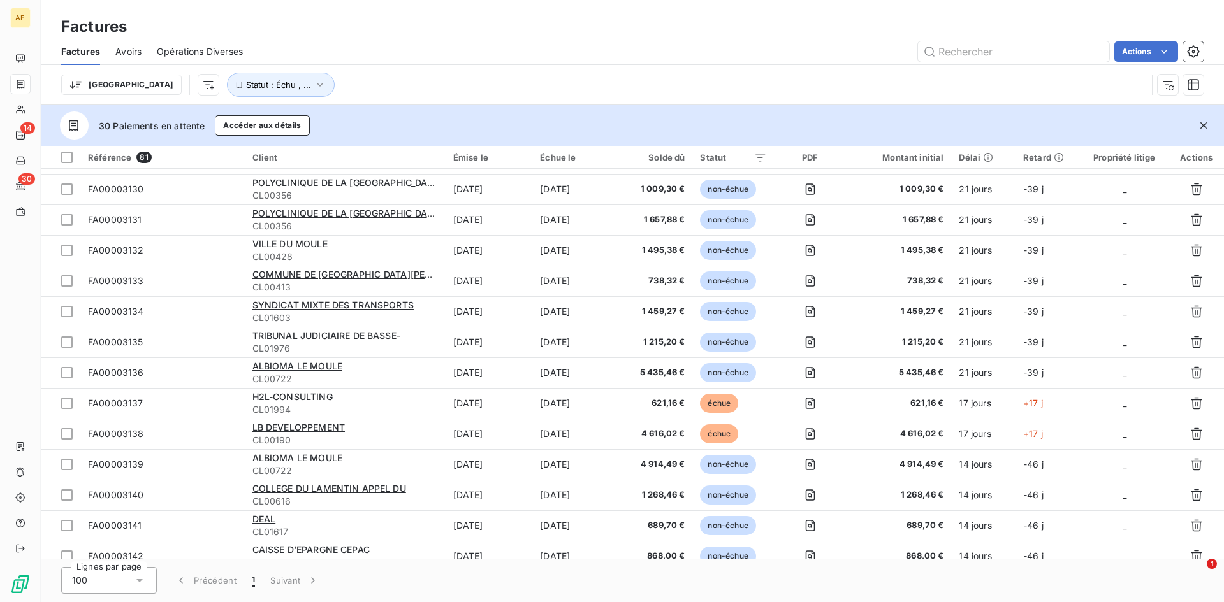
scroll to position [1784, 0]
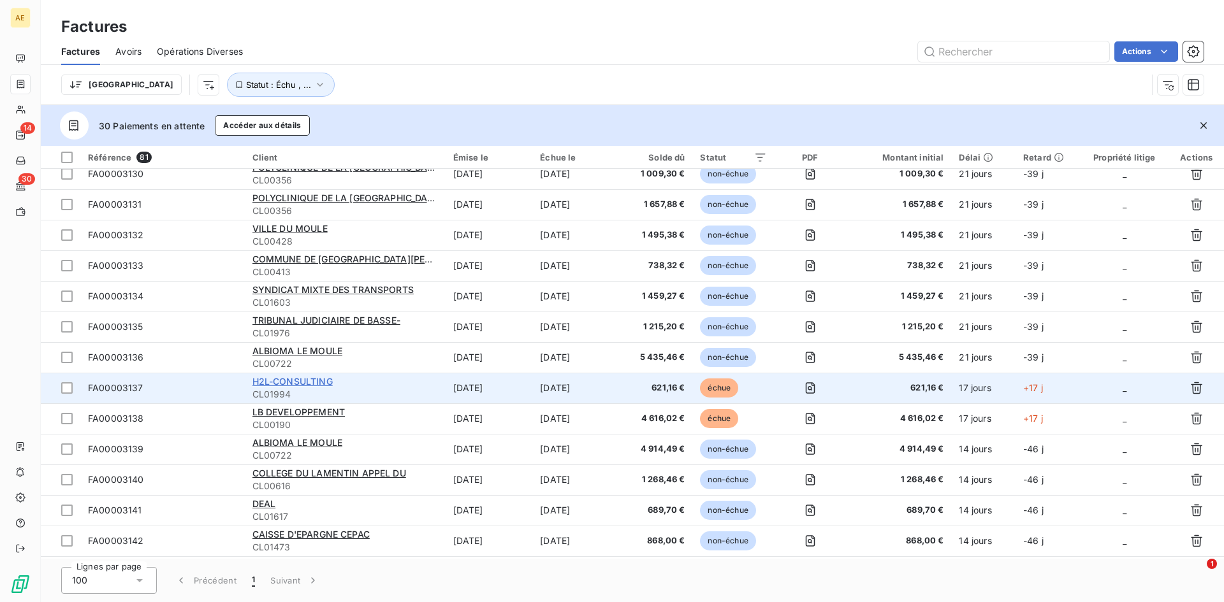
click at [308, 382] on span "H2L-CONSULTING" at bounding box center [292, 381] width 80 height 11
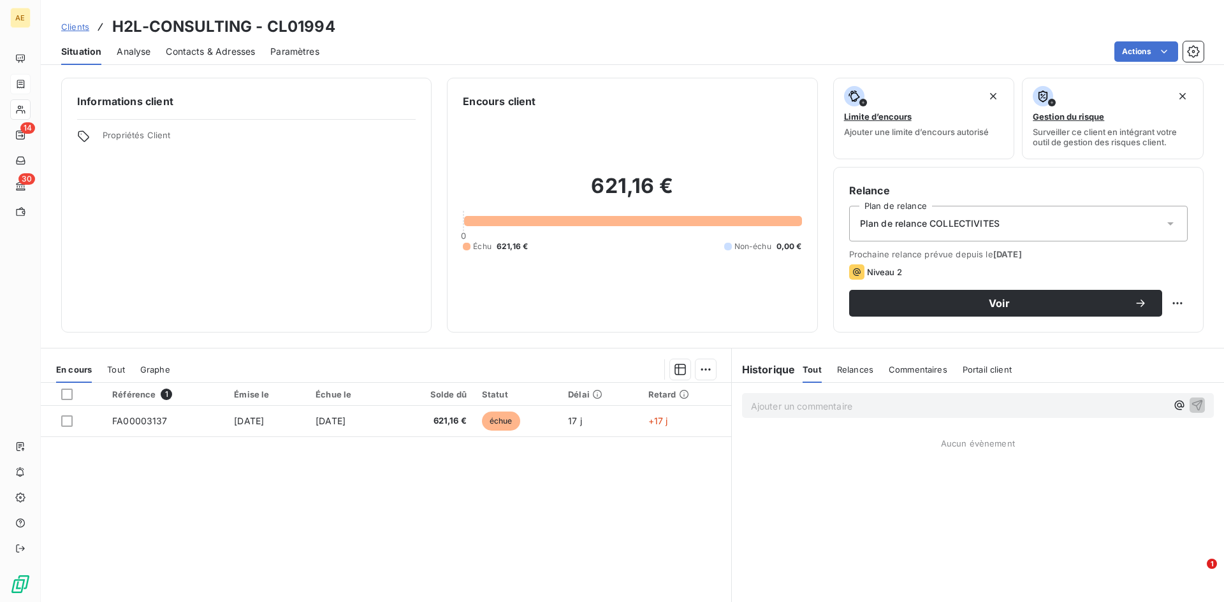
click at [1164, 218] on icon at bounding box center [1170, 223] width 13 height 13
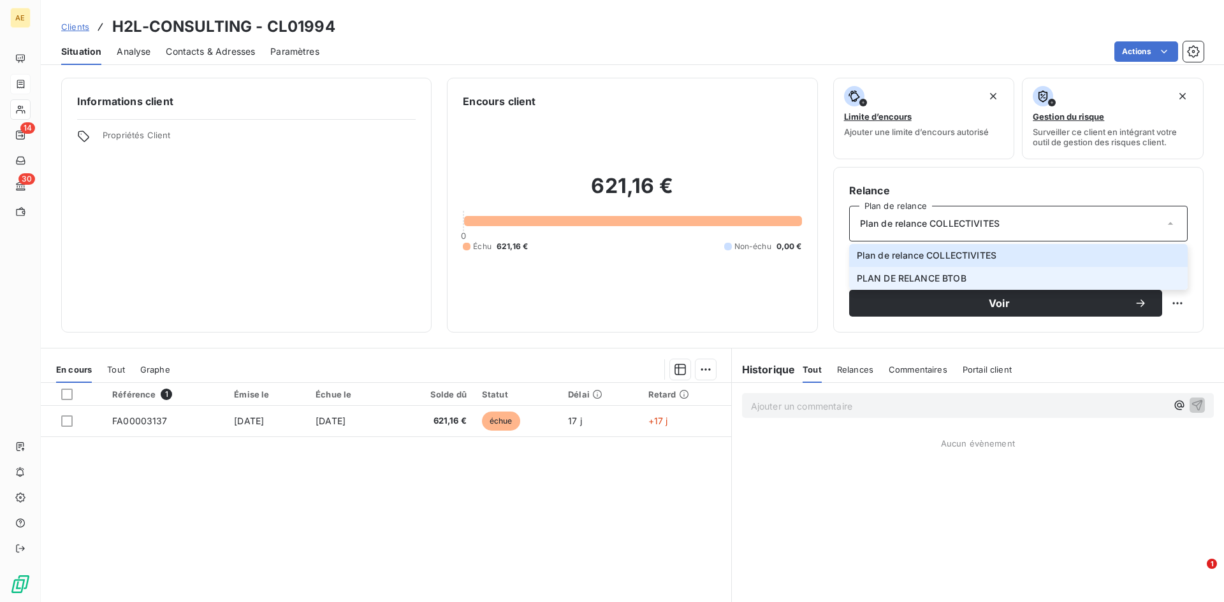
click at [962, 282] on li "PLAN DE RELANCE BTOB" at bounding box center [1018, 278] width 338 height 23
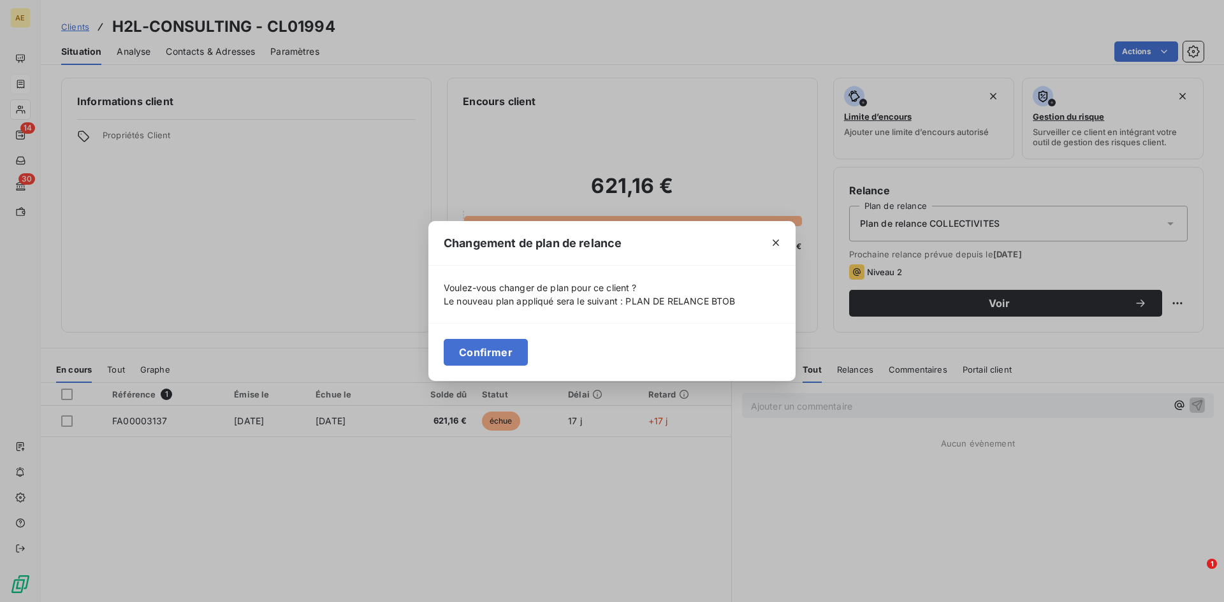
click at [477, 352] on button "Confirmer" at bounding box center [486, 352] width 84 height 27
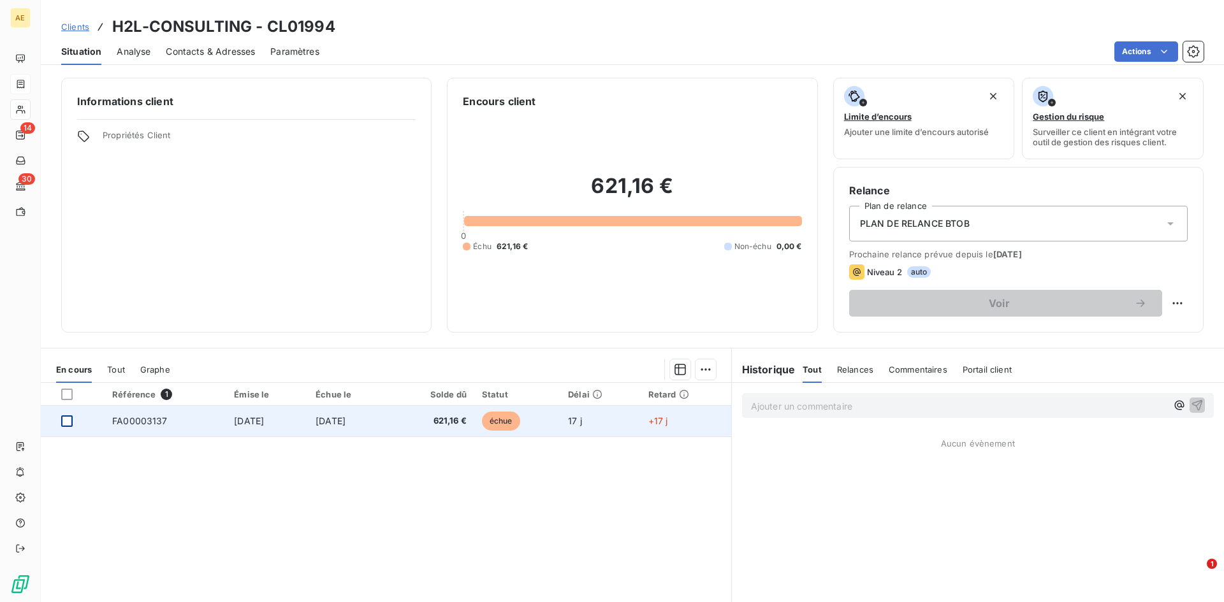
click at [66, 420] on div at bounding box center [66, 421] width 11 height 11
click at [133, 425] on span "FA00003137" at bounding box center [139, 421] width 55 height 11
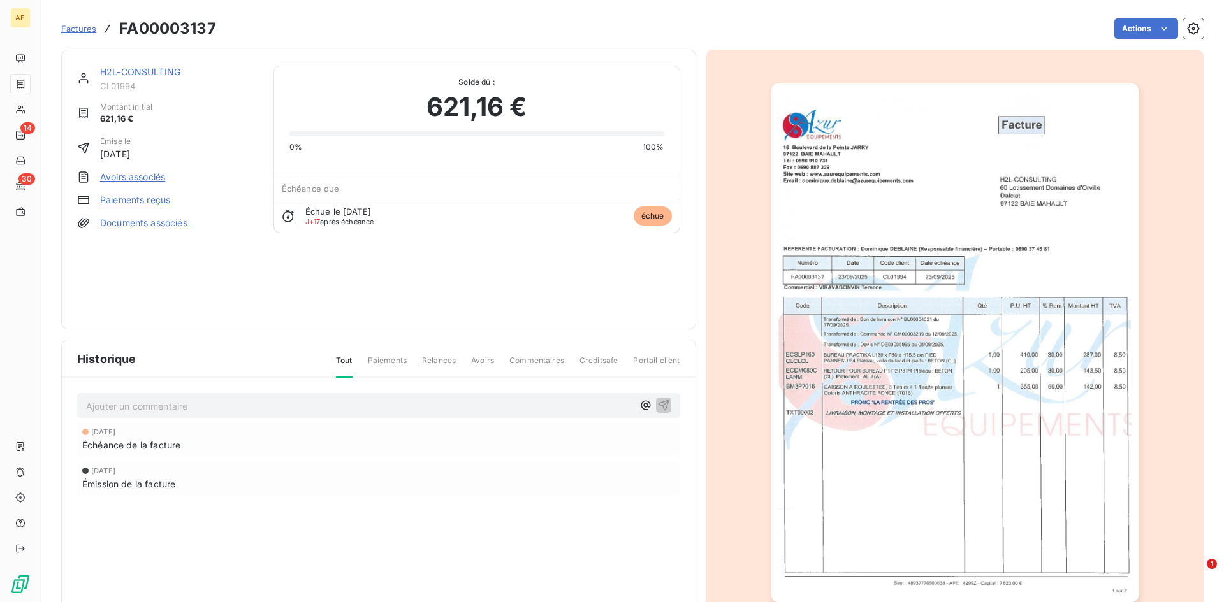
click at [141, 198] on link "Paiements reçus" at bounding box center [135, 200] width 70 height 13
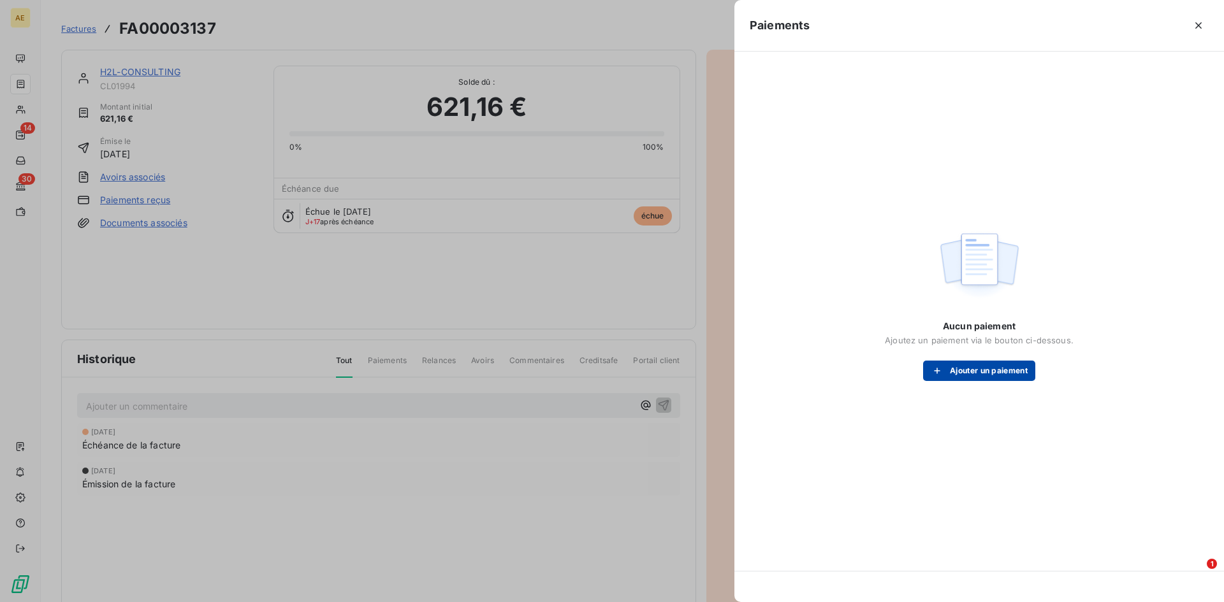
click at [1008, 372] on button "Ajouter un paiement" at bounding box center [979, 371] width 112 height 20
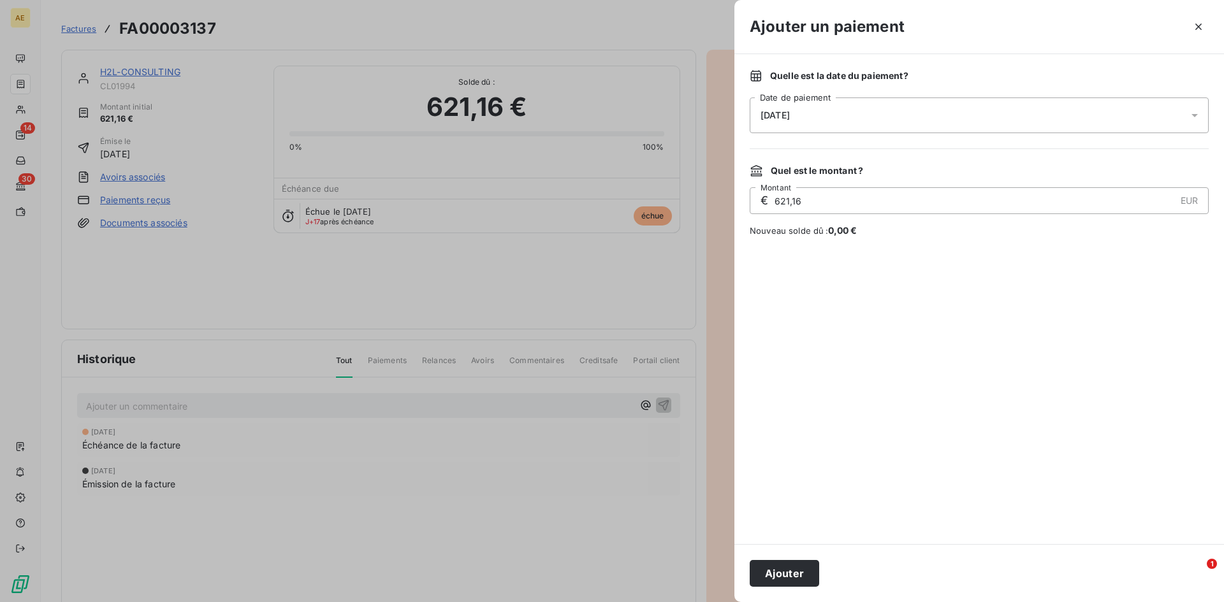
click at [1191, 115] on icon at bounding box center [1194, 115] width 13 height 13
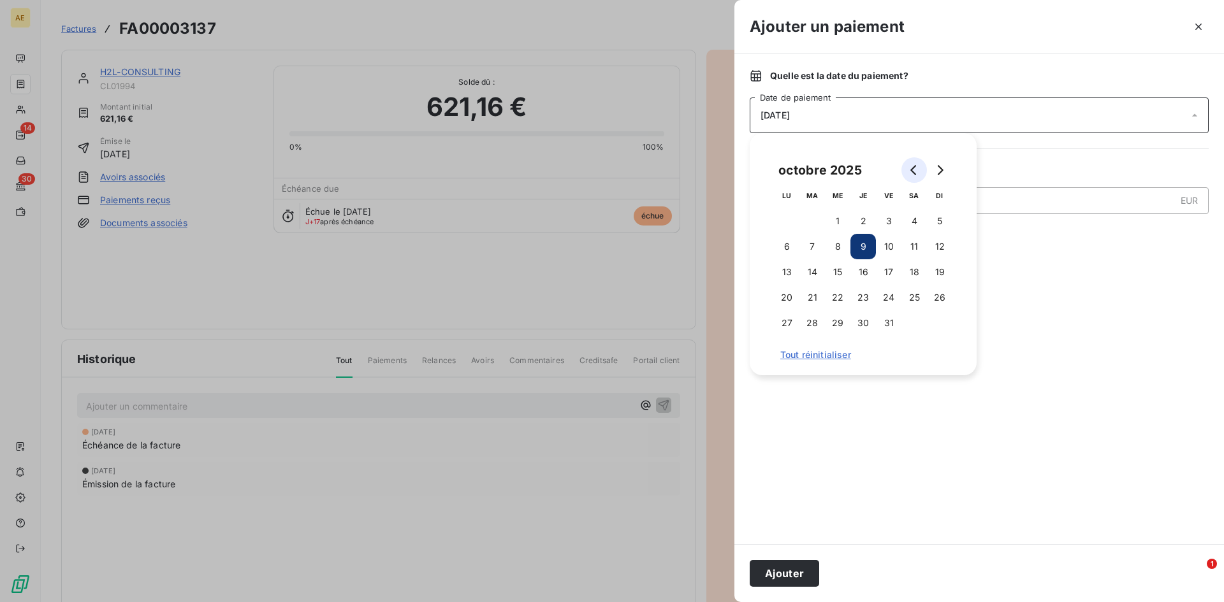
click at [912, 167] on icon "Go to previous month" at bounding box center [914, 170] width 10 height 10
click at [888, 245] on button "12" at bounding box center [888, 246] width 25 height 25
drag, startPoint x: 1044, startPoint y: 300, endPoint x: 1029, endPoint y: 280, distance: 24.5
click at [1043, 300] on div at bounding box center [978, 390] width 459 height 277
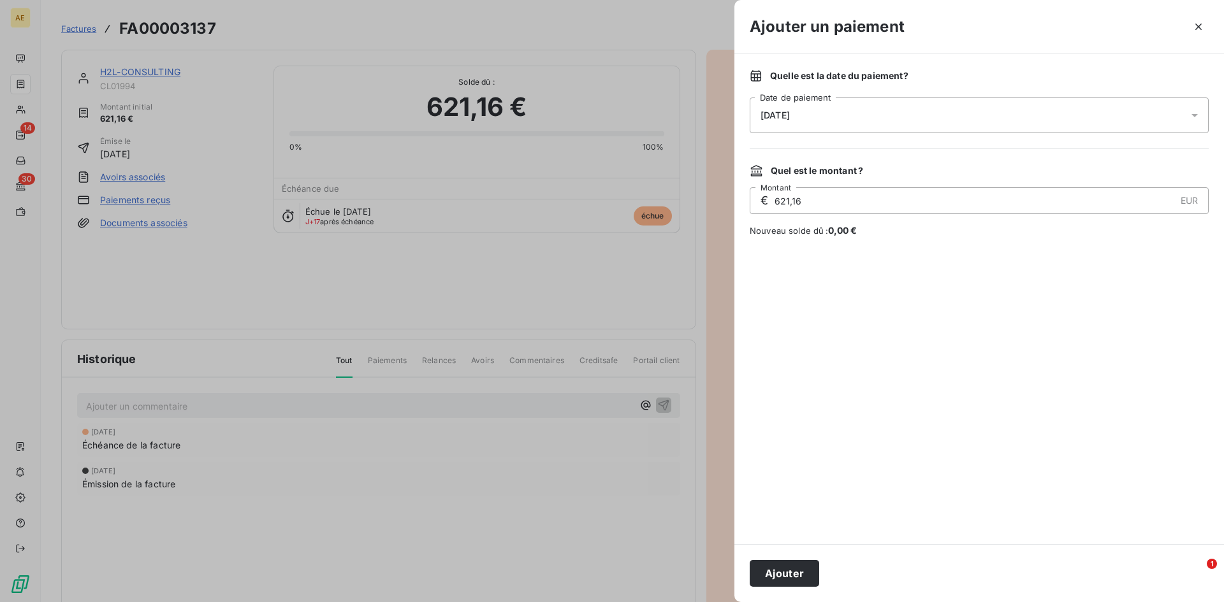
click at [846, 208] on input "621,16" at bounding box center [973, 200] width 401 height 25
drag, startPoint x: 844, startPoint y: 208, endPoint x: 734, endPoint y: 199, distance: 111.3
click at [734, 602] on div "Ajouter un paiement Quelle est la date du paiement ? [DATE] Date de paiement Qu…" at bounding box center [612, 602] width 1224 height 0
click at [804, 199] on input "621,16" at bounding box center [973, 200] width 401 height 25
type input "248,46"
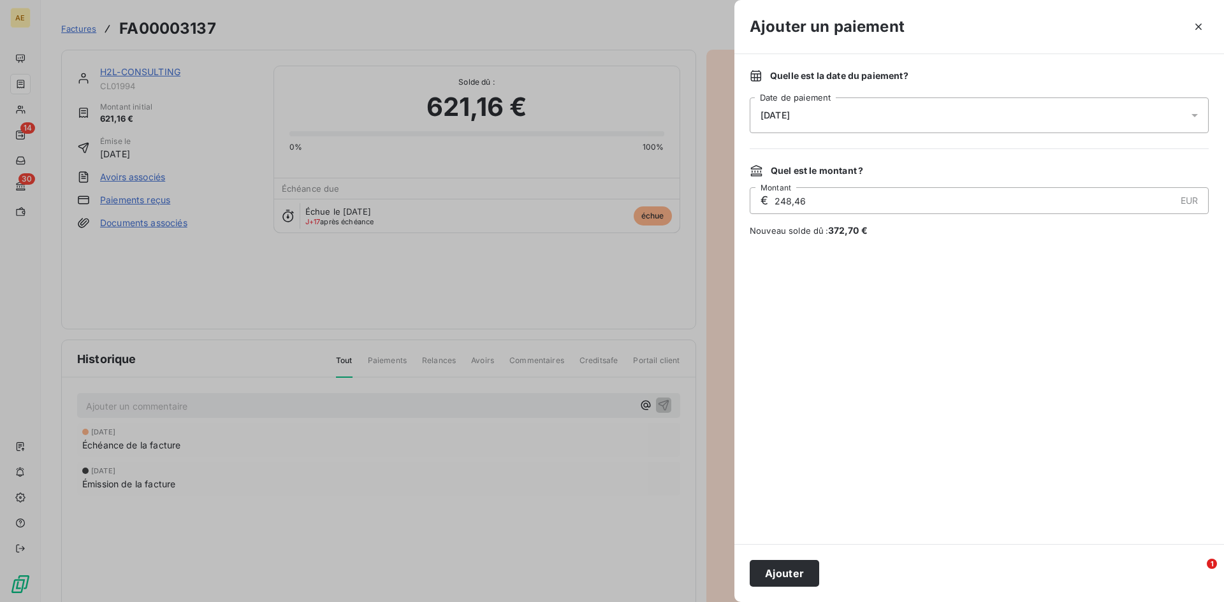
click at [964, 328] on div at bounding box center [978, 390] width 459 height 277
click at [799, 577] on button "Ajouter" at bounding box center [783, 573] width 69 height 27
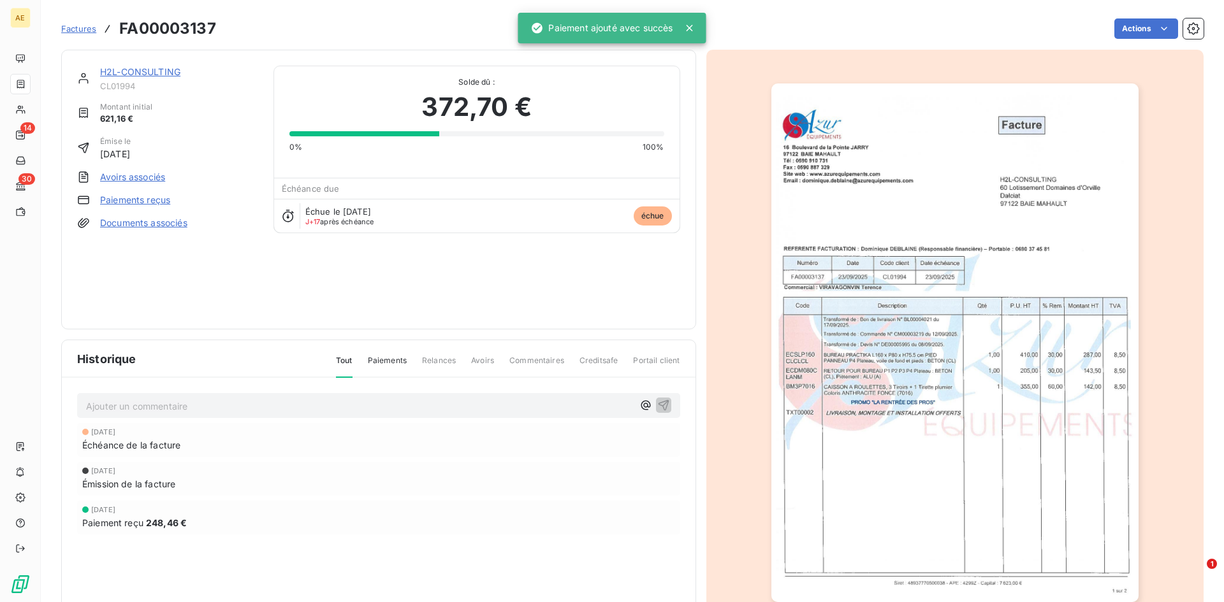
click at [82, 31] on span "Factures" at bounding box center [78, 29] width 35 height 10
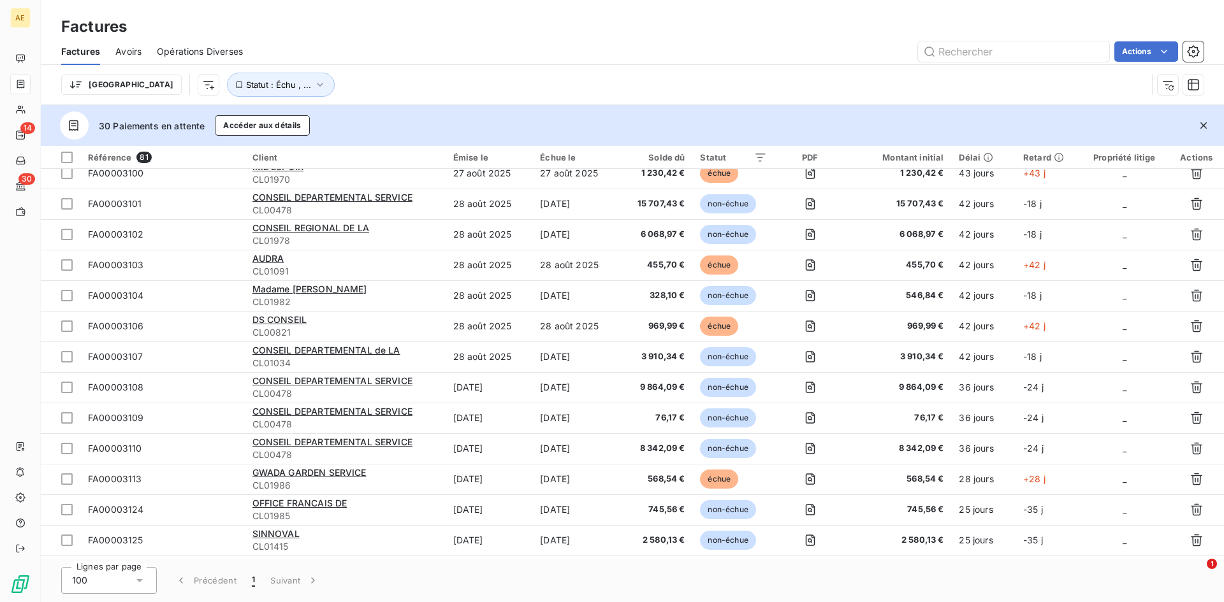
scroll to position [1275, 0]
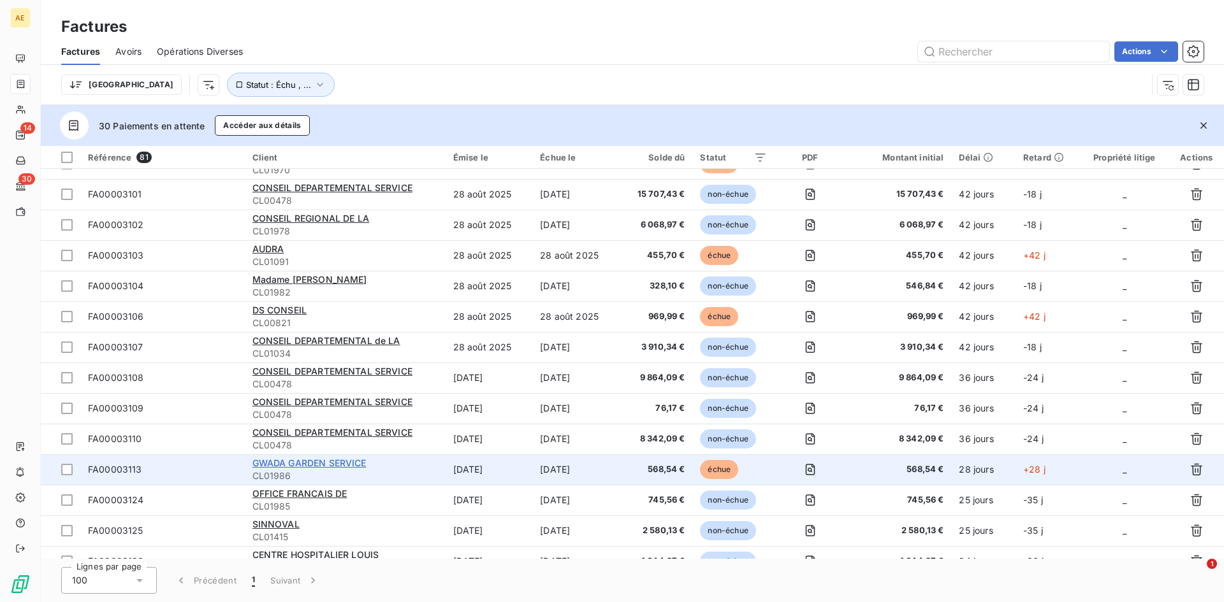
click at [321, 459] on span "GWADA GARDEN SERVICE" at bounding box center [309, 463] width 114 height 11
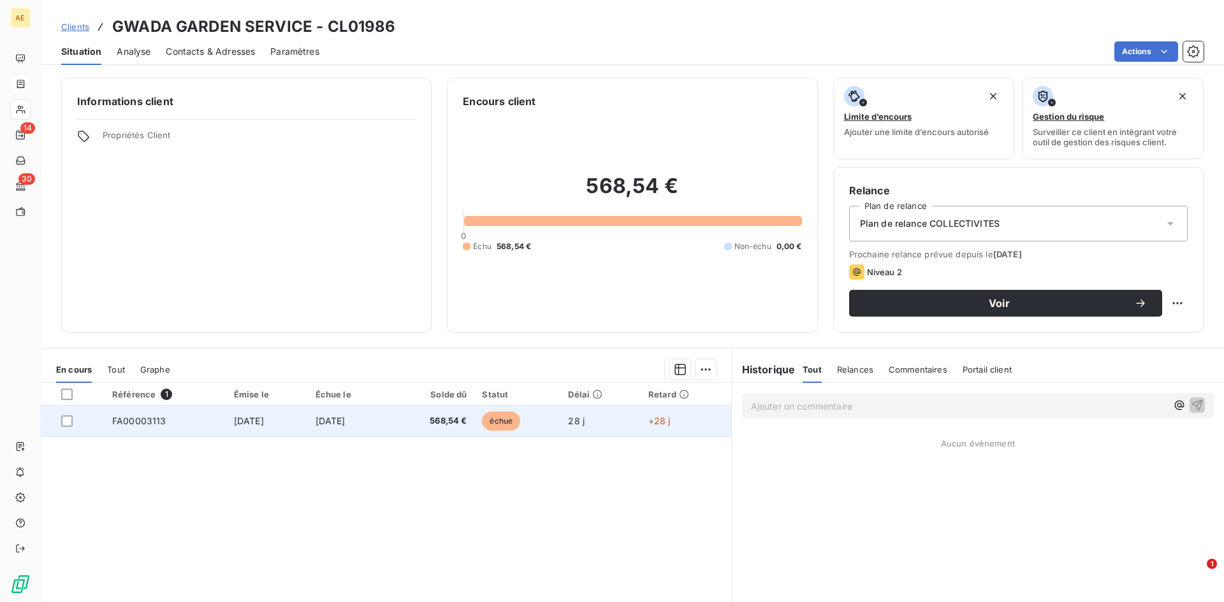
click at [140, 426] on td "FA00003113" at bounding box center [166, 421] width 122 height 31
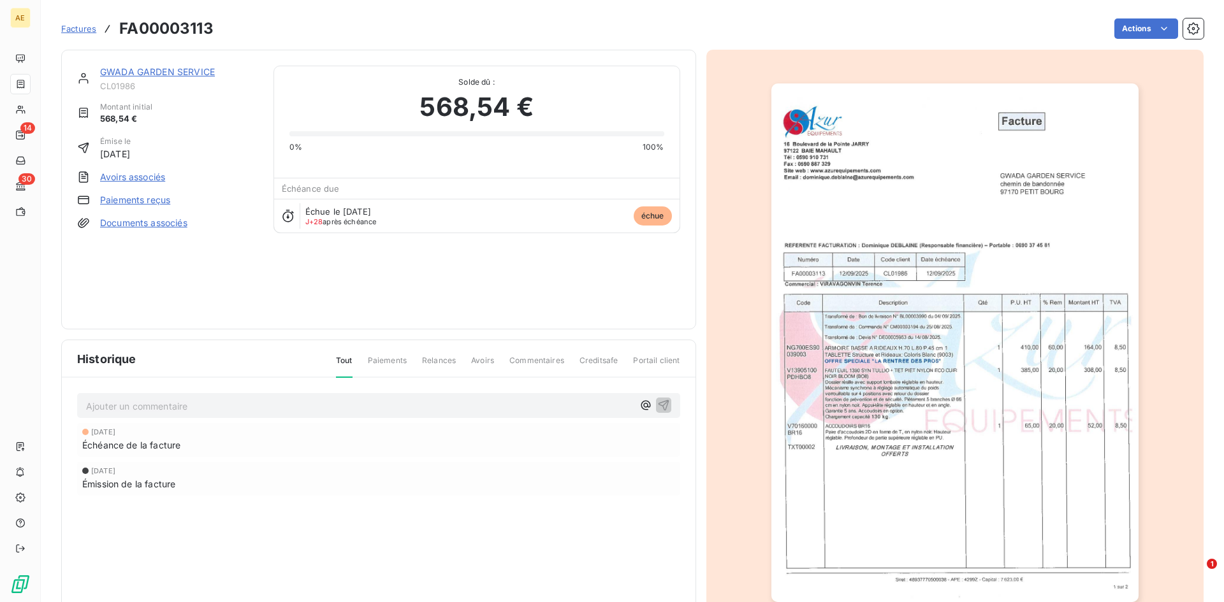
click at [132, 195] on link "Paiements reçus" at bounding box center [135, 200] width 70 height 13
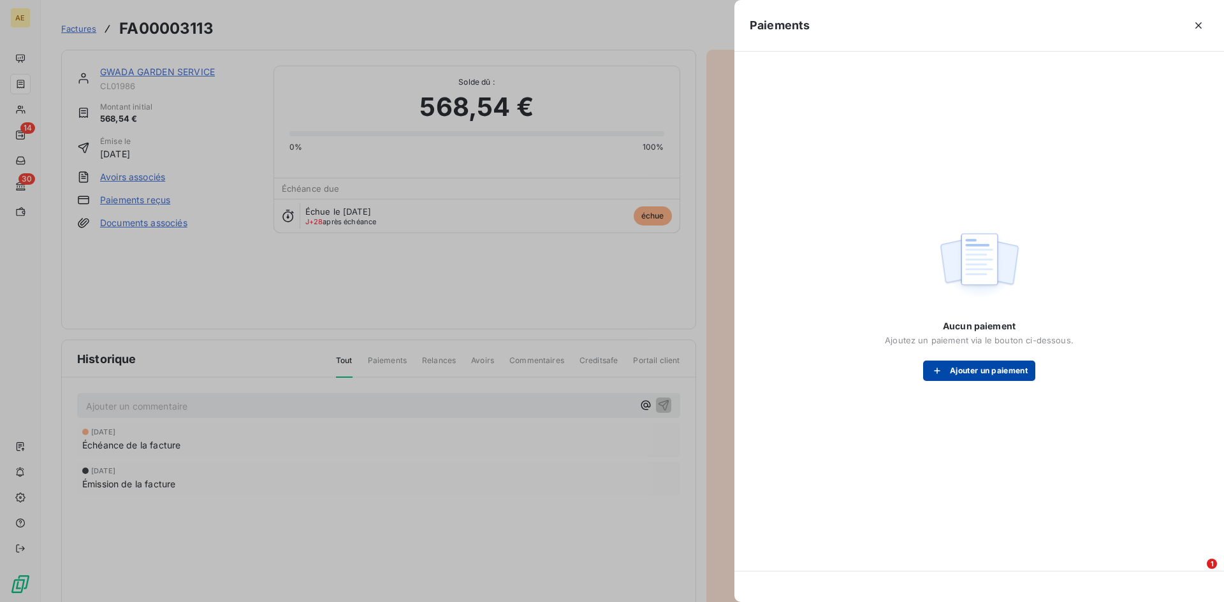
click at [963, 373] on button "Ajouter un paiement" at bounding box center [979, 371] width 112 height 20
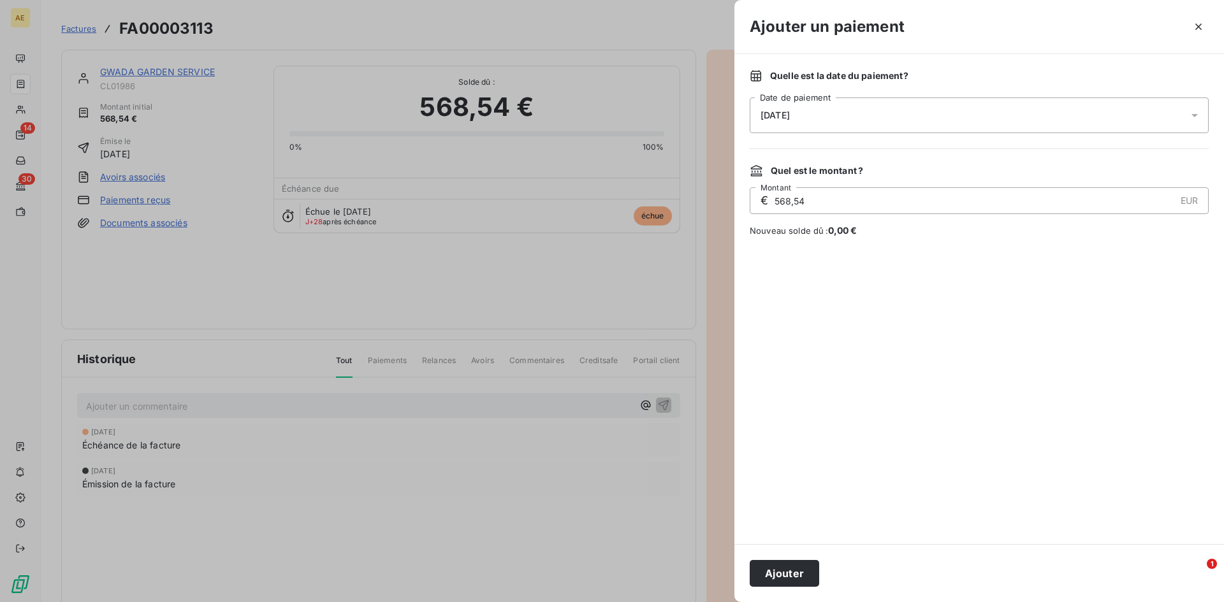
click at [1195, 116] on icon at bounding box center [1194, 115] width 6 height 3
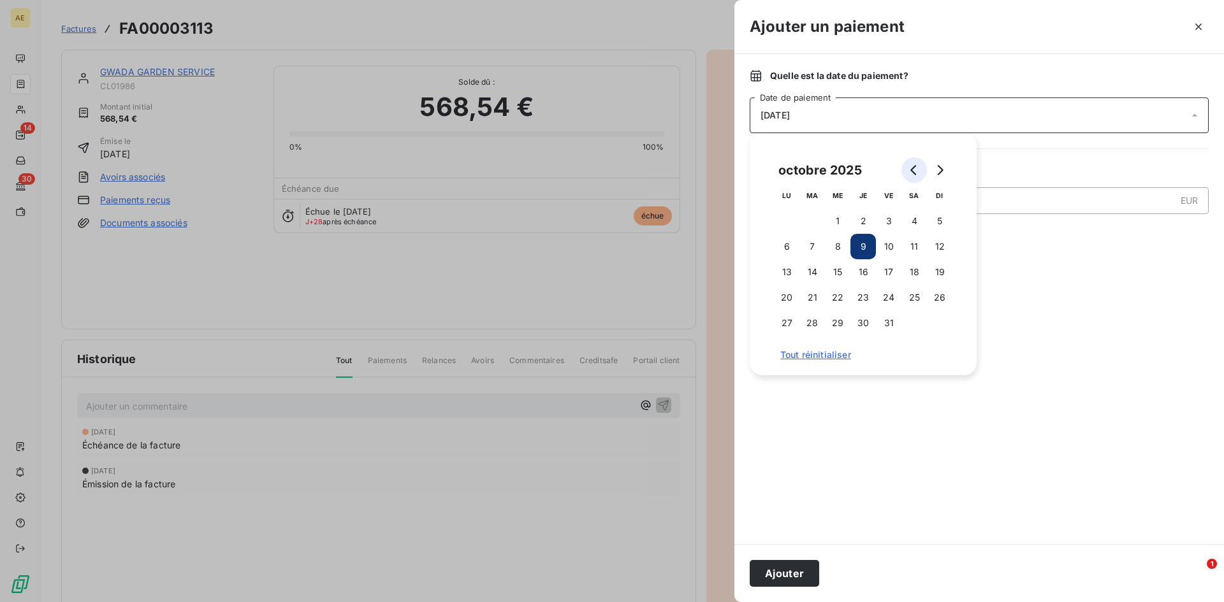
click at [911, 170] on icon "Go to previous month" at bounding box center [913, 170] width 6 height 10
click at [784, 322] on button "25" at bounding box center [786, 322] width 25 height 25
click at [1064, 303] on div at bounding box center [978, 390] width 459 height 277
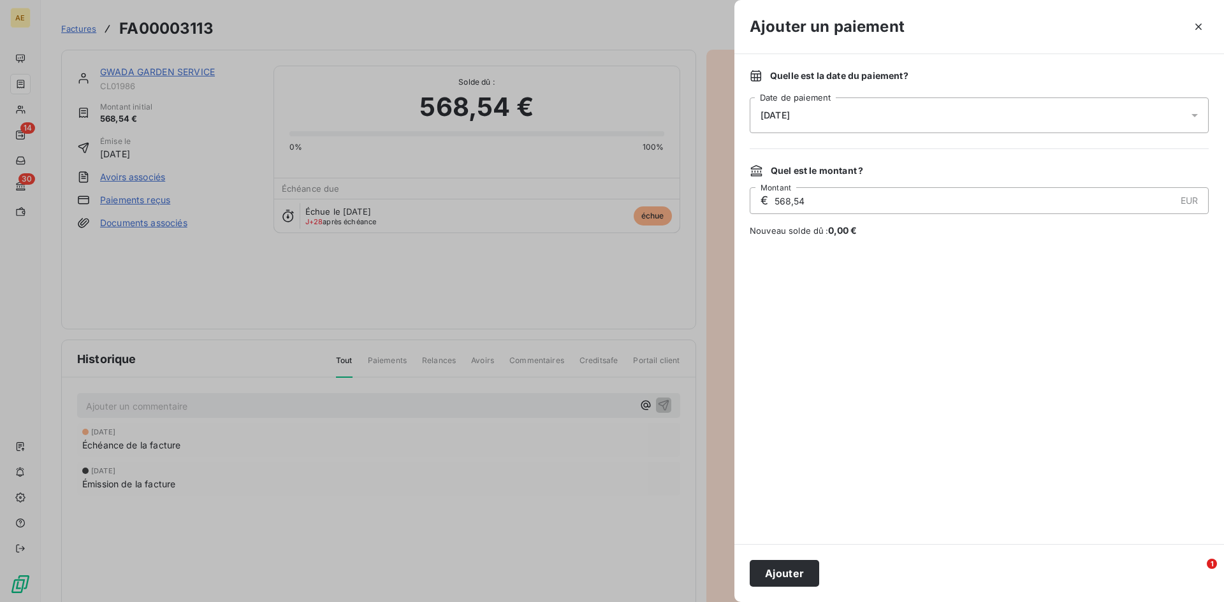
drag, startPoint x: 848, startPoint y: 206, endPoint x: 760, endPoint y: 210, distance: 87.4
click at [760, 210] on div "€ 568,54 EUR Montant" at bounding box center [978, 200] width 459 height 27
type input "300,00"
click at [960, 335] on div at bounding box center [978, 390] width 459 height 277
click at [790, 575] on button "Ajouter" at bounding box center [783, 573] width 69 height 27
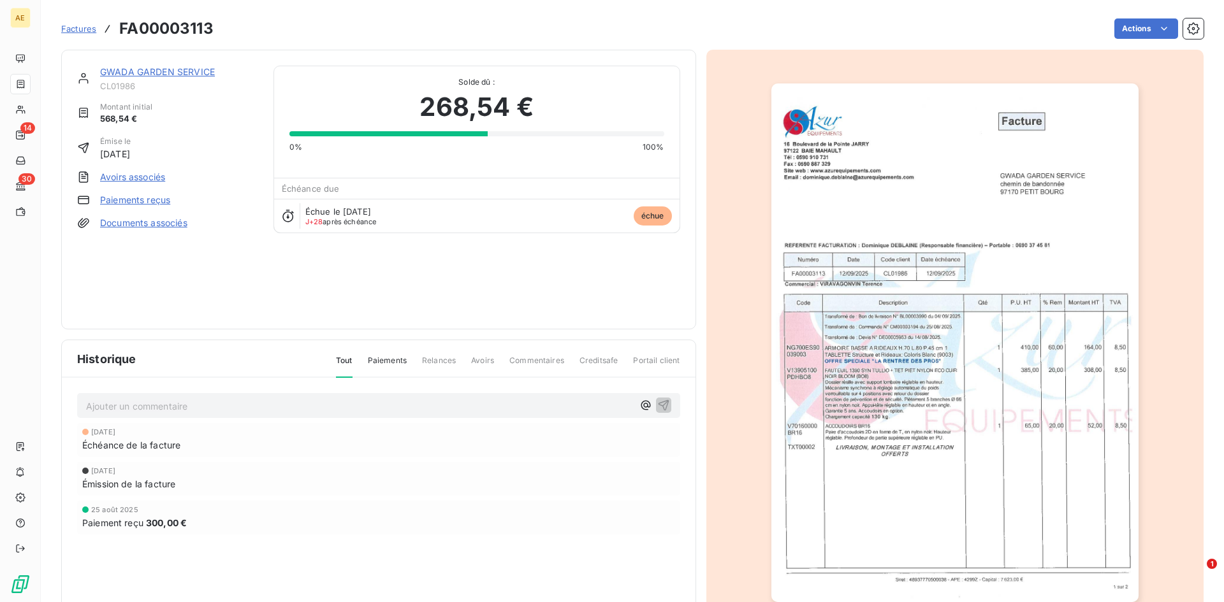
click at [69, 27] on span "Factures" at bounding box center [78, 29] width 35 height 10
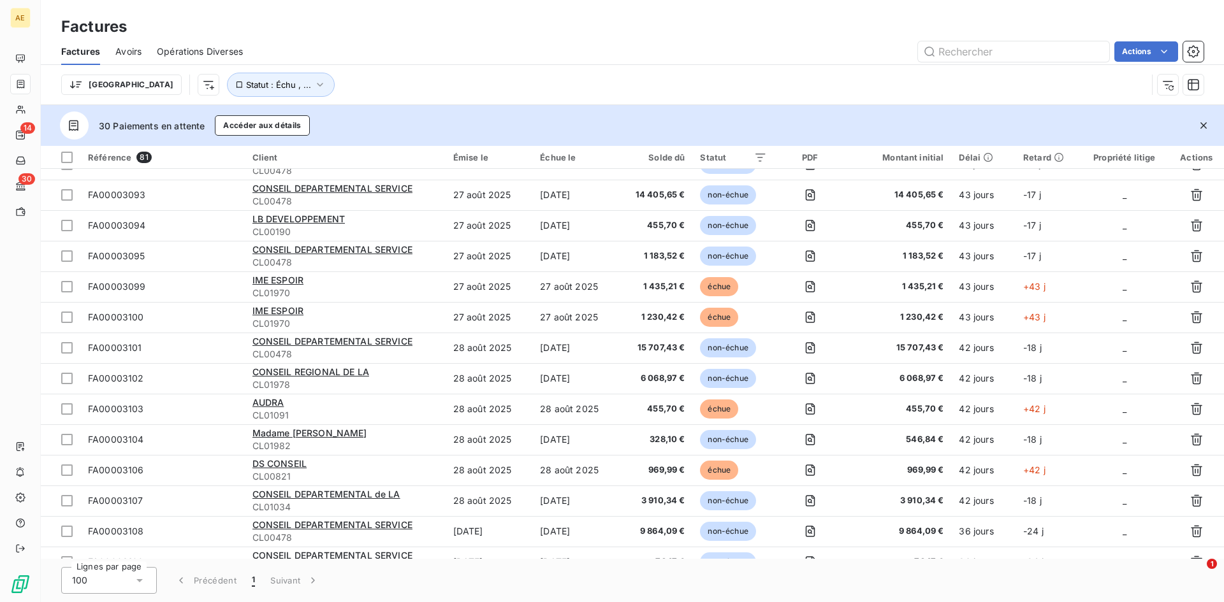
scroll to position [1147, 0]
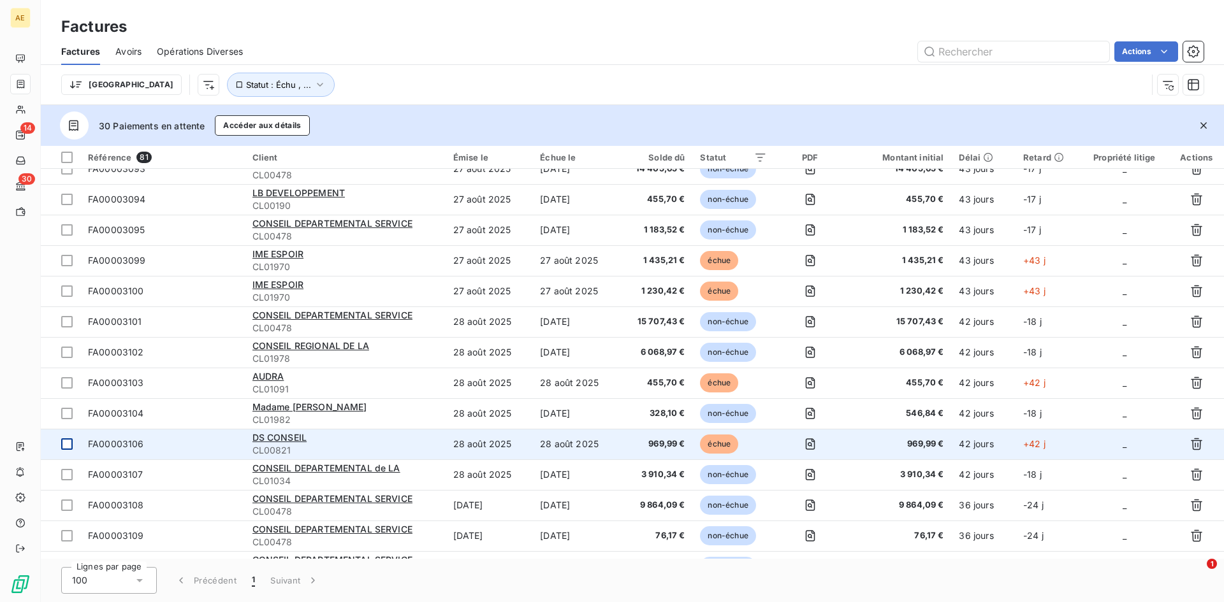
click at [69, 441] on div at bounding box center [66, 443] width 11 height 11
click at [272, 438] on span "DS CONSEIL" at bounding box center [279, 437] width 55 height 11
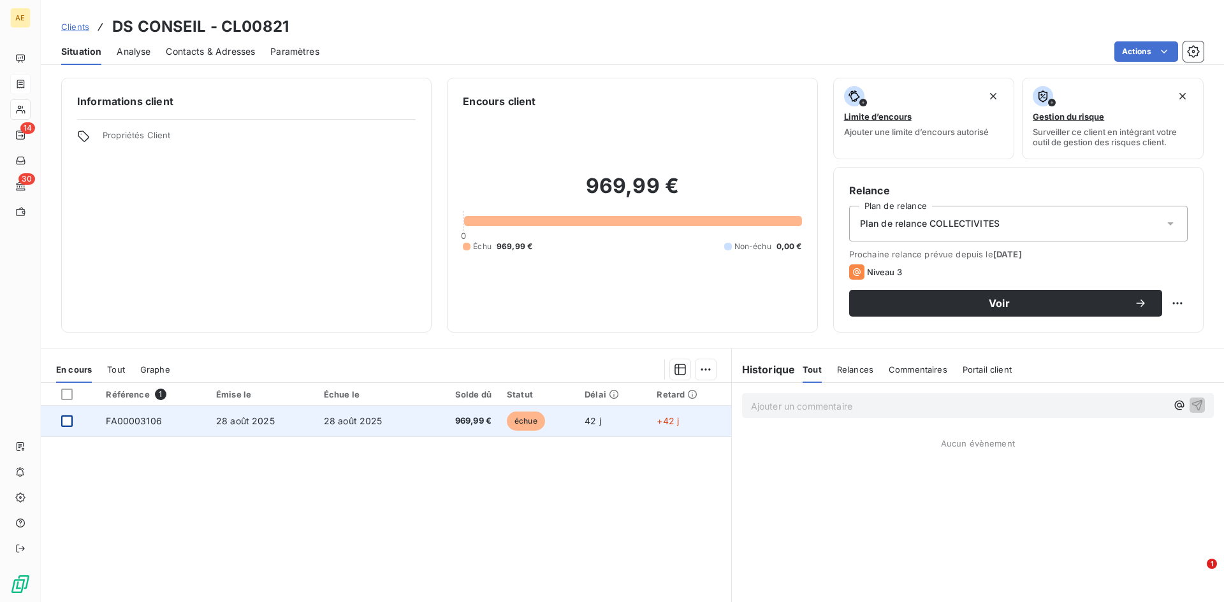
click at [68, 421] on div at bounding box center [66, 421] width 11 height 11
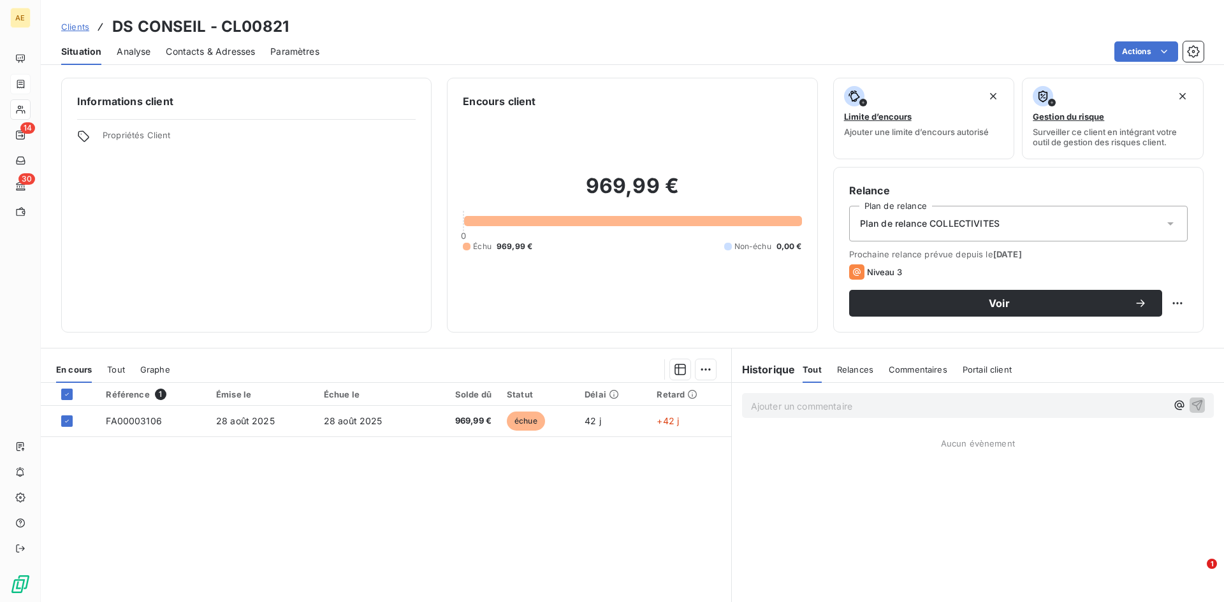
click at [1164, 225] on icon at bounding box center [1170, 223] width 13 height 13
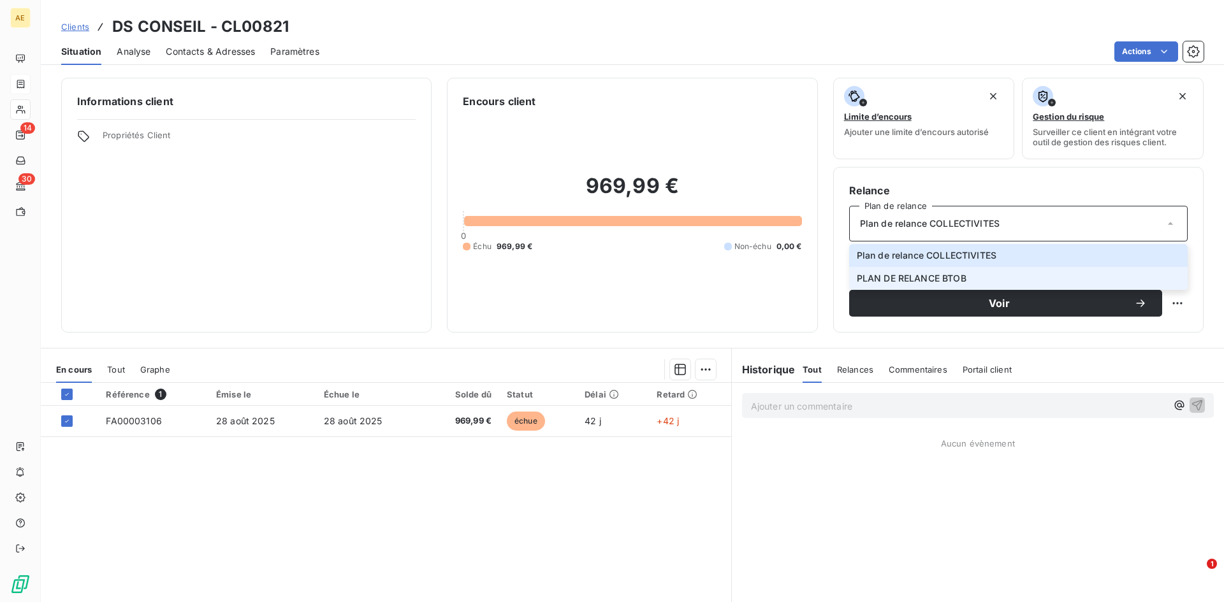
click at [952, 278] on span "PLAN DE RELANCE BTOB" at bounding box center [912, 278] width 110 height 13
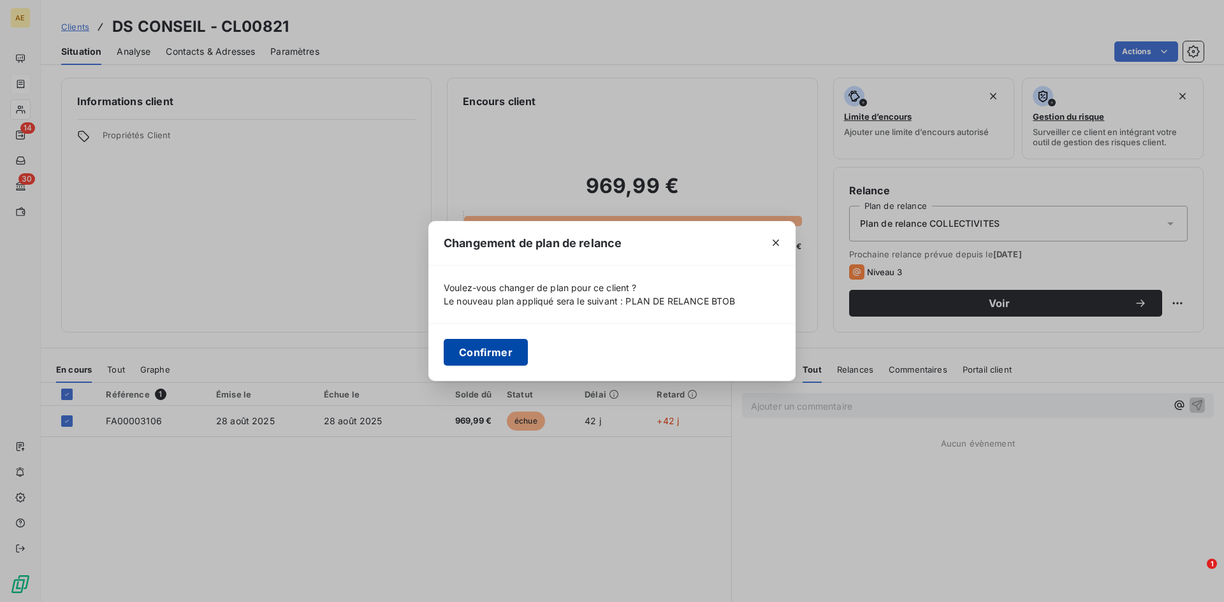
click at [508, 352] on button "Confirmer" at bounding box center [486, 352] width 84 height 27
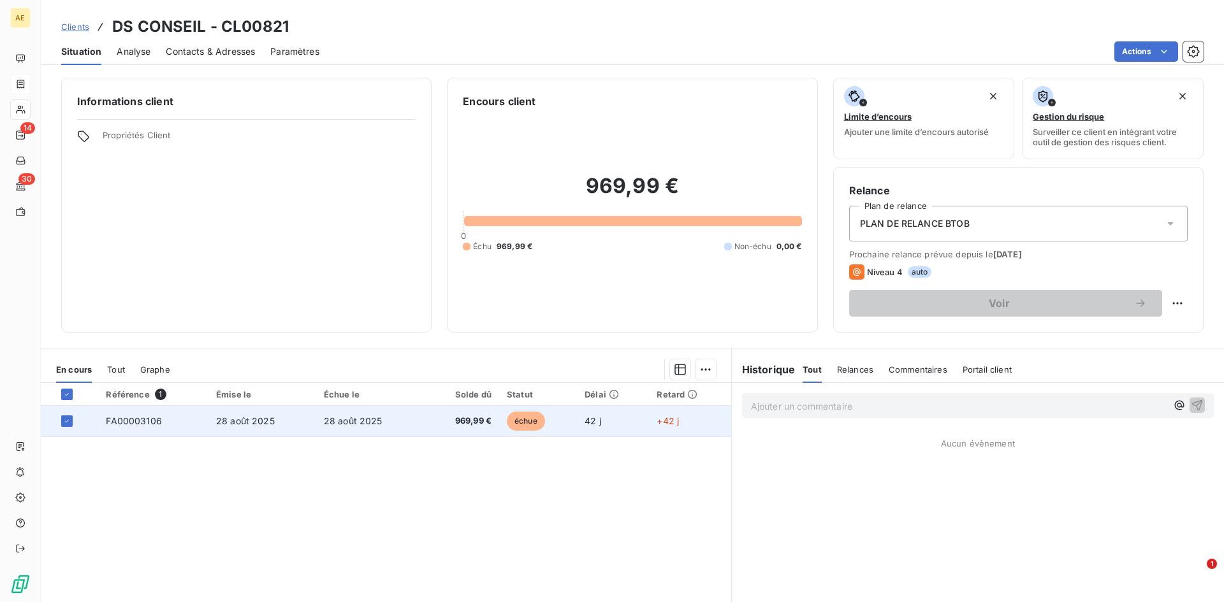
click at [139, 424] on span "FA00003106" at bounding box center [134, 421] width 56 height 11
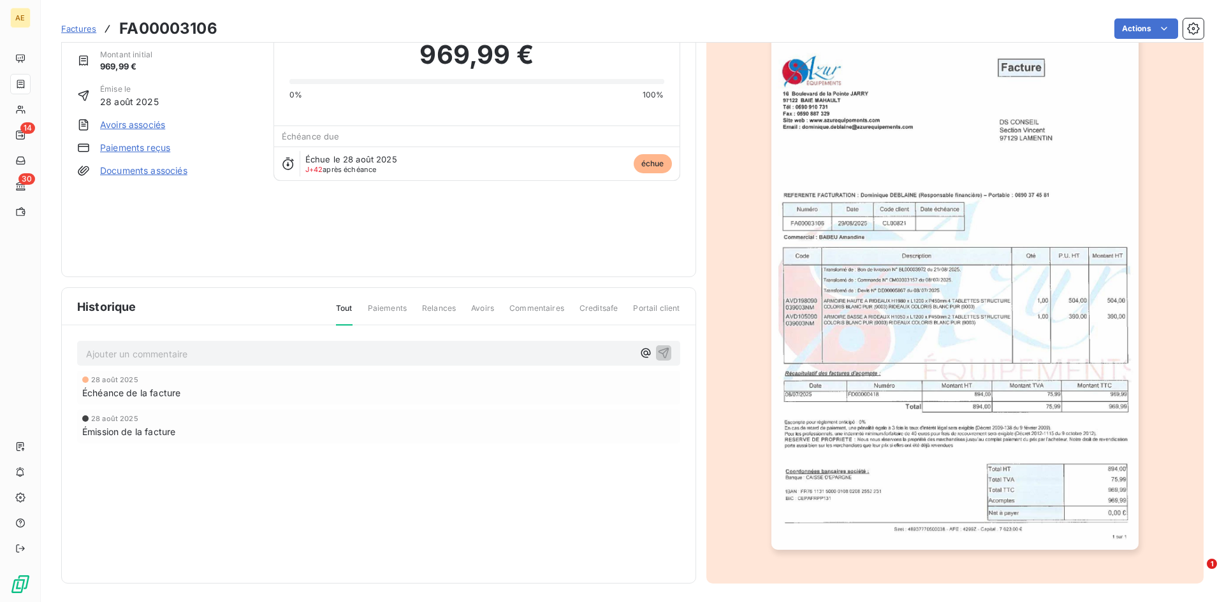
scroll to position [55, 0]
click at [132, 172] on link "Documents associés" at bounding box center [143, 169] width 87 height 13
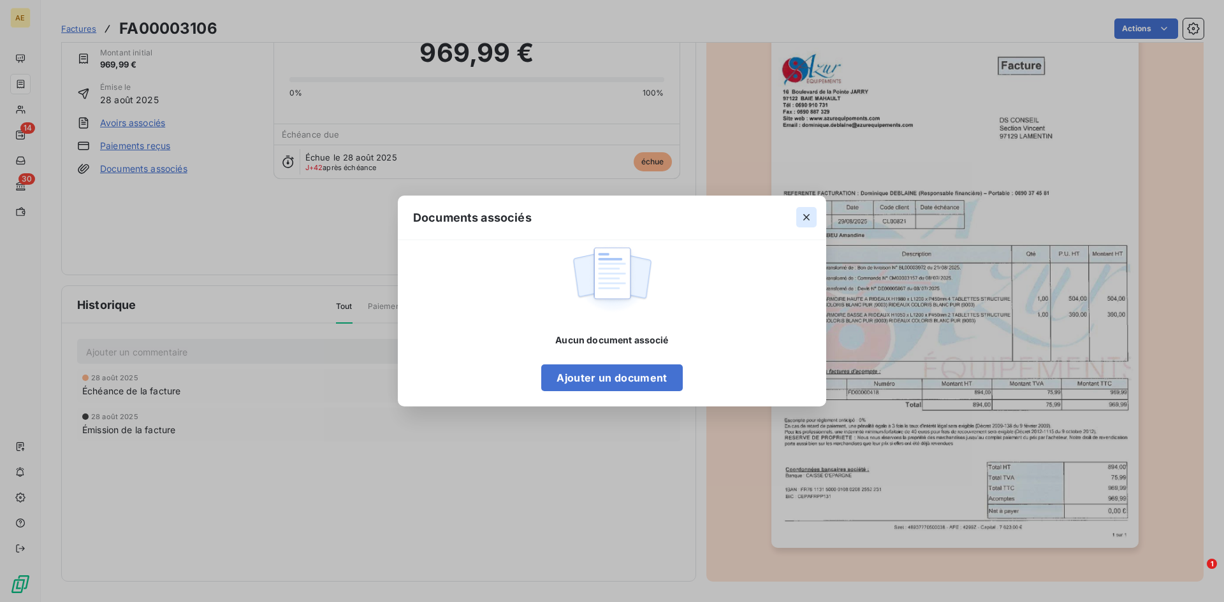
click at [806, 217] on icon "button" at bounding box center [806, 217] width 6 height 6
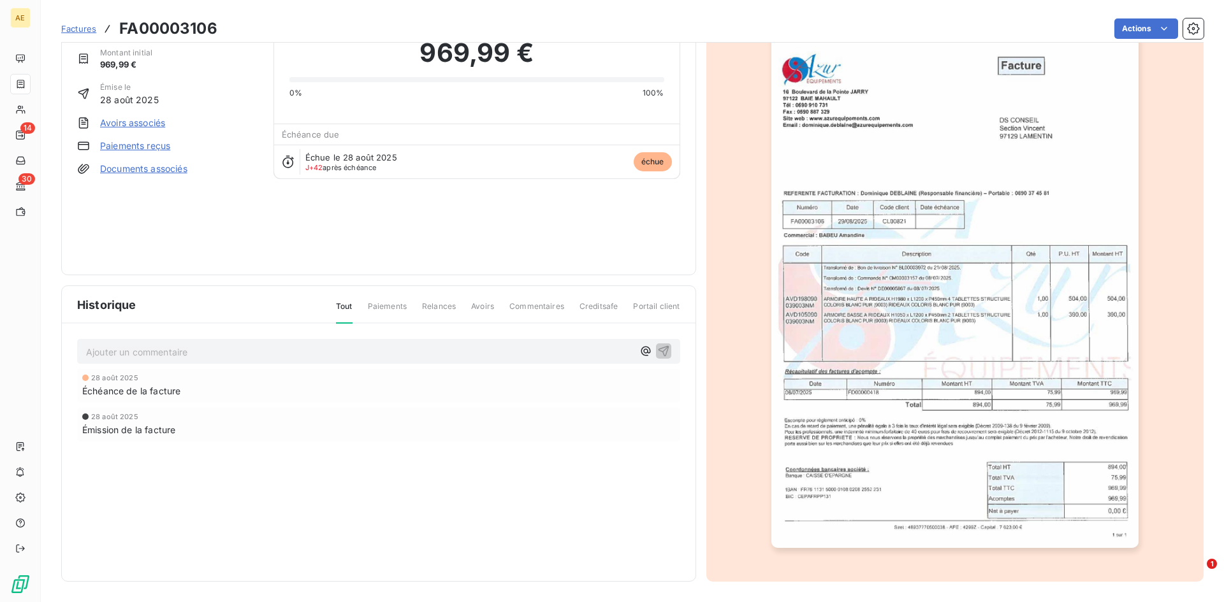
click at [148, 193] on div "DS CONSEIL CL00821 Montant initial 969,99 € Émise le [DATE] Avoirs associés Pai…" at bounding box center [167, 135] width 181 height 248
click at [87, 27] on span "Factures" at bounding box center [78, 29] width 35 height 10
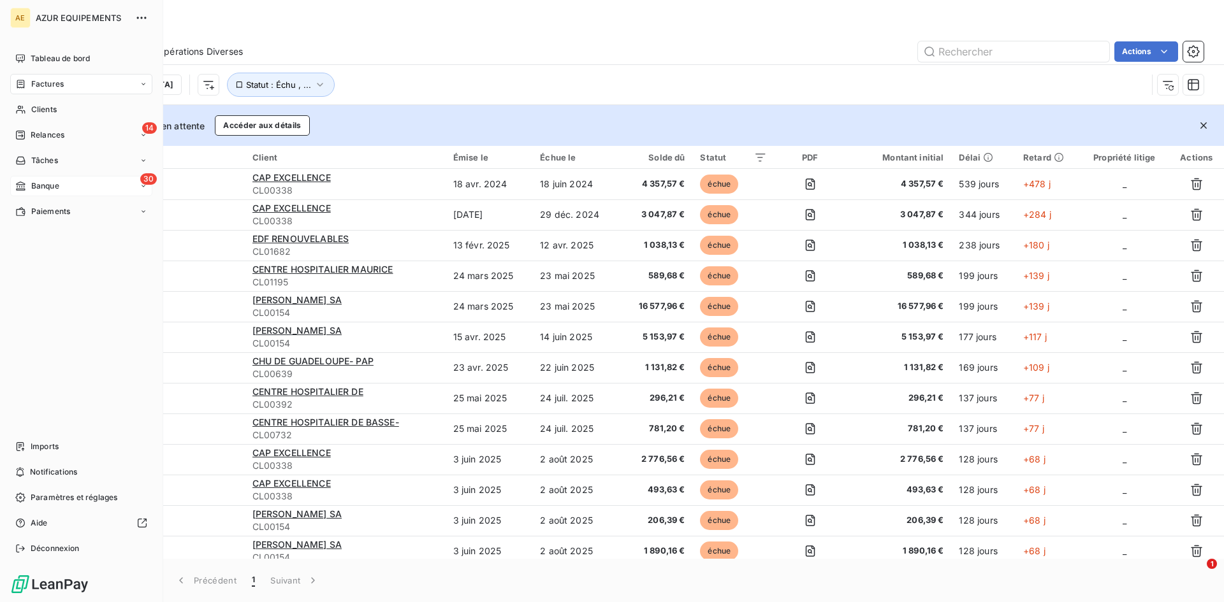
click at [53, 184] on span "Banque" at bounding box center [45, 185] width 28 height 11
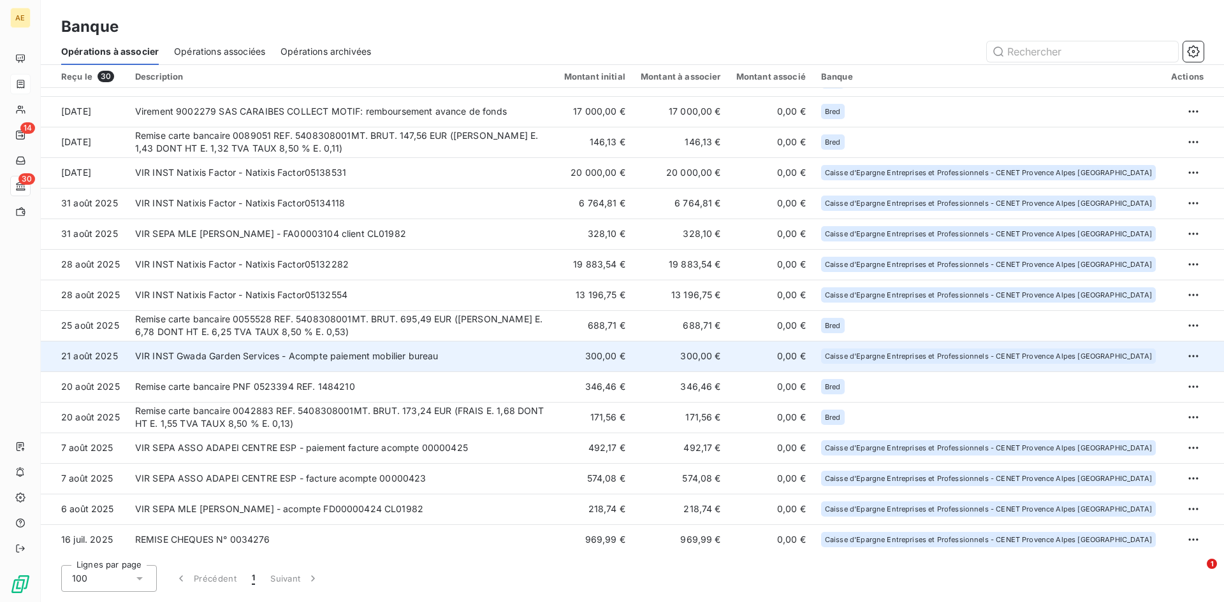
scroll to position [451, 0]
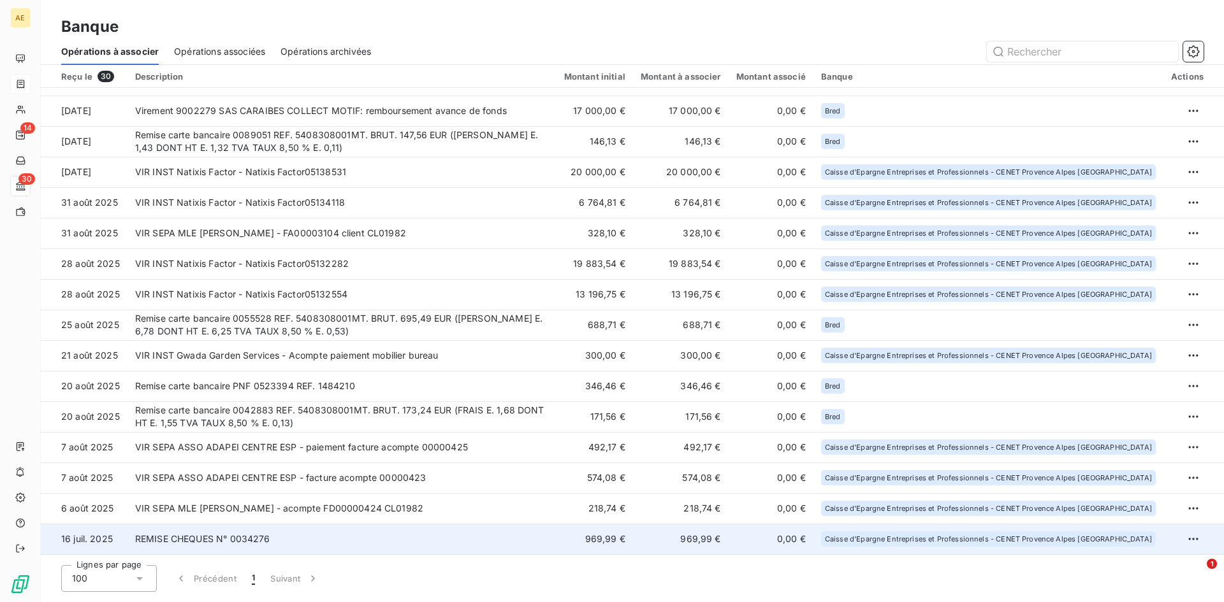
click at [229, 538] on td "REMISE CHEQUES N° 0034276" at bounding box center [341, 539] width 429 height 31
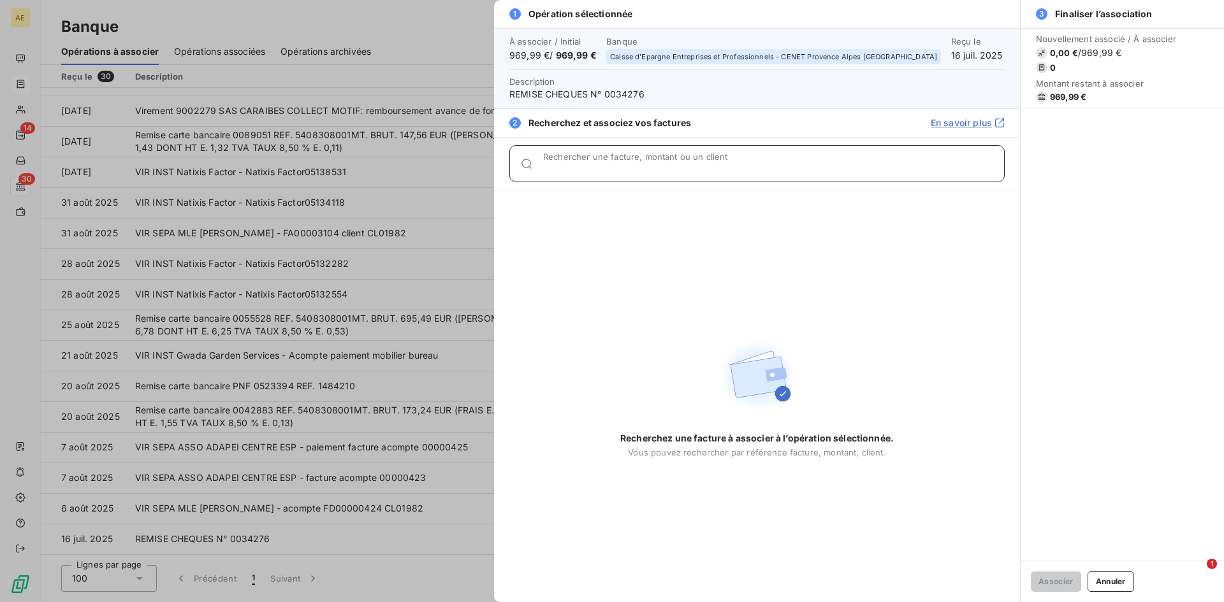
click at [716, 163] on input "Rechercher une facture, montant ou un client" at bounding box center [773, 169] width 461 height 13
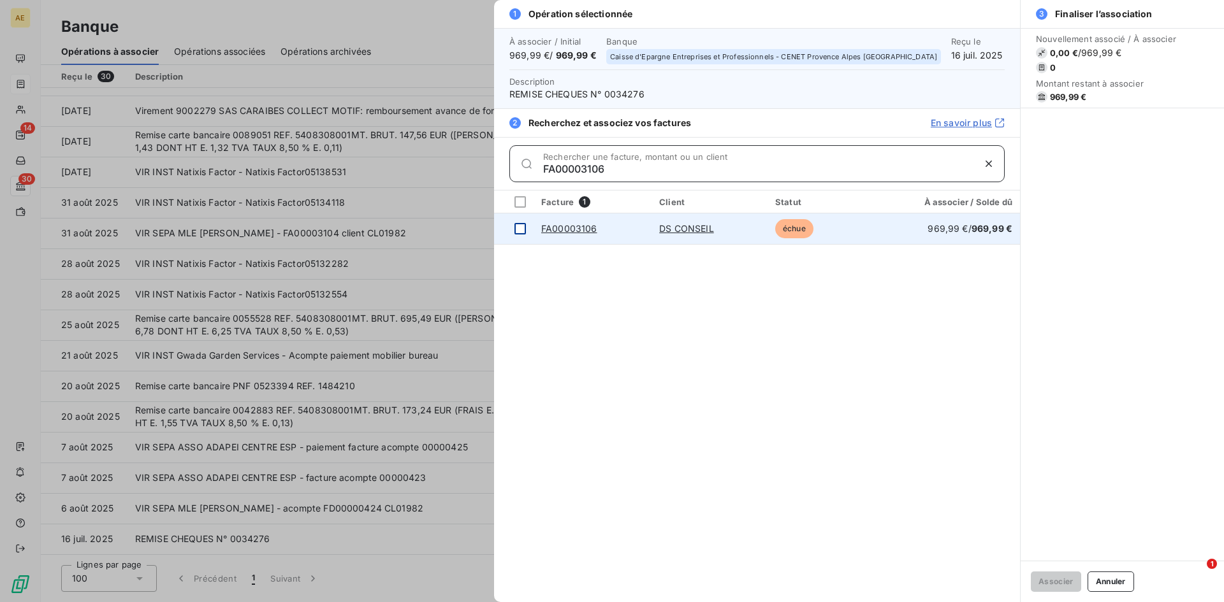
type input "FA00003106"
click at [519, 227] on div at bounding box center [519, 228] width 11 height 11
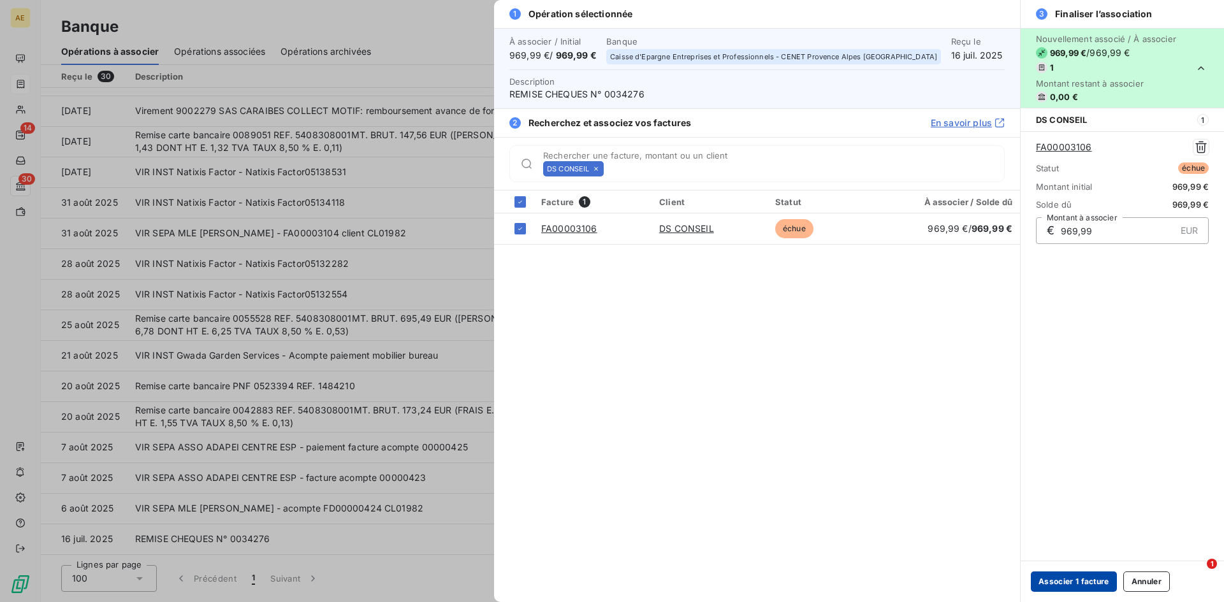
click at [1062, 581] on button "Associer 1 facture" at bounding box center [1074, 582] width 86 height 20
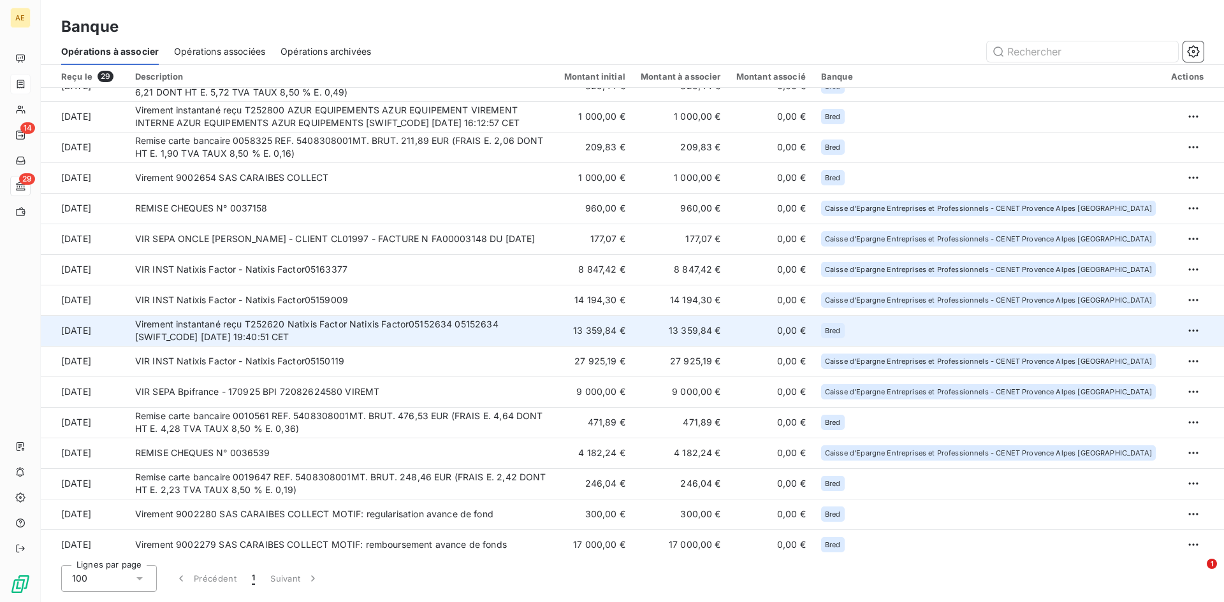
scroll to position [0, 0]
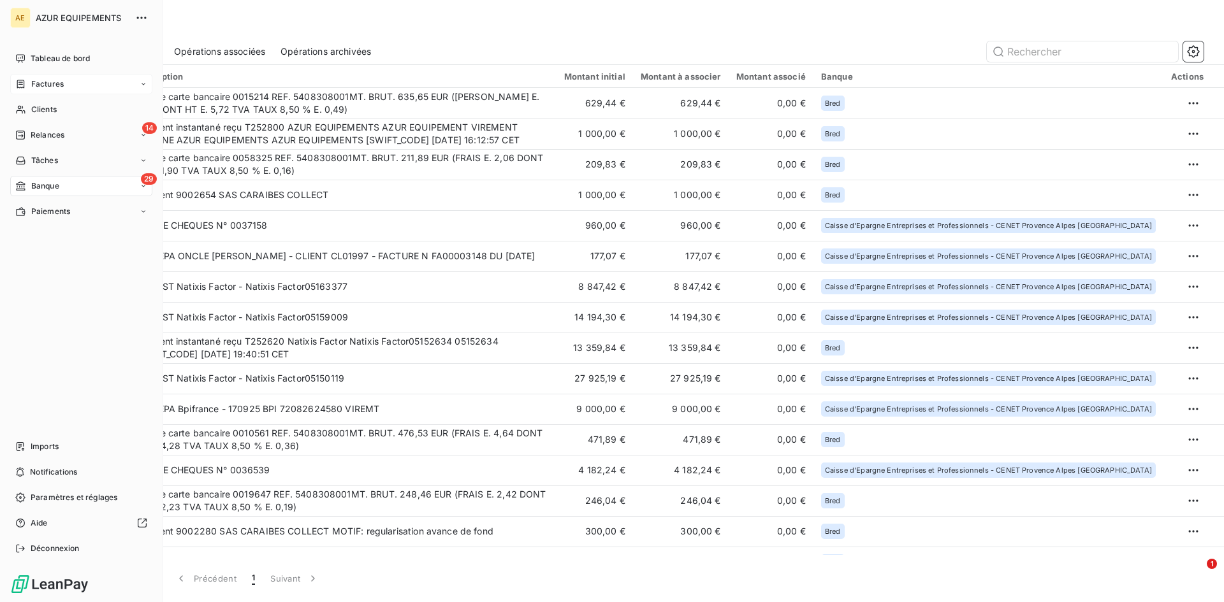
click at [48, 84] on span "Factures" at bounding box center [47, 83] width 33 height 11
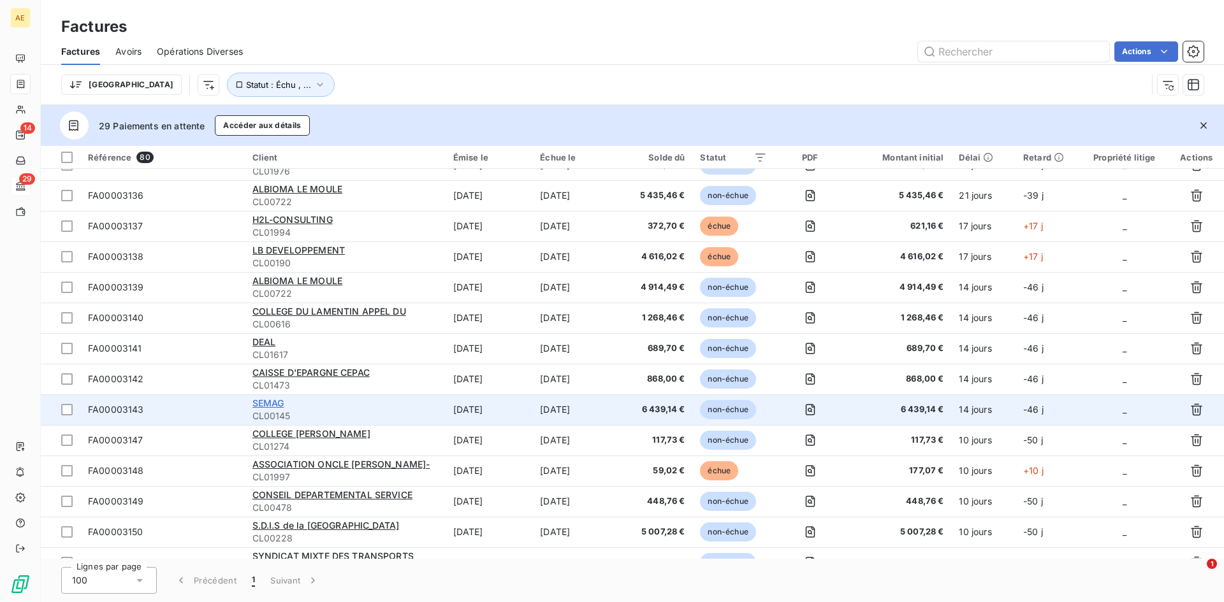
scroll to position [2058, 0]
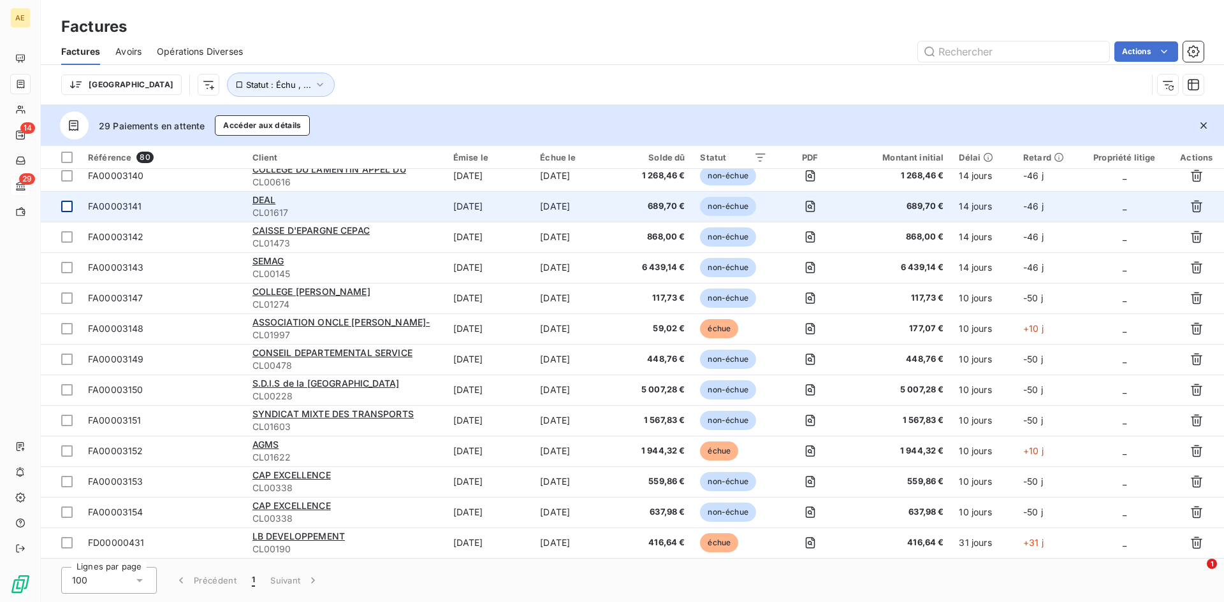
click at [66, 203] on div at bounding box center [66, 206] width 11 height 11
click at [267, 201] on span "DEAL" at bounding box center [264, 199] width 24 height 11
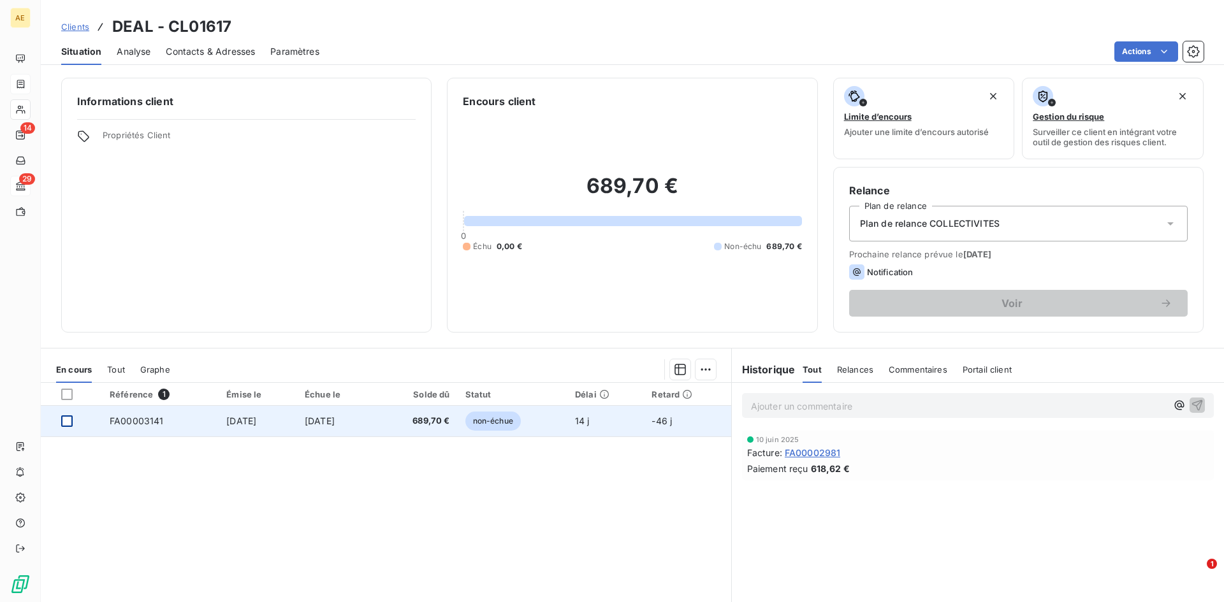
click at [70, 417] on div at bounding box center [66, 421] width 11 height 11
click at [141, 424] on span "FA00003141" at bounding box center [137, 421] width 54 height 11
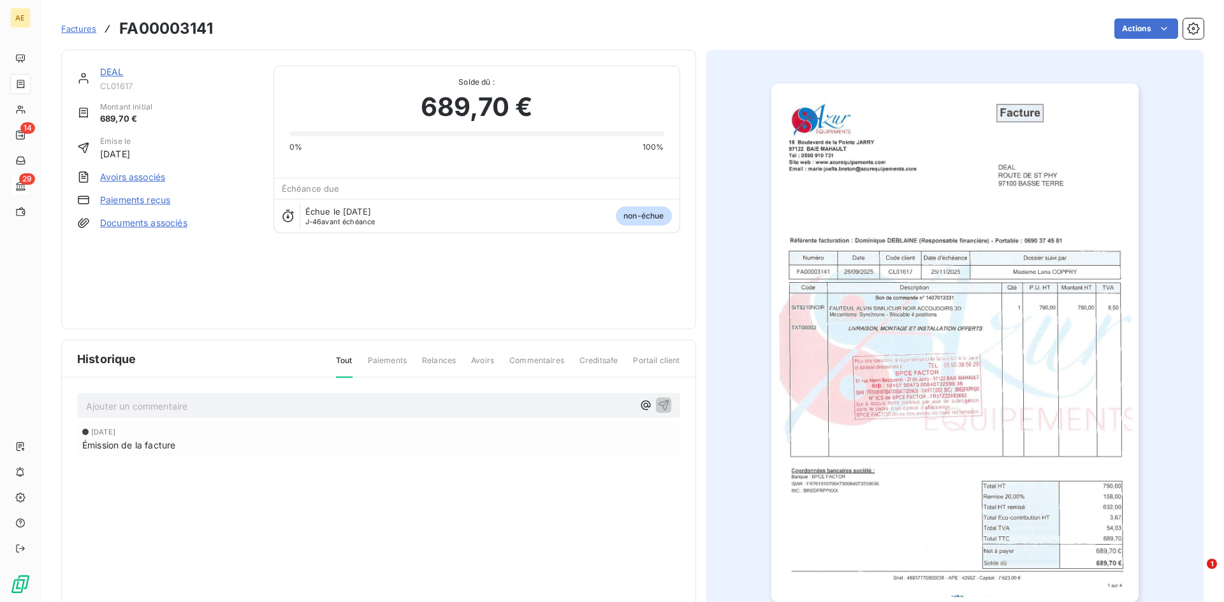
click at [154, 196] on link "Paiements reçus" at bounding box center [135, 200] width 70 height 13
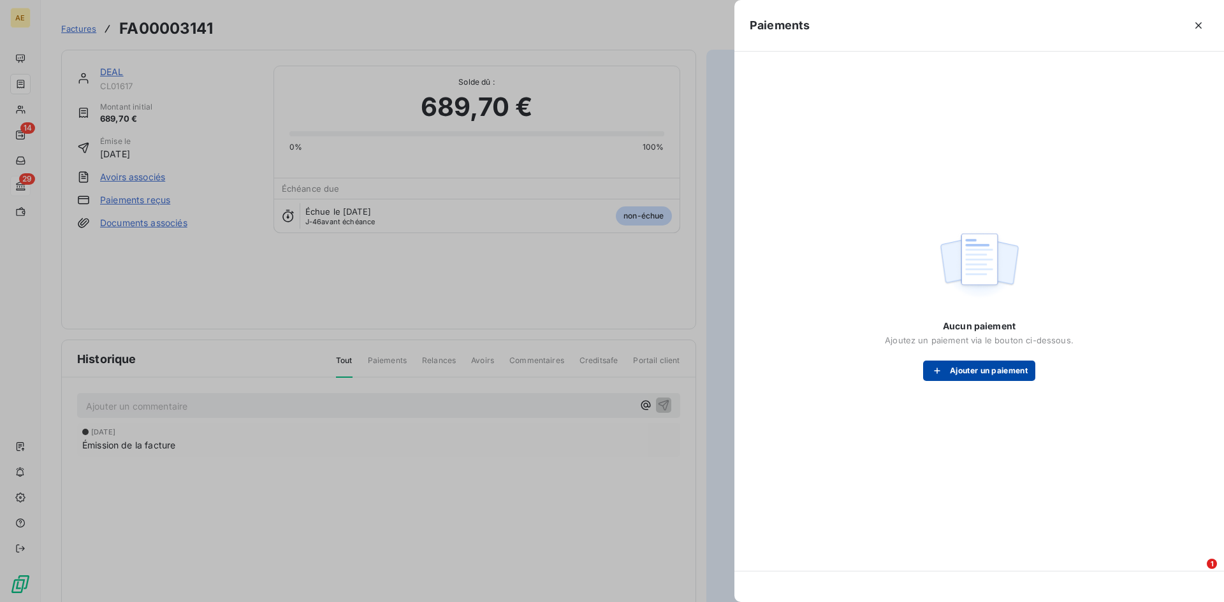
click at [1018, 374] on button "Ajouter un paiement" at bounding box center [979, 371] width 112 height 20
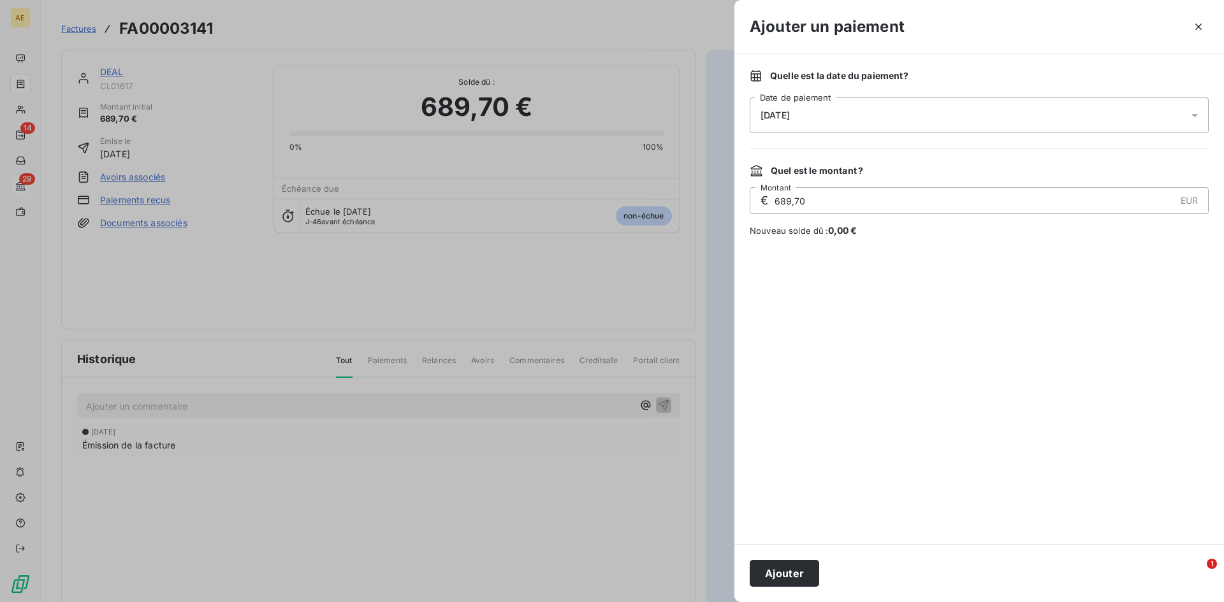
click at [1201, 115] on div at bounding box center [1198, 116] width 20 height 36
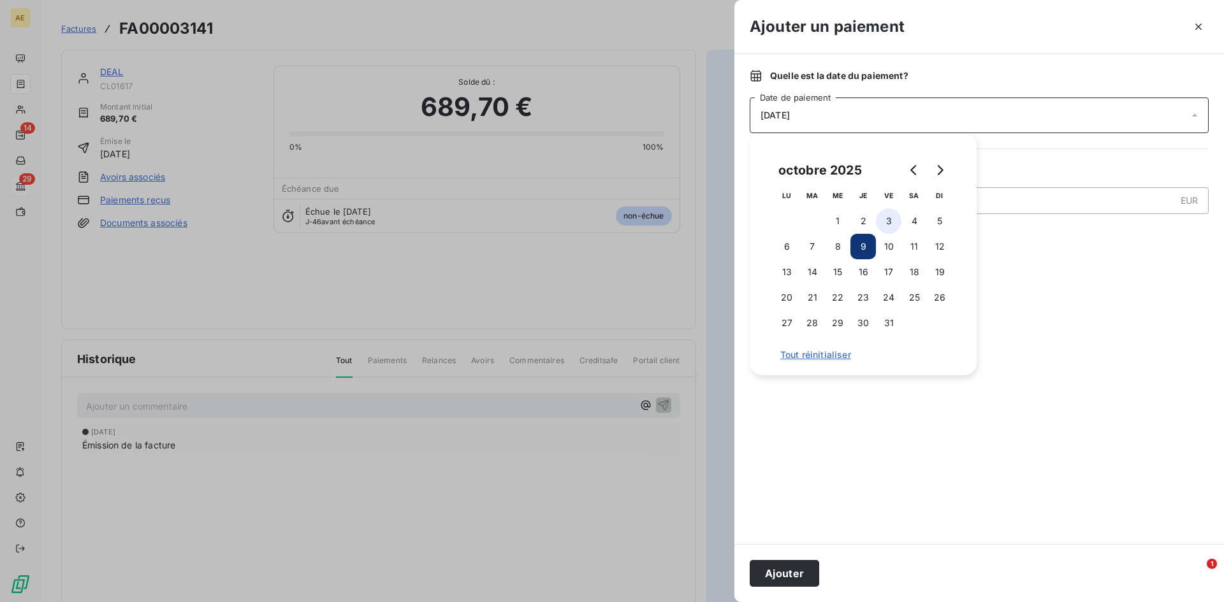
click at [890, 221] on button "3" at bounding box center [888, 220] width 25 height 25
click at [1060, 394] on div at bounding box center [978, 390] width 459 height 277
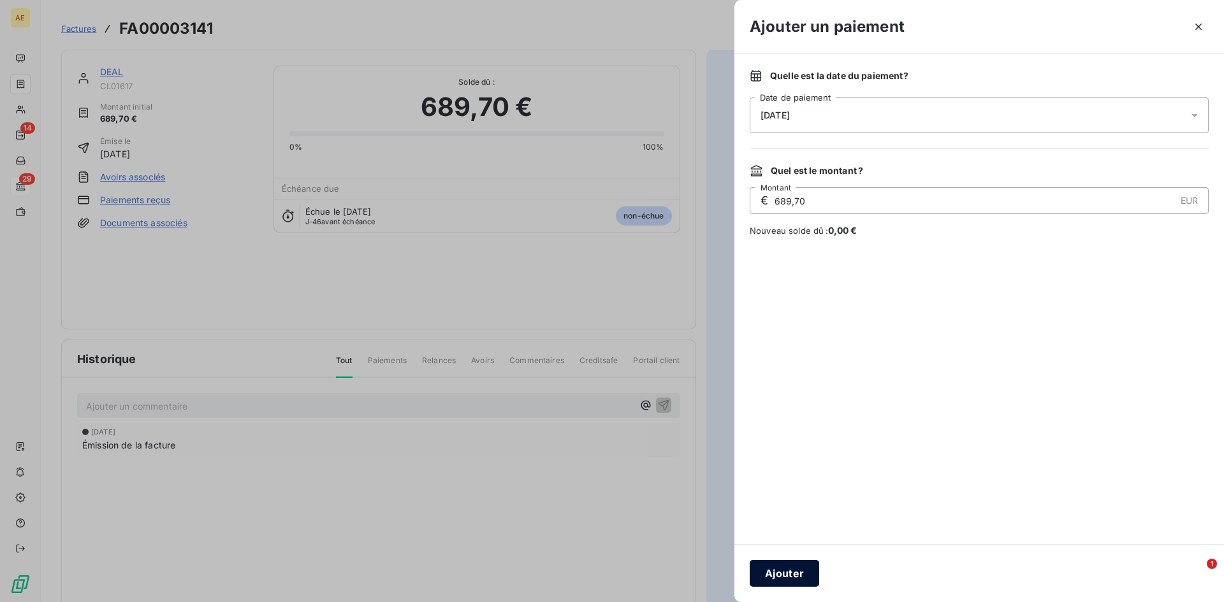
click at [783, 575] on button "Ajouter" at bounding box center [783, 573] width 69 height 27
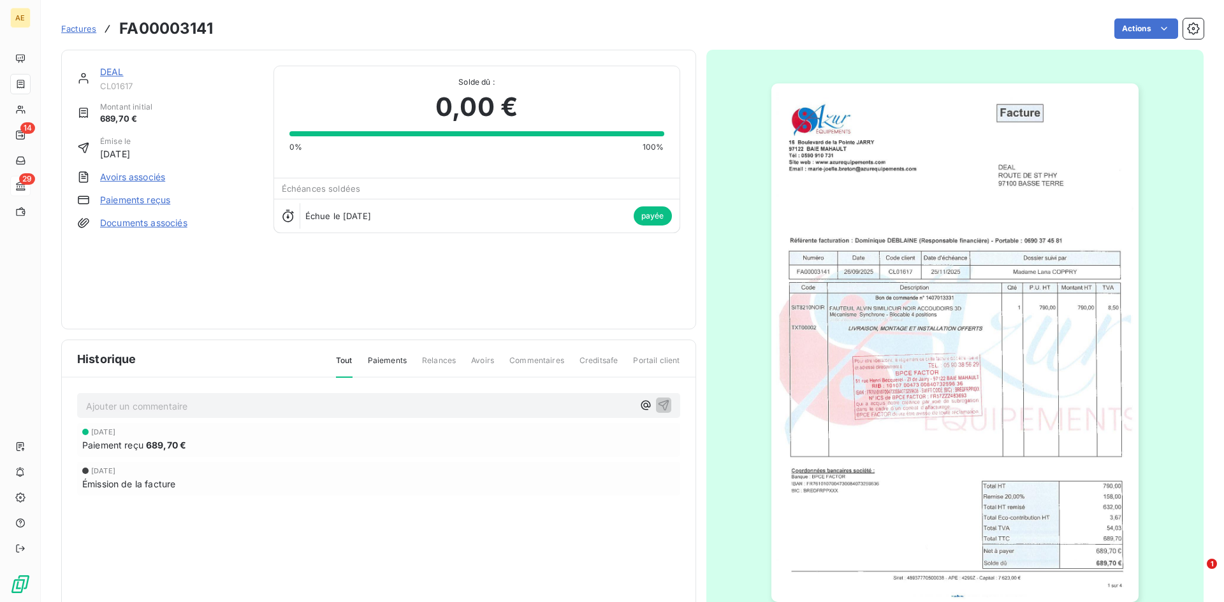
click at [73, 30] on span "Factures" at bounding box center [78, 29] width 35 height 10
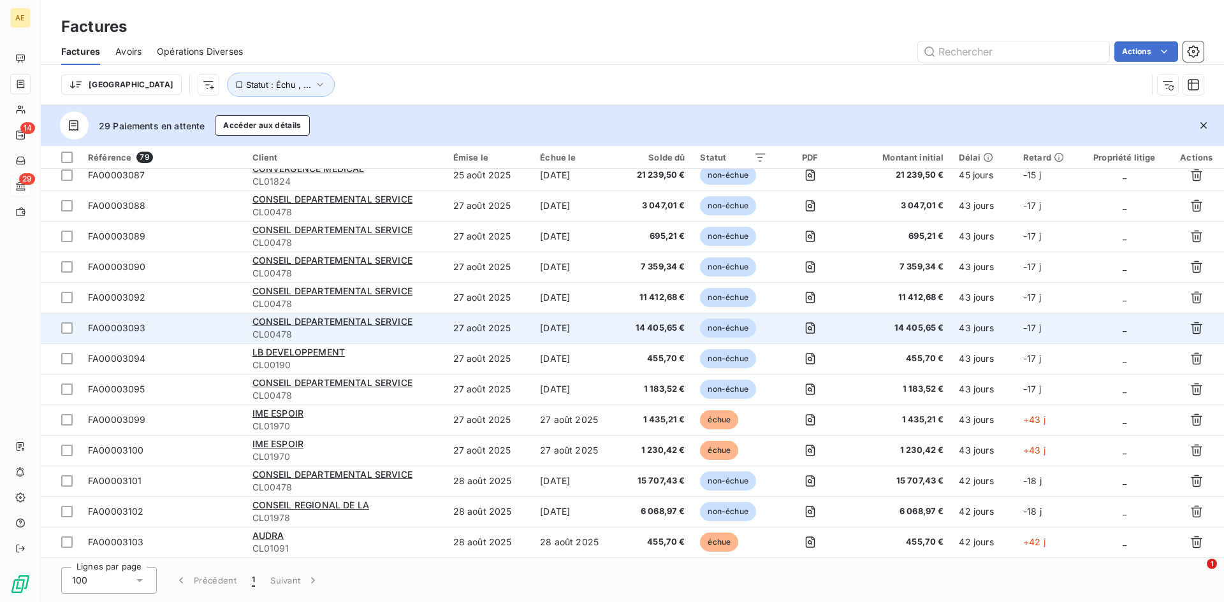
scroll to position [1020, 0]
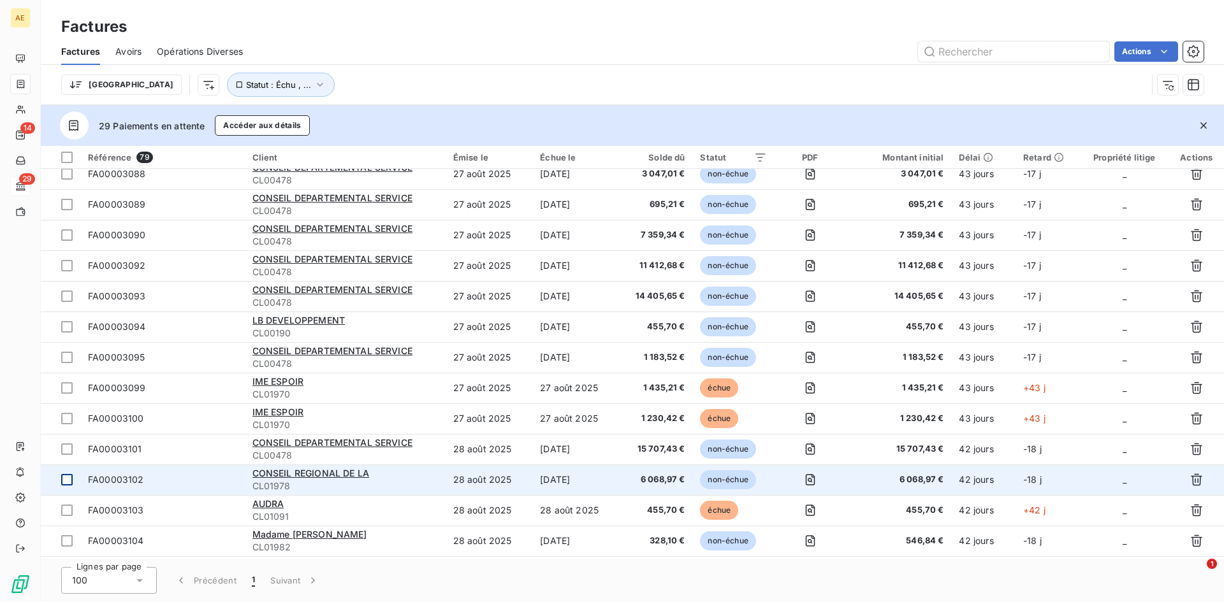
click at [69, 481] on div at bounding box center [66, 479] width 11 height 11
click at [283, 477] on span "CONSEIL REGIONAL DE LA" at bounding box center [310, 473] width 117 height 11
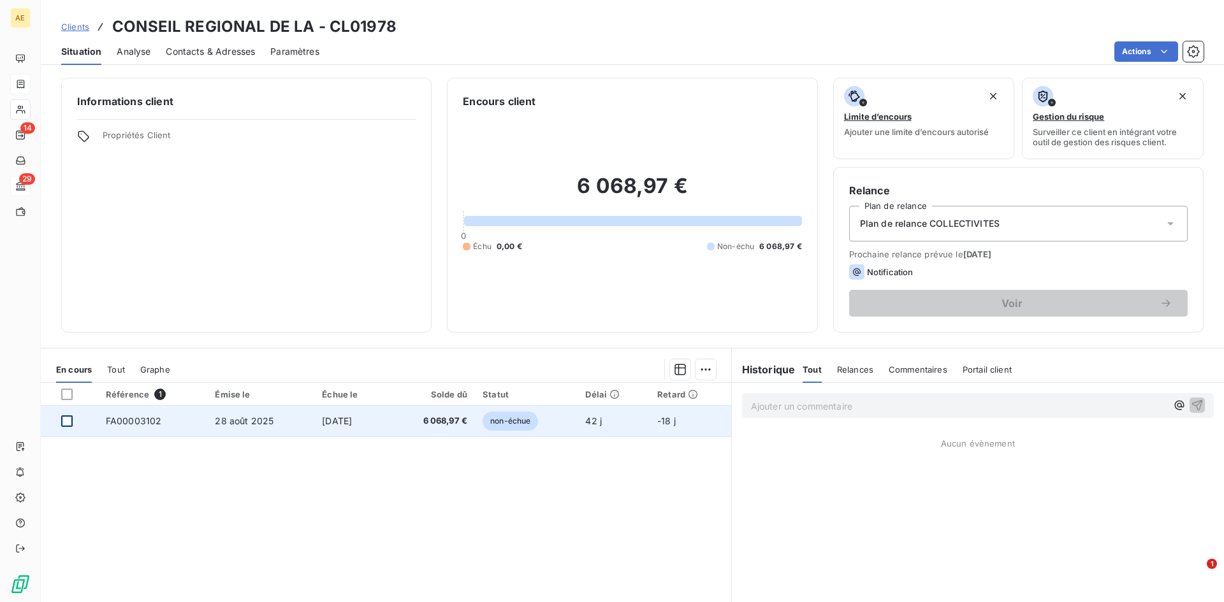
click at [66, 419] on div at bounding box center [66, 421] width 11 height 11
click at [136, 419] on span "FA00003102" at bounding box center [134, 421] width 56 height 11
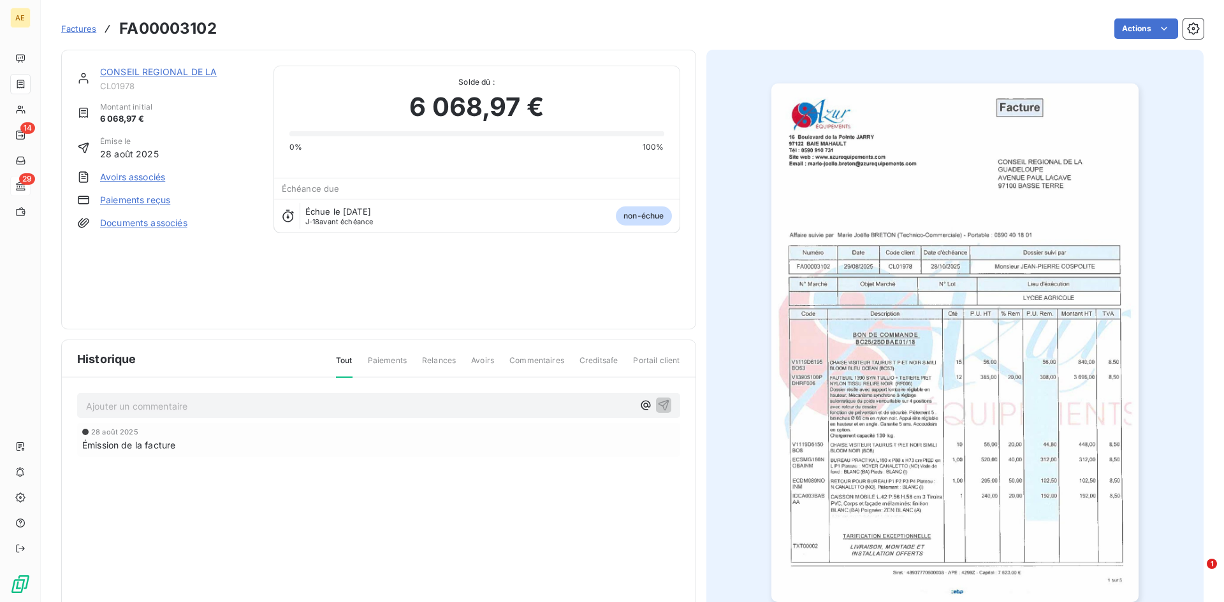
click at [165, 203] on link "Paiements reçus" at bounding box center [135, 200] width 70 height 13
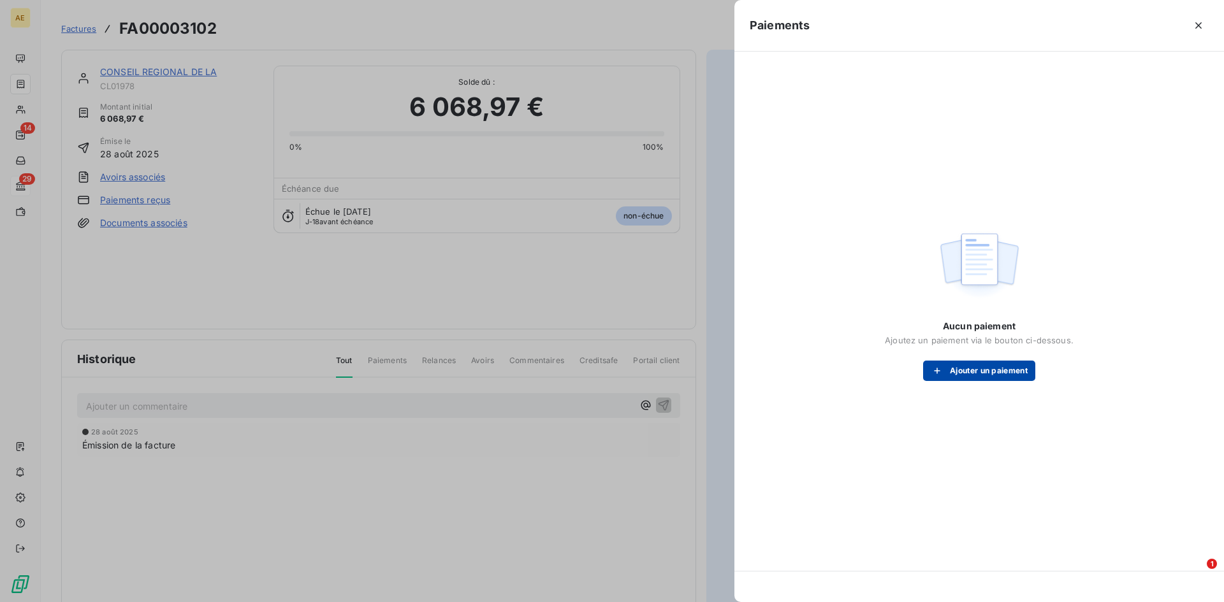
click at [973, 371] on button "Ajouter un paiement" at bounding box center [979, 371] width 112 height 20
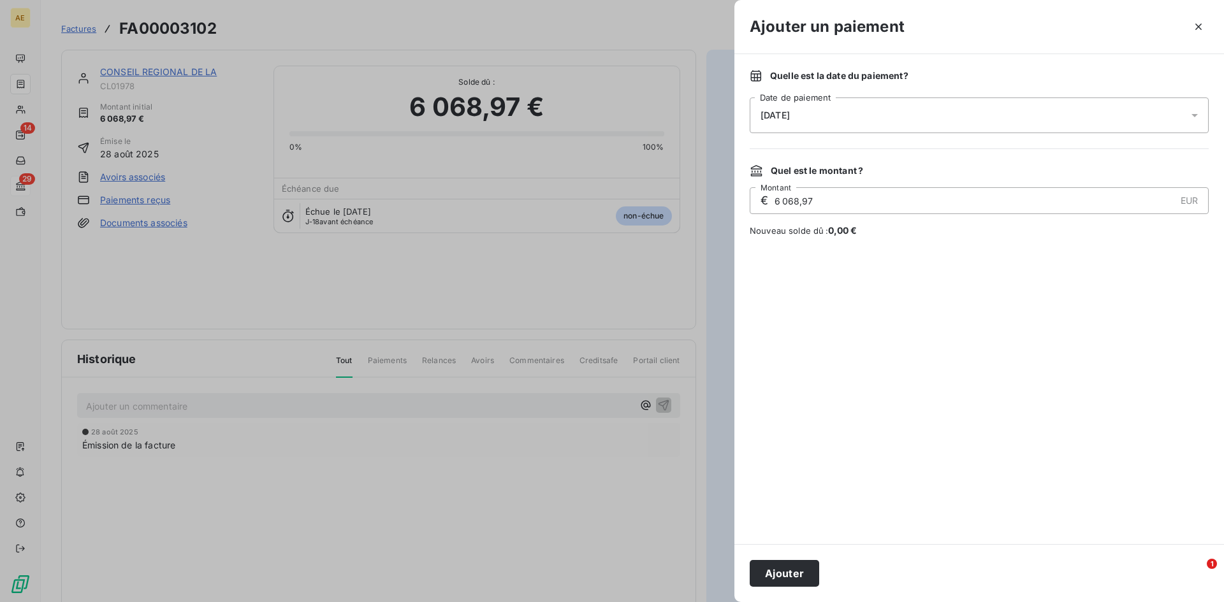
click at [1198, 113] on icon at bounding box center [1194, 115] width 13 height 13
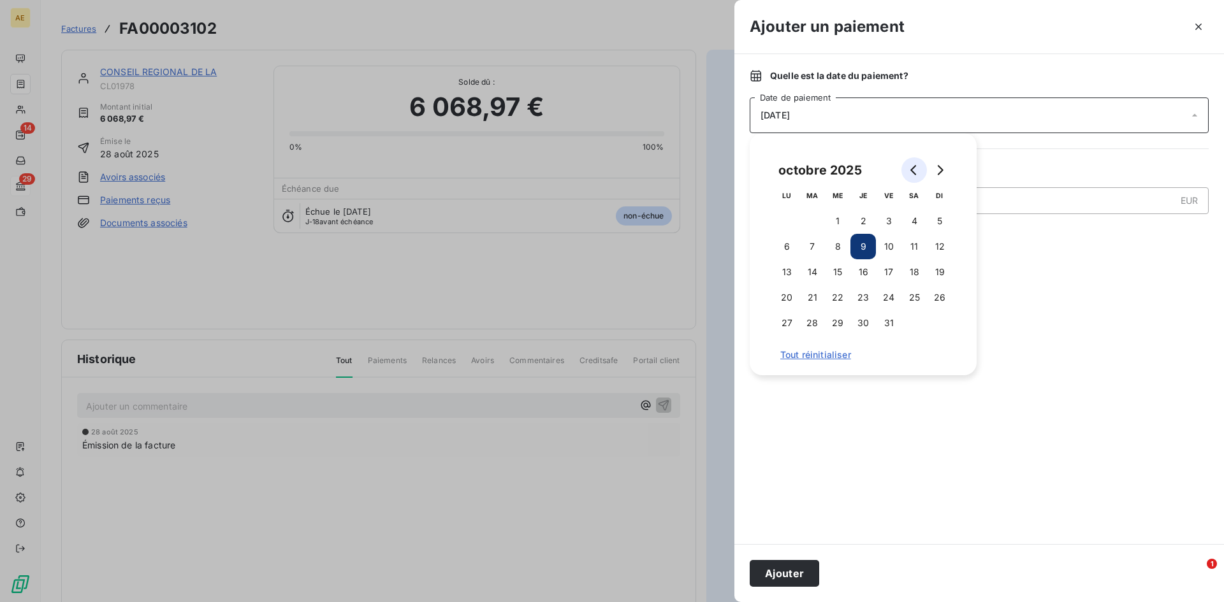
click at [913, 171] on icon "Go to previous month" at bounding box center [913, 170] width 6 height 10
click at [816, 296] on button "23" at bounding box center [811, 297] width 25 height 25
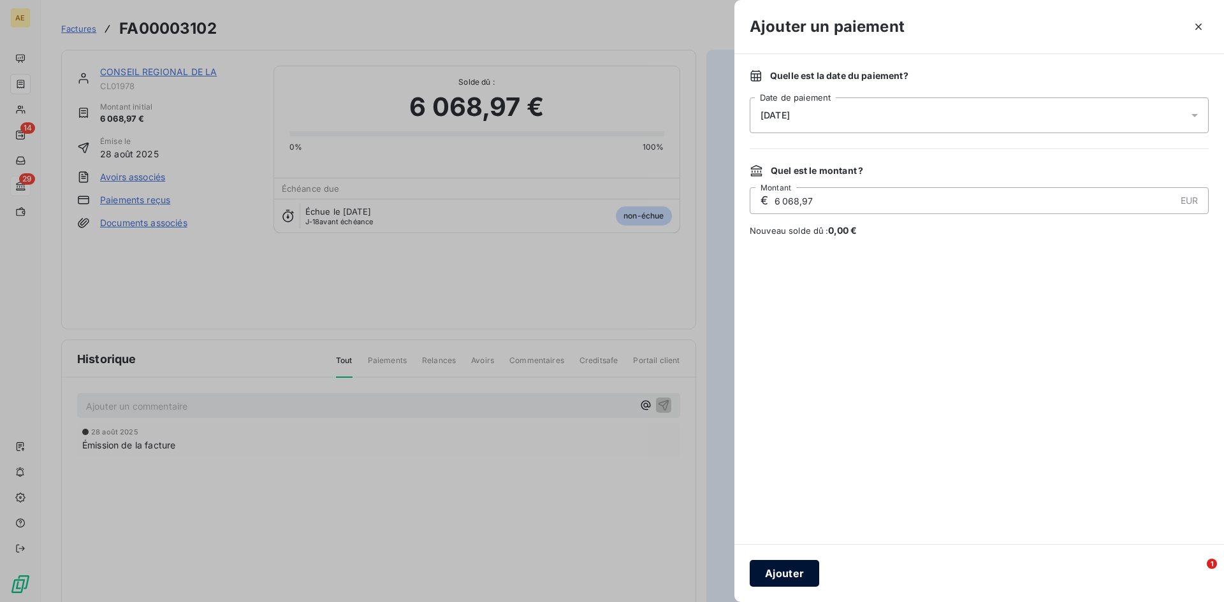
click at [800, 574] on button "Ajouter" at bounding box center [783, 573] width 69 height 27
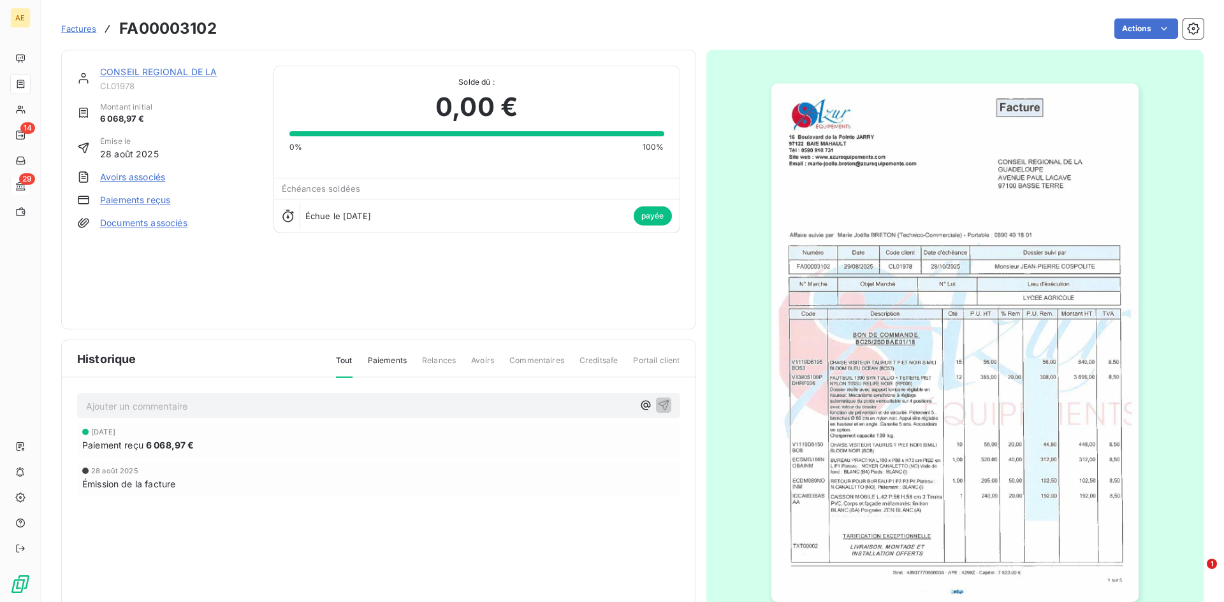
click at [72, 29] on span "Factures" at bounding box center [78, 29] width 35 height 10
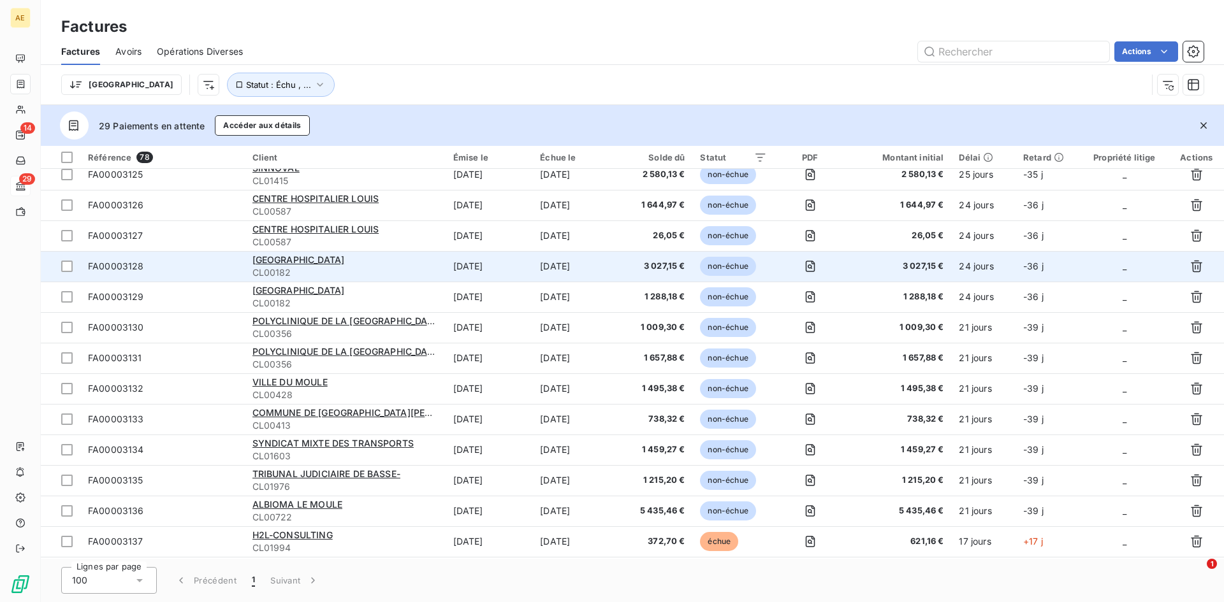
scroll to position [1593, 0]
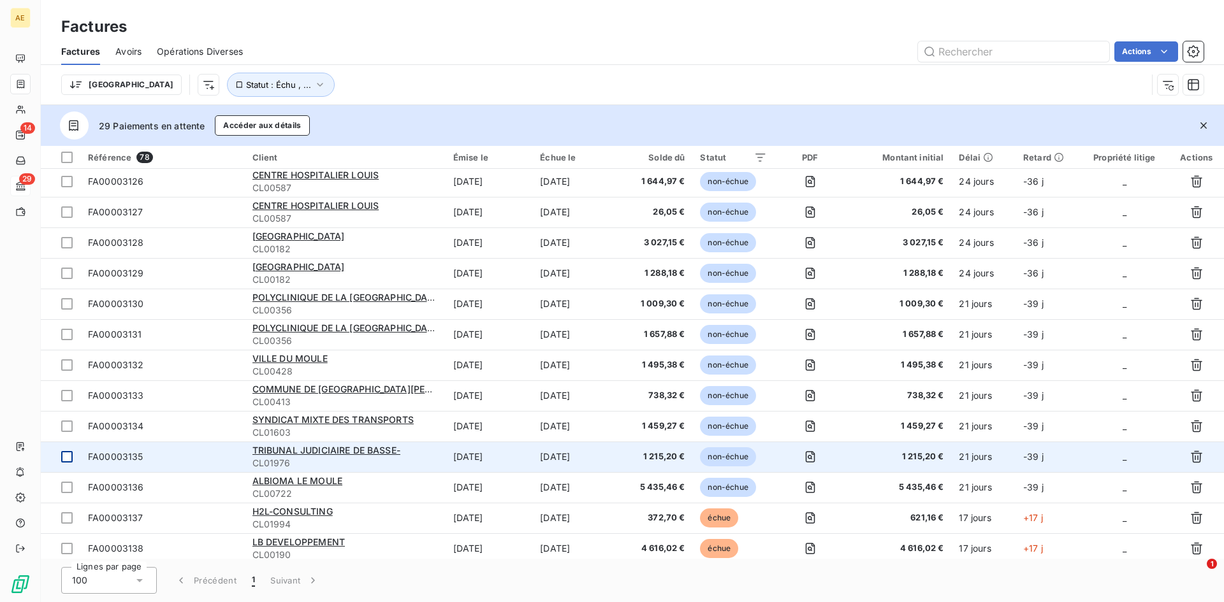
click at [66, 451] on div at bounding box center [66, 456] width 11 height 11
click at [139, 458] on span "FA00003135" at bounding box center [115, 456] width 55 height 11
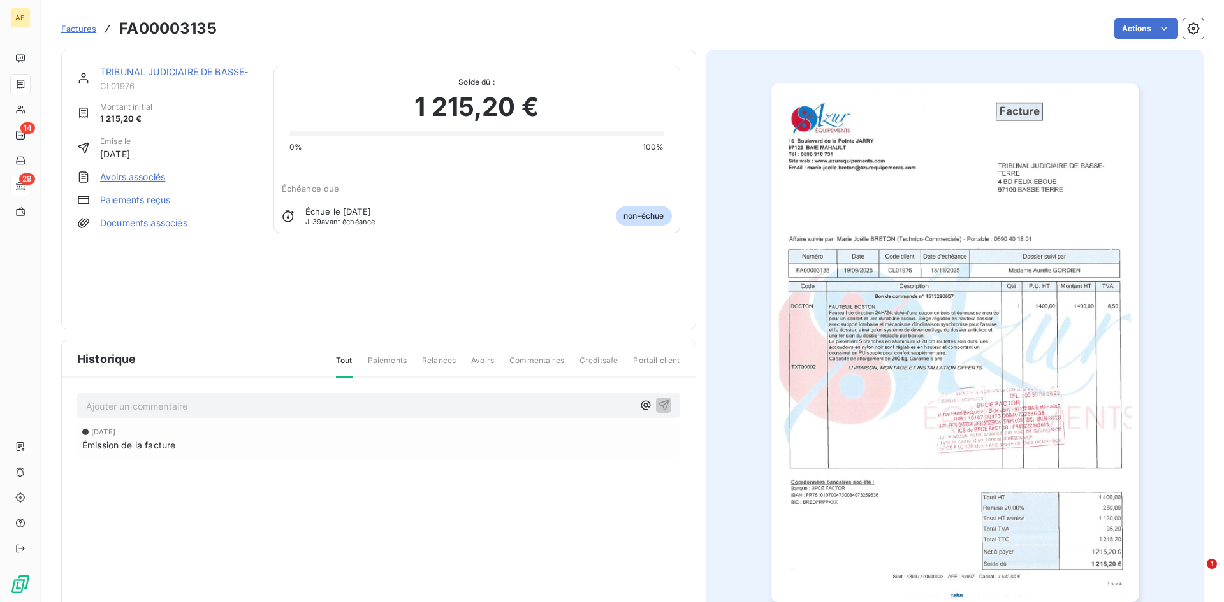
click at [119, 201] on link "Paiements reçus" at bounding box center [135, 200] width 70 height 13
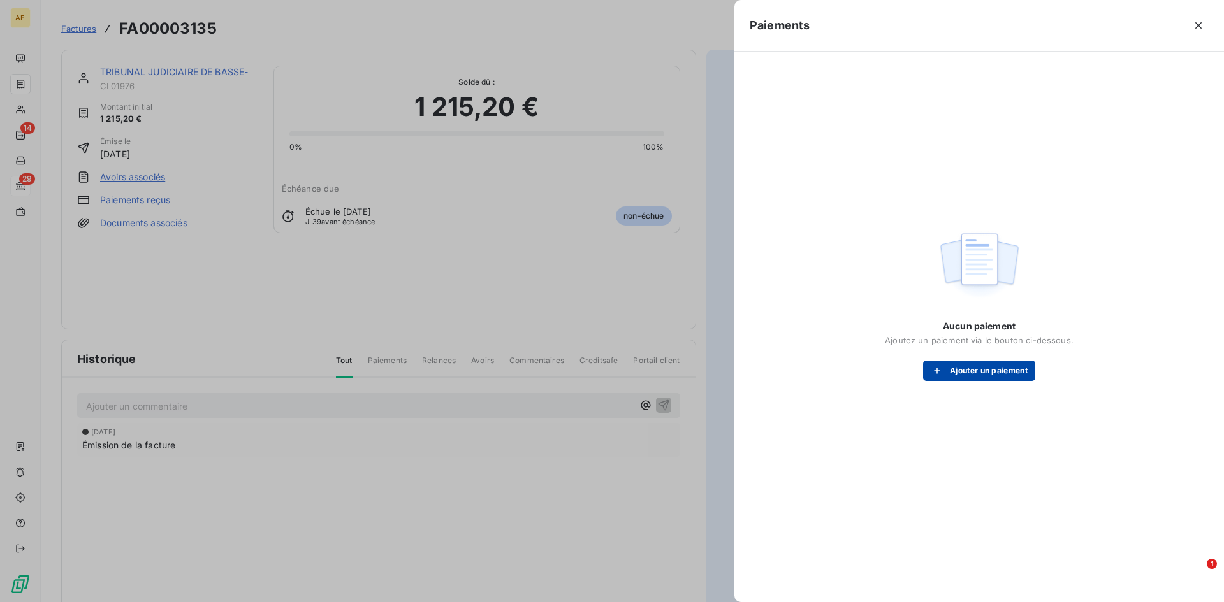
click at [1008, 370] on button "Ajouter un paiement" at bounding box center [979, 371] width 112 height 20
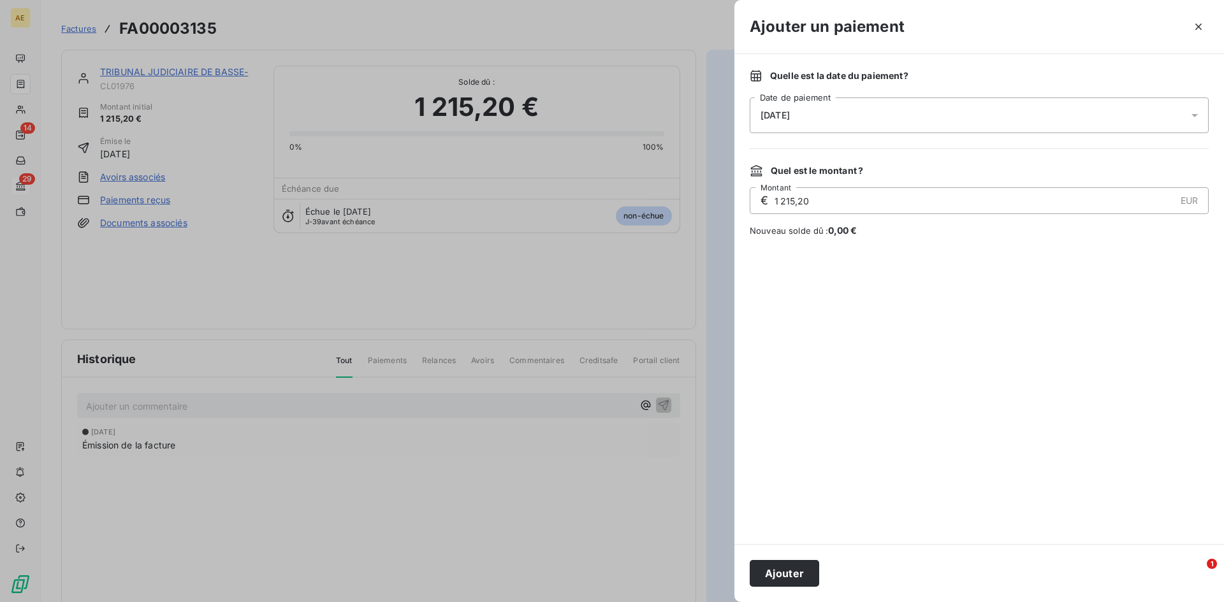
click at [1196, 117] on icon at bounding box center [1194, 115] width 13 height 13
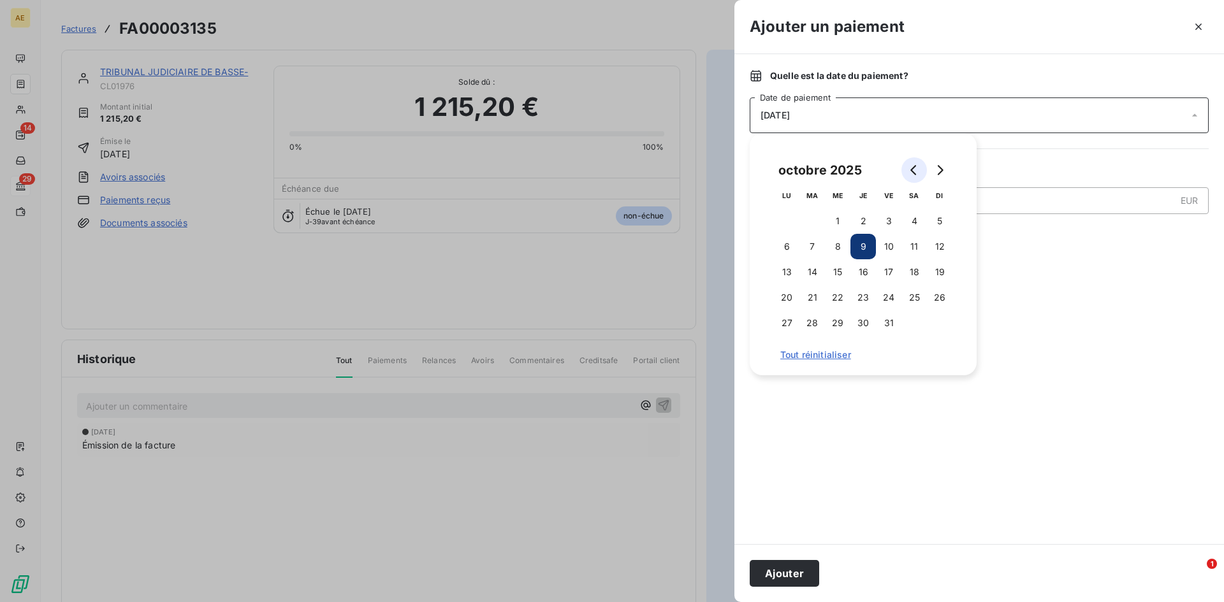
click at [918, 175] on button "Go to previous month" at bounding box center [913, 169] width 25 height 25
click at [883, 297] on button "26" at bounding box center [888, 297] width 25 height 25
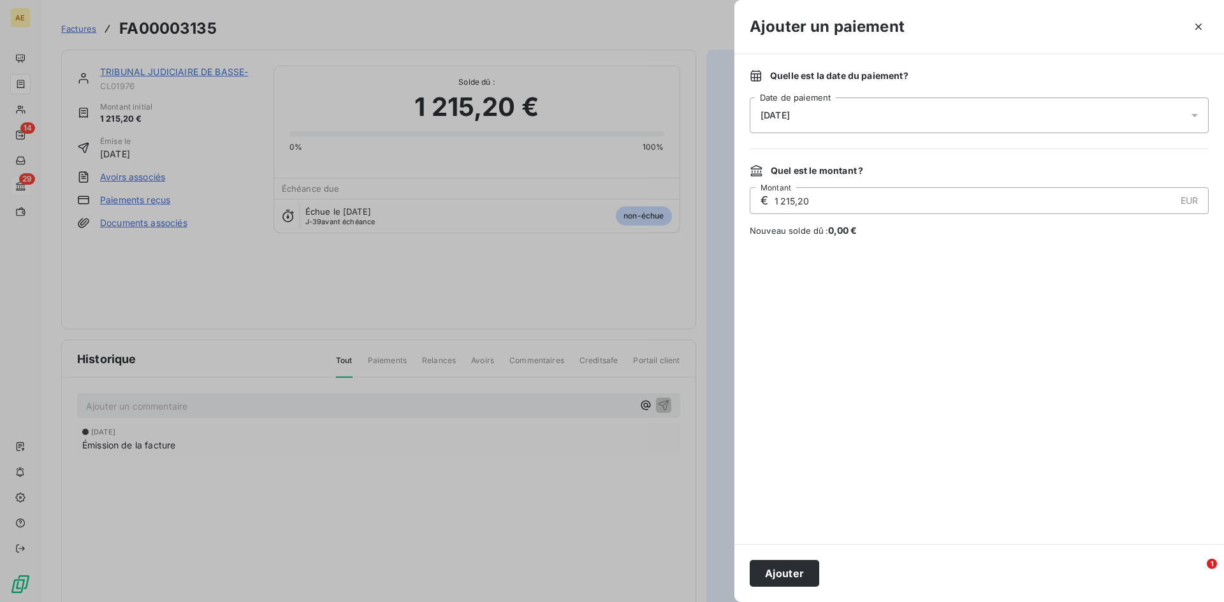
drag, startPoint x: 933, startPoint y: 514, endPoint x: 918, endPoint y: 519, distance: 15.3
click at [931, 513] on div at bounding box center [978, 390] width 459 height 277
click at [777, 572] on button "Ajouter" at bounding box center [783, 573] width 69 height 27
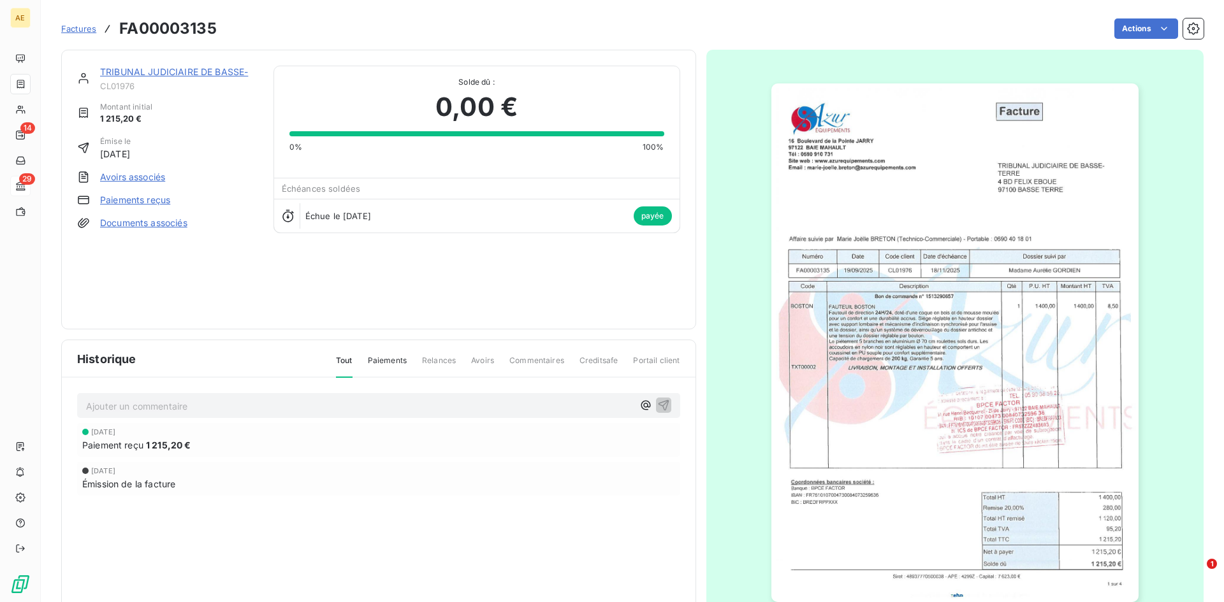
click at [75, 26] on span "Factures" at bounding box center [78, 29] width 35 height 10
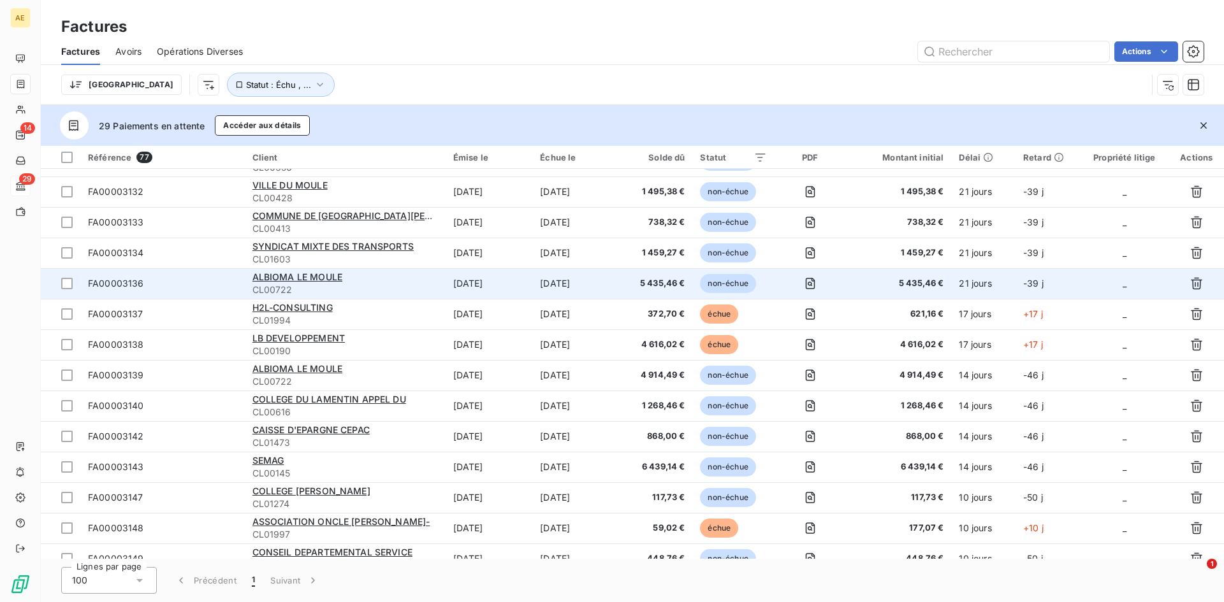
scroll to position [1784, 0]
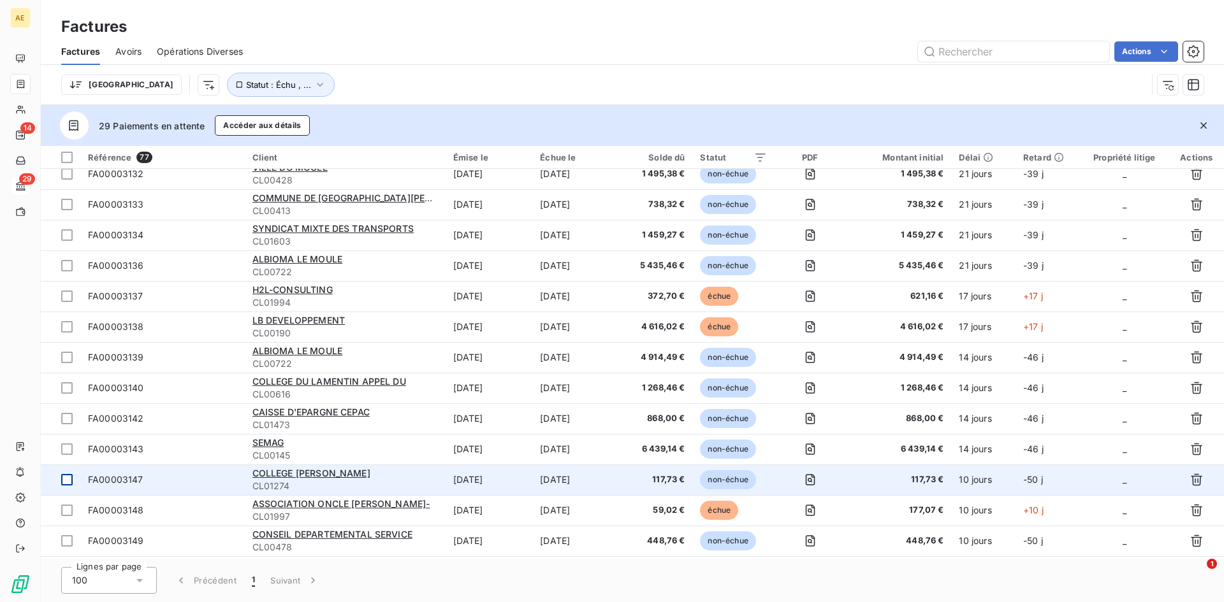
click at [76, 474] on td at bounding box center [61, 480] width 40 height 31
drag, startPoint x: 72, startPoint y: 510, endPoint x: 76, endPoint y: 484, distance: 27.0
click at [72, 510] on div at bounding box center [66, 510] width 11 height 11
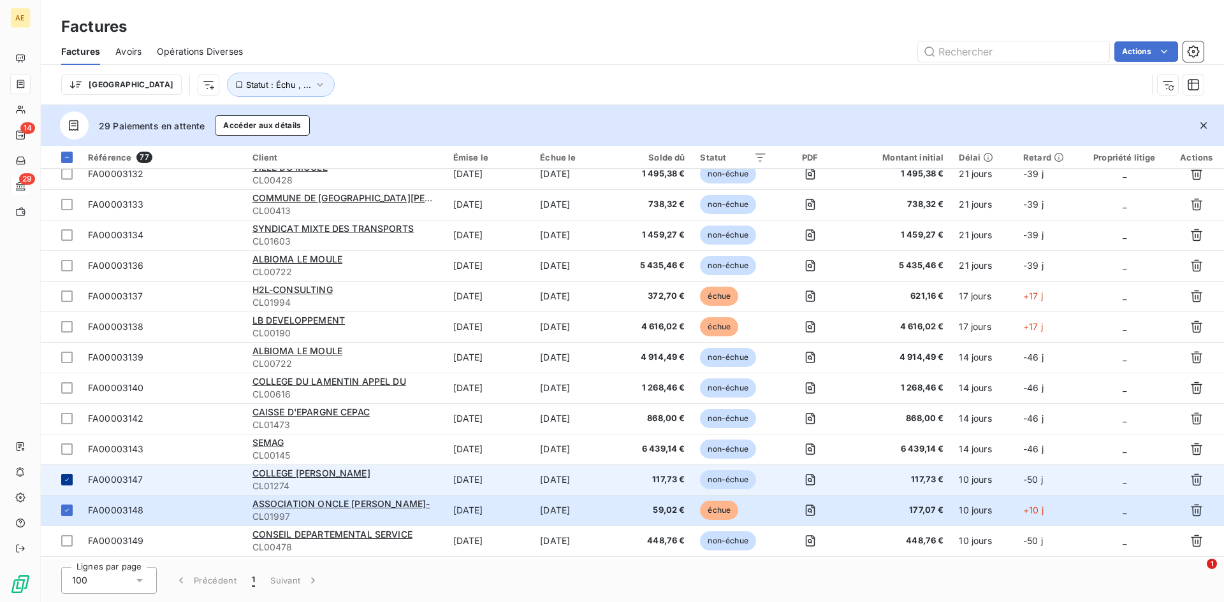
click at [64, 479] on icon at bounding box center [67, 480] width 8 height 8
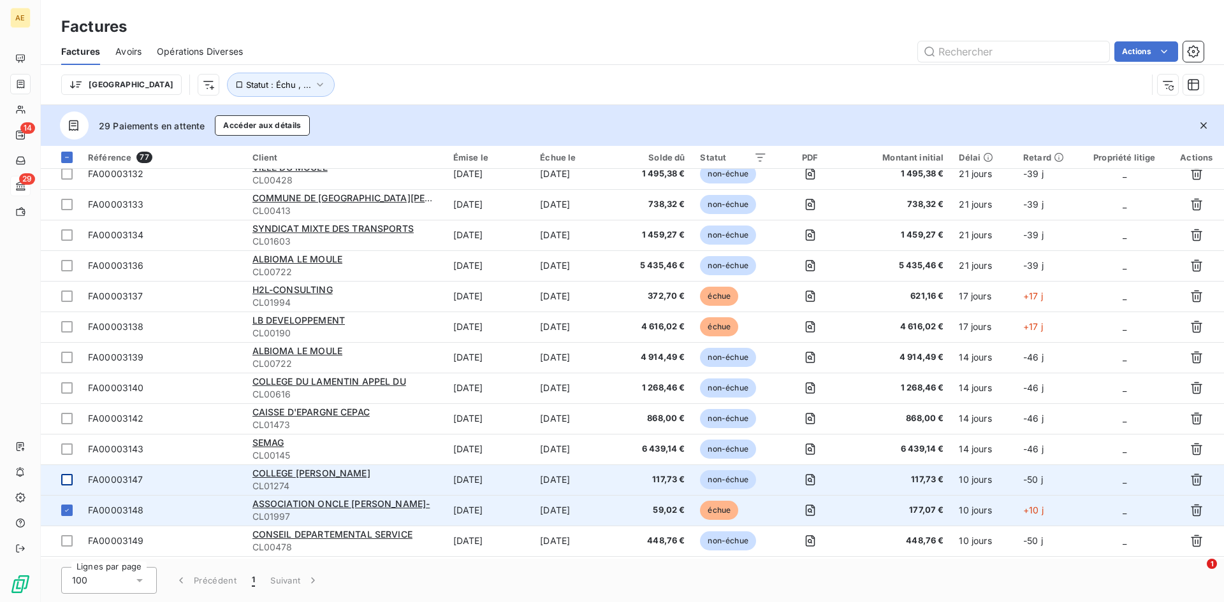
click at [131, 509] on span "FA00003148" at bounding box center [116, 510] width 56 height 11
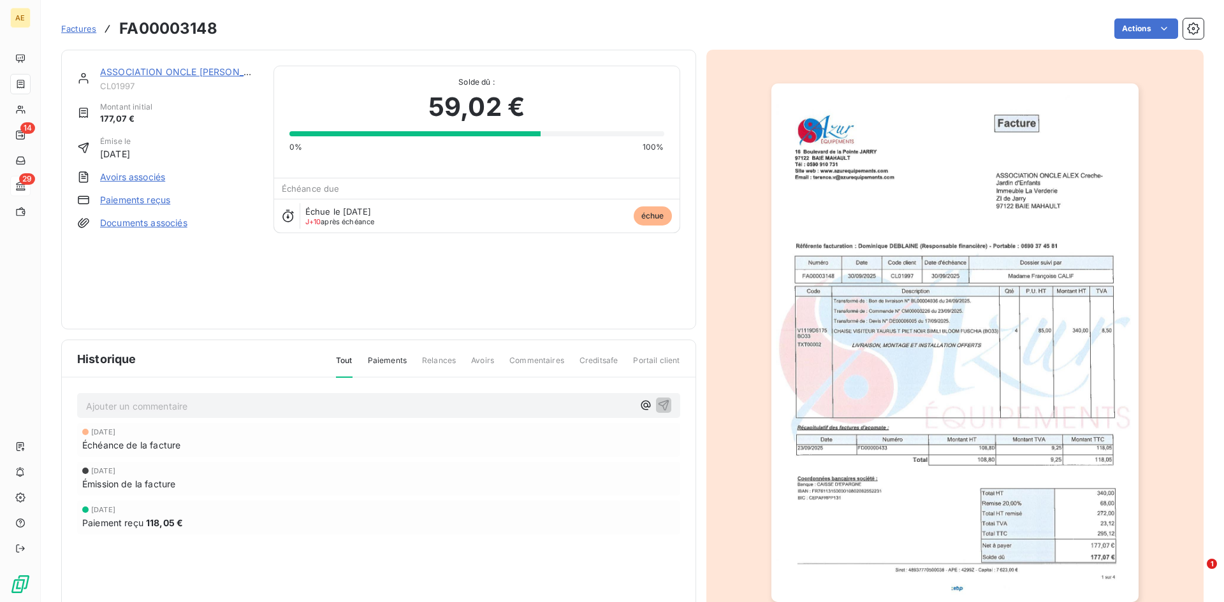
click at [126, 204] on link "Paiements reçus" at bounding box center [135, 200] width 70 height 13
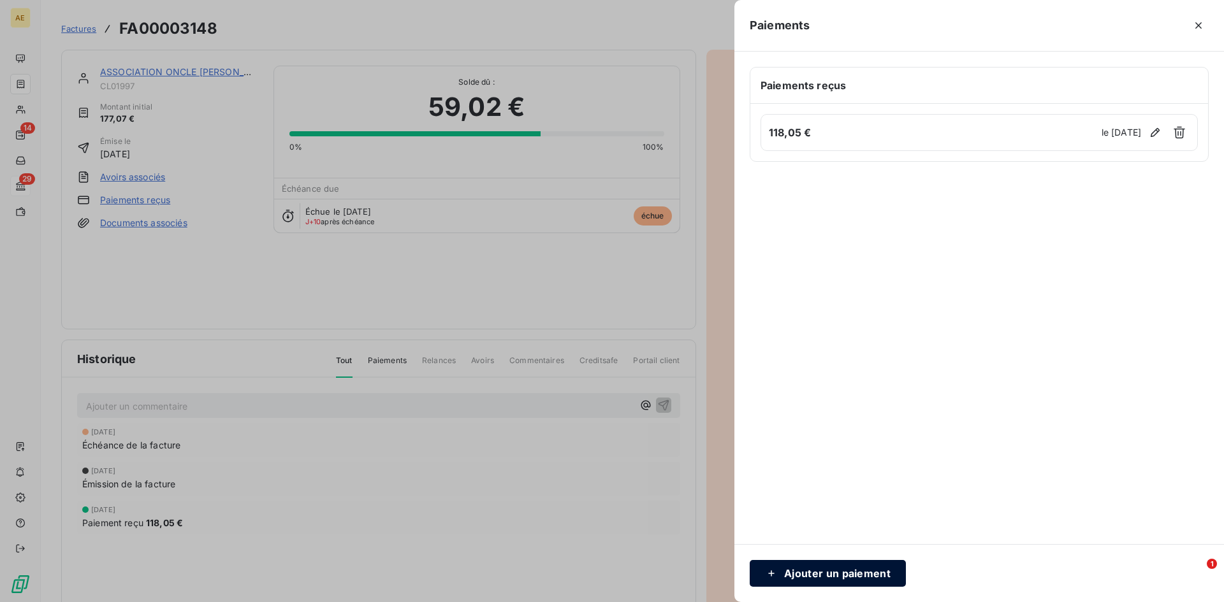
click at [833, 572] on button "Ajouter un paiement" at bounding box center [827, 573] width 156 height 27
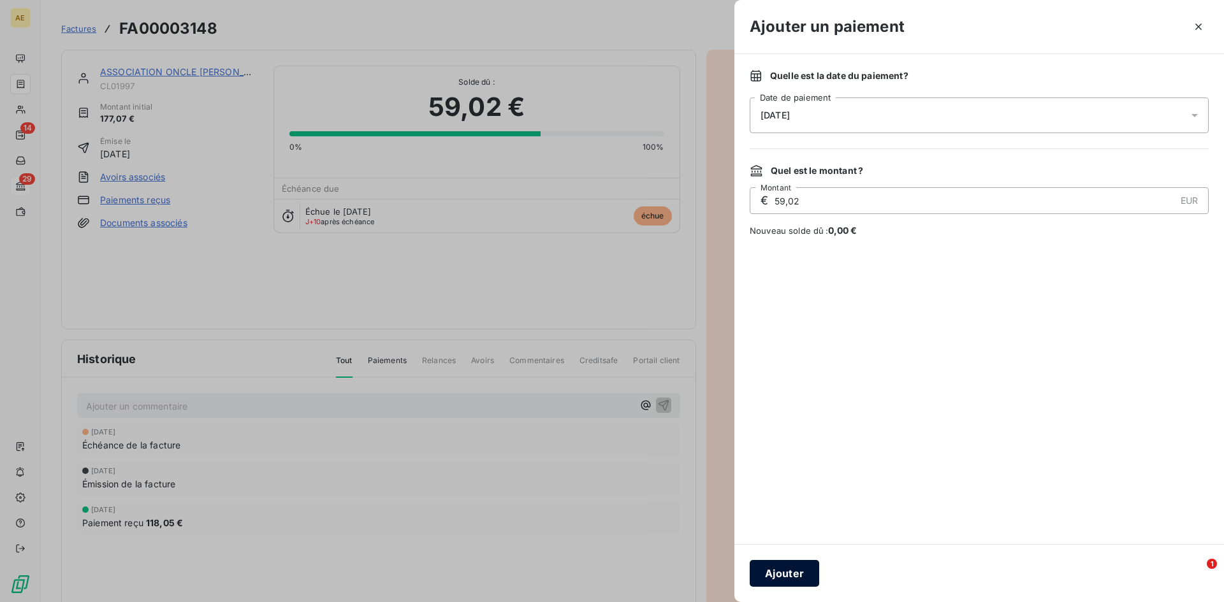
click at [773, 575] on button "Ajouter" at bounding box center [783, 573] width 69 height 27
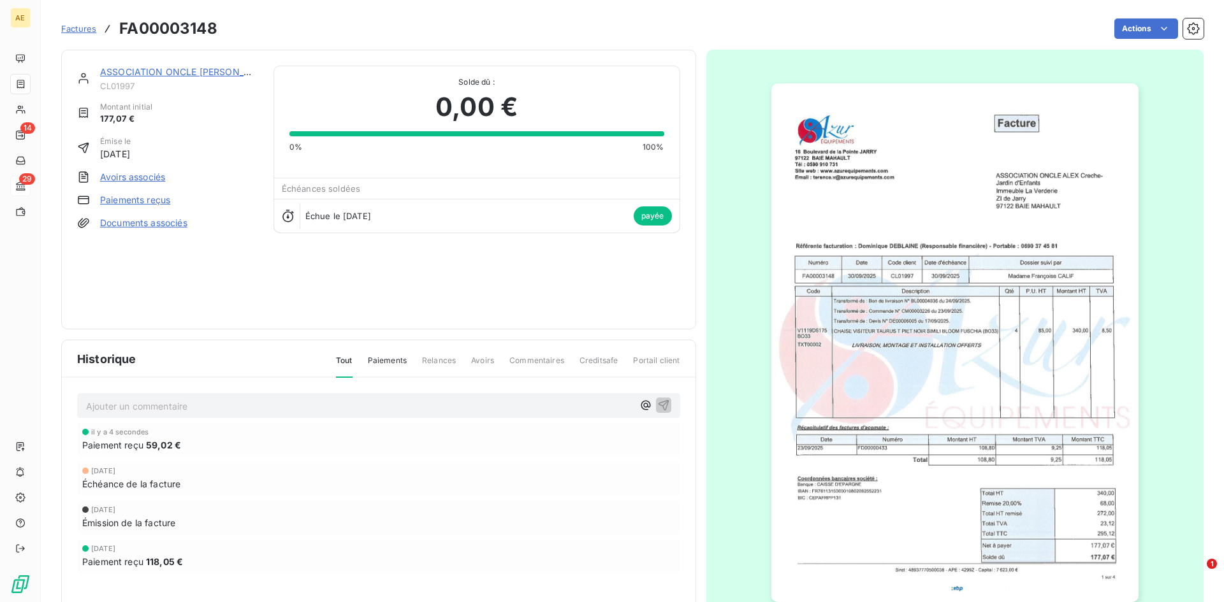
click at [73, 25] on span "Factures" at bounding box center [78, 29] width 35 height 10
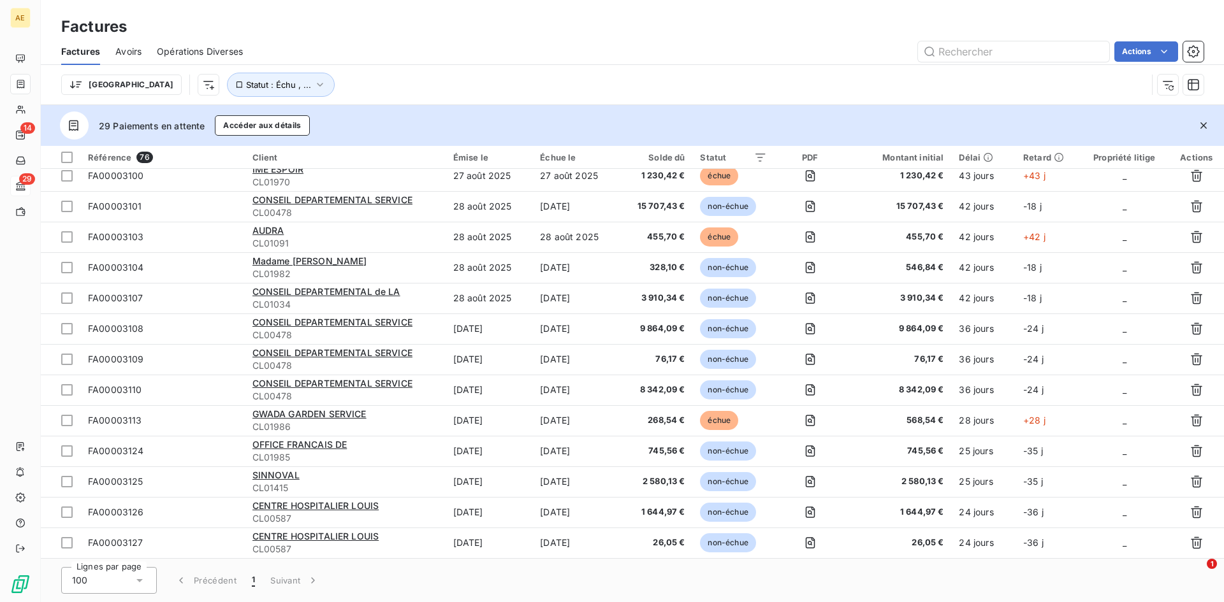
scroll to position [1043, 0]
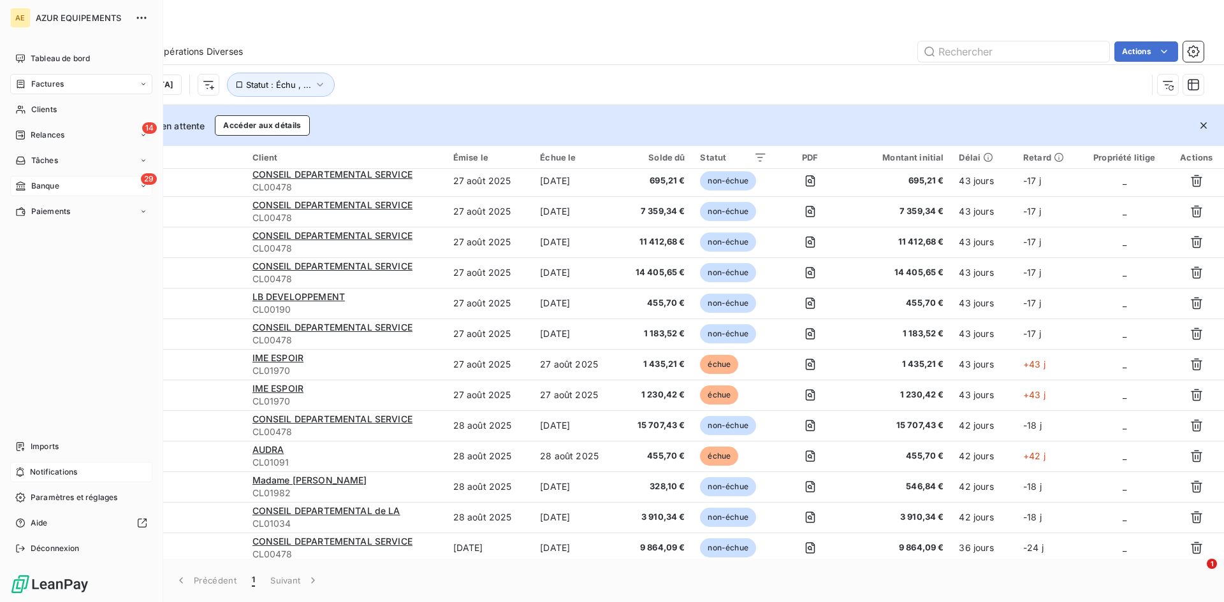
click at [52, 474] on span "Notifications" at bounding box center [53, 471] width 47 height 11
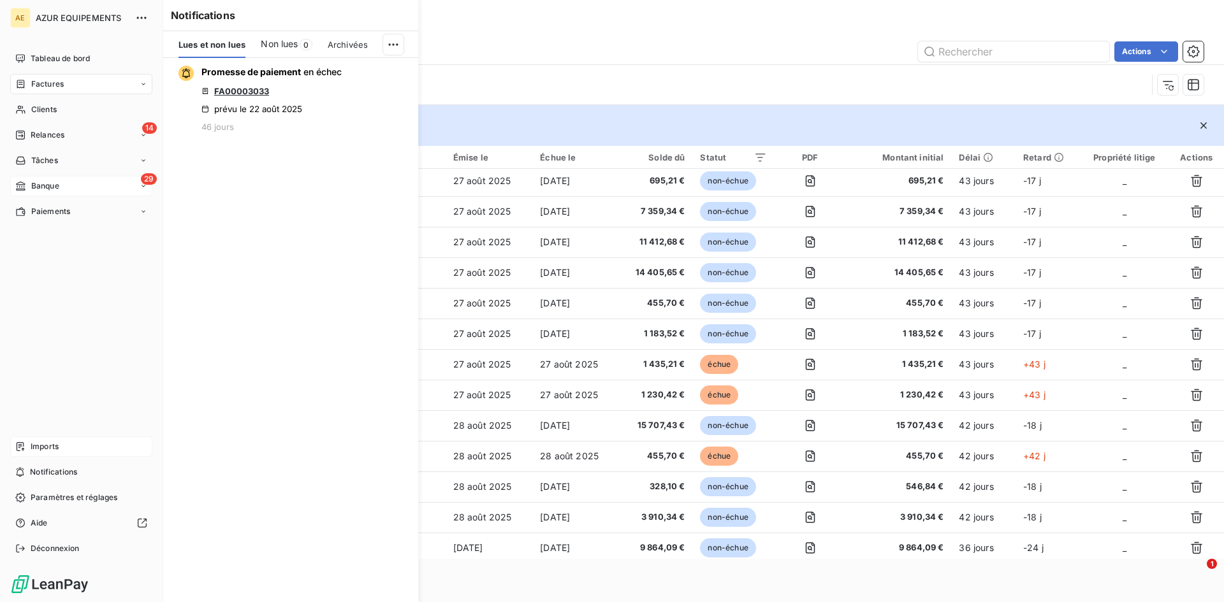
click at [48, 442] on span "Imports" at bounding box center [45, 446] width 28 height 11
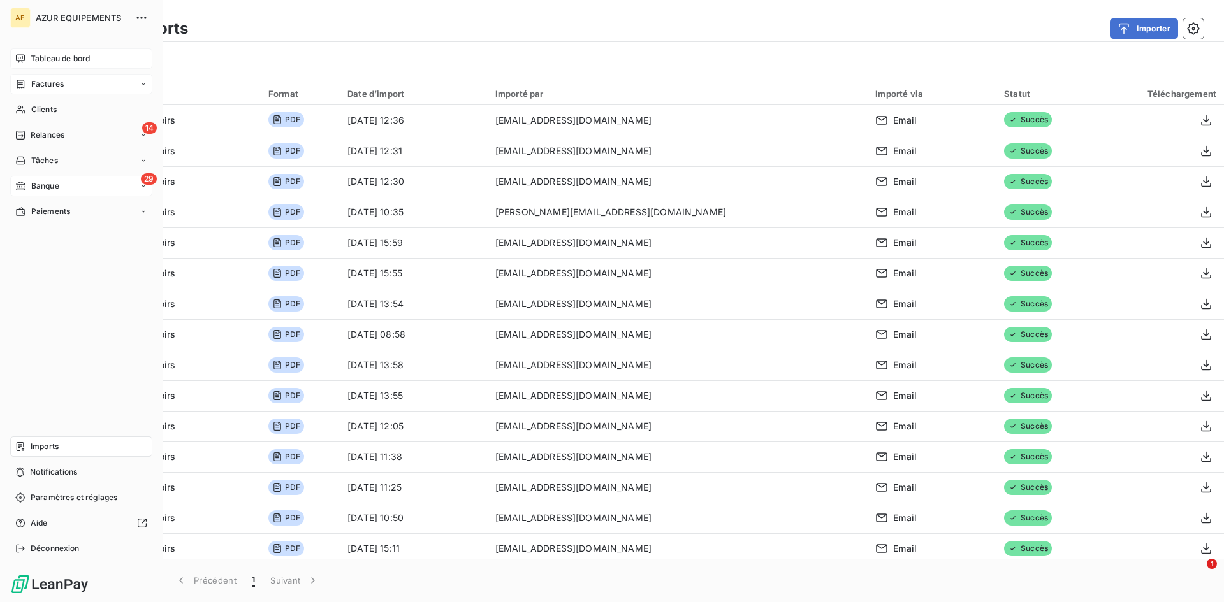
click at [61, 61] on span "Tableau de bord" at bounding box center [60, 58] width 59 height 11
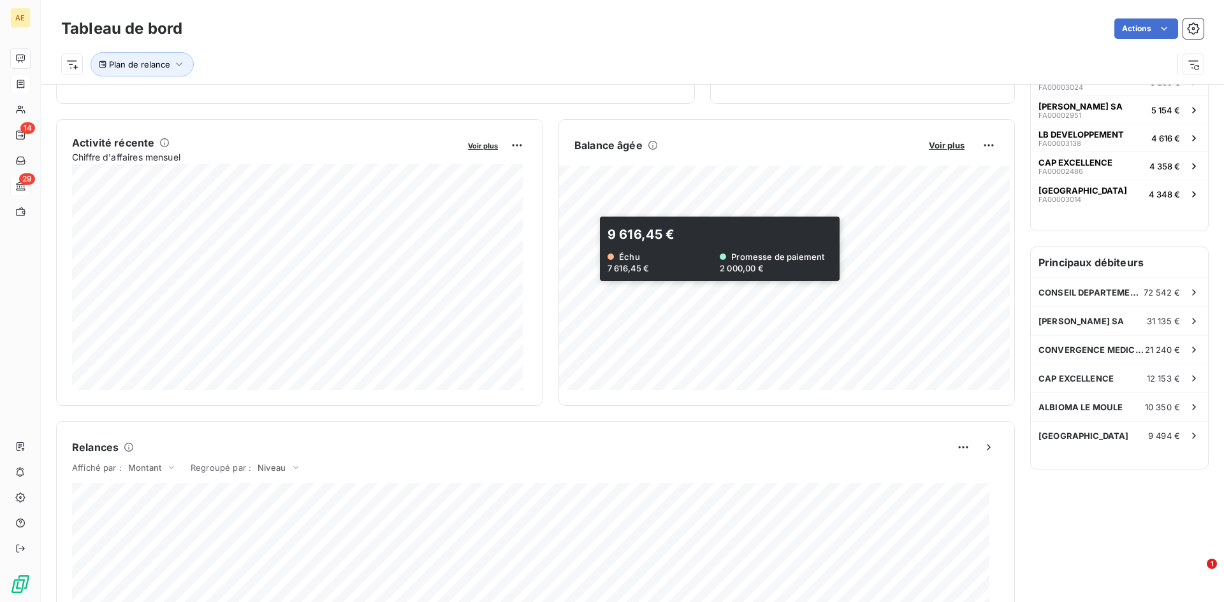
scroll to position [319, 0]
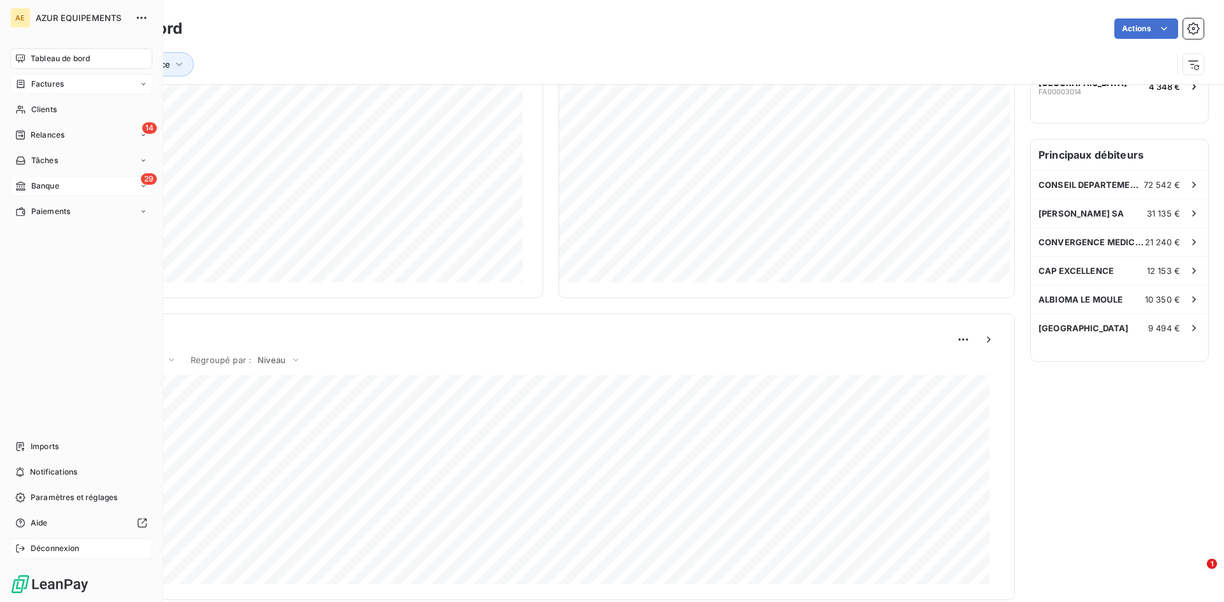
click at [43, 545] on span "Déconnexion" at bounding box center [55, 548] width 49 height 11
